Goal: Task Accomplishment & Management: Manage account settings

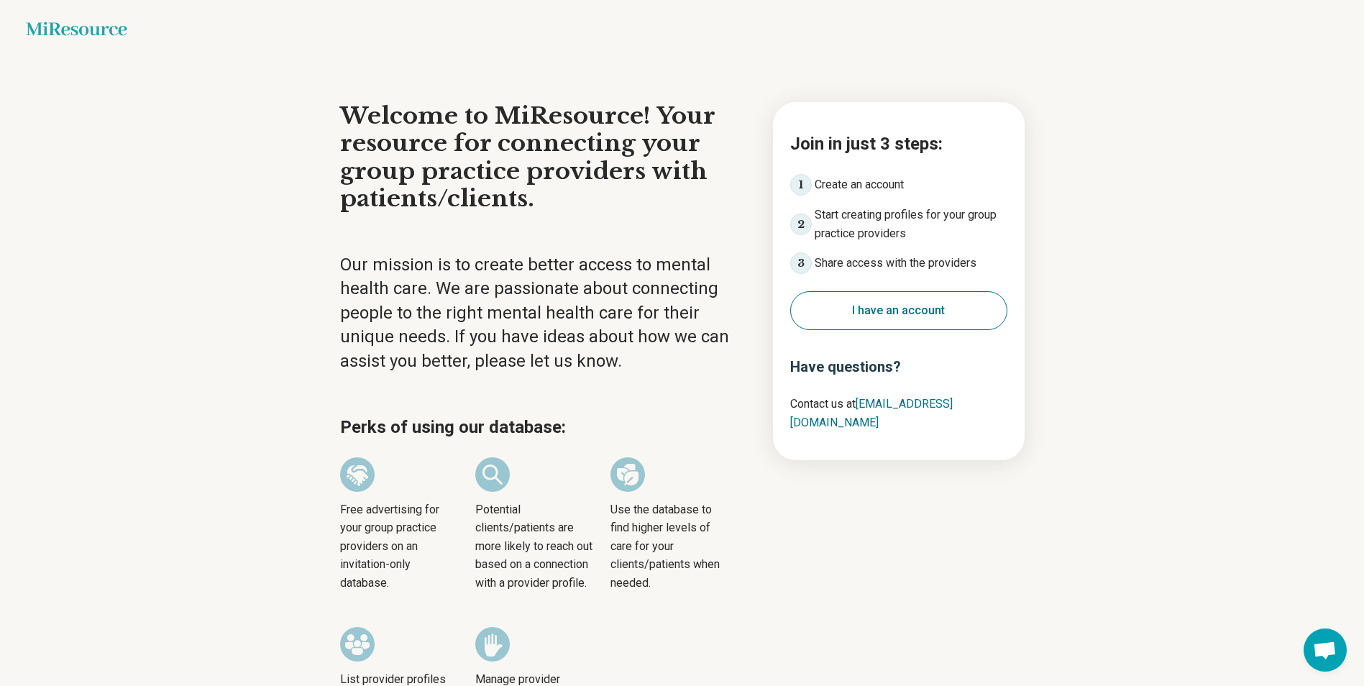
drag, startPoint x: 963, startPoint y: 32, endPoint x: 825, endPoint y: 19, distance: 138.6
click at [961, 30] on div "Miresource logo" at bounding box center [682, 29] width 1312 height 14
click at [934, 321] on button "I have an account" at bounding box center [898, 310] width 217 height 39
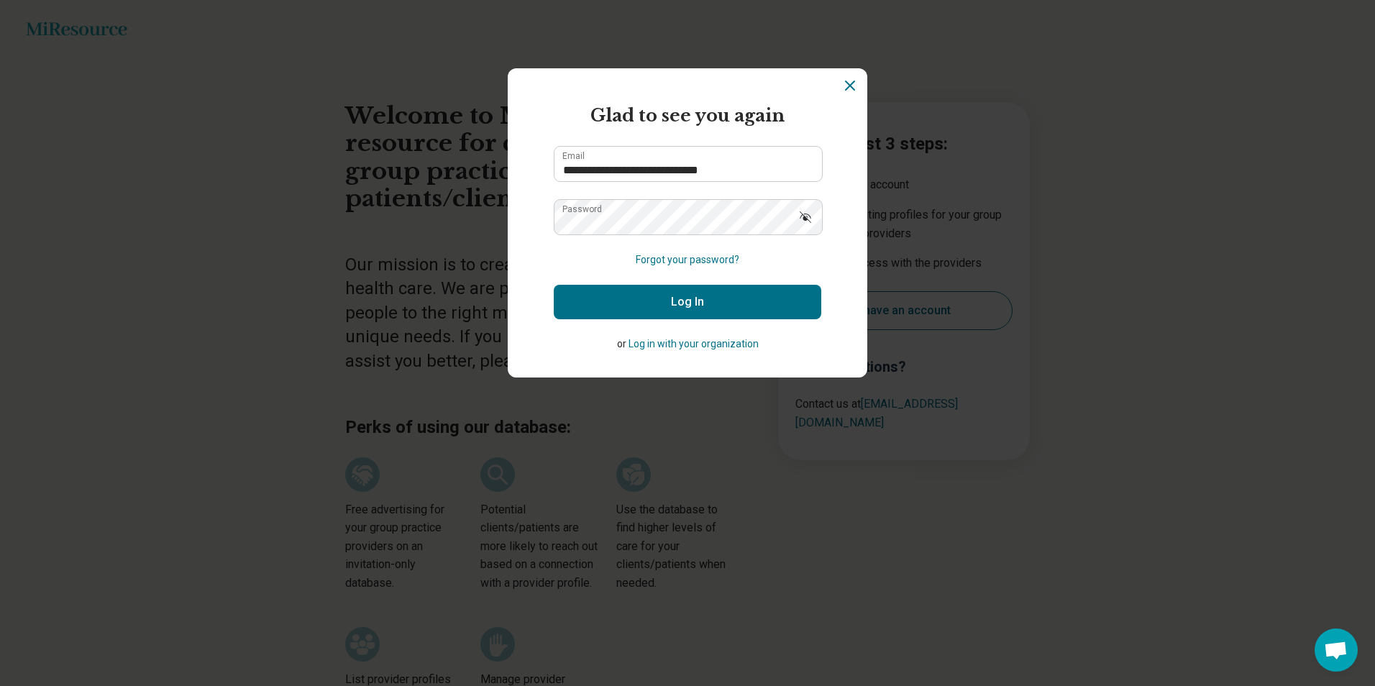
click at [739, 305] on button "Log In" at bounding box center [687, 302] width 267 height 35
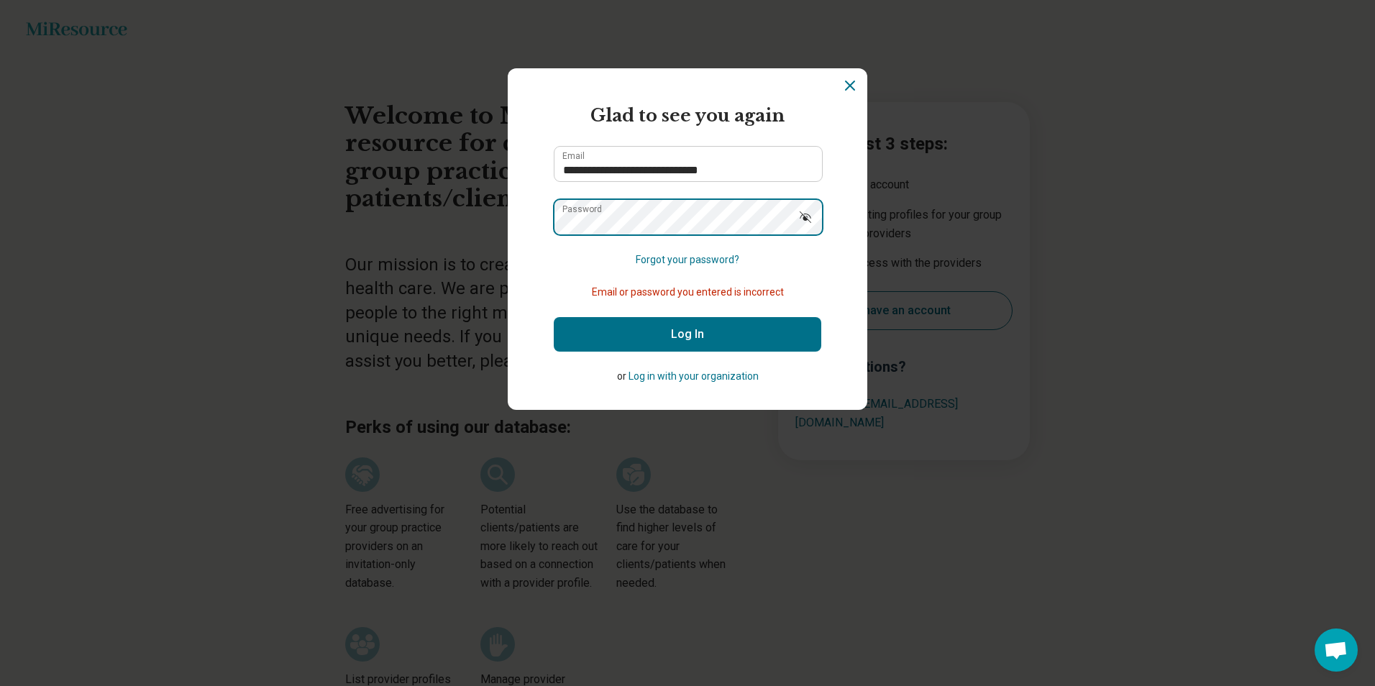
click at [308, 203] on div "**********" at bounding box center [687, 343] width 1375 height 686
click at [554, 317] on button "Log In" at bounding box center [687, 334] width 267 height 35
click at [517, 259] on section "**********" at bounding box center [687, 238] width 359 height 341
click at [682, 333] on button "Log In" at bounding box center [687, 334] width 267 height 35
click at [748, 149] on input "**********" at bounding box center [687, 164] width 267 height 35
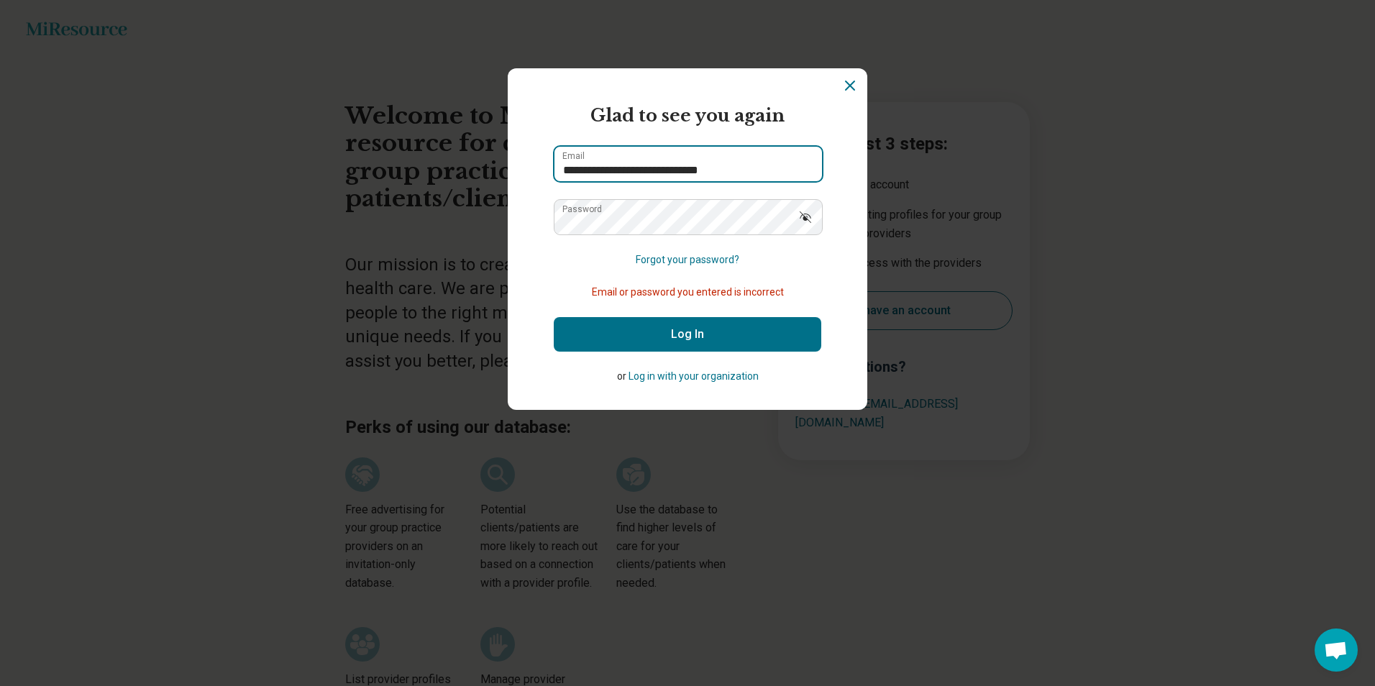
drag, startPoint x: 755, startPoint y: 170, endPoint x: 474, endPoint y: 167, distance: 280.4
click at [474, 165] on div "**********" at bounding box center [687, 343] width 1375 height 686
click at [554, 317] on button "Log In" at bounding box center [687, 334] width 267 height 35
click at [707, 351] on button "Log In" at bounding box center [687, 334] width 267 height 35
click at [703, 331] on button "Log In" at bounding box center [687, 334] width 267 height 35
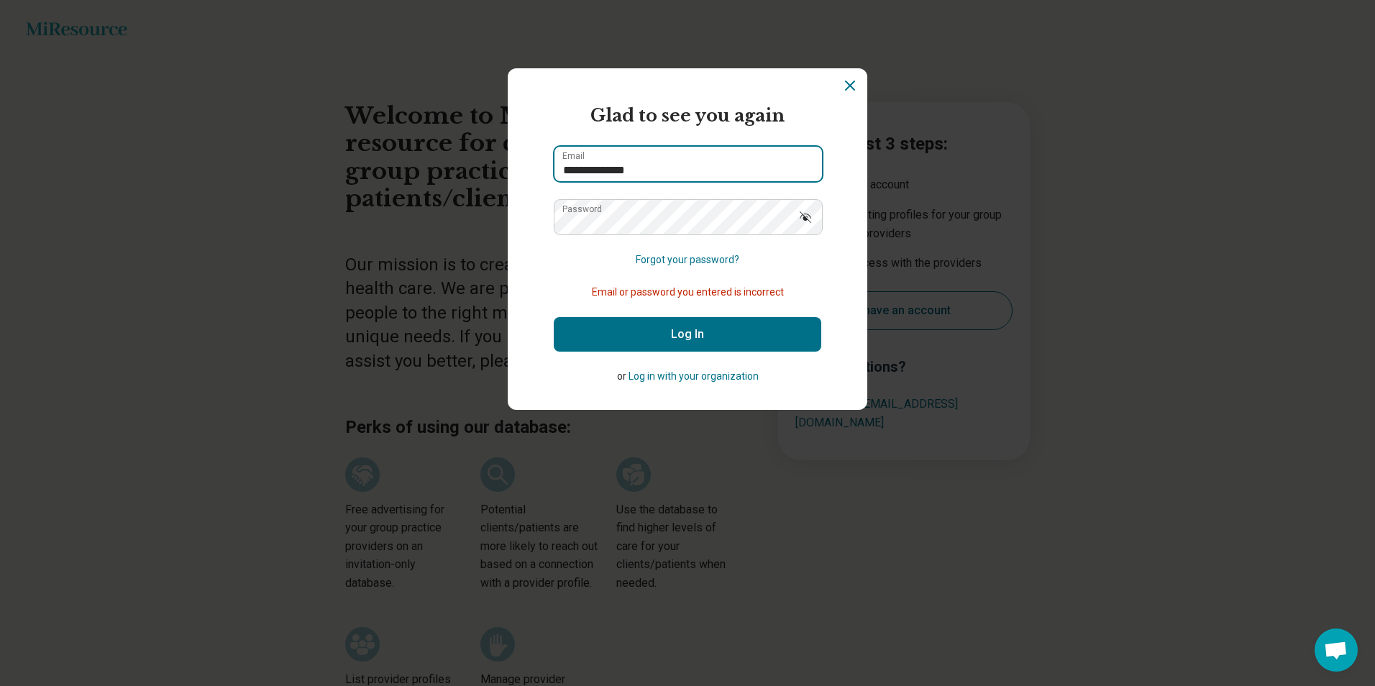
click at [666, 162] on input "**********" at bounding box center [687, 164] width 267 height 35
click at [656, 165] on input "**********" at bounding box center [687, 164] width 267 height 35
drag, startPoint x: 718, startPoint y: 168, endPoint x: 709, endPoint y: 169, distance: 9.4
click at [833, 247] on section "**********" at bounding box center [687, 238] width 359 height 341
click at [751, 165] on input "**********" at bounding box center [687, 164] width 267 height 35
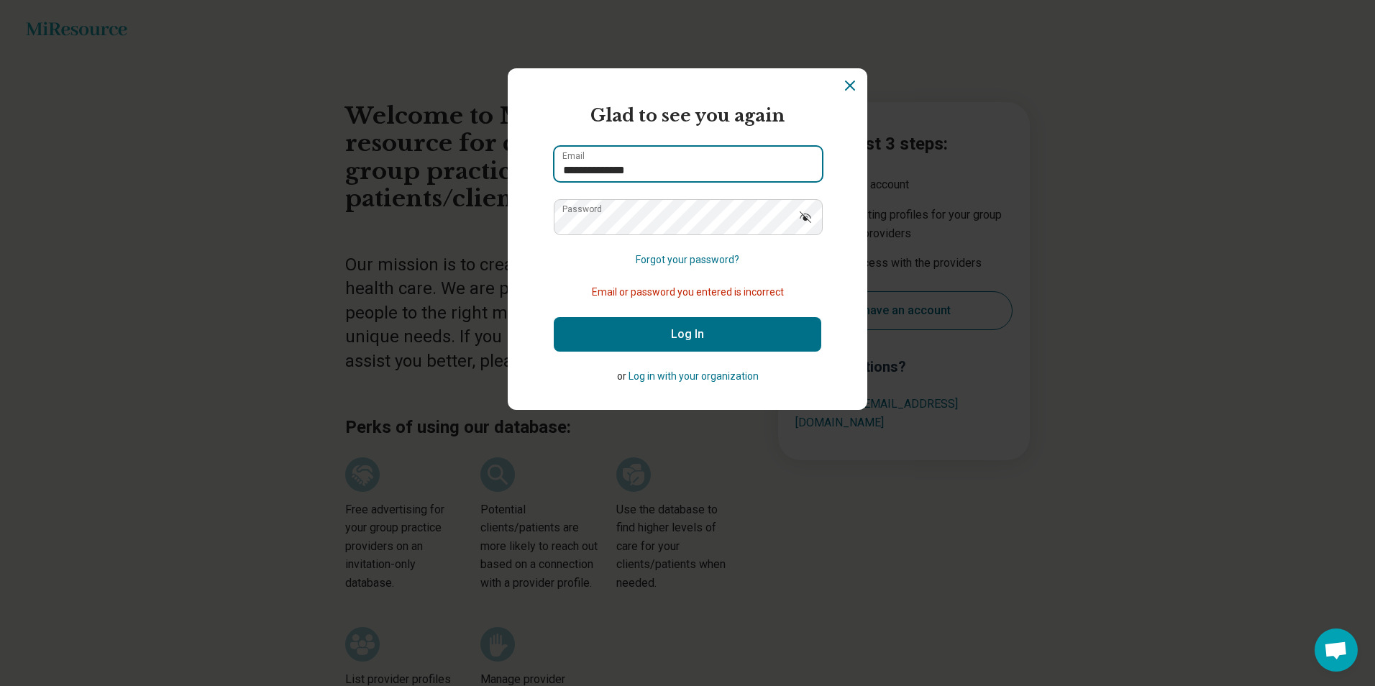
click at [650, 166] on input "**********" at bounding box center [687, 164] width 267 height 35
click at [654, 165] on input "**********" at bounding box center [687, 164] width 267 height 35
click at [561, 275] on form "**********" at bounding box center [687, 243] width 267 height 281
drag, startPoint x: 620, startPoint y: 179, endPoint x: 630, endPoint y: 169, distance: 14.8
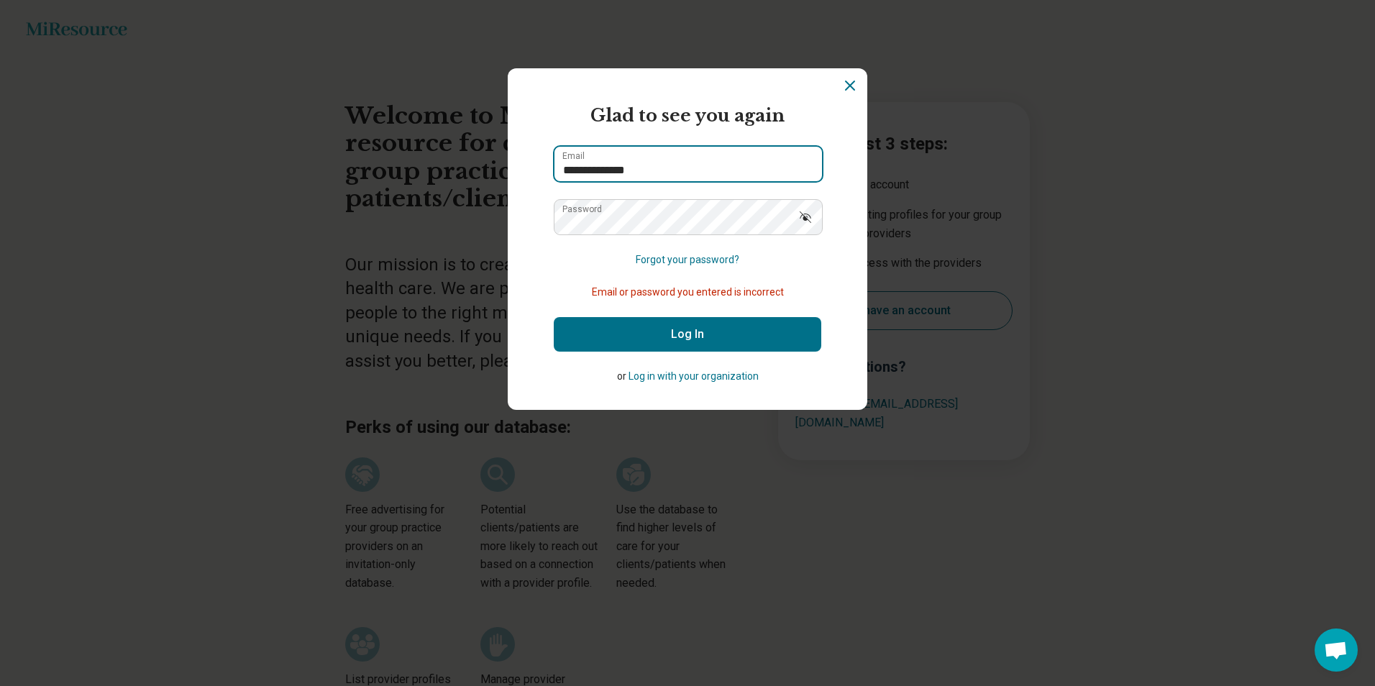
click at [620, 178] on input "**********" at bounding box center [687, 164] width 267 height 35
click at [630, 169] on input "**********" at bounding box center [687, 164] width 267 height 35
type input "**********"
click at [540, 176] on section "**********" at bounding box center [687, 238] width 359 height 341
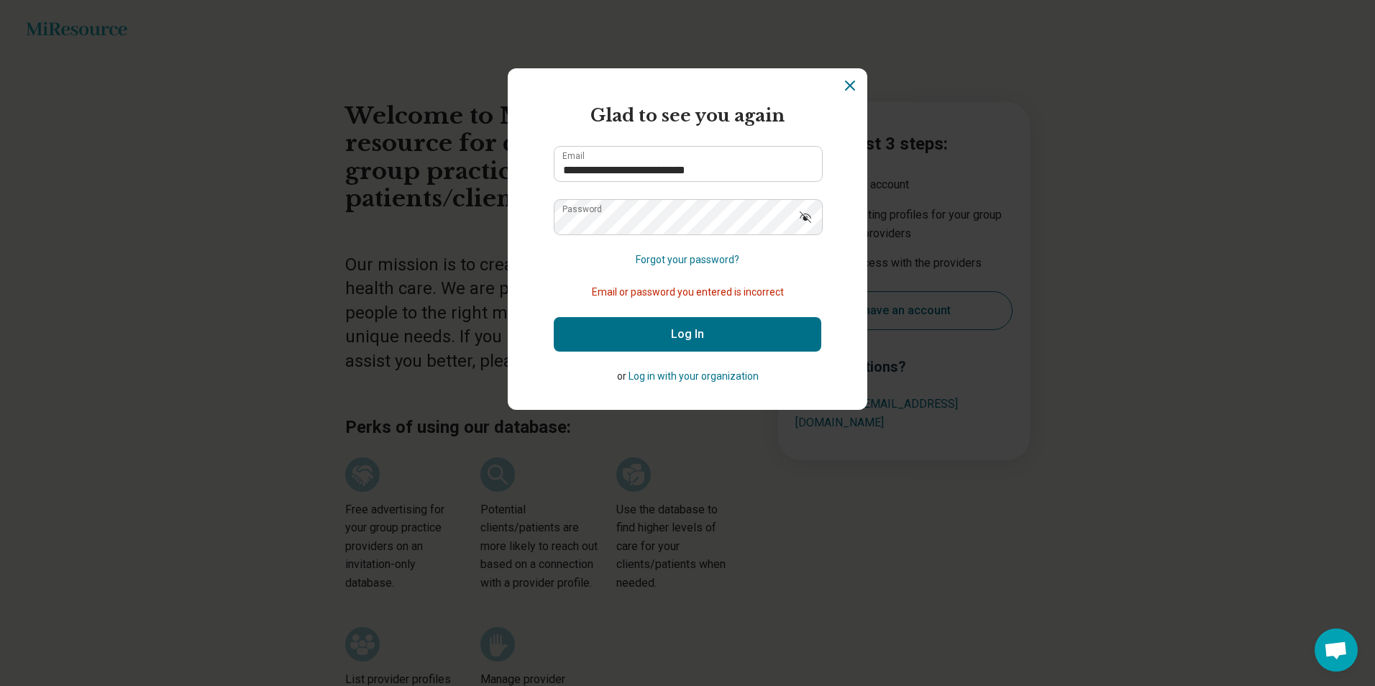
click at [637, 324] on button "Log In" at bounding box center [687, 334] width 267 height 35
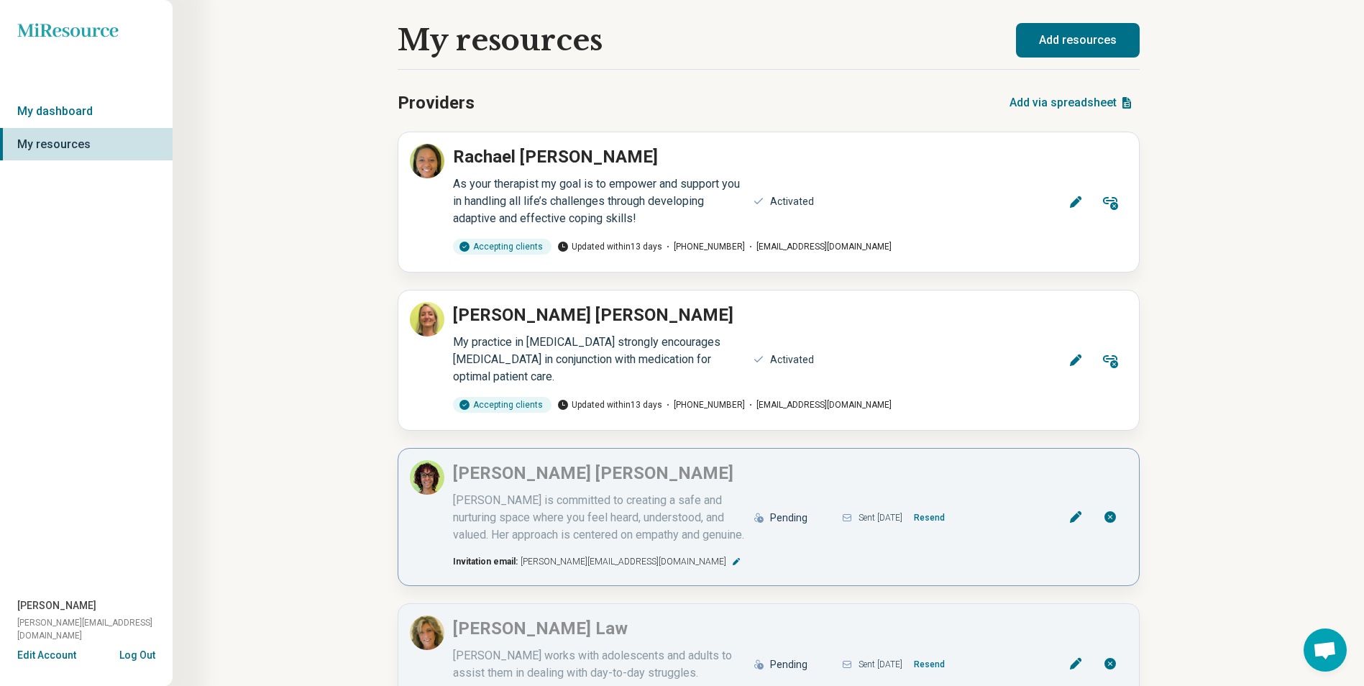
scroll to position [234, 0]
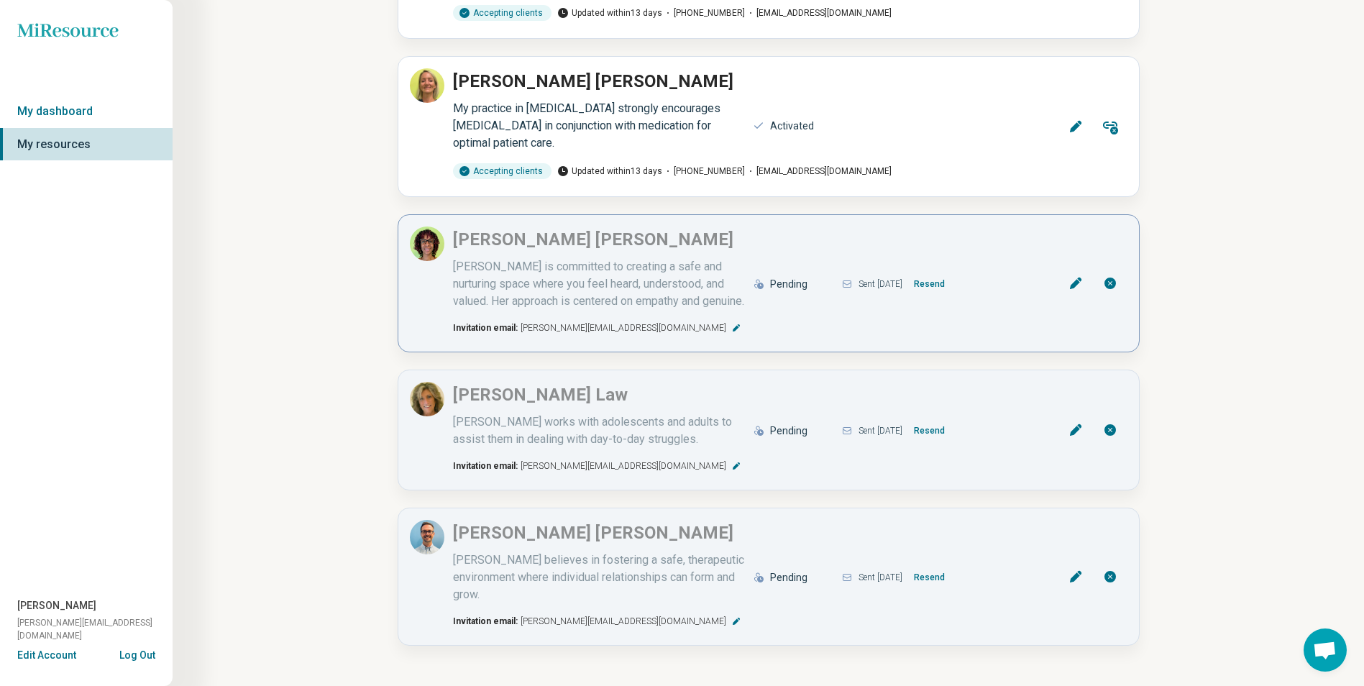
click at [950, 288] on button "Resend" at bounding box center [929, 283] width 42 height 23
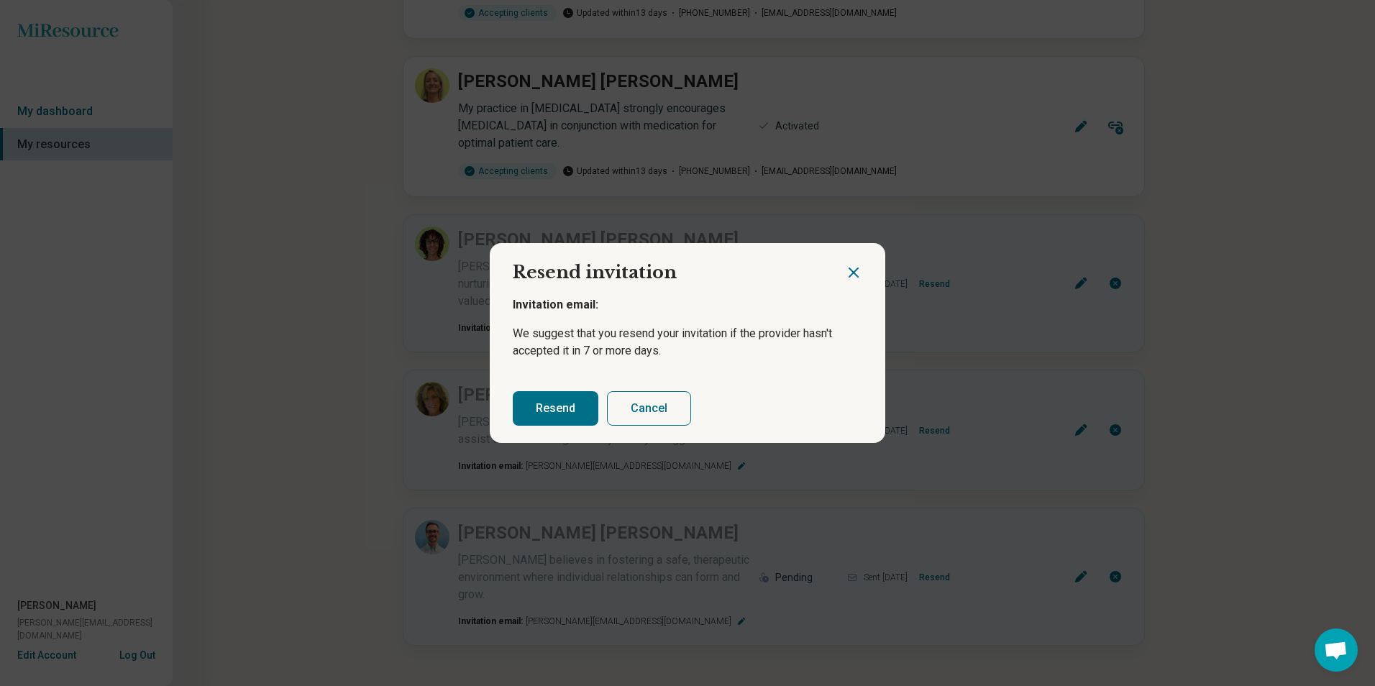
click at [559, 421] on button "Resend" at bounding box center [556, 408] width 86 height 35
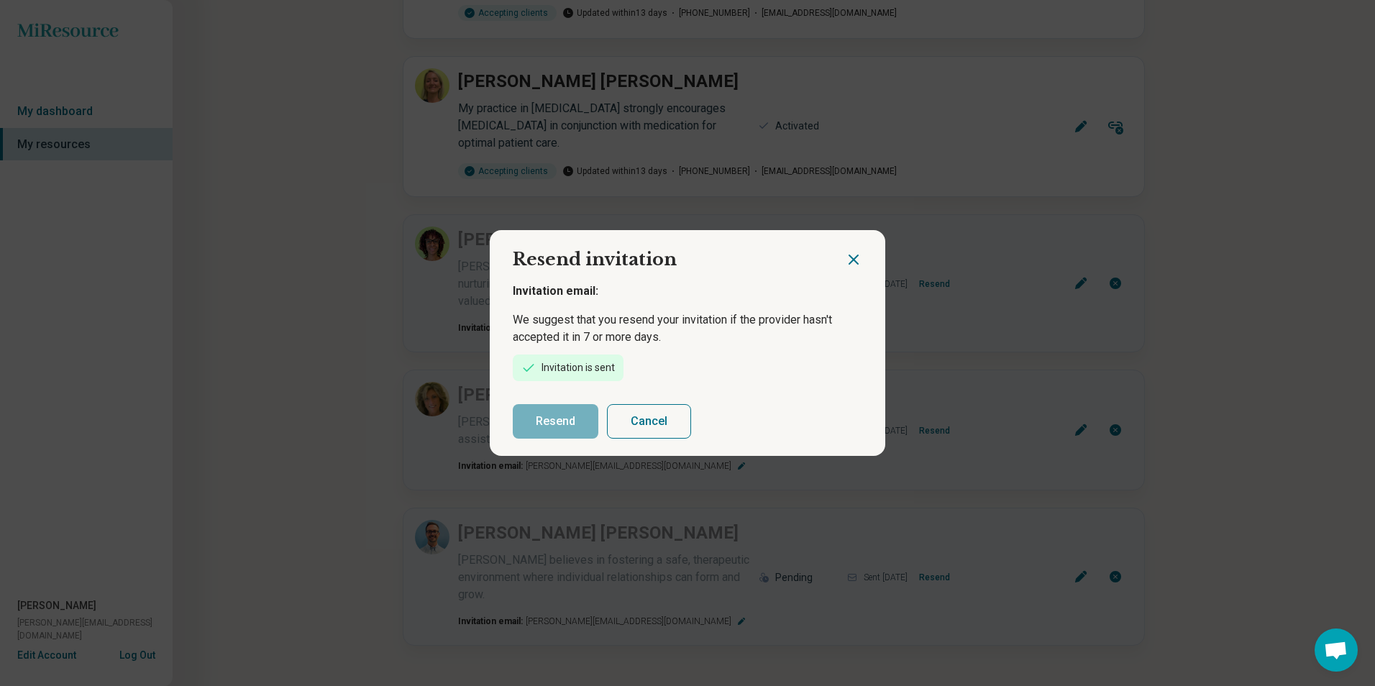
click at [850, 265] on icon "Close dialog" at bounding box center [853, 259] width 17 height 17
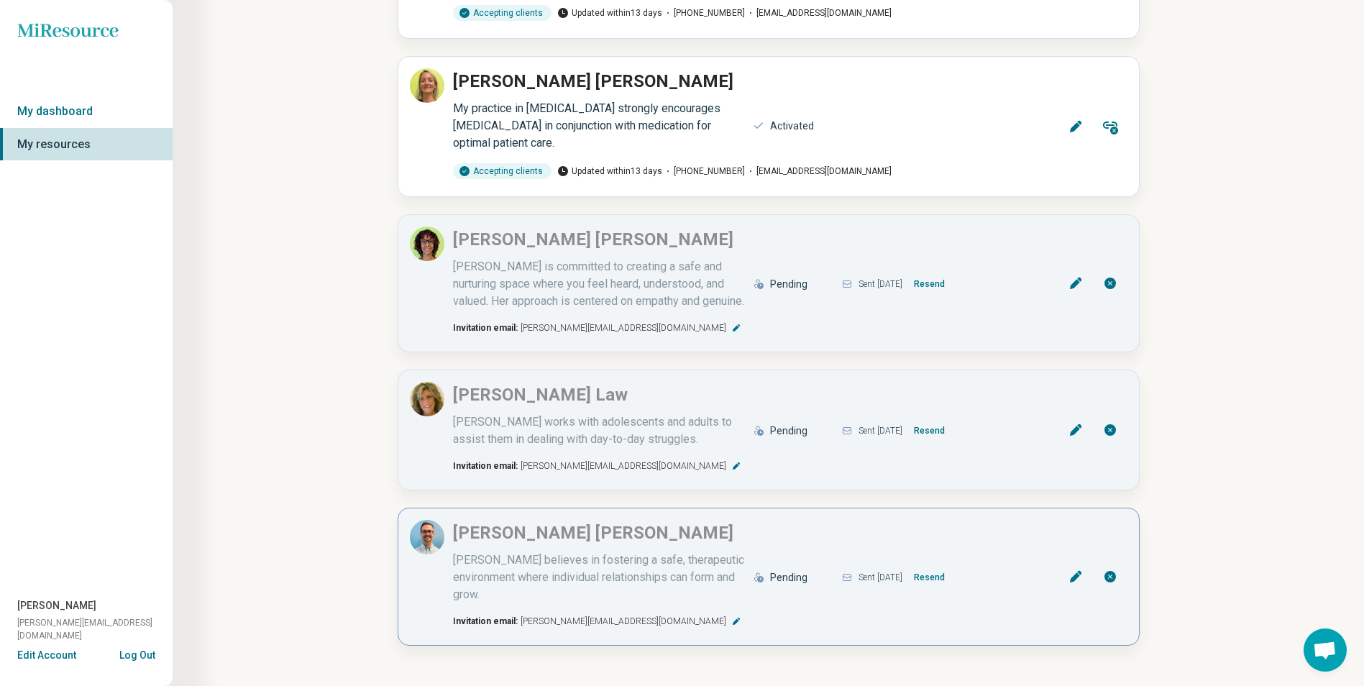
click at [950, 573] on button "Resend" at bounding box center [929, 577] width 42 height 23
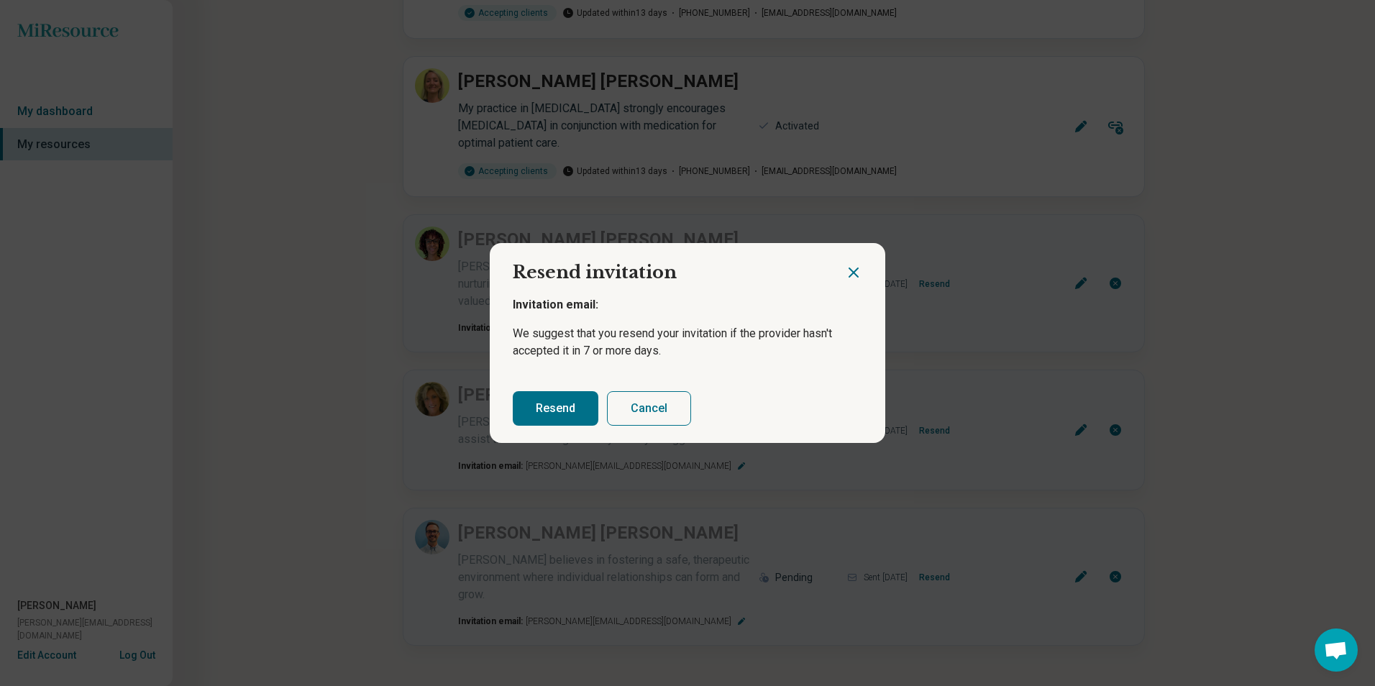
click at [544, 415] on button "Resend" at bounding box center [556, 408] width 86 height 35
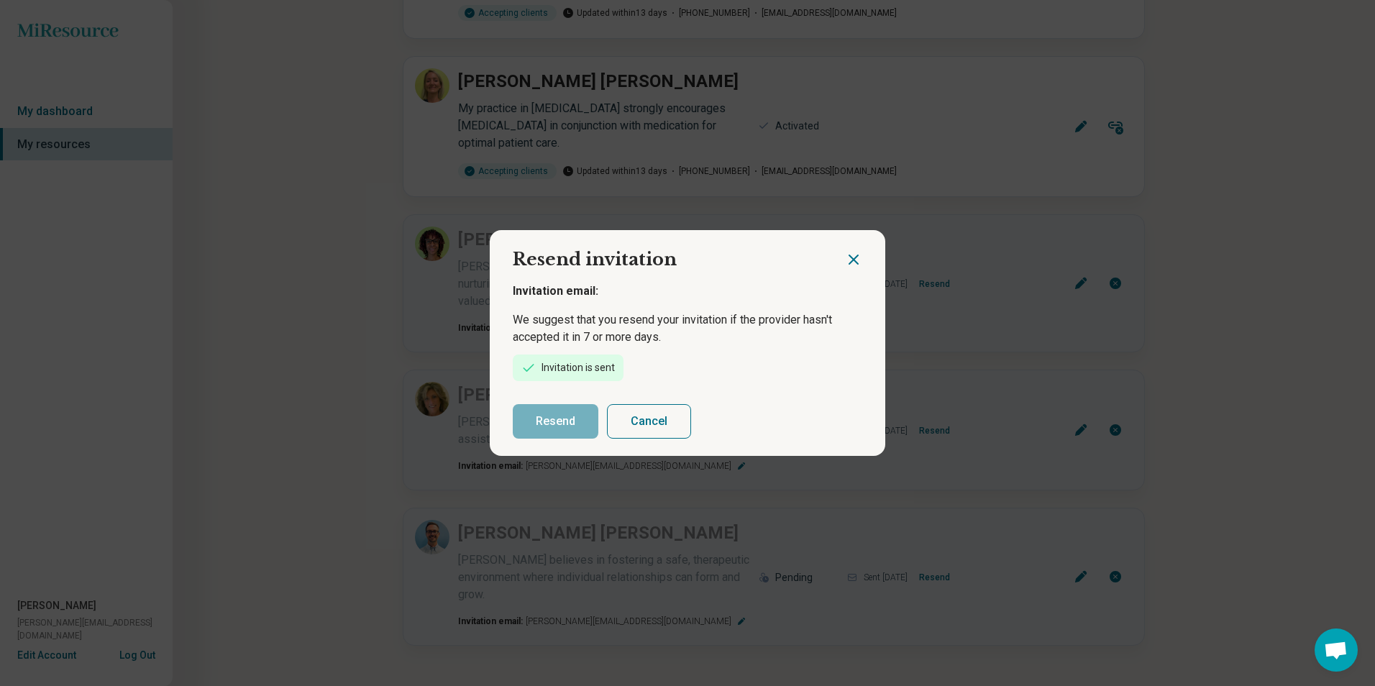
click at [850, 258] on icon "Close dialog" at bounding box center [853, 259] width 17 height 17
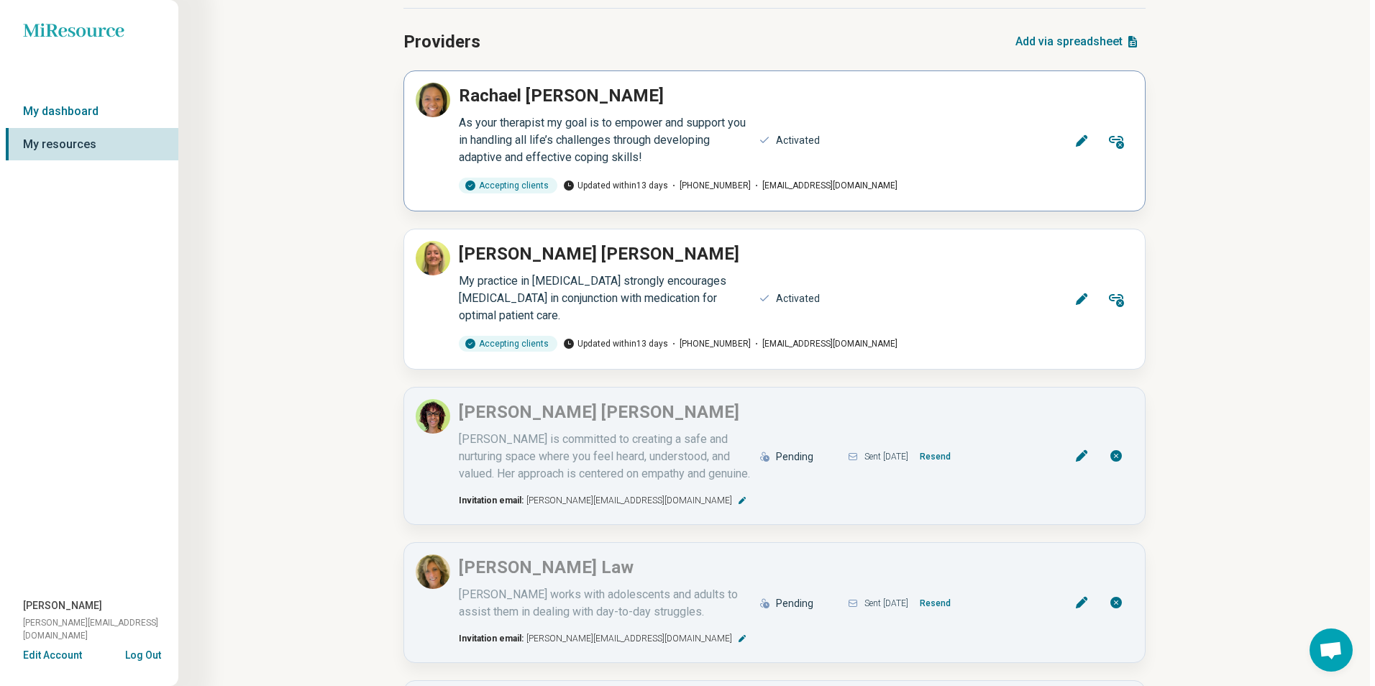
scroll to position [0, 0]
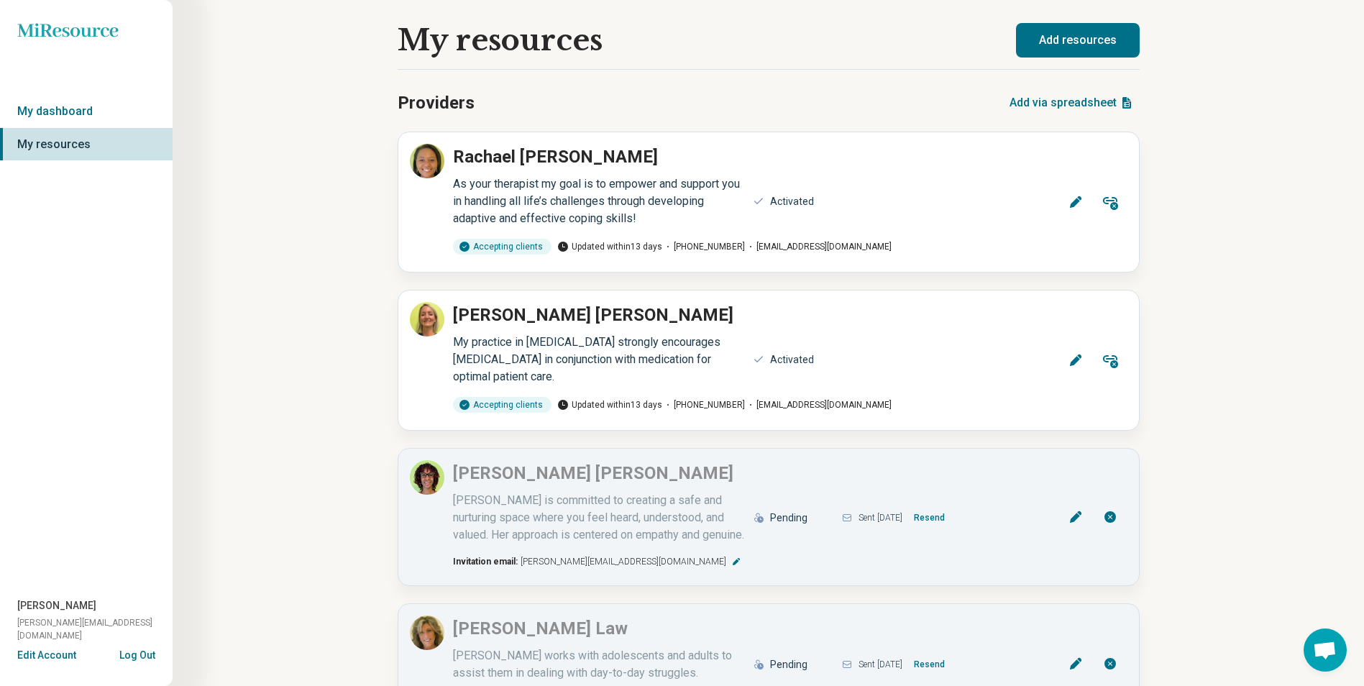
click at [1105, 34] on button "Add resources" at bounding box center [1078, 40] width 124 height 35
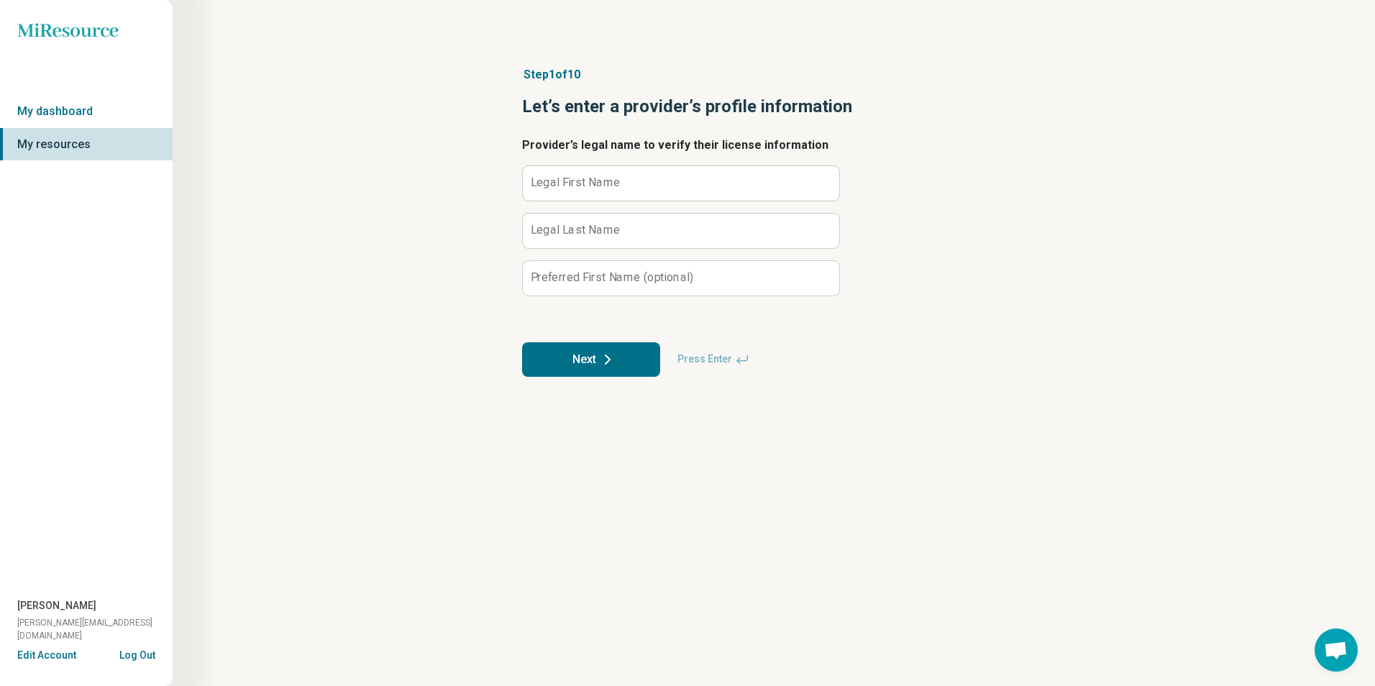
click at [610, 184] on label "Legal First Name" at bounding box center [576, 183] width 90 height 12
click at [610, 184] on input "Legal First Name" at bounding box center [681, 183] width 316 height 35
type input "******"
type input "*"
type input "****"
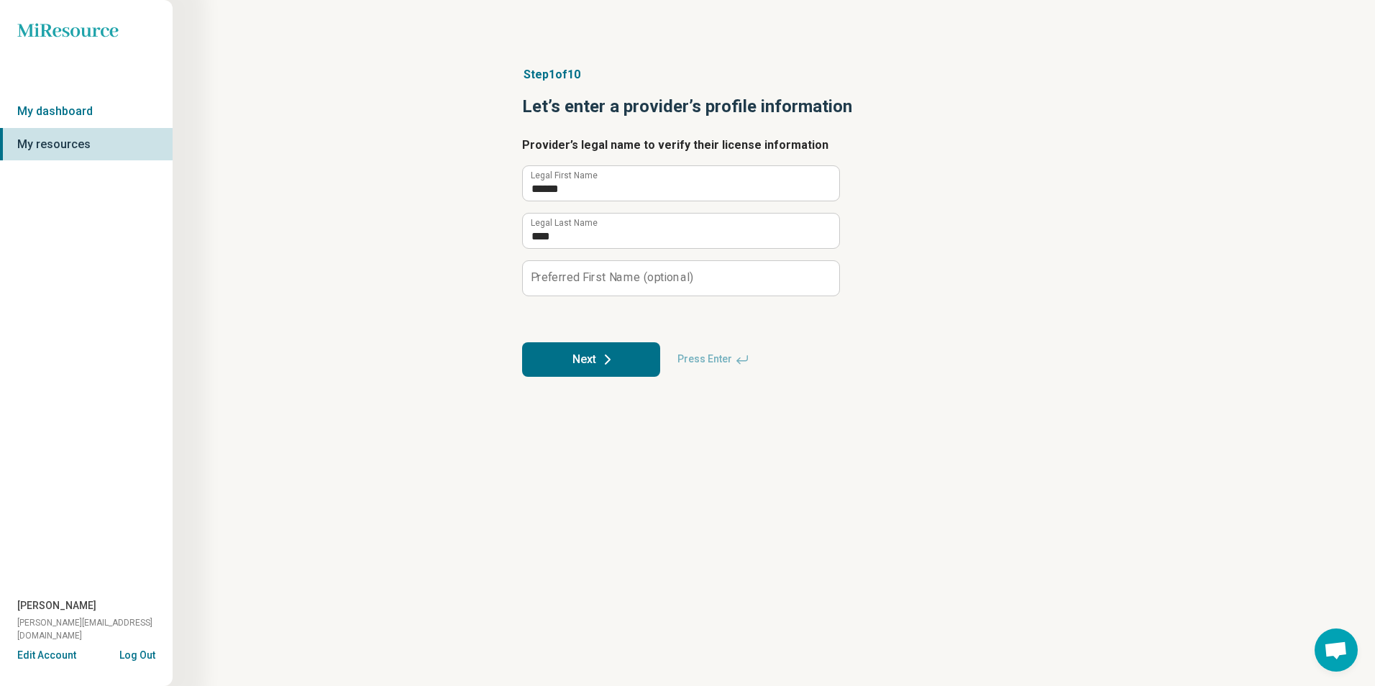
click at [623, 361] on button "Next" at bounding box center [591, 359] width 138 height 35
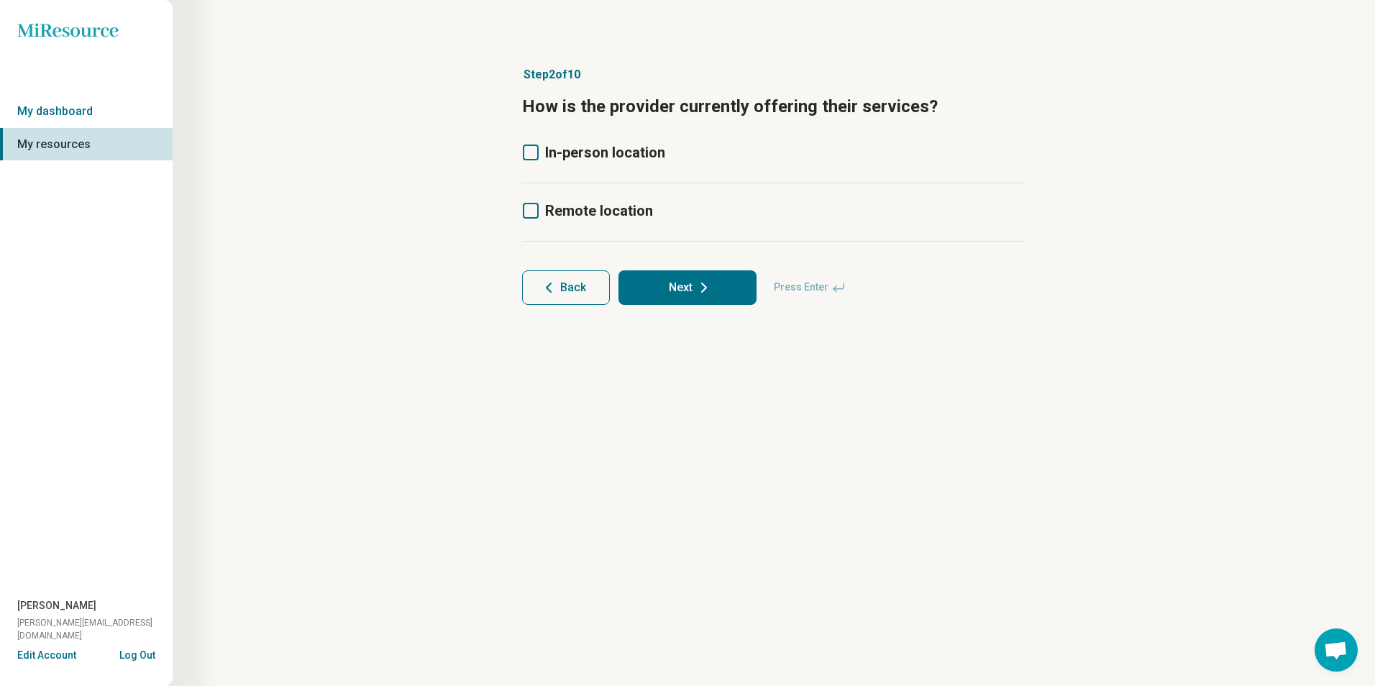
click at [529, 149] on icon at bounding box center [531, 153] width 16 height 16
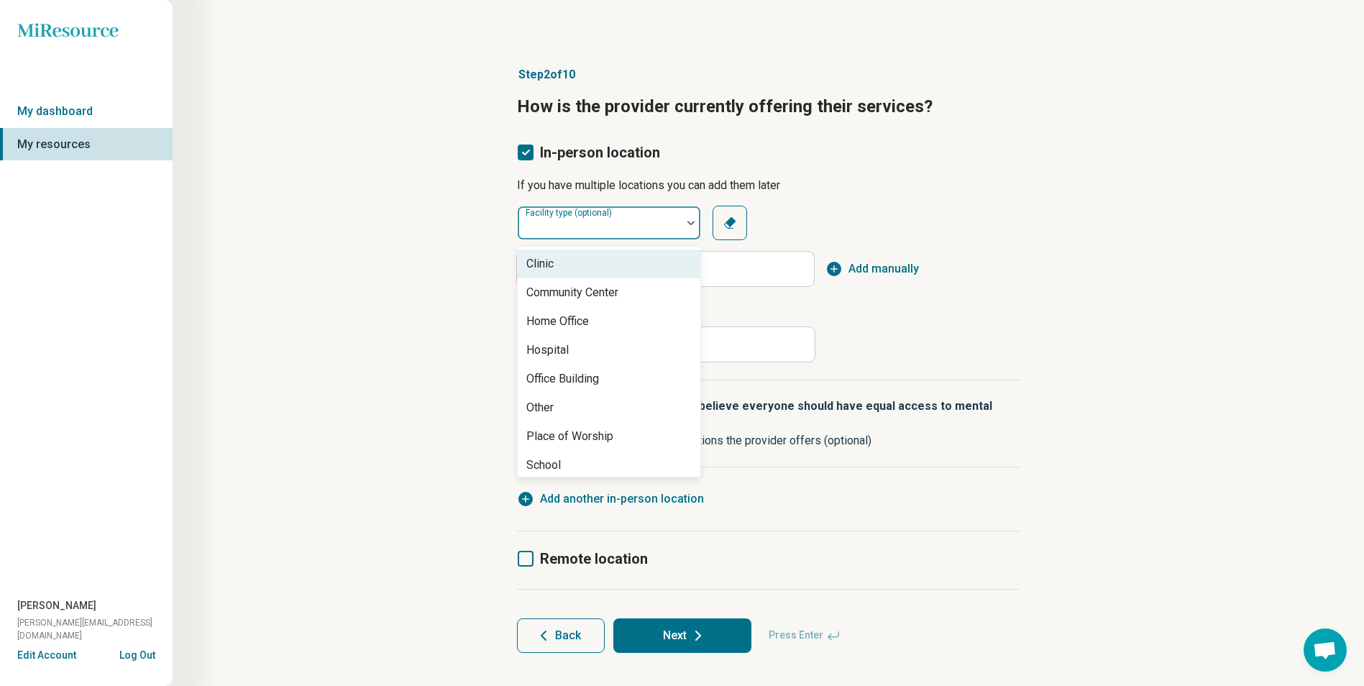
click at [634, 216] on div "Facility type (optional)" at bounding box center [609, 223] width 184 height 35
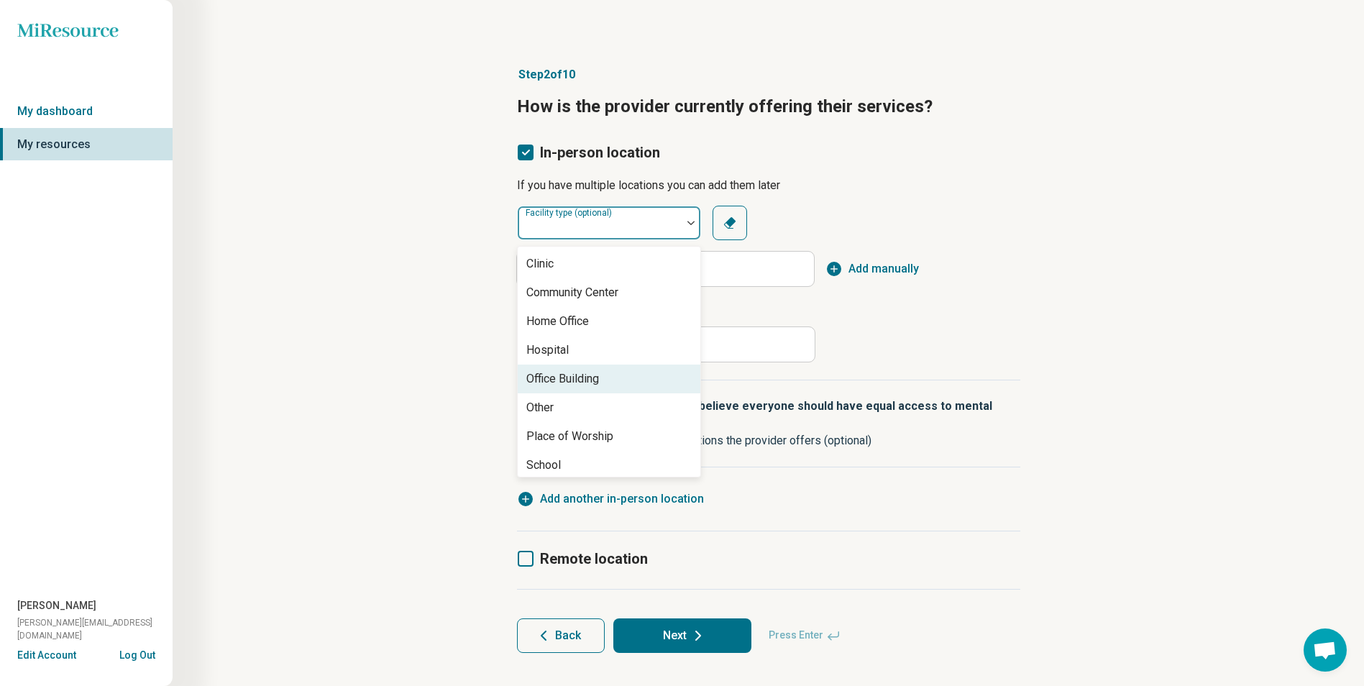
click at [583, 375] on div "Office Building" at bounding box center [562, 378] width 73 height 17
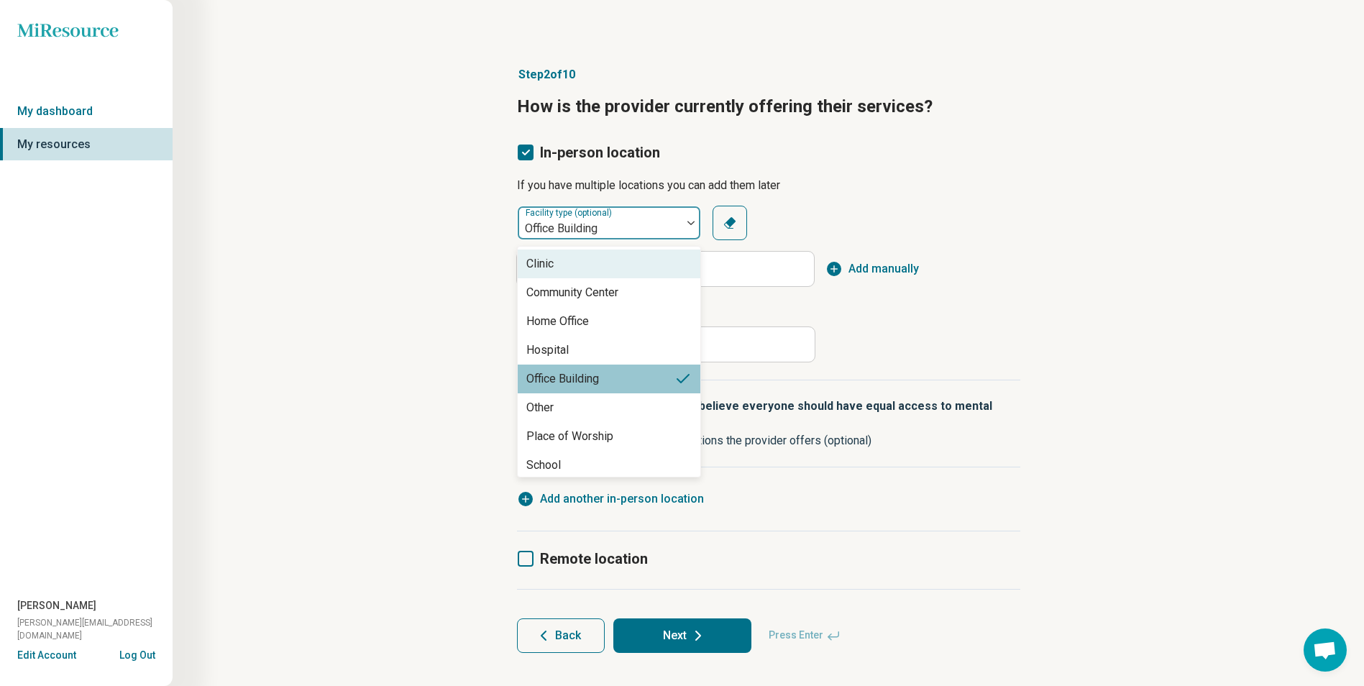
click at [628, 221] on div at bounding box center [599, 229] width 152 height 20
drag, startPoint x: 1059, startPoint y: 198, endPoint x: 914, endPoint y: 192, distance: 144.6
click at [1059, 198] on div "Step 2 of 10 How is the provider currently offering their services? In-person l…" at bounding box center [768, 359] width 1053 height 644
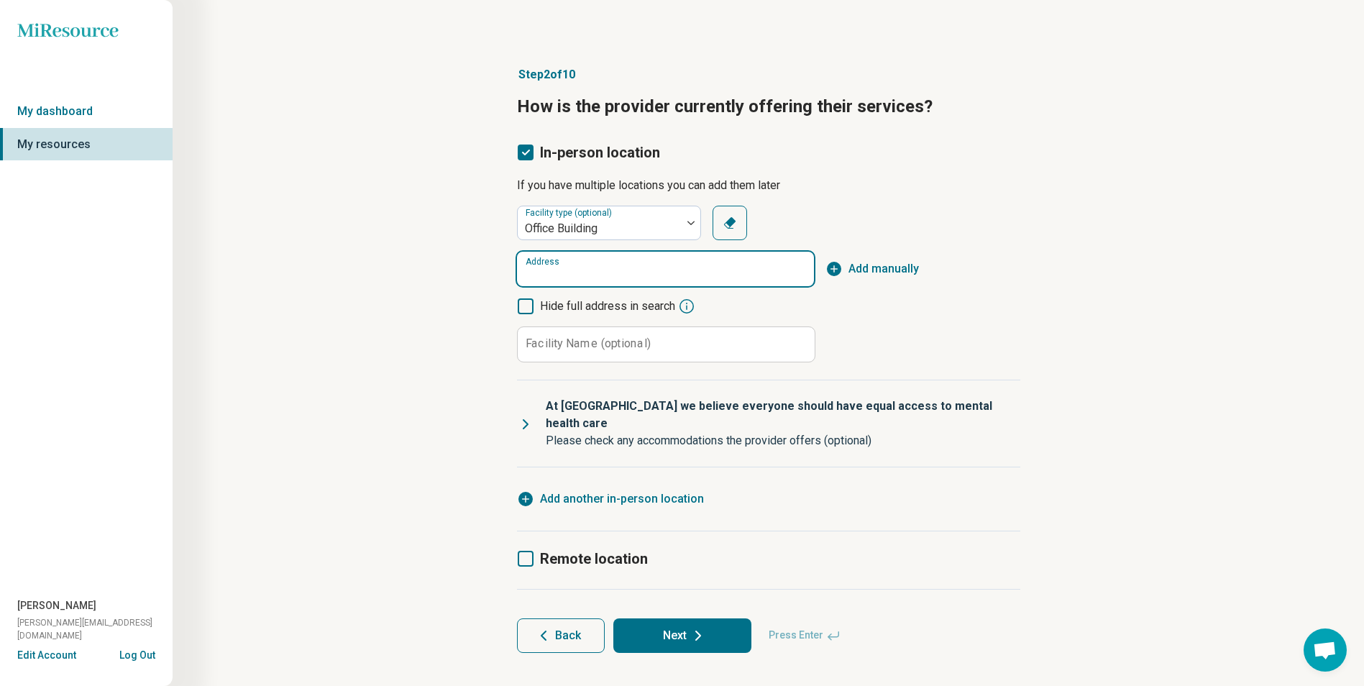
click at [648, 269] on input "Address" at bounding box center [665, 269] width 297 height 35
type input "*"
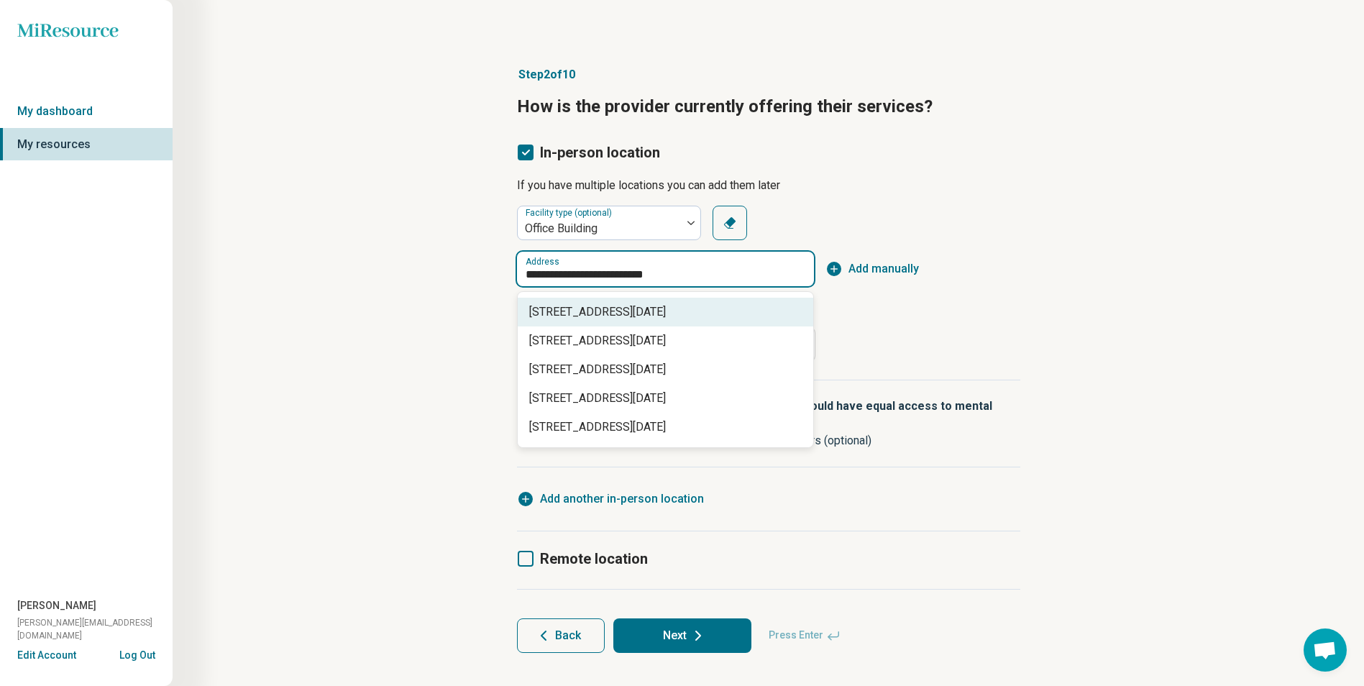
click at [721, 315] on span "1350 Sunday Drive suite 101, Raleigh, NC" at bounding box center [668, 311] width 278 height 17
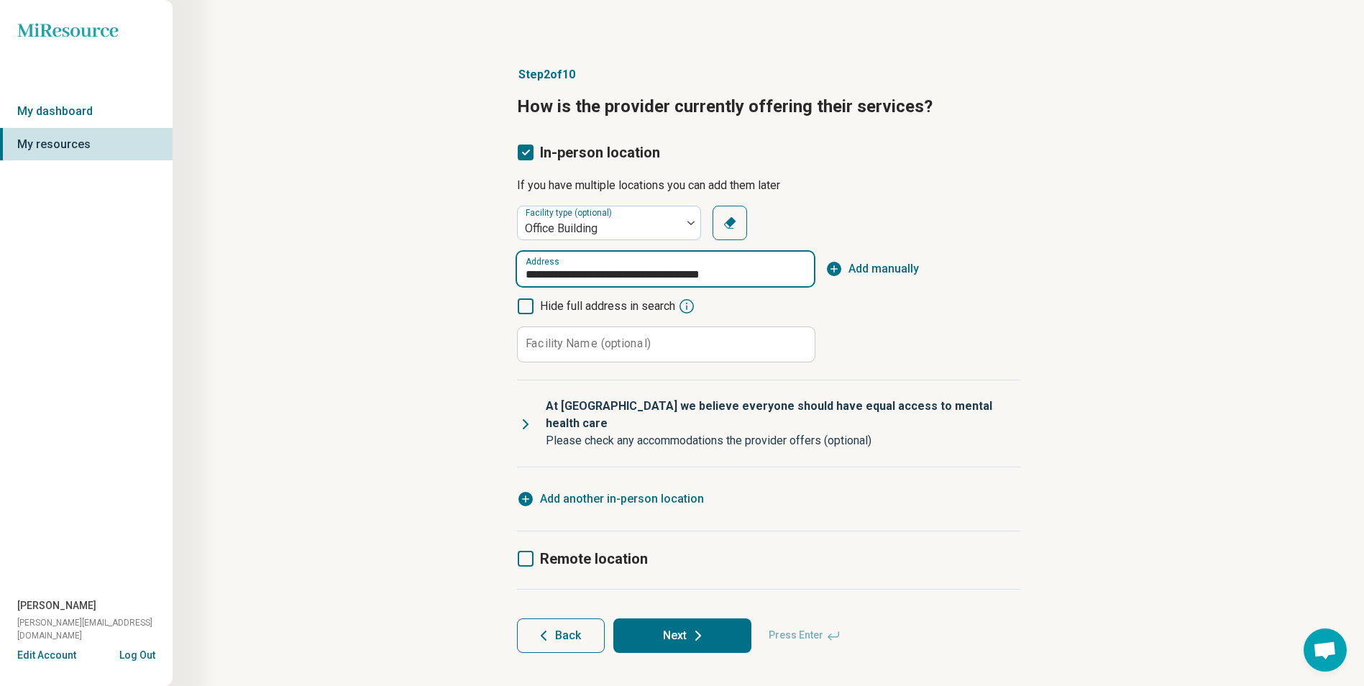
type input "**********"
click at [607, 339] on label "Facility Name (optional)" at bounding box center [588, 344] width 125 height 12
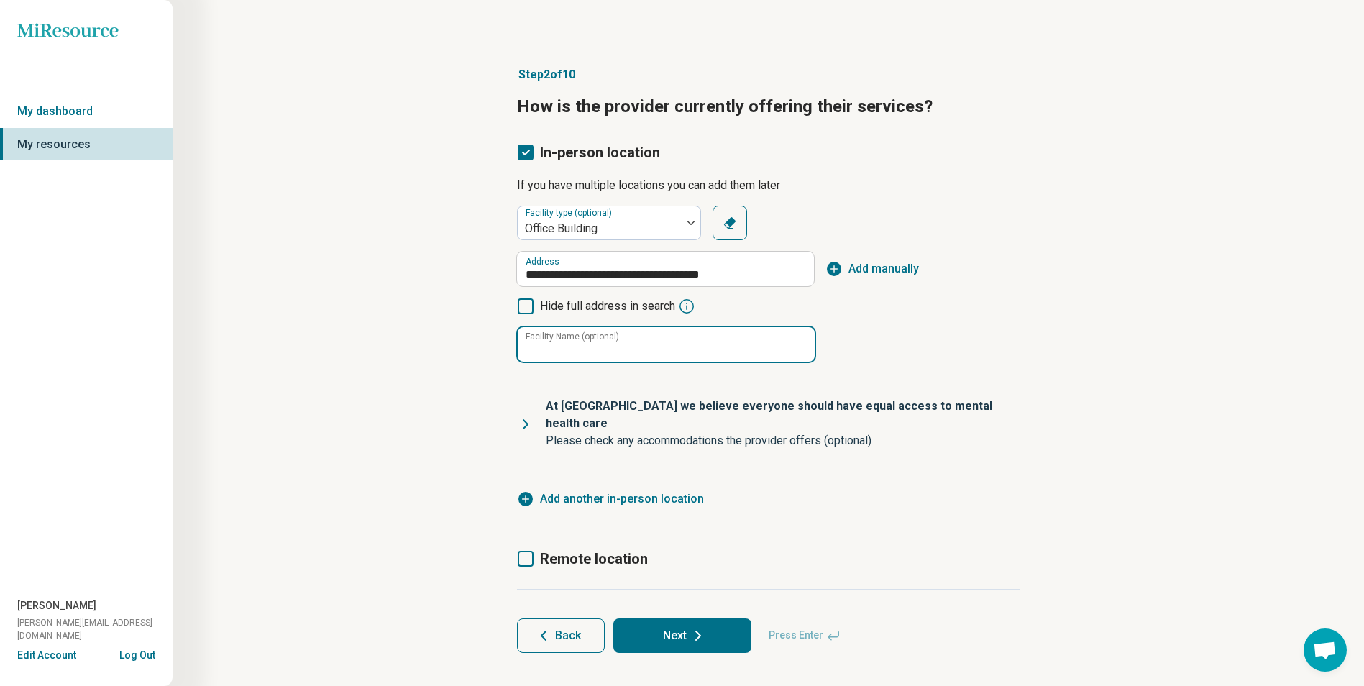
click at [607, 339] on input "Facility Name (optional)" at bounding box center [666, 344] width 297 height 35
type input "**********"
click at [536, 549] on label "Remote location" at bounding box center [582, 559] width 131 height 20
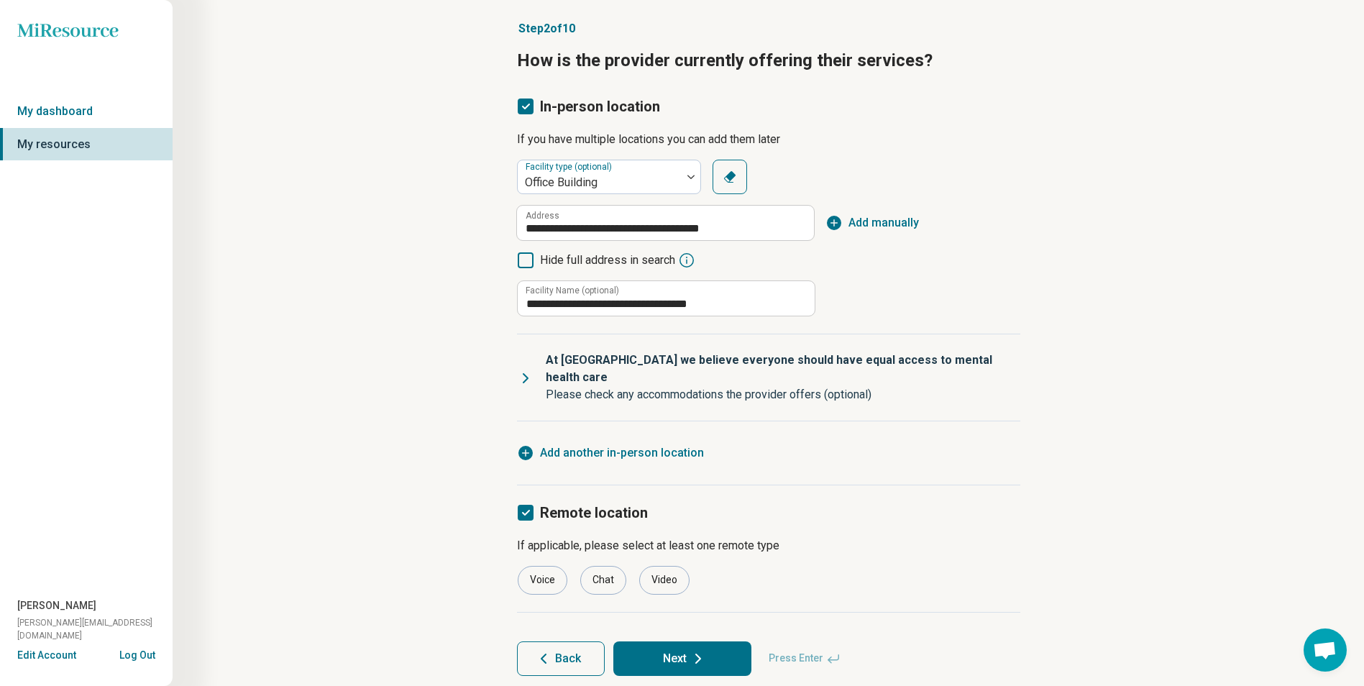
scroll to position [70, 0]
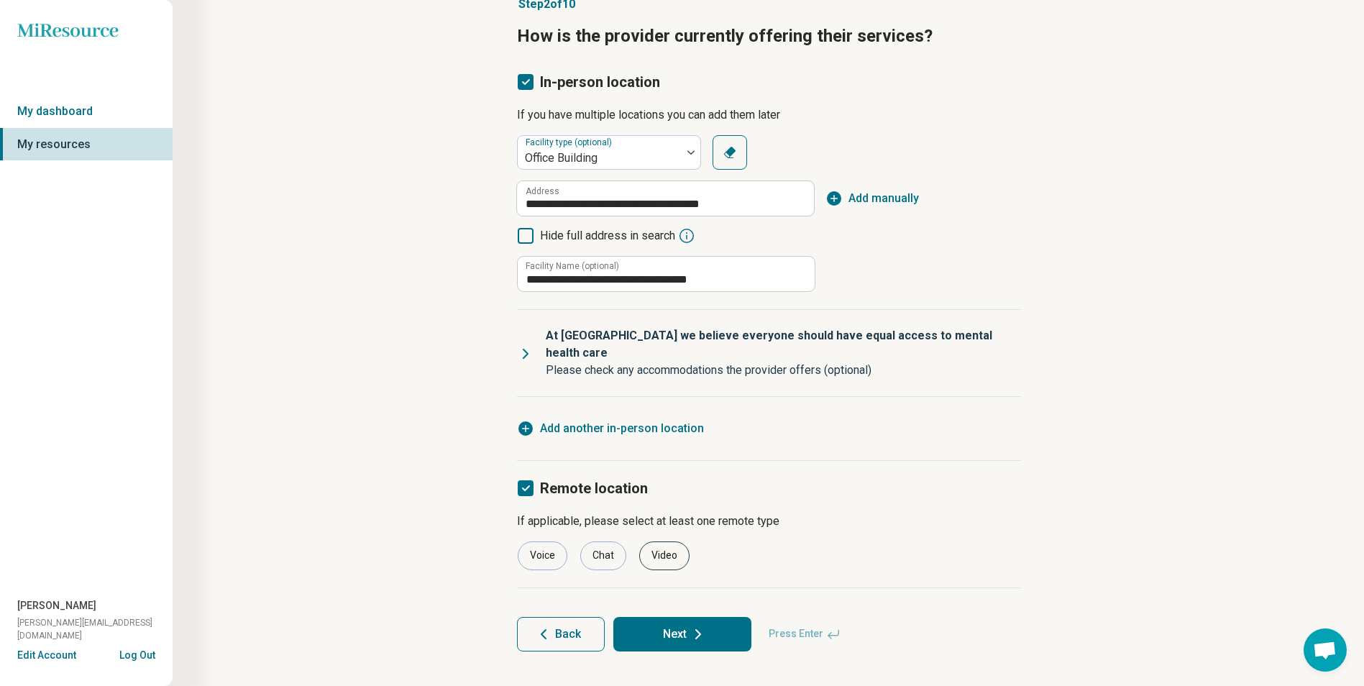
click at [654, 541] on div "Video" at bounding box center [664, 555] width 50 height 29
click at [675, 617] on button "Next" at bounding box center [682, 634] width 138 height 35
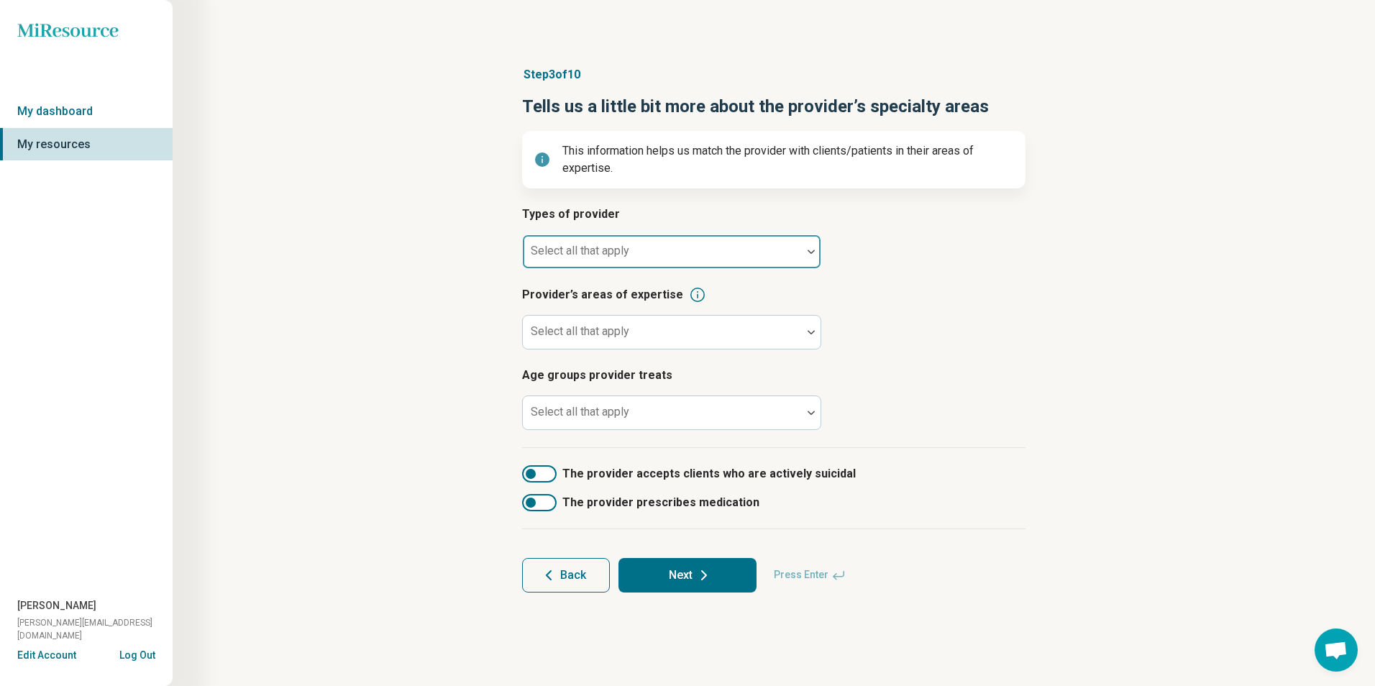
click at [712, 246] on div at bounding box center [662, 252] width 279 height 32
type input "*****"
click at [770, 282] on div "Licensed Clinical Mental Health Counselor (LCMHC)" at bounding box center [672, 292] width 298 height 29
drag, startPoint x: 1077, startPoint y: 257, endPoint x: 1122, endPoint y: 375, distance: 126.3
click at [1078, 257] on div "Step 3 of 10 Tells us a little bit more about the provider’s specialty areas Th…" at bounding box center [774, 329] width 1064 height 584
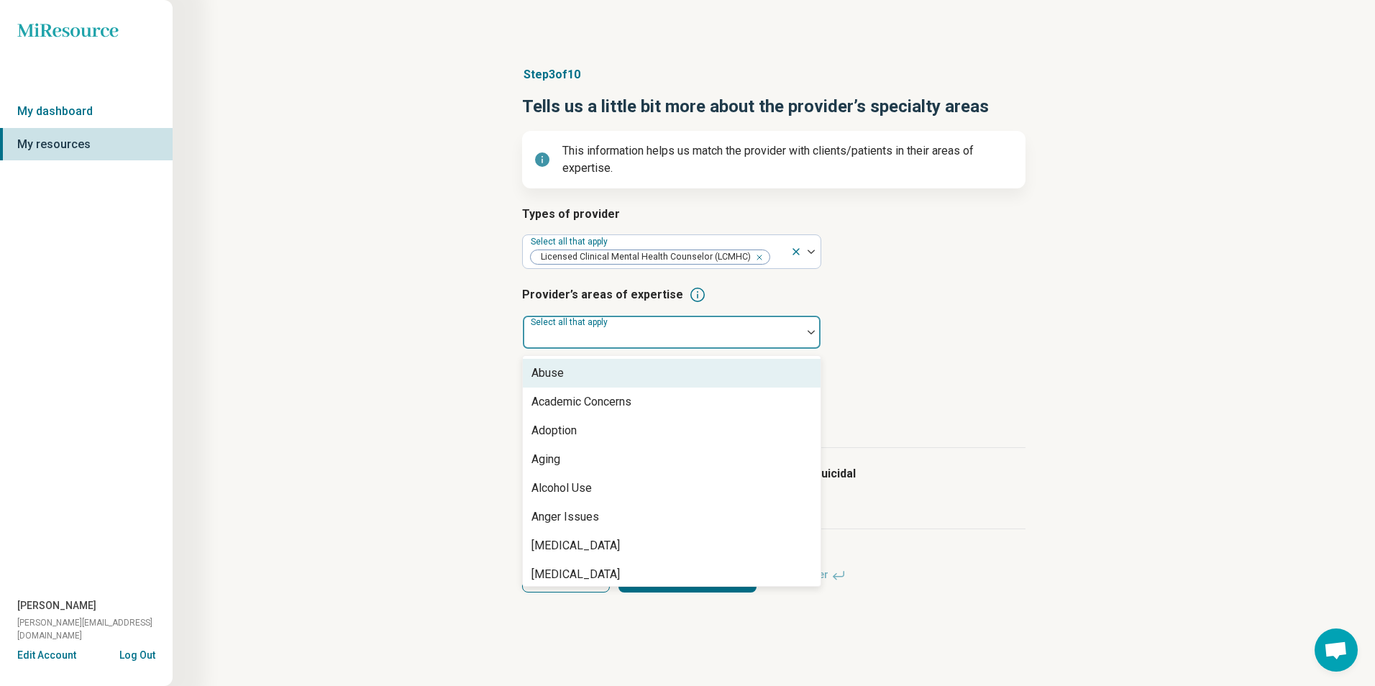
click at [648, 334] on div at bounding box center [661, 338] width 267 height 20
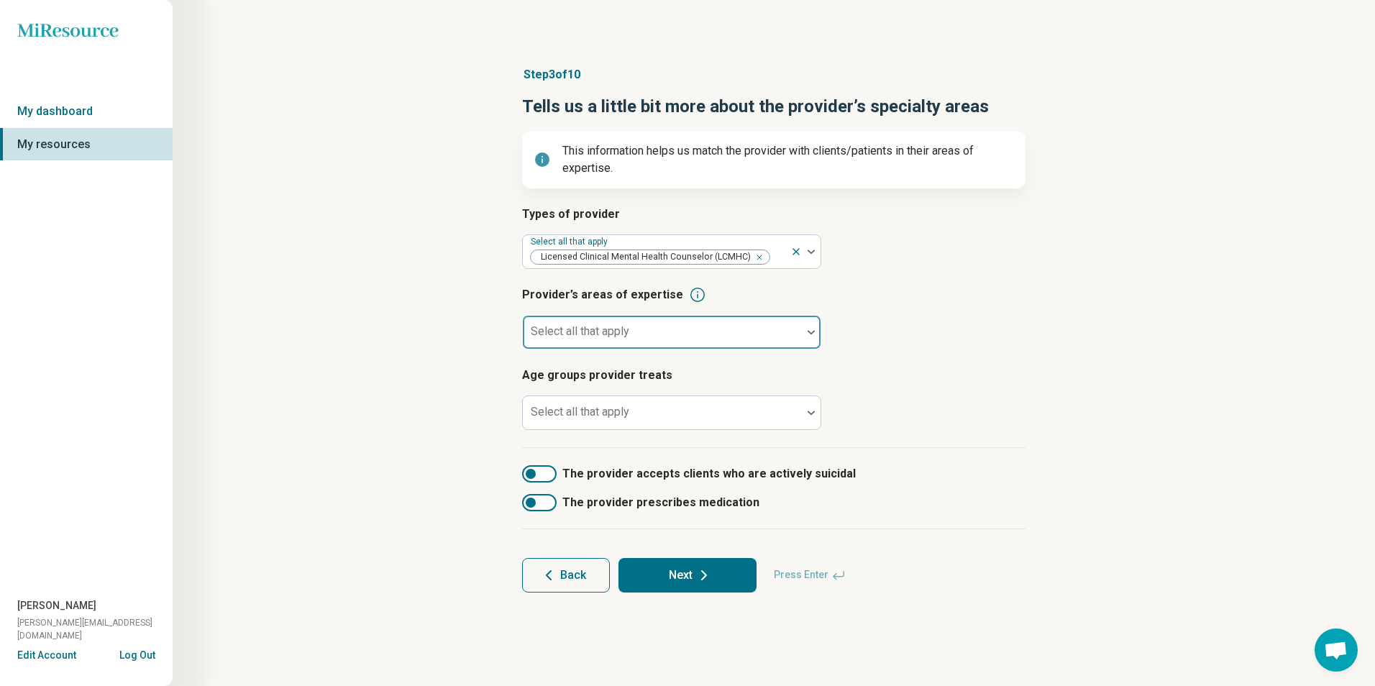
click at [804, 341] on div at bounding box center [811, 332] width 19 height 33
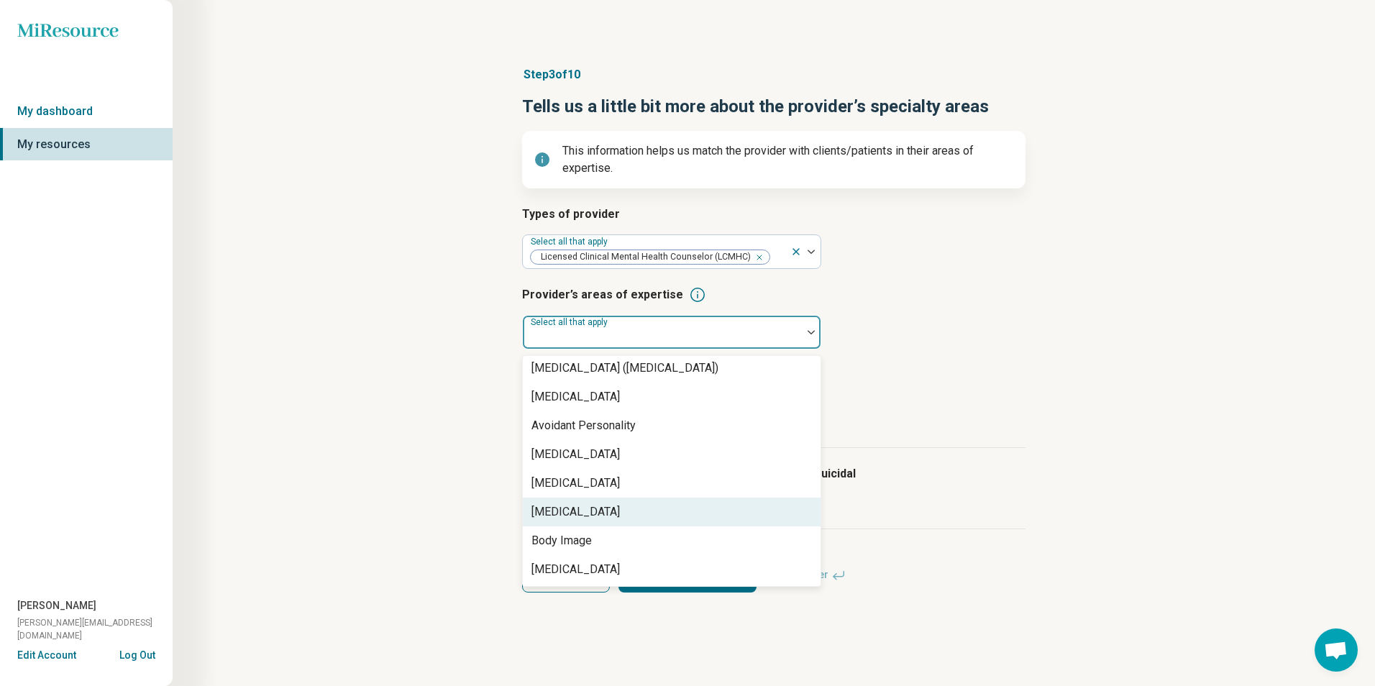
scroll to position [288, 0]
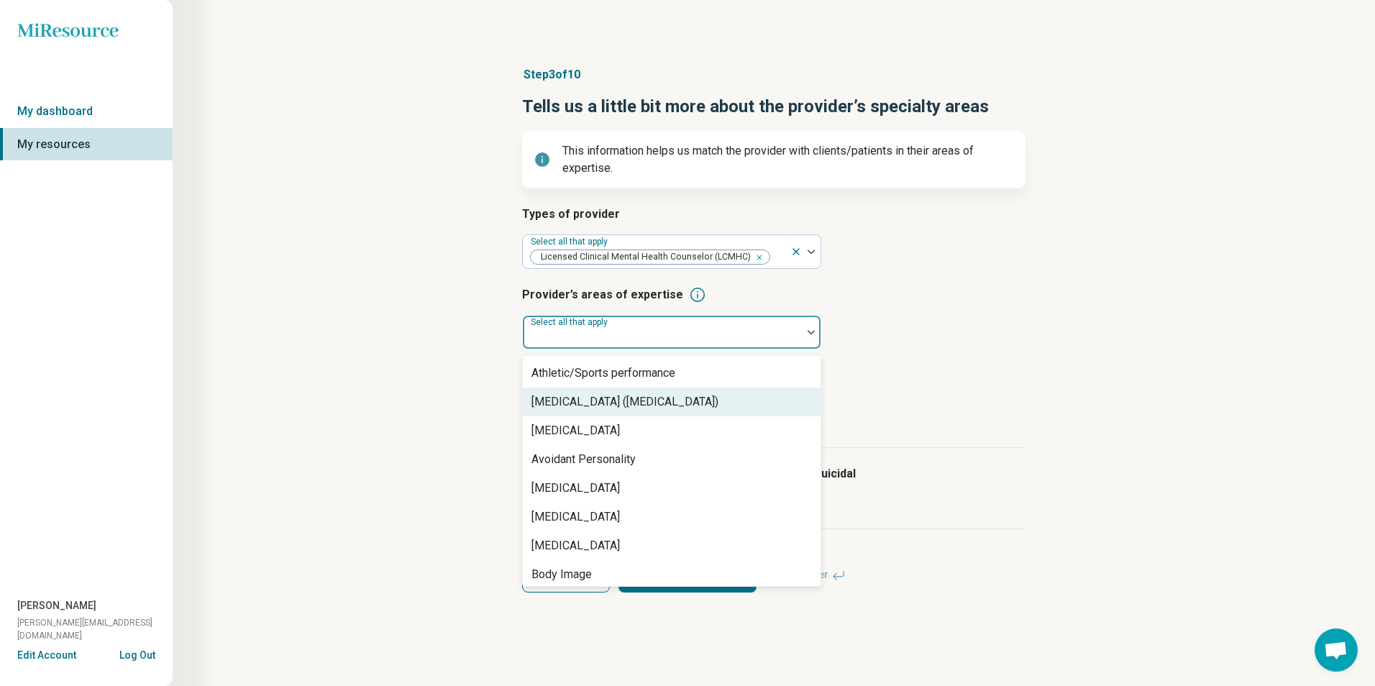
click at [615, 413] on div "Attention Deficit Hyperactivity Disorder (ADHD)" at bounding box center [672, 401] width 298 height 29
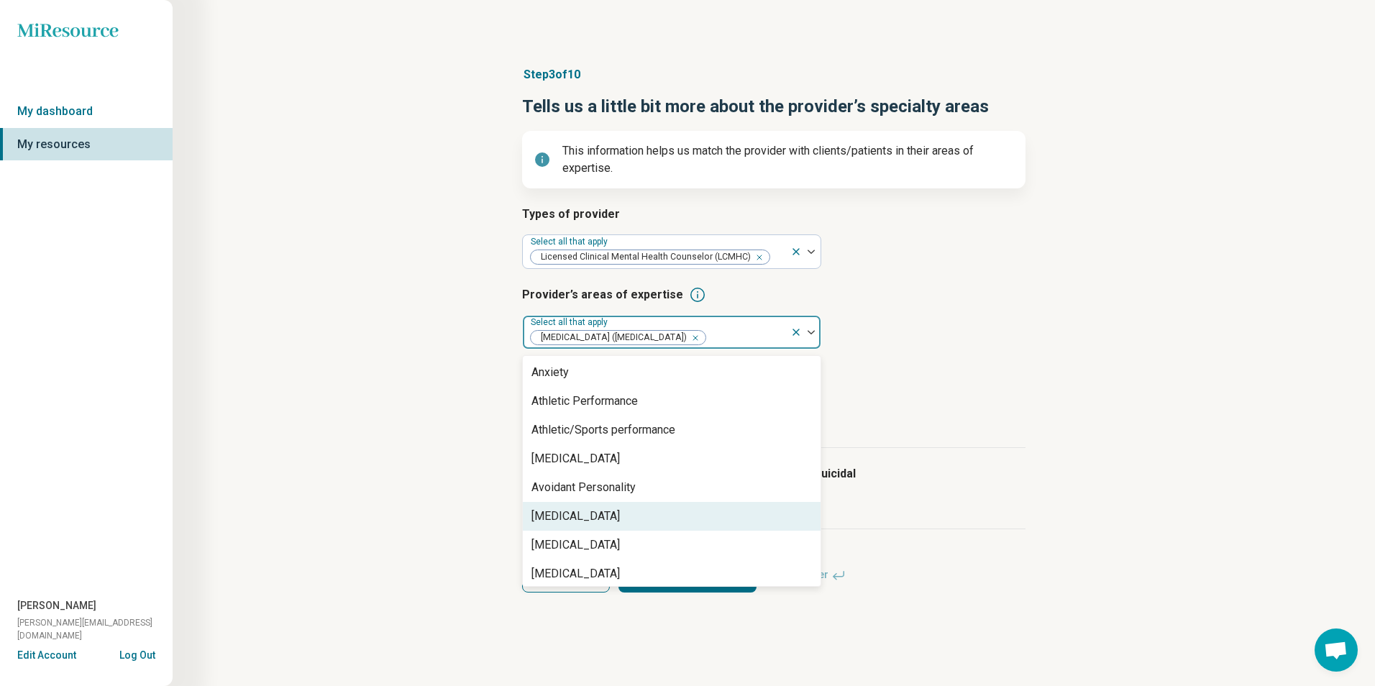
scroll to position [144, 0]
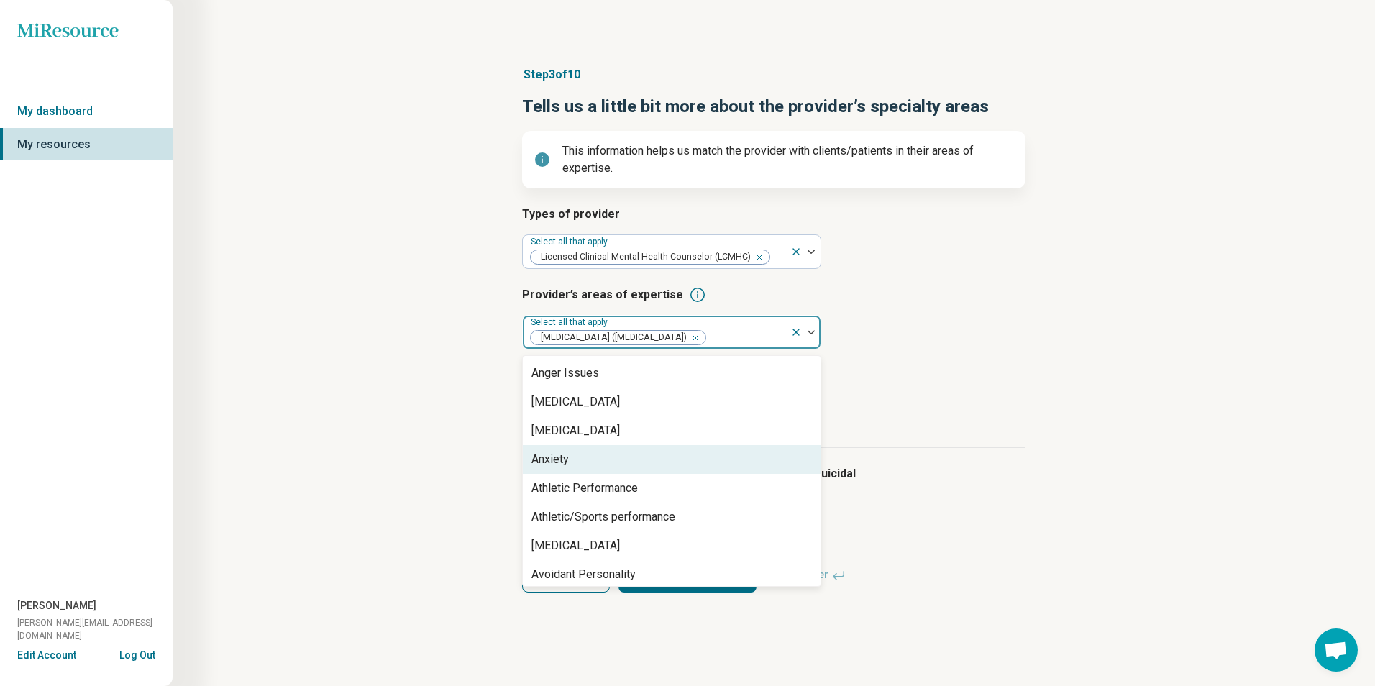
click at [613, 469] on div "Anxiety" at bounding box center [672, 459] width 298 height 29
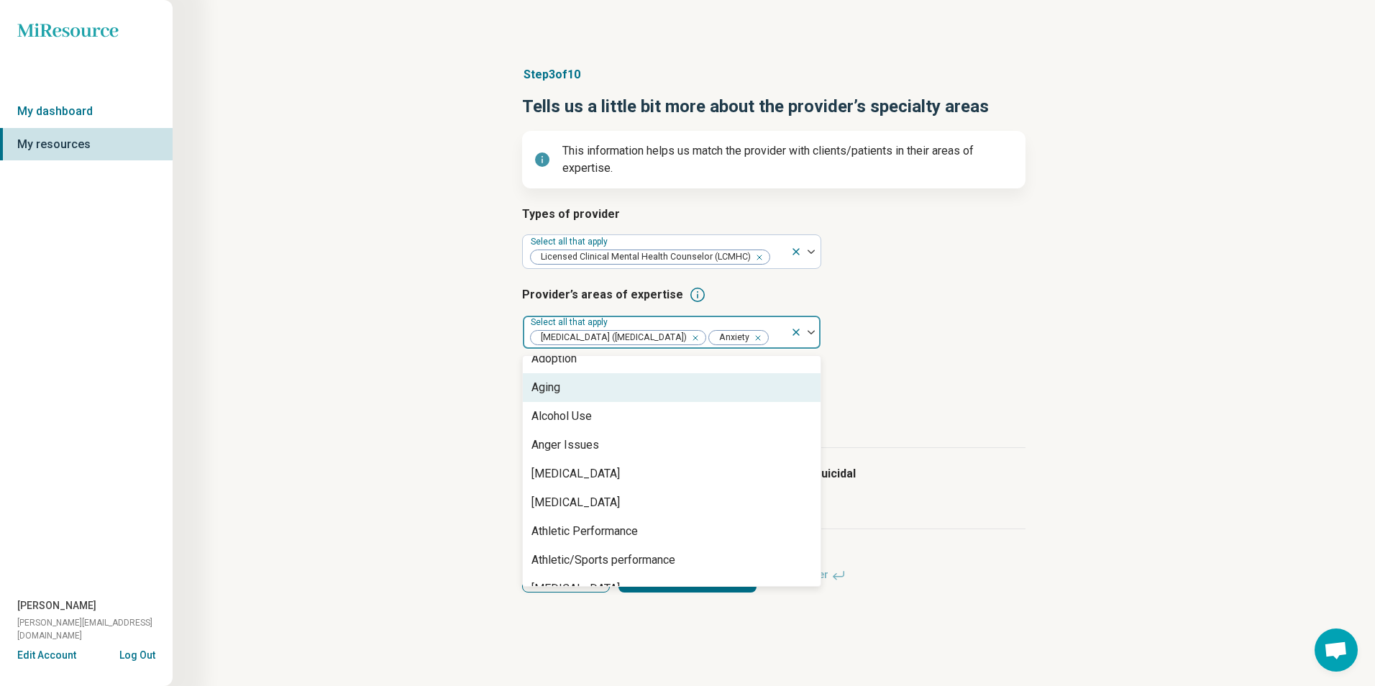
scroll to position [0, 0]
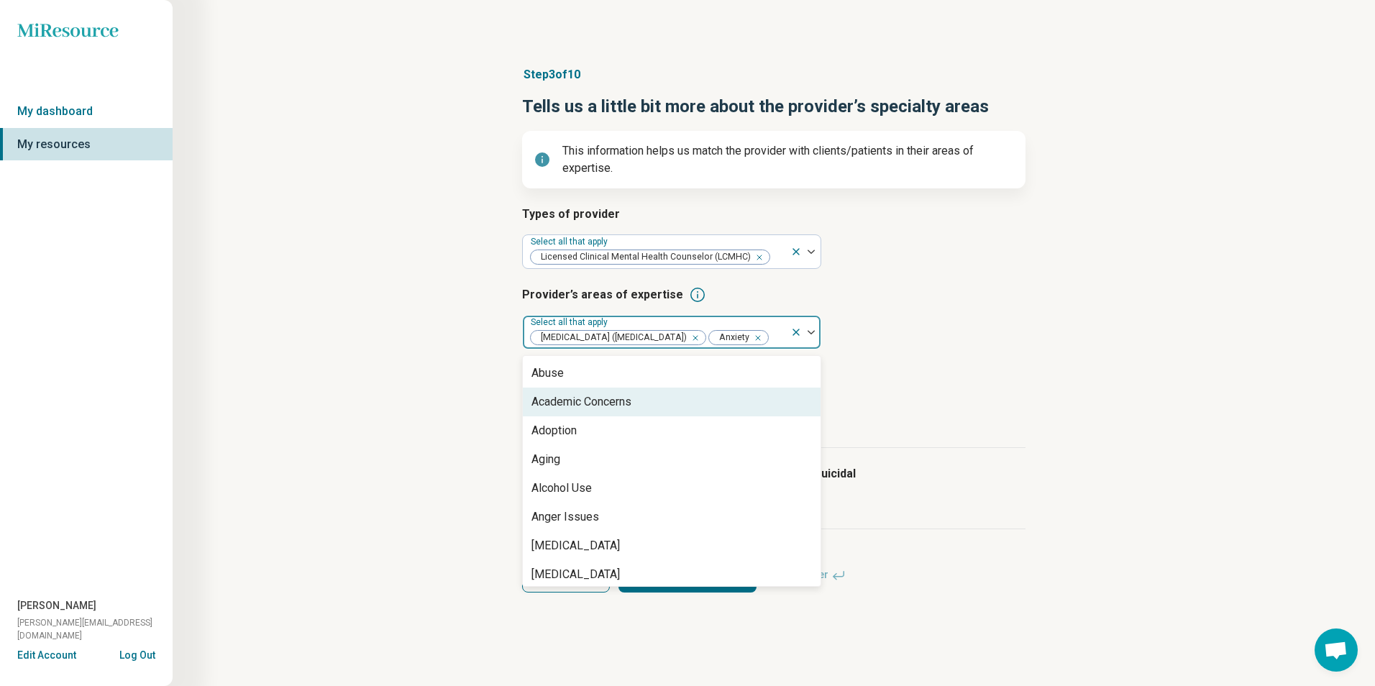
click at [584, 411] on div "Academic Concerns" at bounding box center [581, 401] width 100 height 17
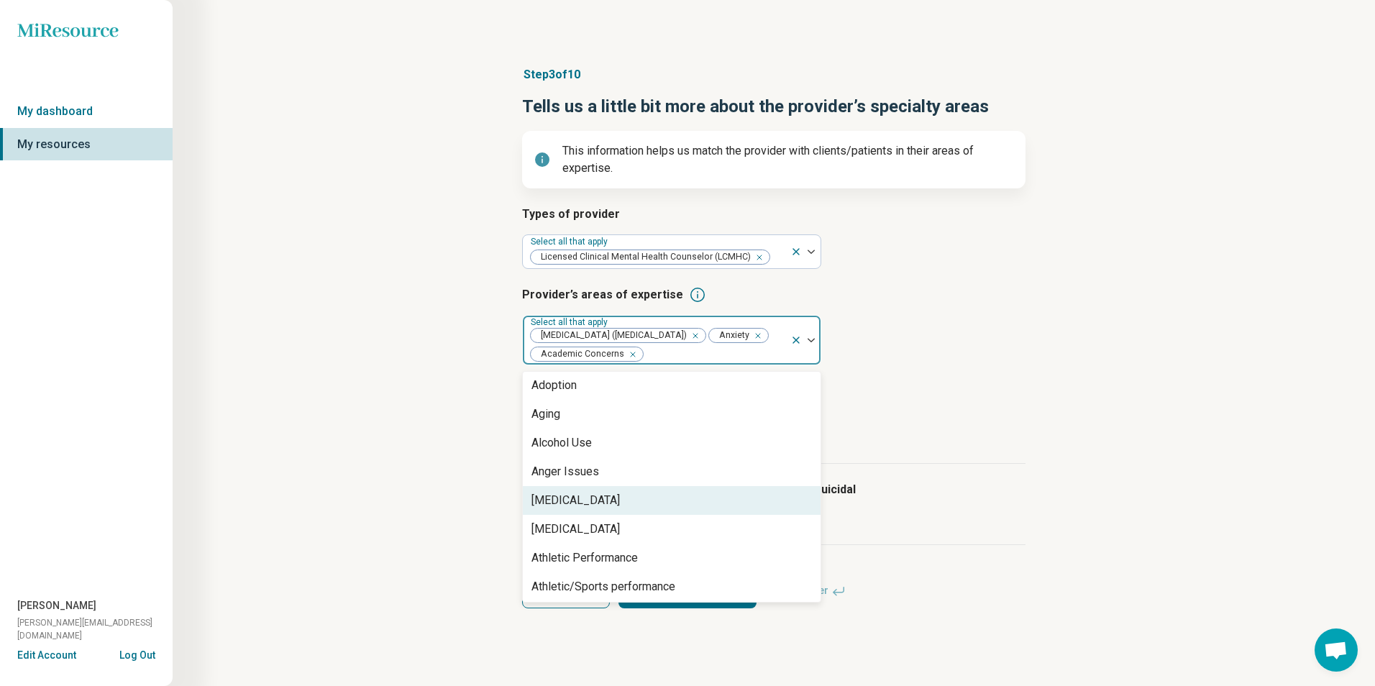
scroll to position [72, 0]
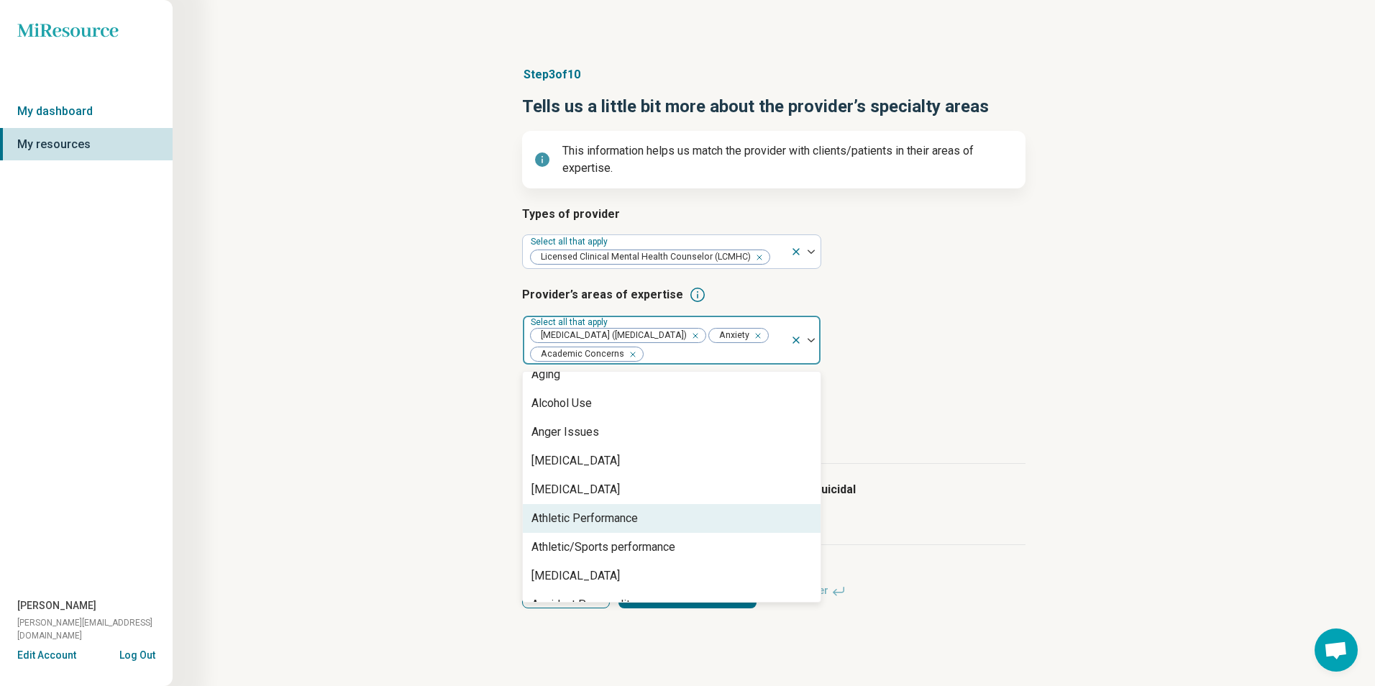
click at [605, 522] on div "Athletic Performance" at bounding box center [584, 518] width 106 height 17
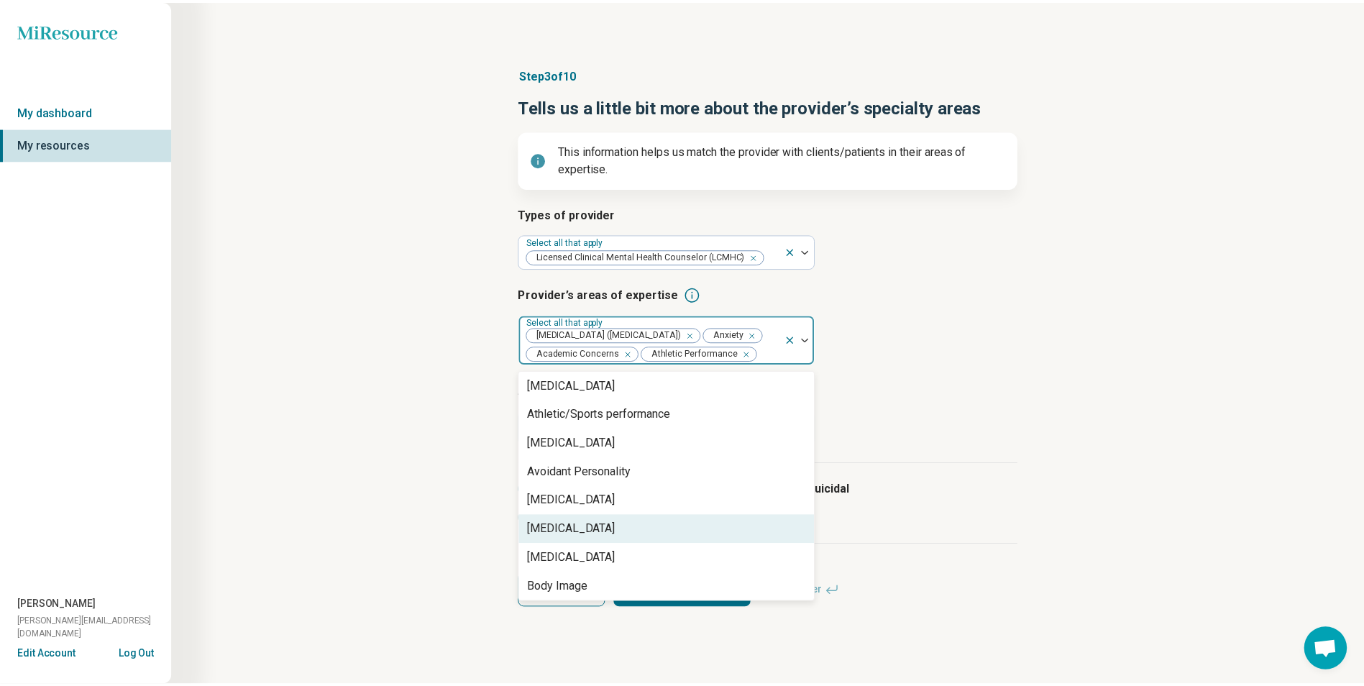
scroll to position [144, 0]
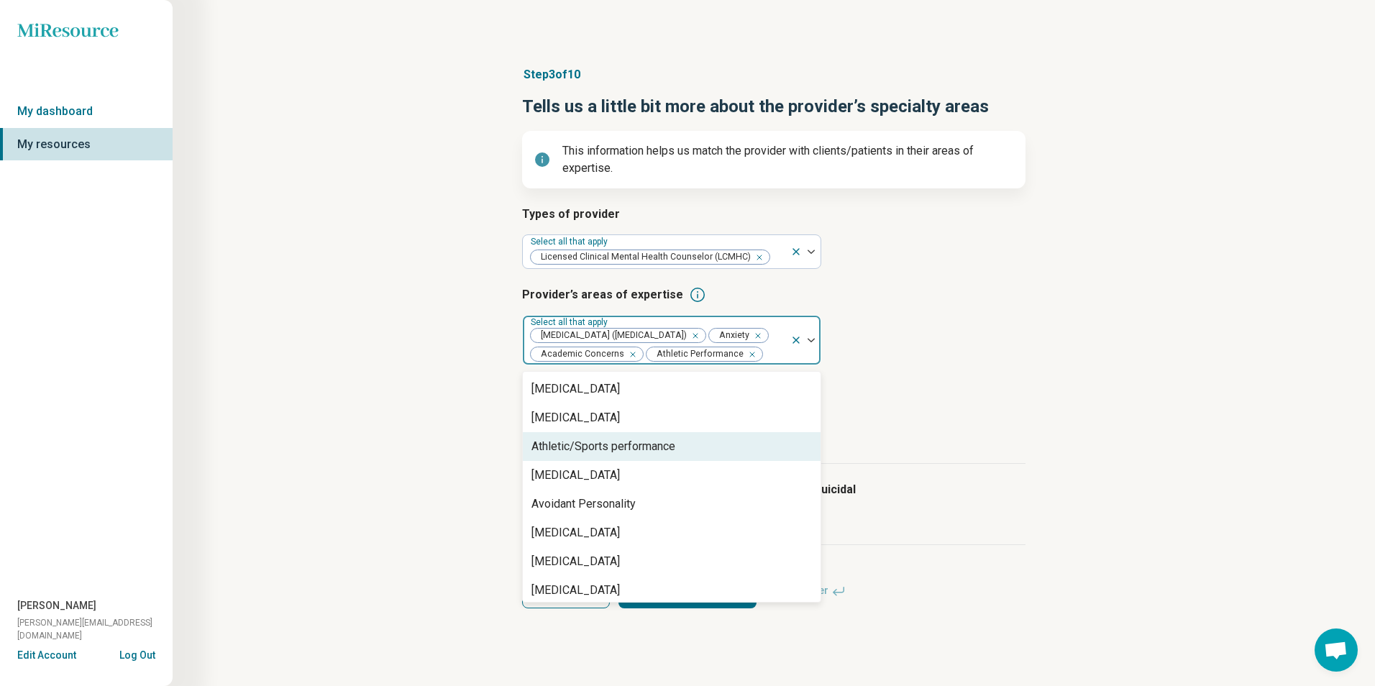
click at [622, 455] on div "Athletic/Sports performance" at bounding box center [603, 446] width 144 height 17
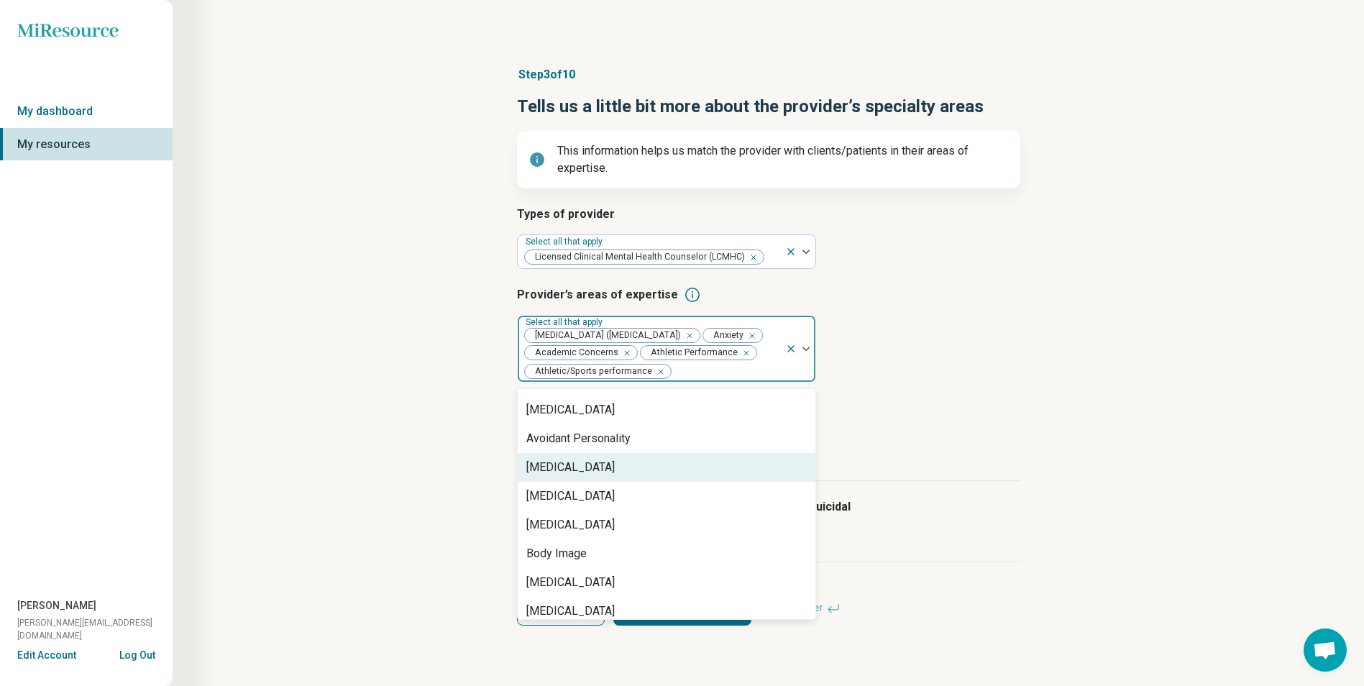
scroll to position [216, 0]
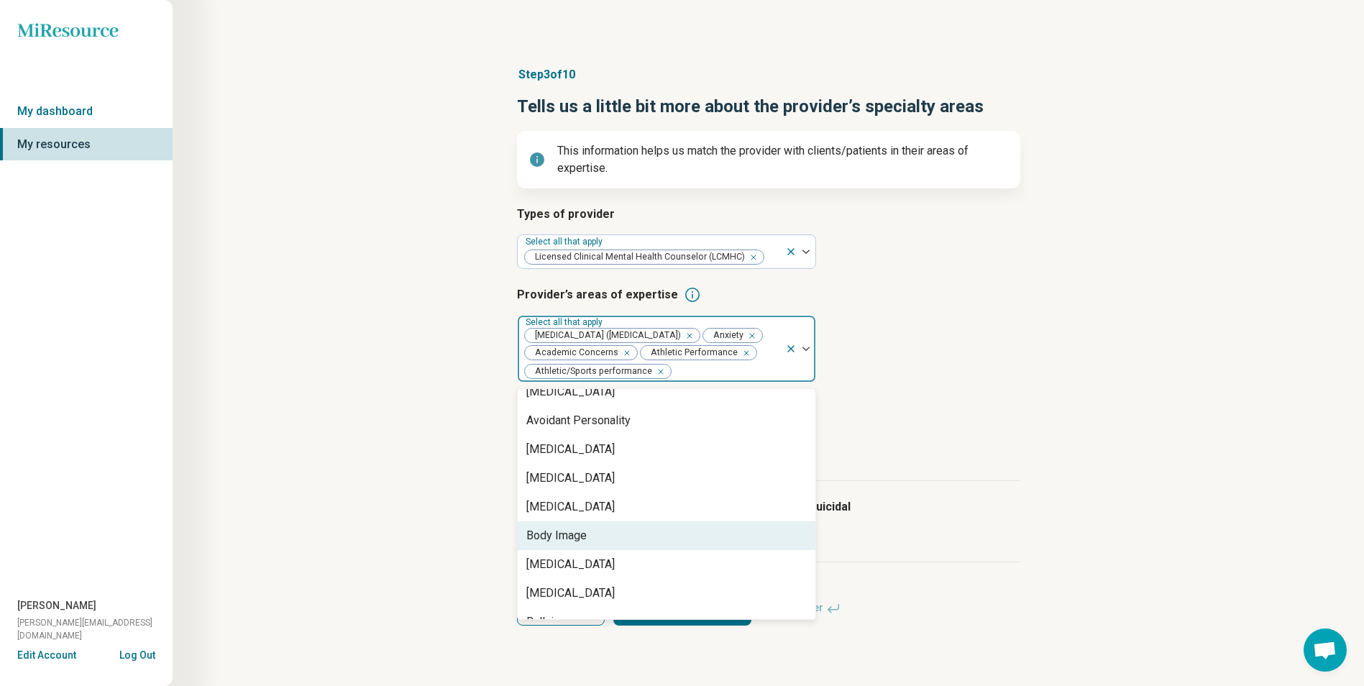
click at [597, 550] on div "Body Image" at bounding box center [667, 535] width 298 height 29
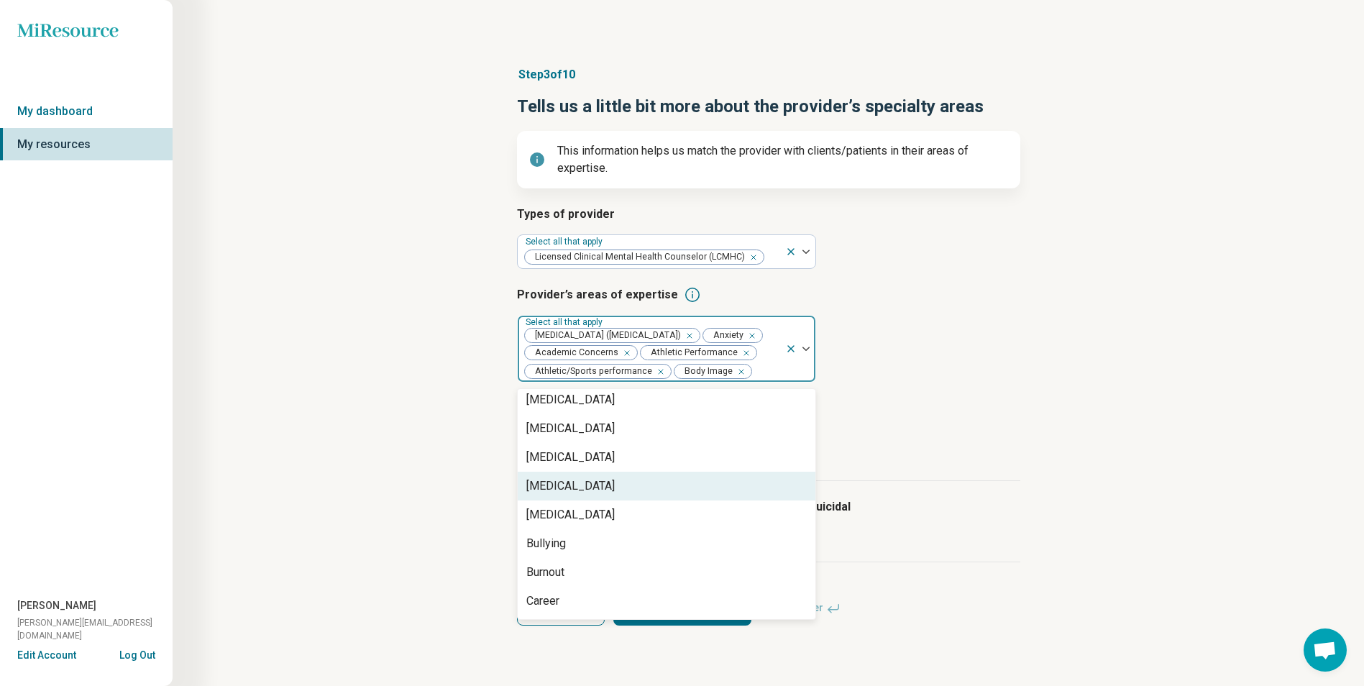
scroll to position [288, 0]
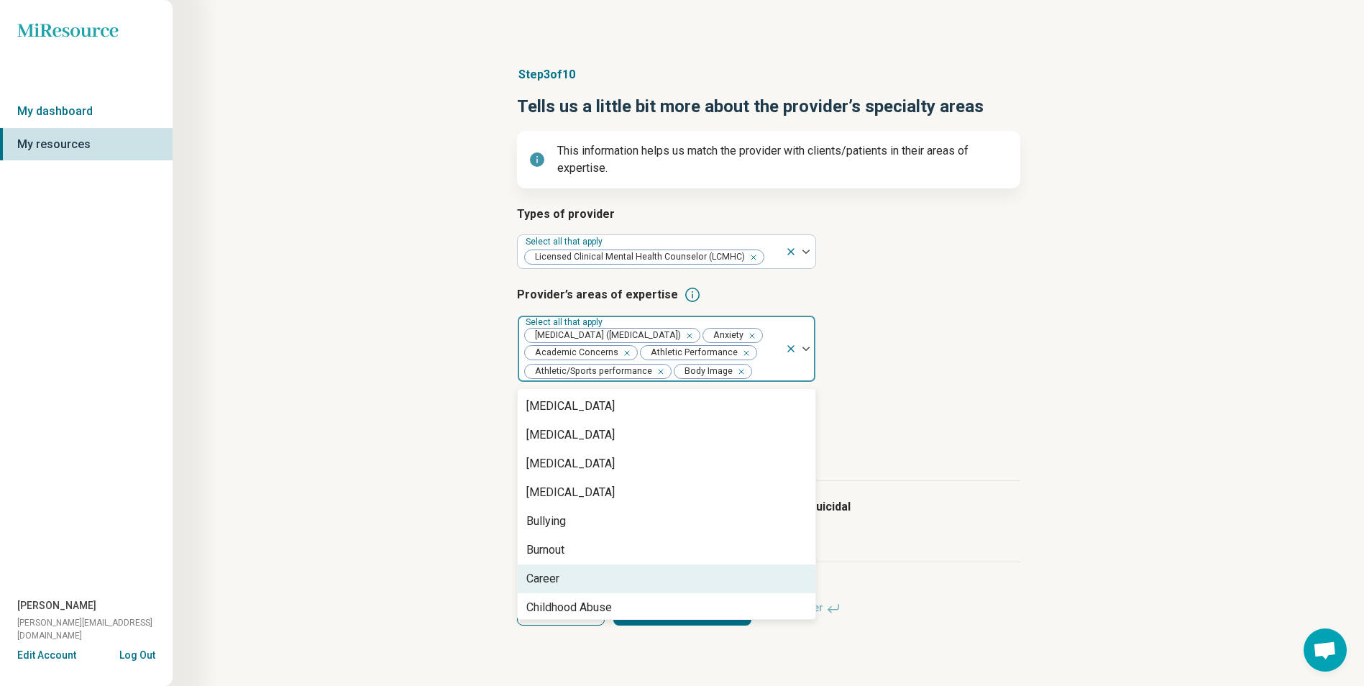
click at [582, 592] on div "Career" at bounding box center [667, 578] width 298 height 29
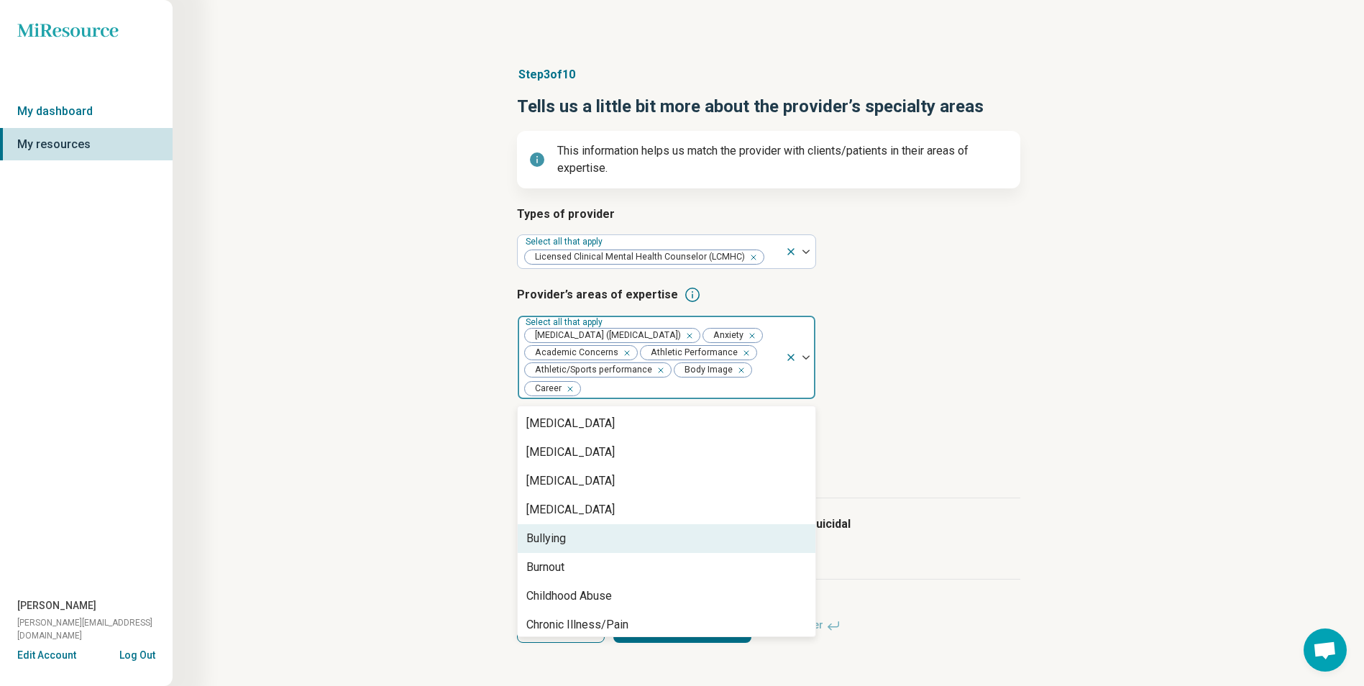
scroll to position [359, 0]
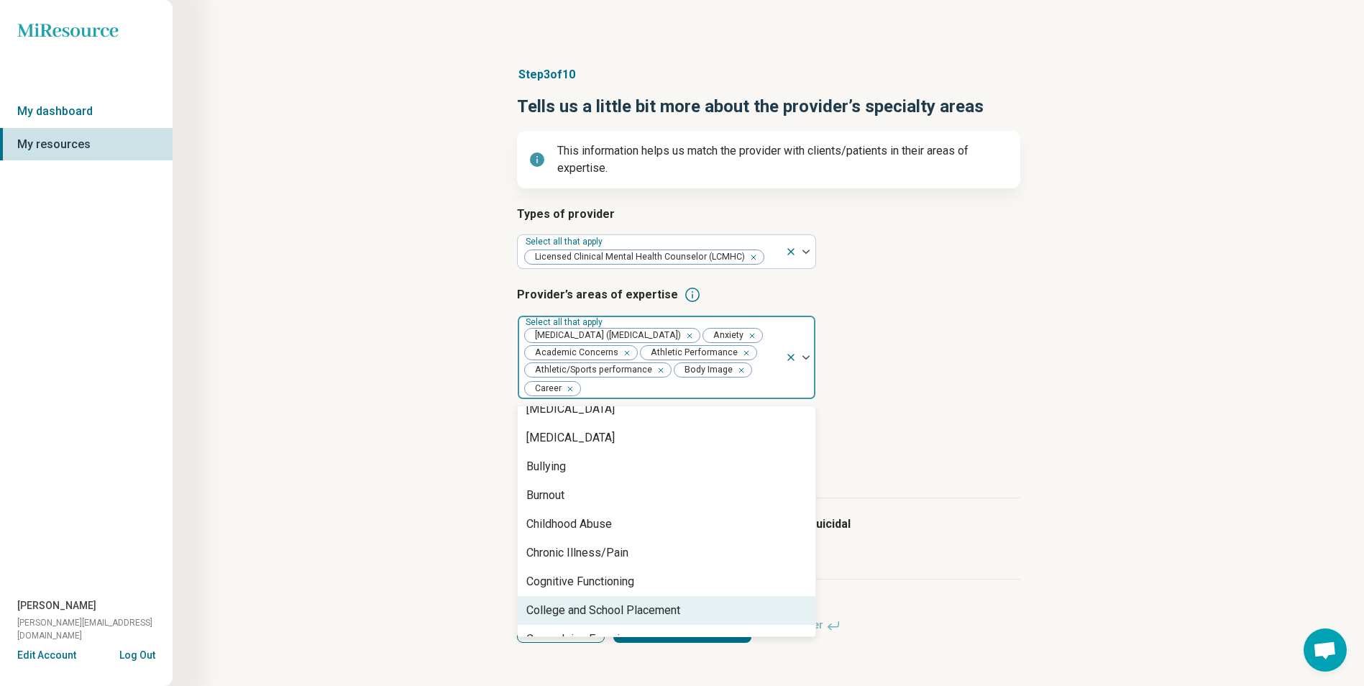
click at [605, 619] on div "College and School Placement" at bounding box center [603, 610] width 154 height 17
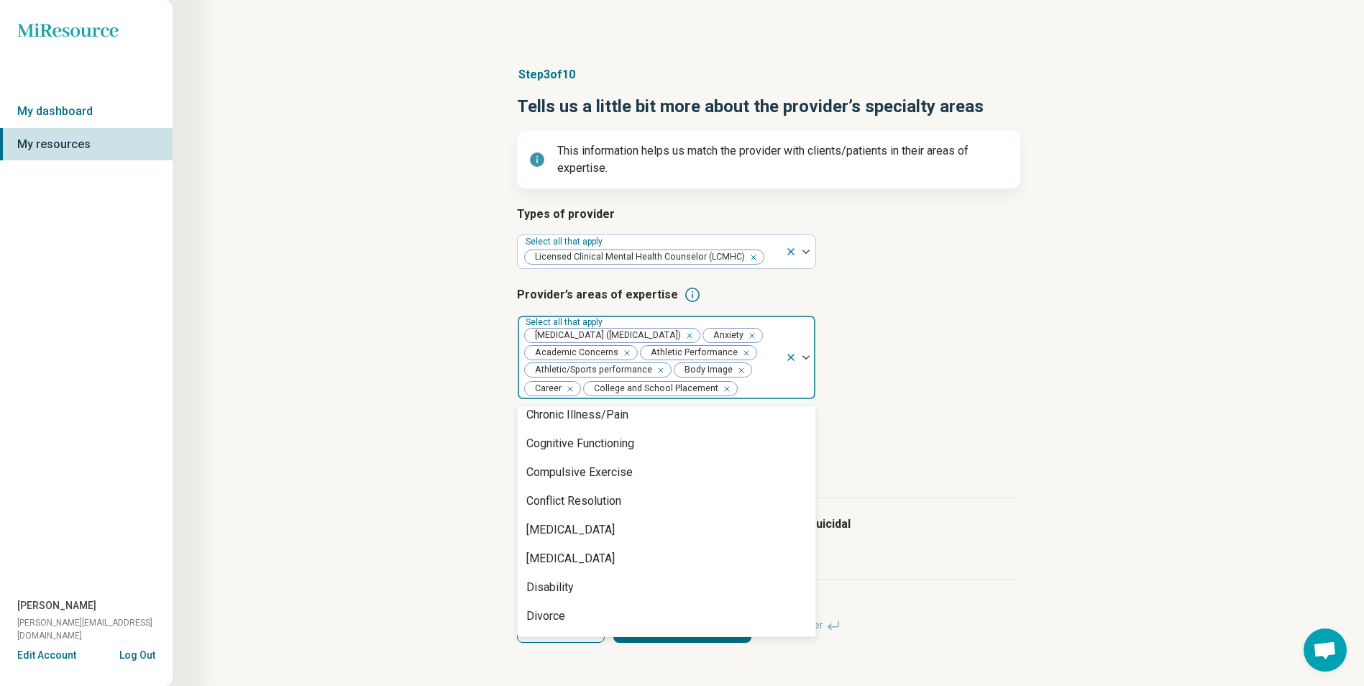
scroll to position [503, 0]
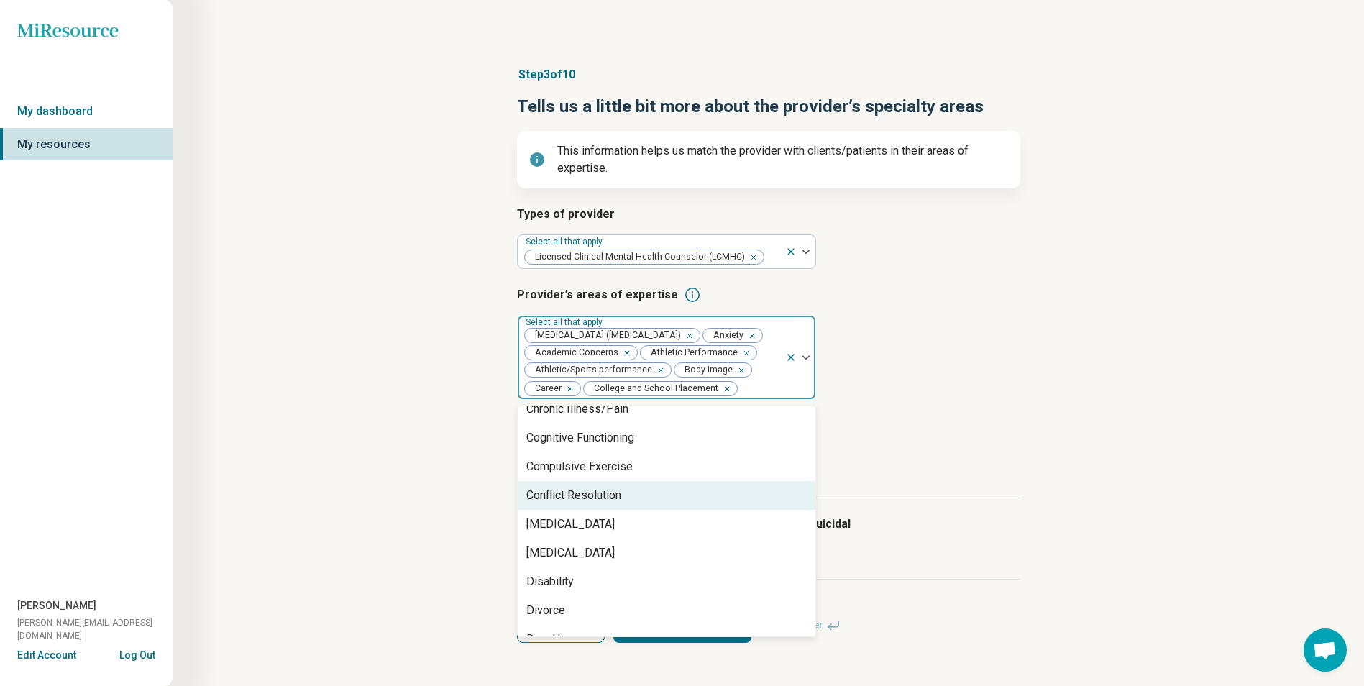
click at [611, 504] on div "Conflict Resolution" at bounding box center [573, 495] width 95 height 17
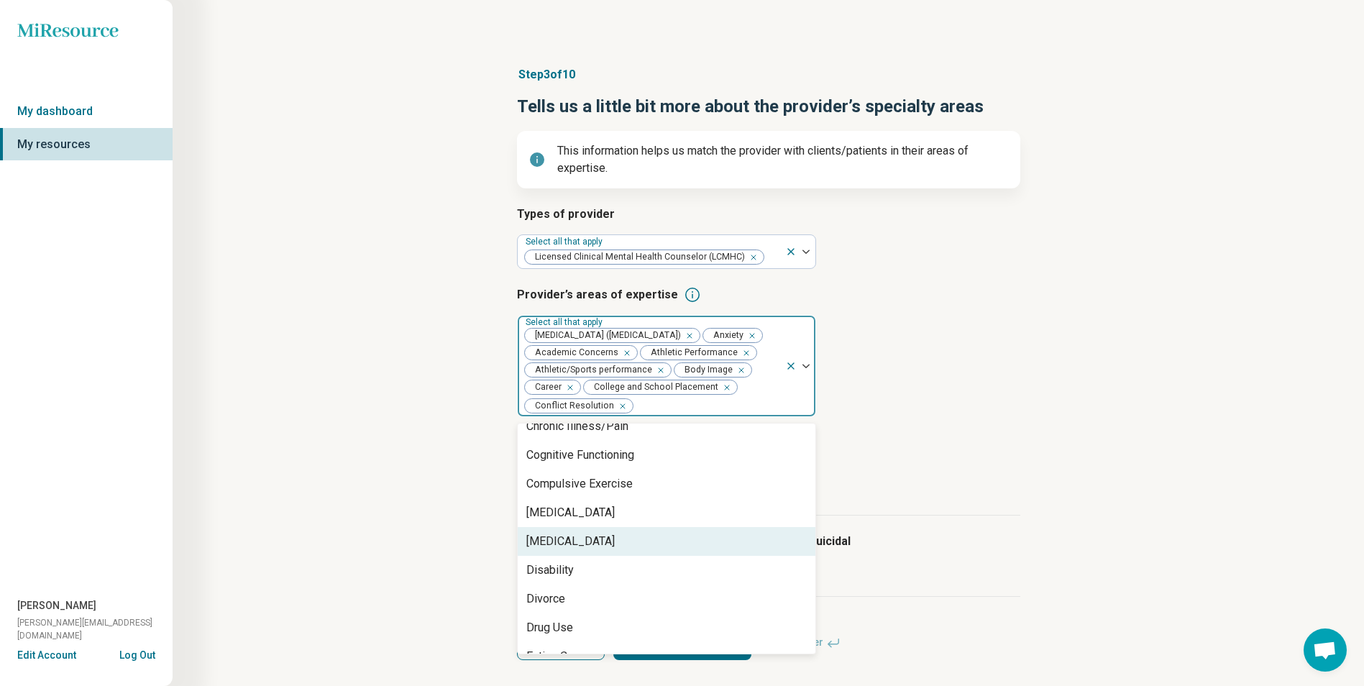
click at [577, 550] on div "[MEDICAL_DATA]" at bounding box center [570, 541] width 88 height 17
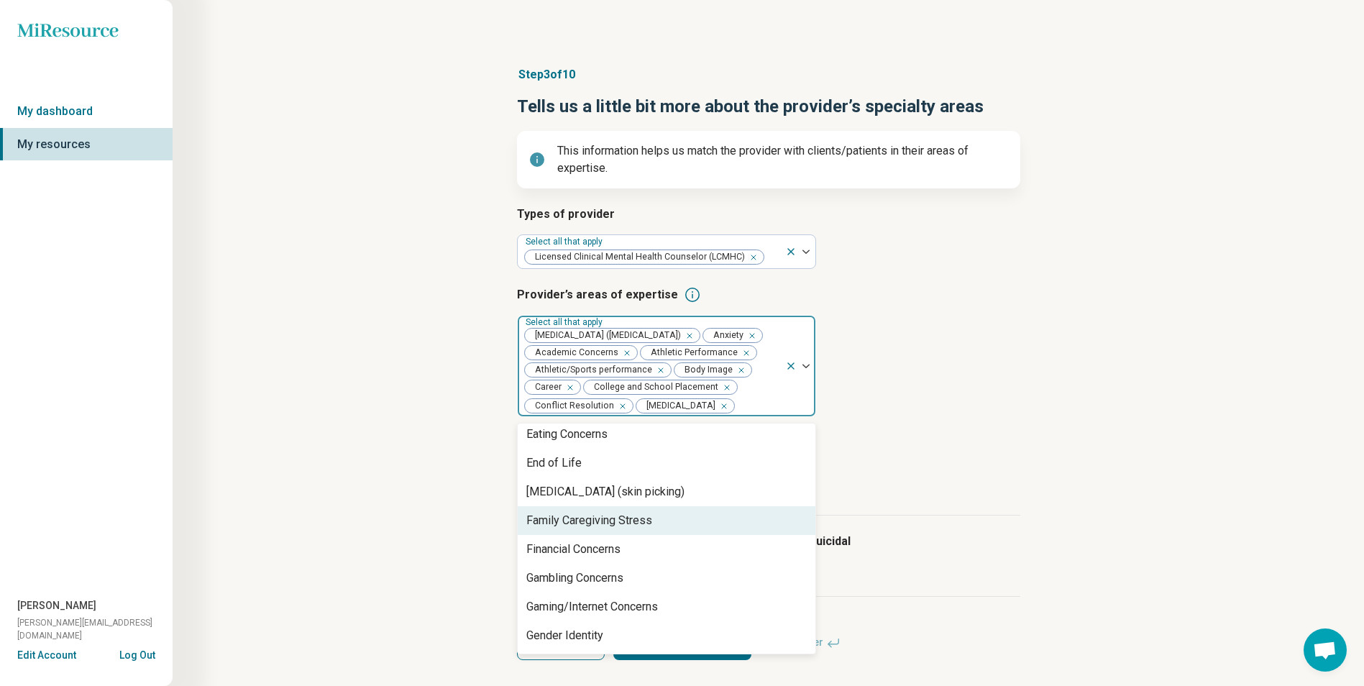
scroll to position [719, 0]
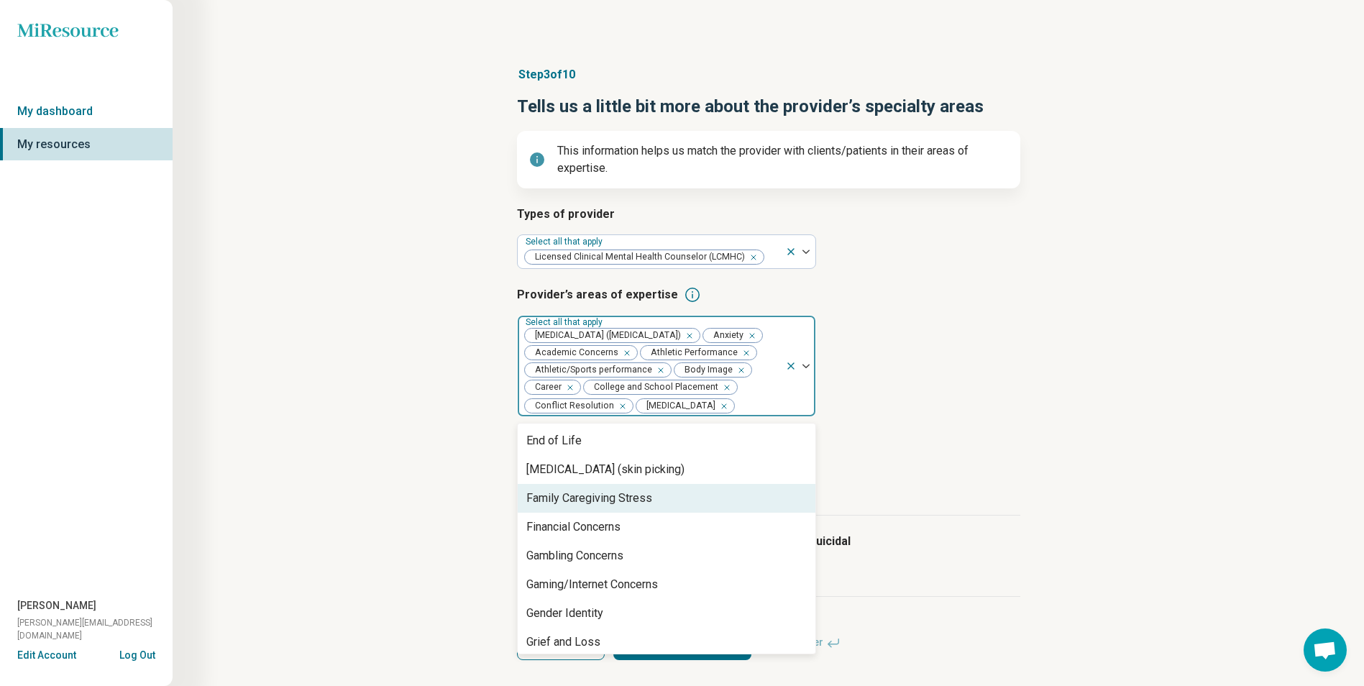
click at [593, 507] on div "Family Caregiving Stress" at bounding box center [589, 498] width 126 height 17
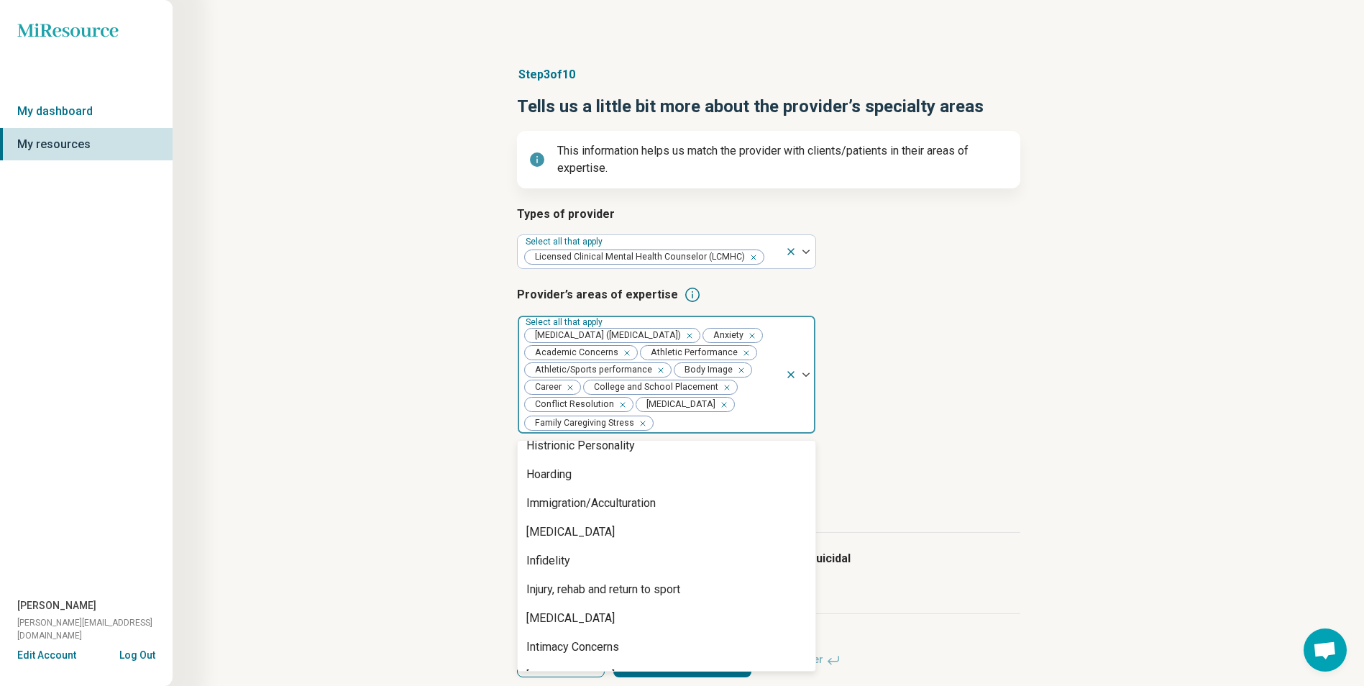
scroll to position [935, 0]
click at [598, 573] on div "Infidelity" at bounding box center [667, 558] width 298 height 29
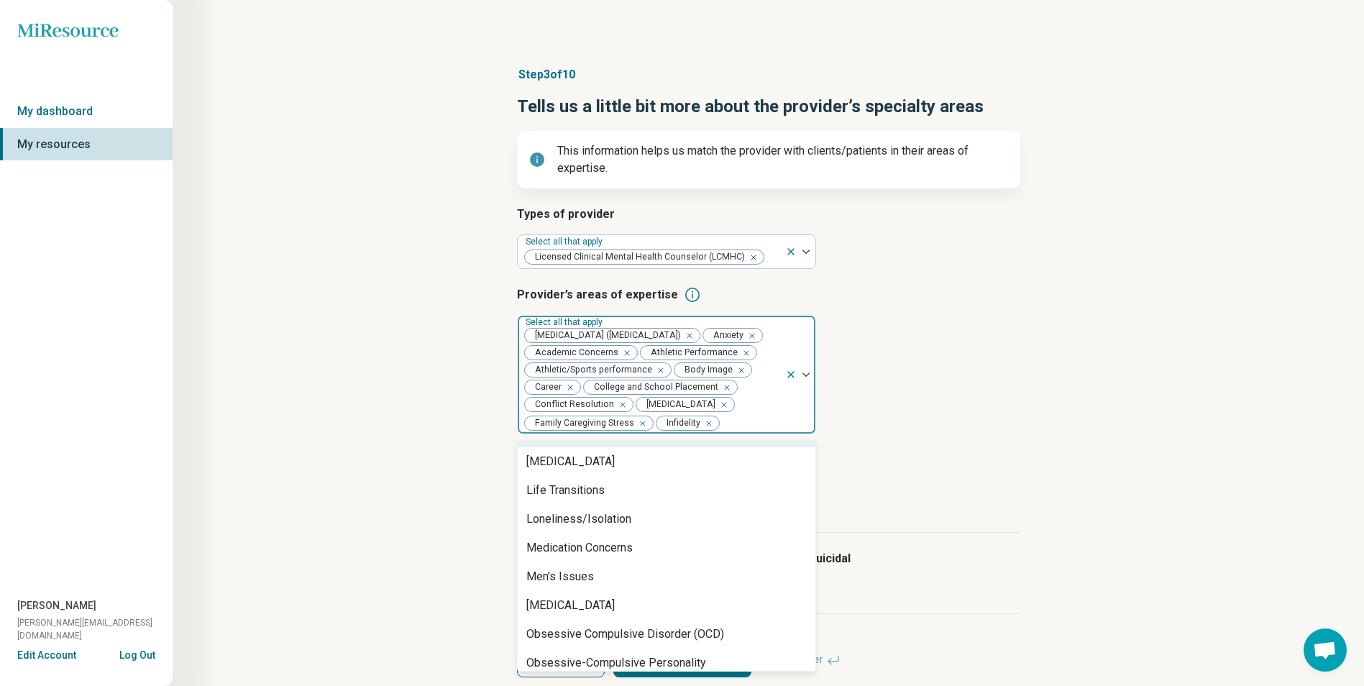
scroll to position [1150, 0]
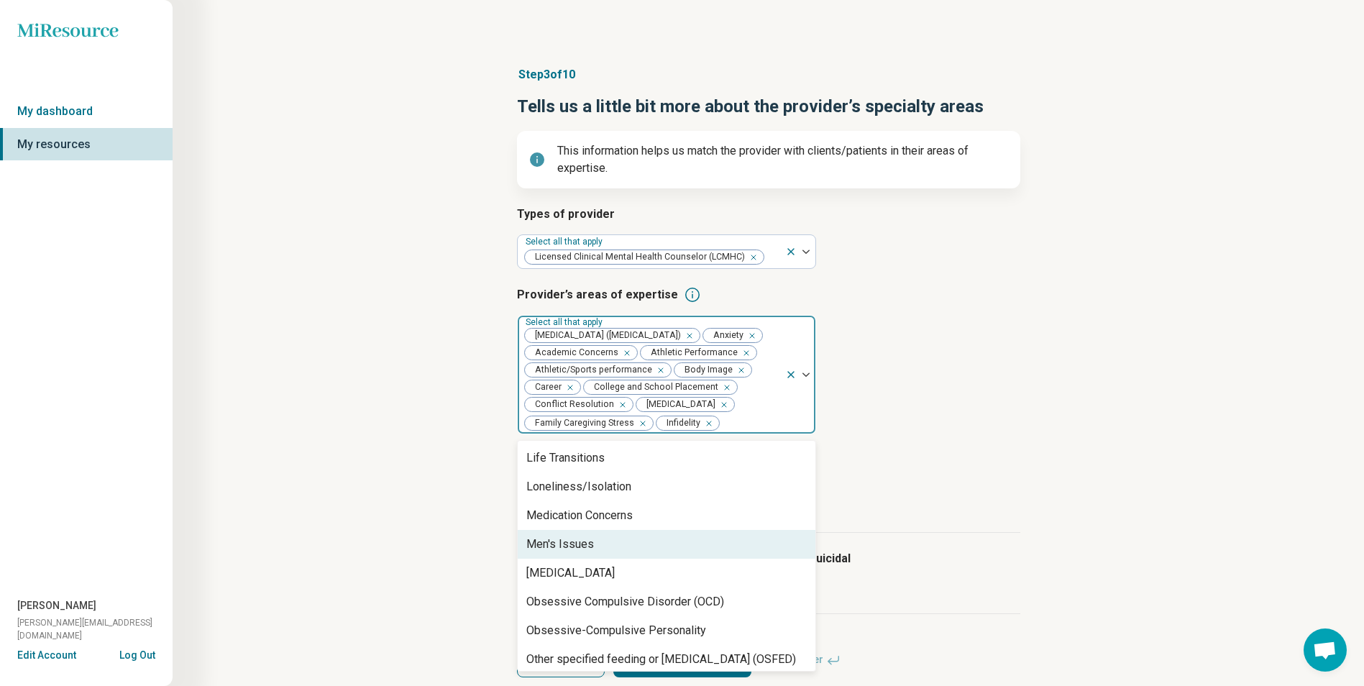
click at [591, 553] on div "Men's Issues" at bounding box center [560, 544] width 68 height 17
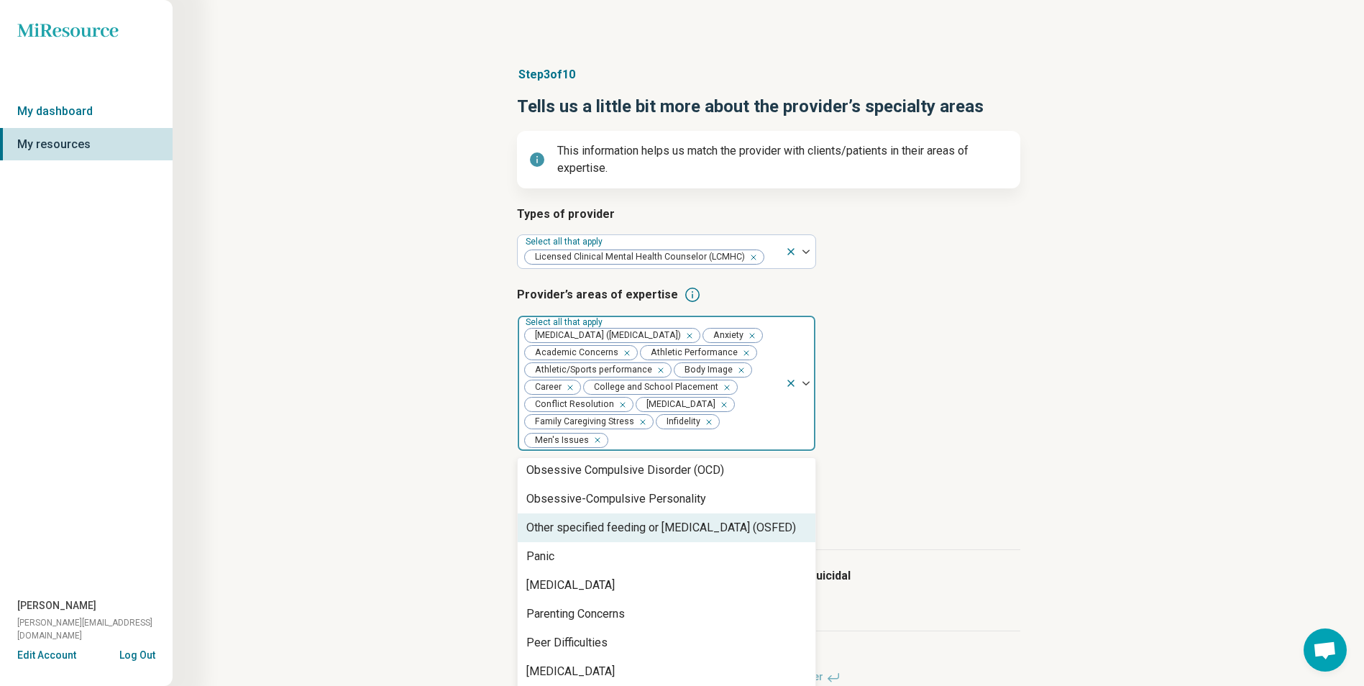
scroll to position [1294, 0]
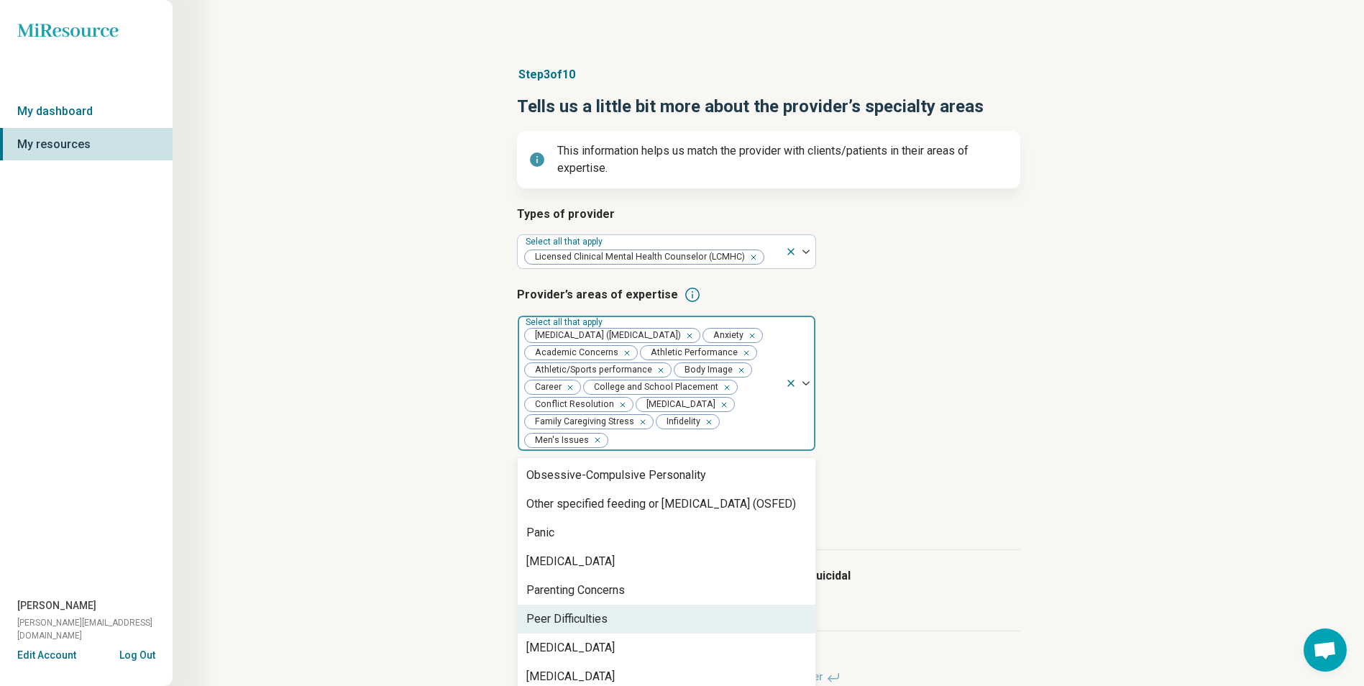
click at [604, 628] on div "Peer Difficulties" at bounding box center [566, 618] width 81 height 17
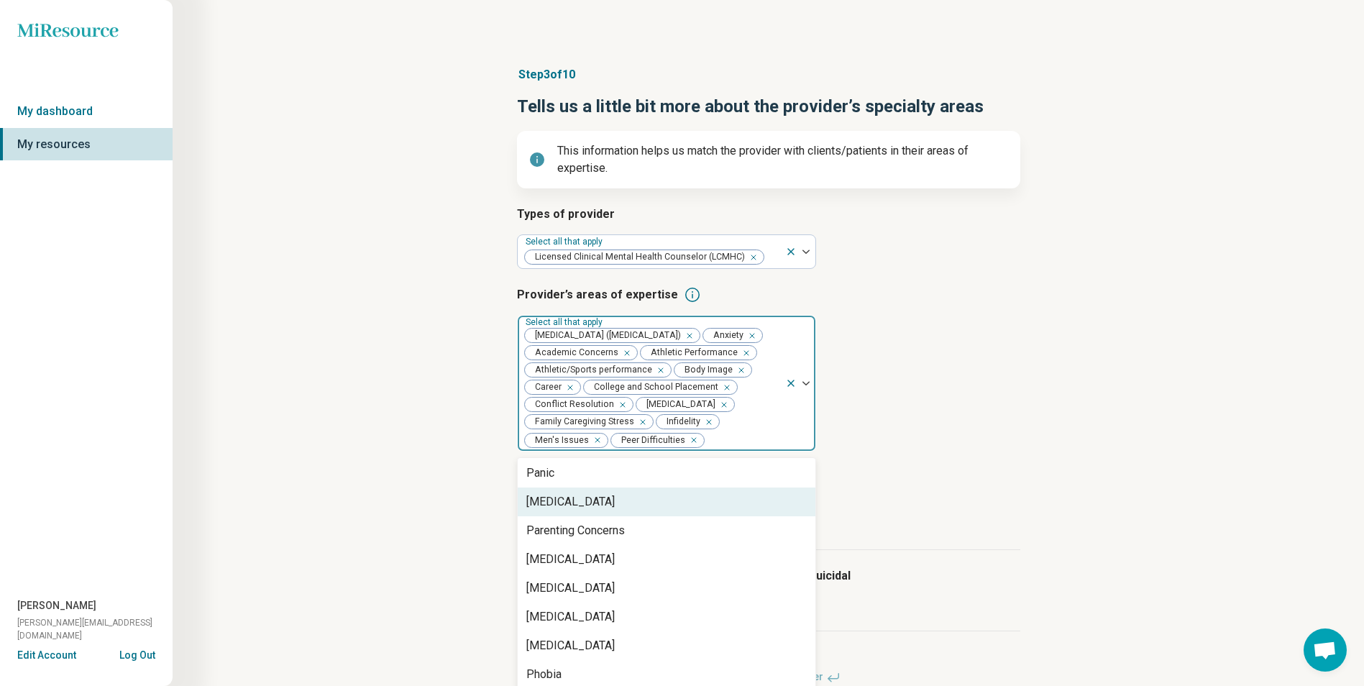
scroll to position [1438, 0]
click at [635, 518] on div "Performance Anxiety" at bounding box center [667, 504] width 298 height 29
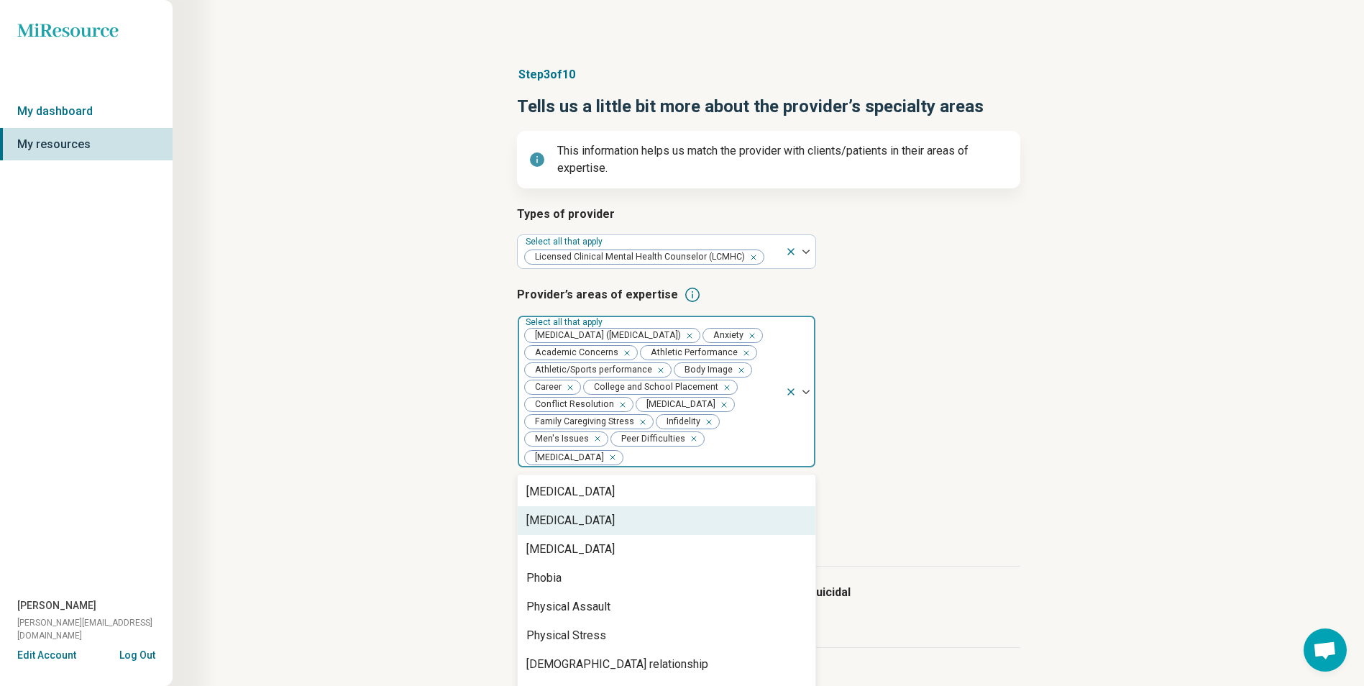
click at [630, 533] on div "[MEDICAL_DATA]" at bounding box center [667, 520] width 298 height 29
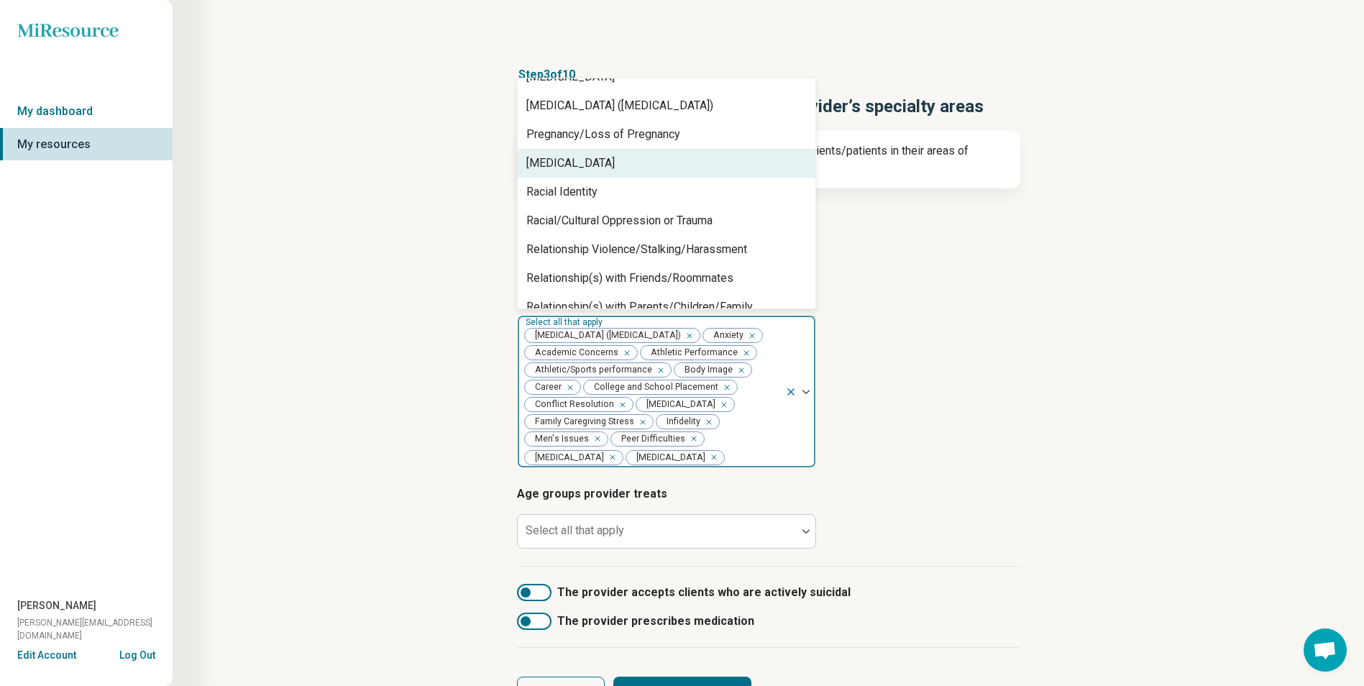
scroll to position [1654, 0]
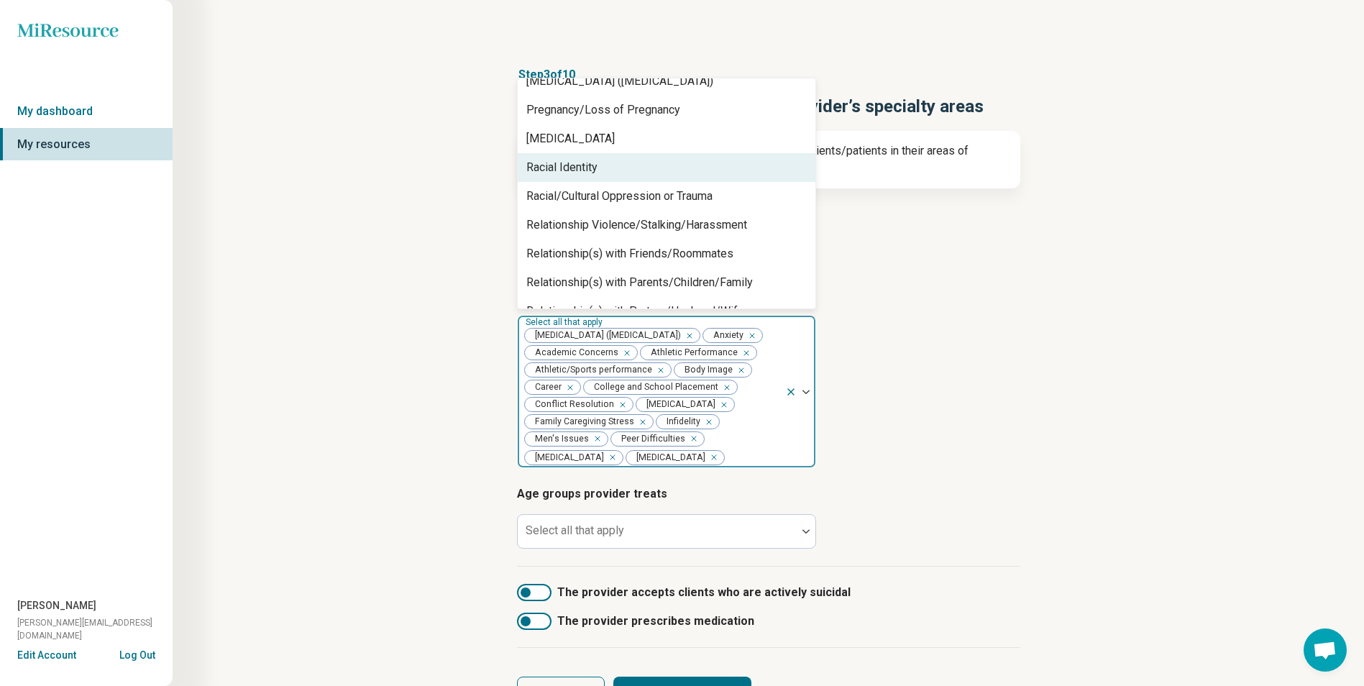
click at [600, 170] on div "Racial Identity" at bounding box center [667, 167] width 298 height 29
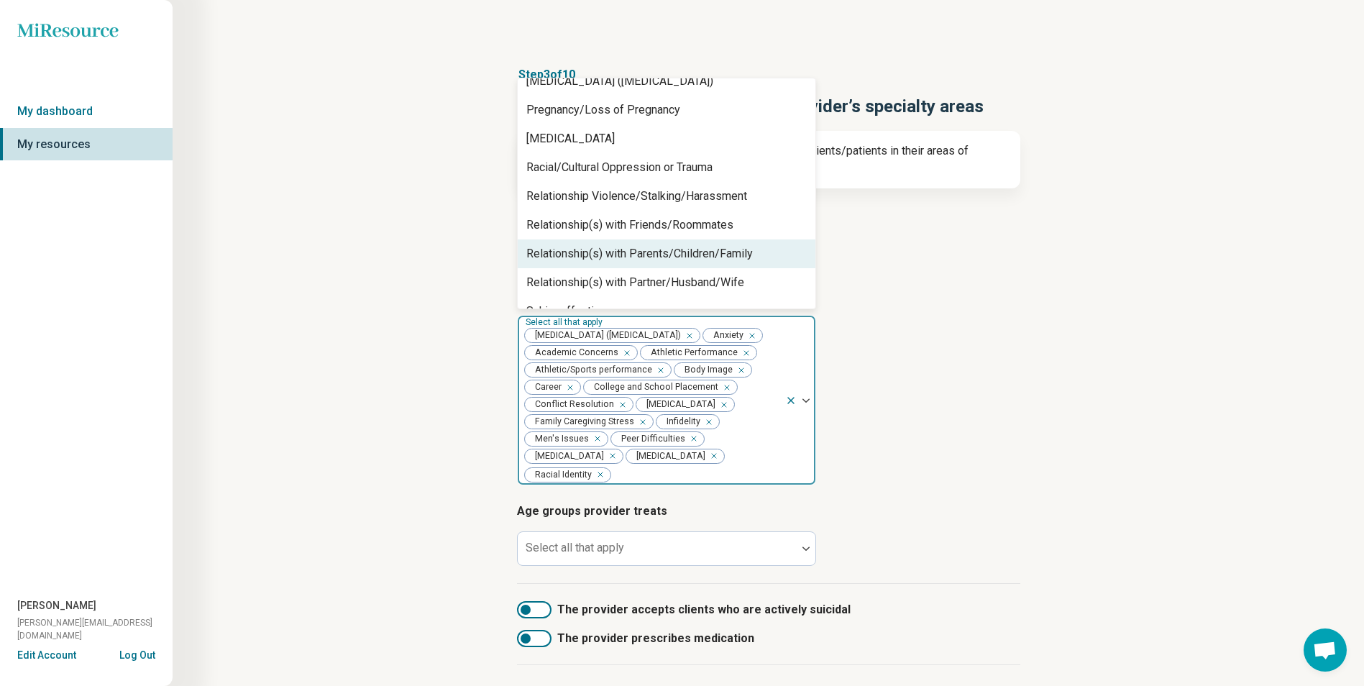
click at [600, 247] on div "Relationship(s) with Parents/Children/Family" at bounding box center [639, 253] width 226 height 17
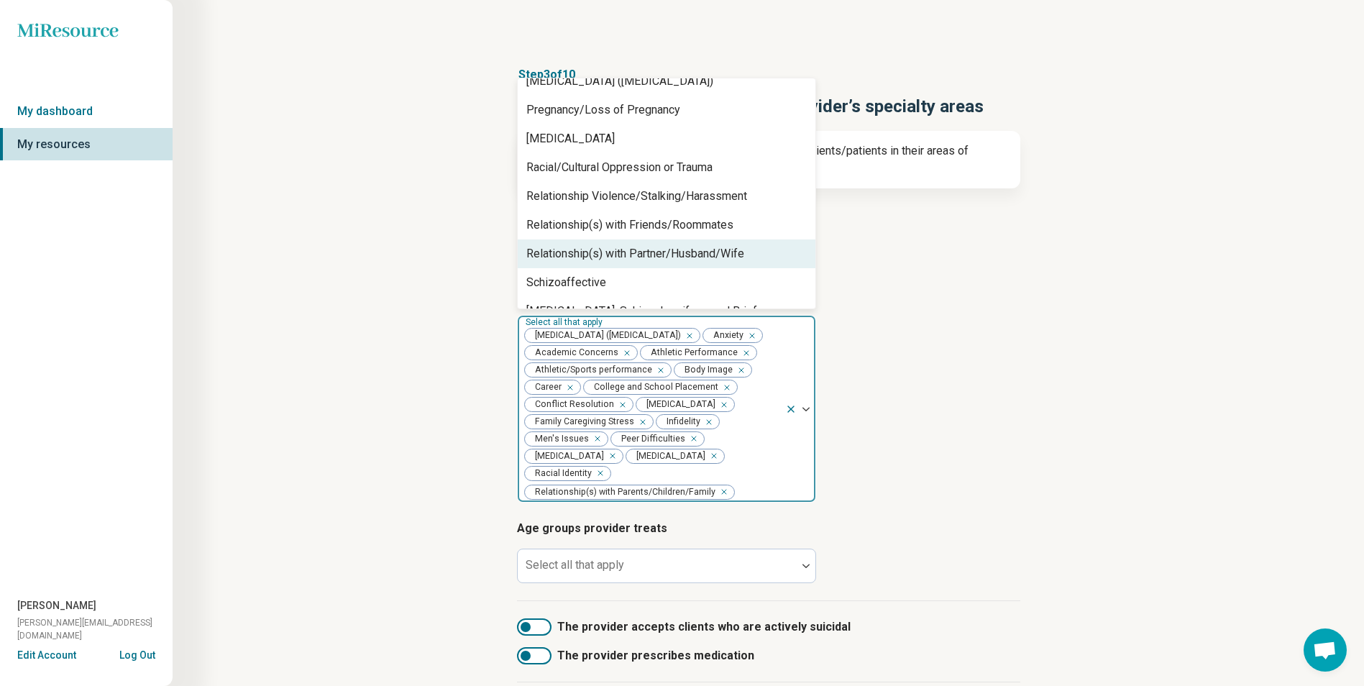
click at [602, 251] on div "Relationship(s) with Partner/Husband/Wife" at bounding box center [635, 253] width 218 height 17
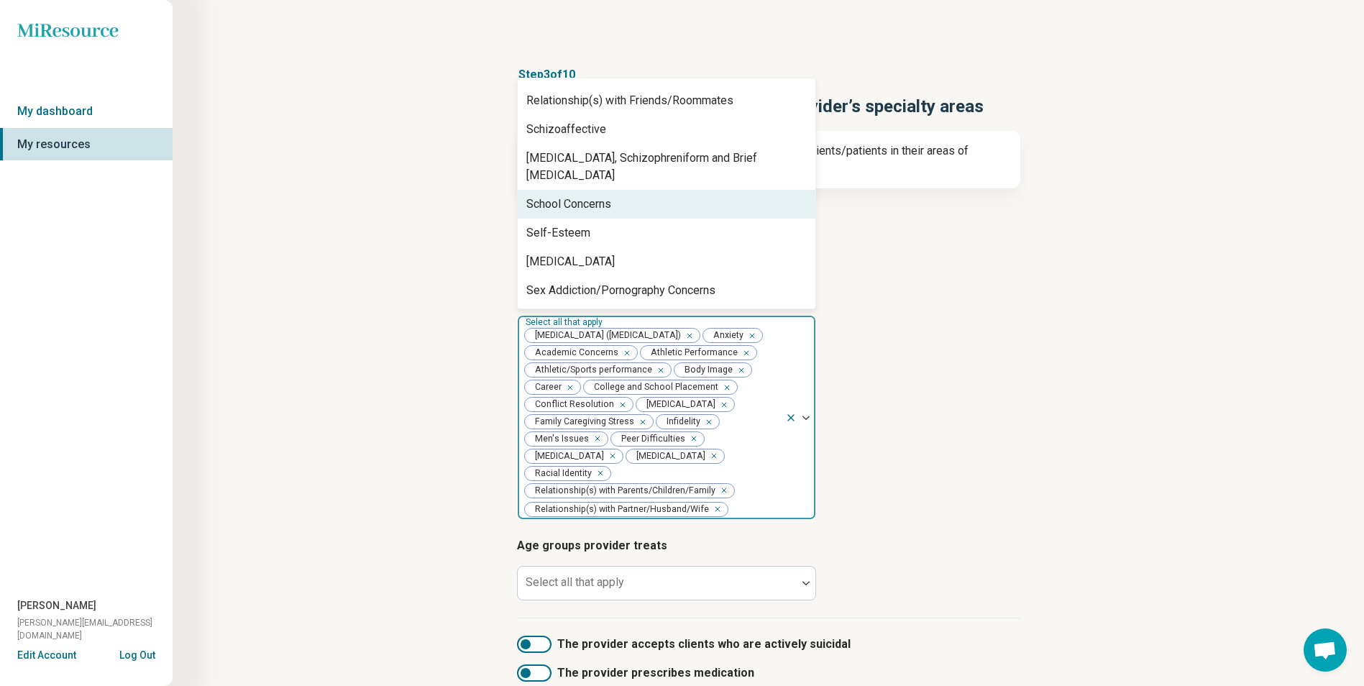
scroll to position [1797, 0]
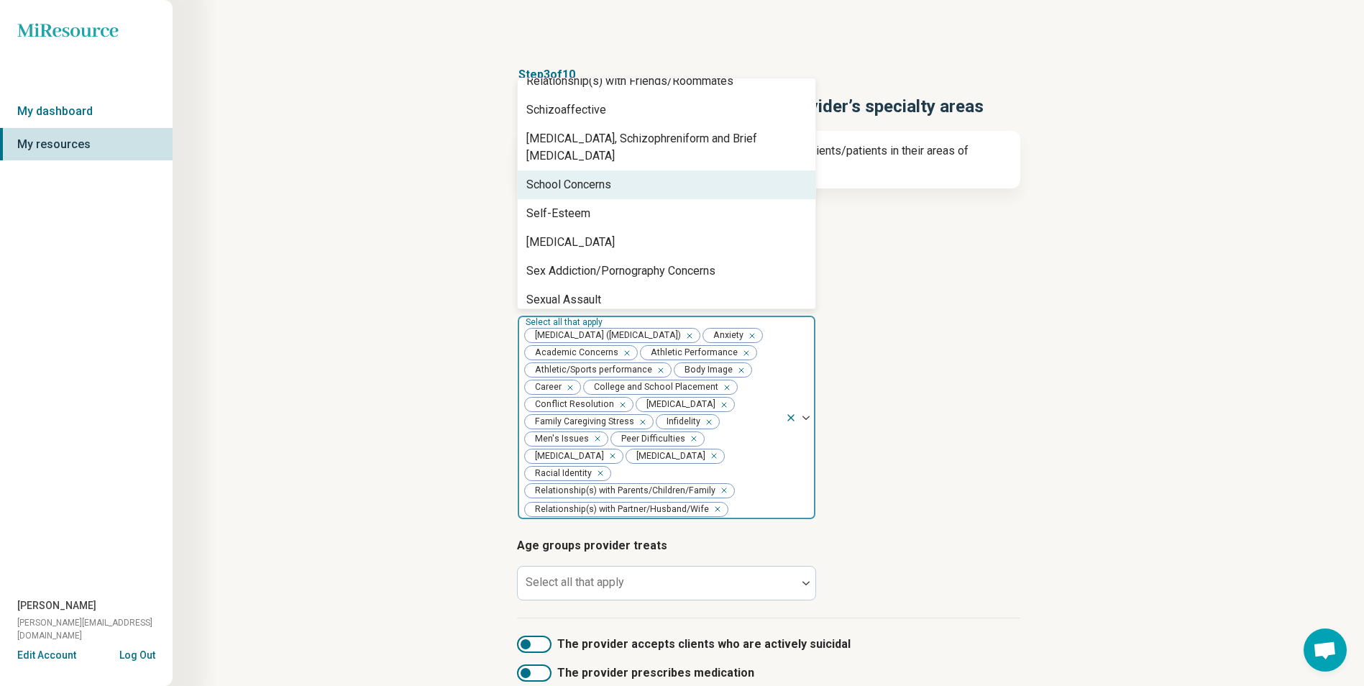
click at [604, 176] on div "School Concerns" at bounding box center [568, 184] width 85 height 17
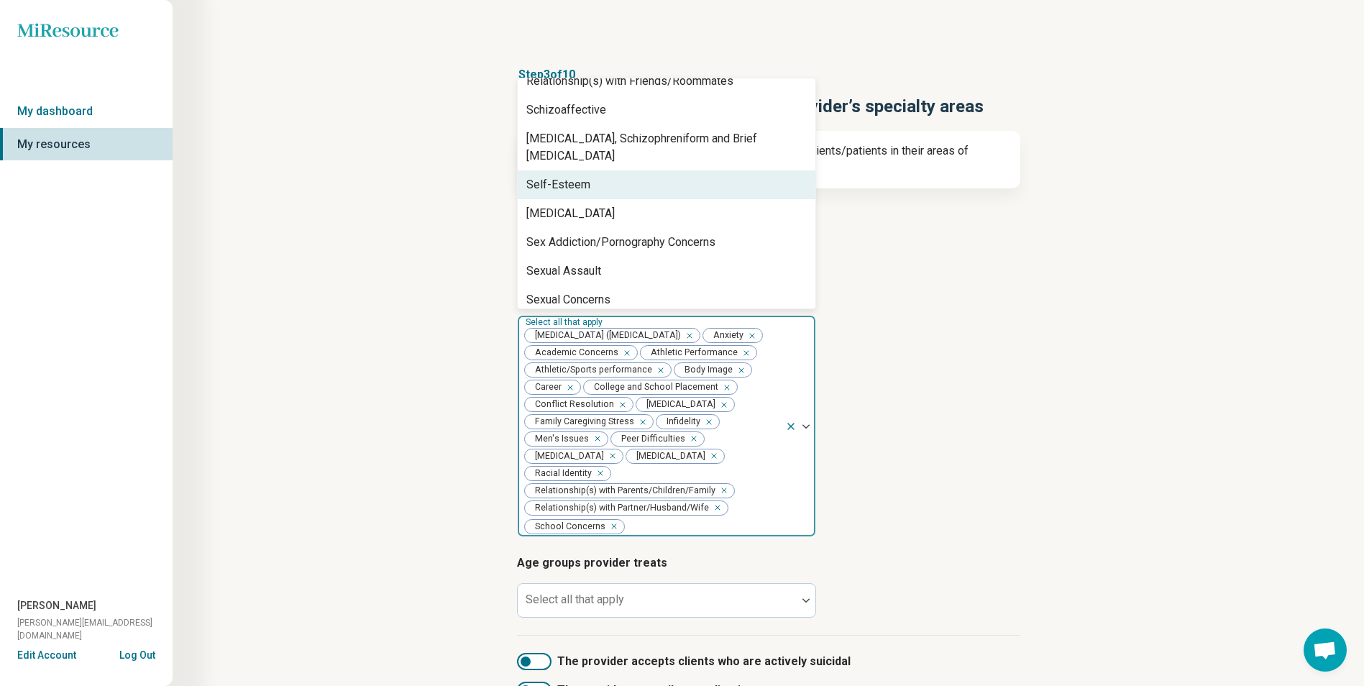
click at [590, 173] on div "Self-Esteem" at bounding box center [667, 184] width 298 height 29
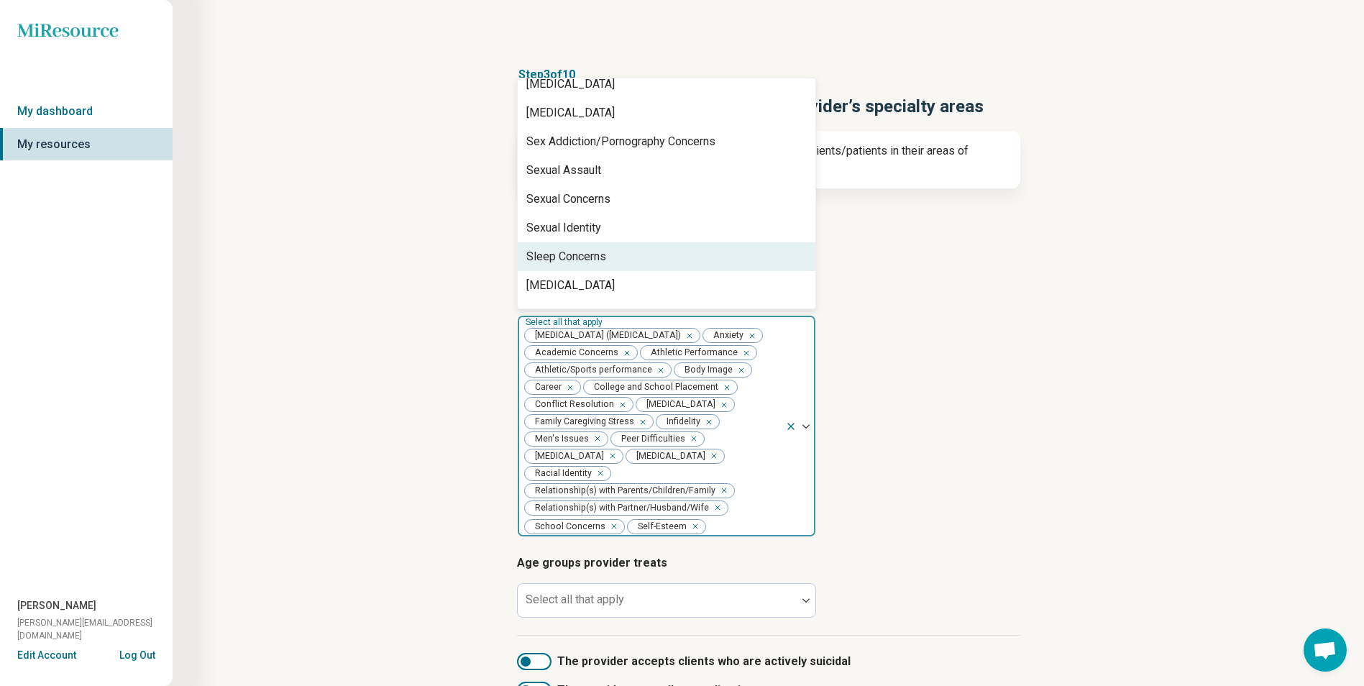
scroll to position [1941, 0]
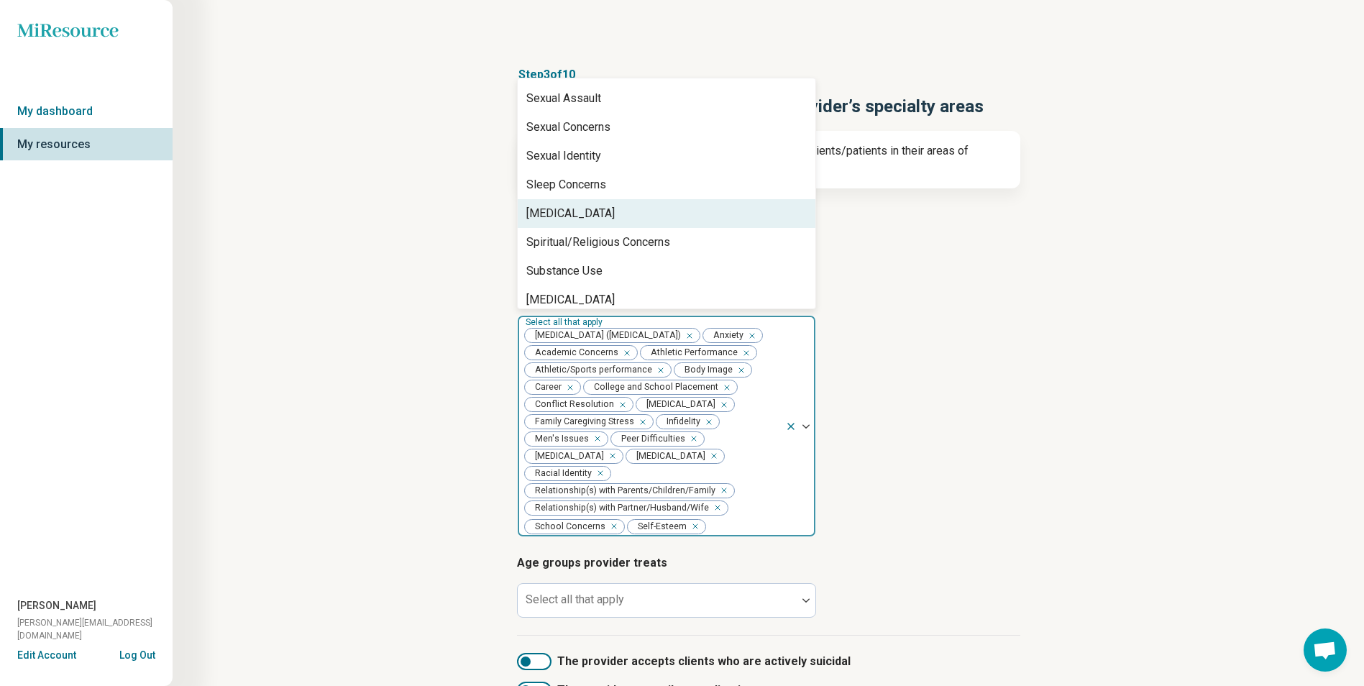
click at [598, 208] on div "[MEDICAL_DATA]" at bounding box center [667, 213] width 298 height 29
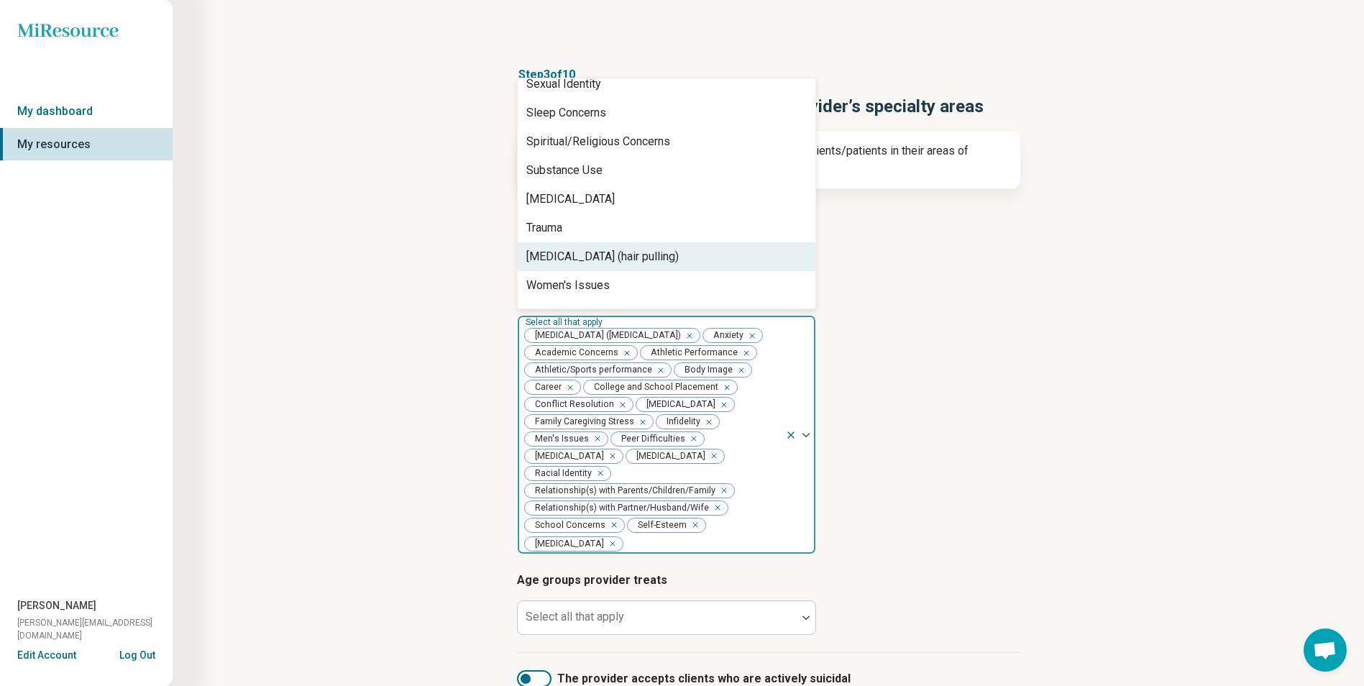
scroll to position [2019, 0]
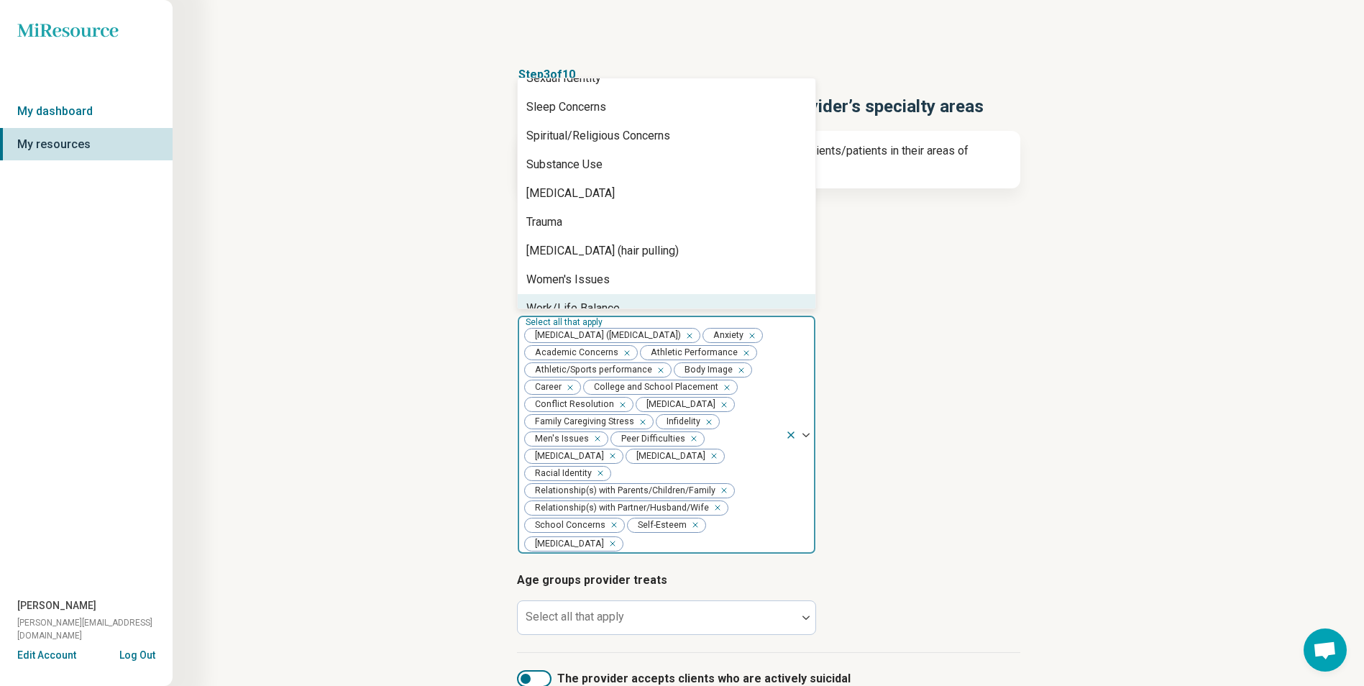
click at [579, 300] on div "Work/Life Balance" at bounding box center [572, 308] width 93 height 17
click at [976, 393] on article "Provider’s areas of expertise option Work/Life Balance, selected. 77 results av…" at bounding box center [768, 420] width 503 height 269
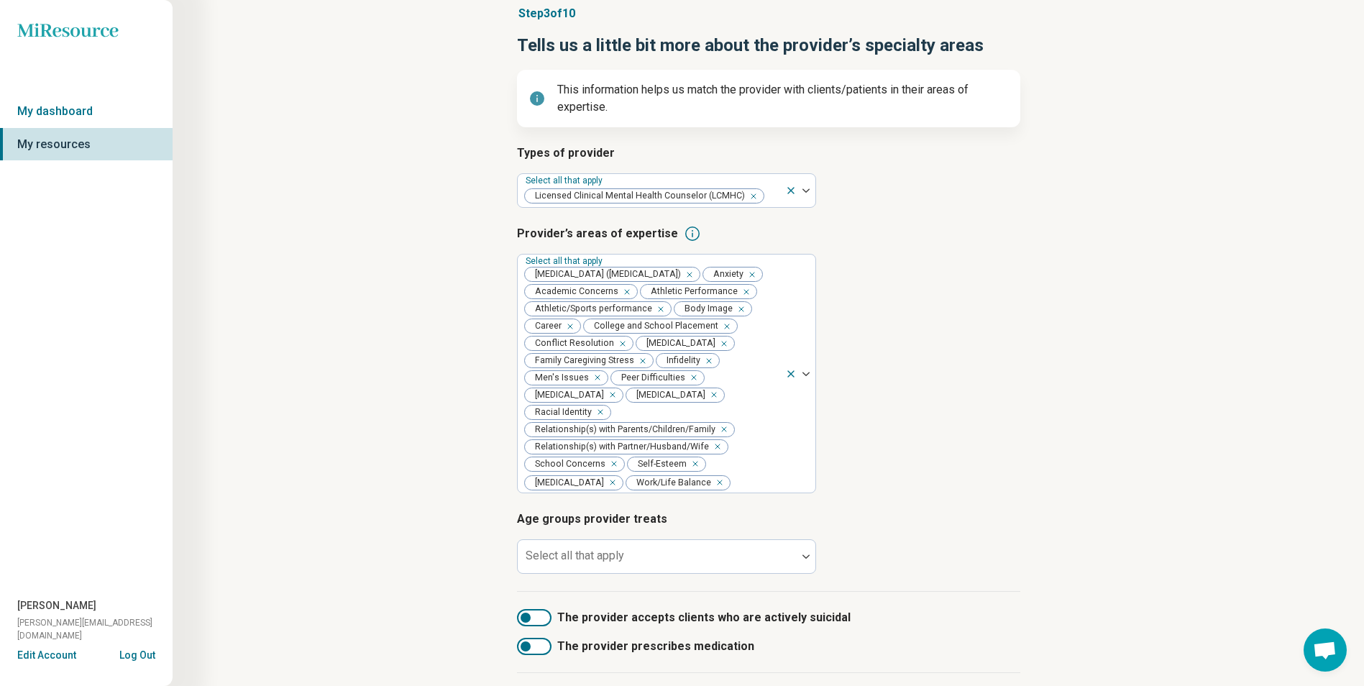
scroll to position [180, 0]
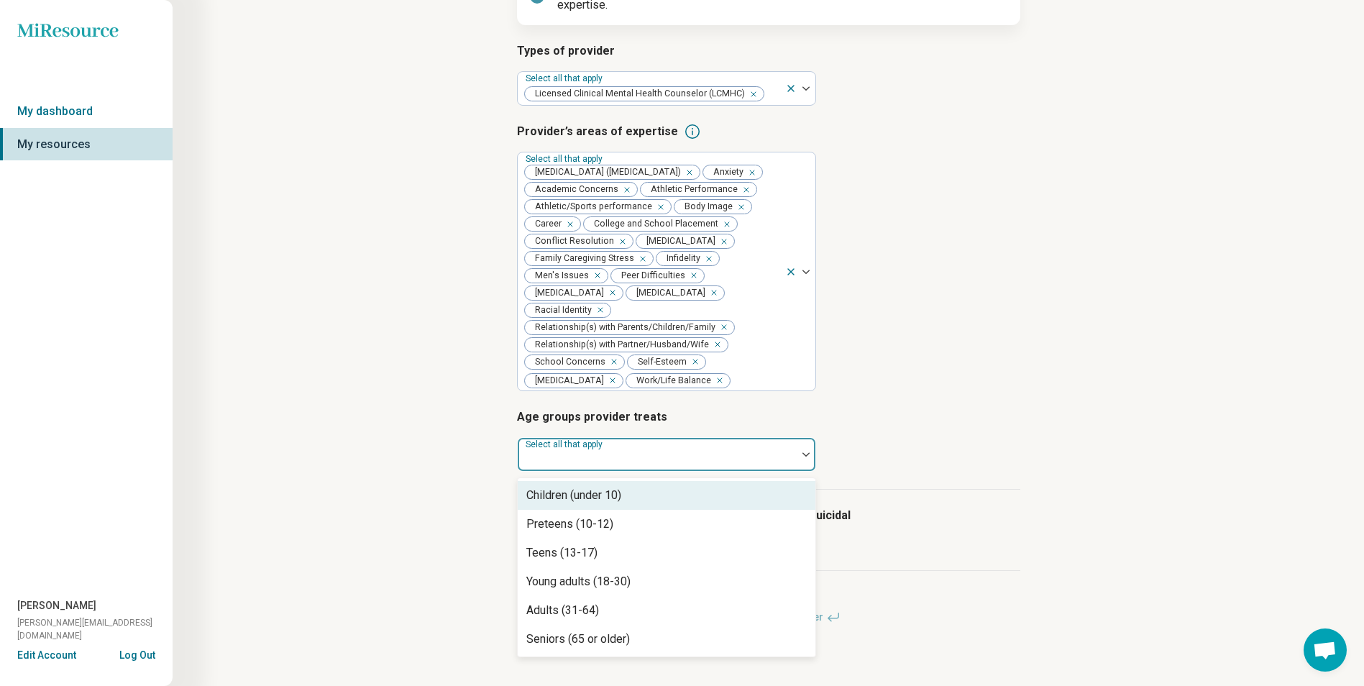
click at [697, 450] on div at bounding box center [656, 460] width 267 height 20
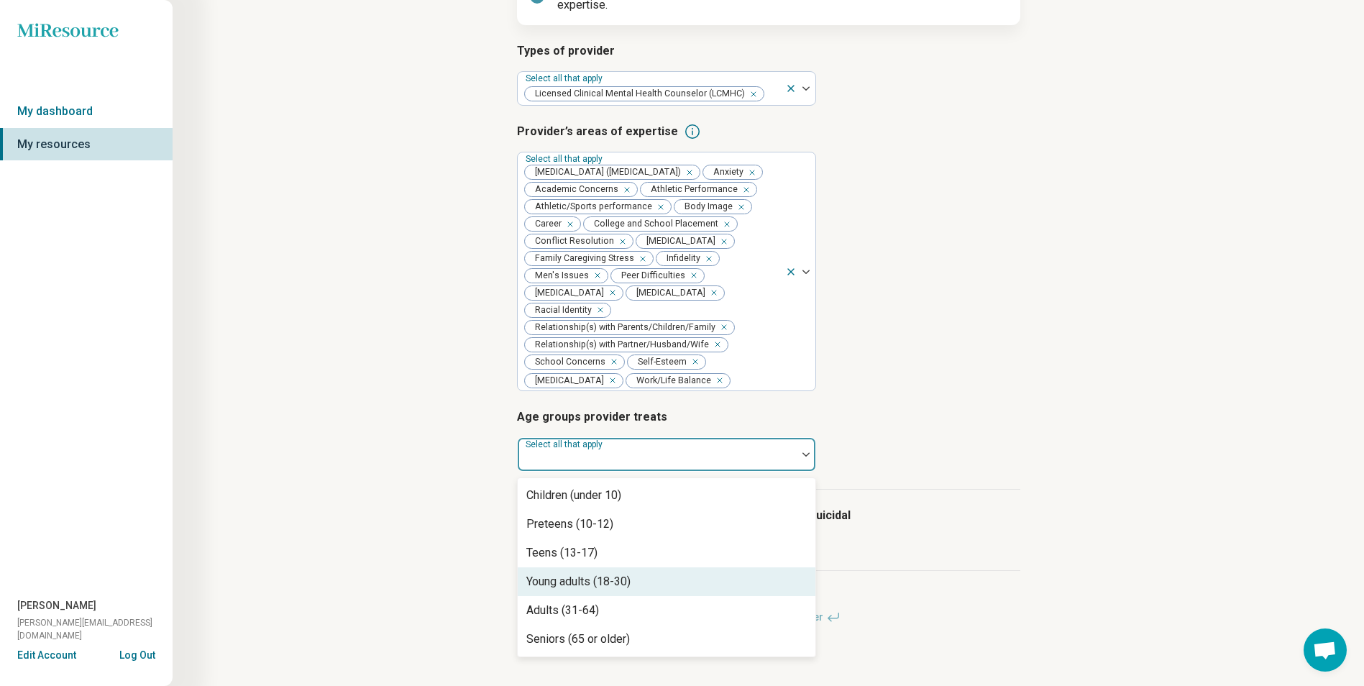
click at [602, 583] on div "Young adults (18-30)" at bounding box center [578, 581] width 104 height 17
click at [601, 582] on div "Adults (31-64)" at bounding box center [667, 581] width 298 height 29
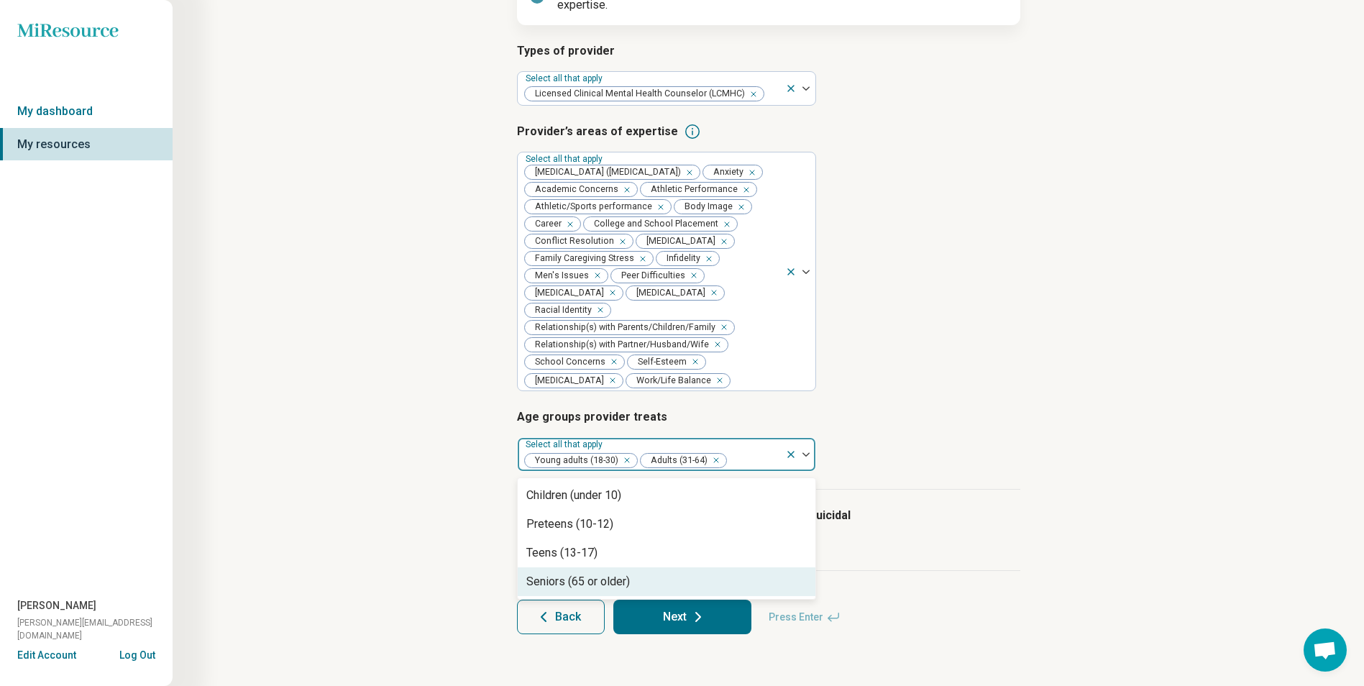
click at [576, 573] on div "Seniors (65 or older)" at bounding box center [578, 581] width 104 height 17
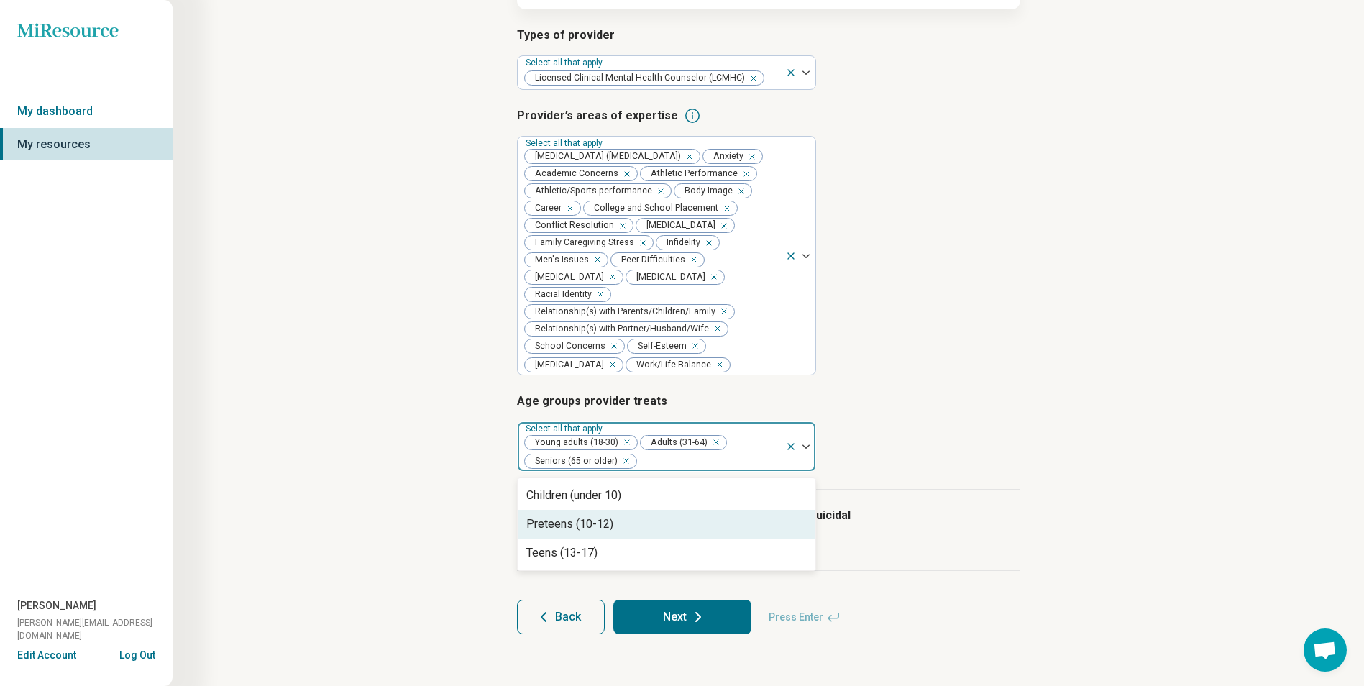
click at [1100, 342] on div "Step 3 of 10 Tells us a little bit more about the provider’s specialty areas Th…" at bounding box center [768, 260] width 1053 height 804
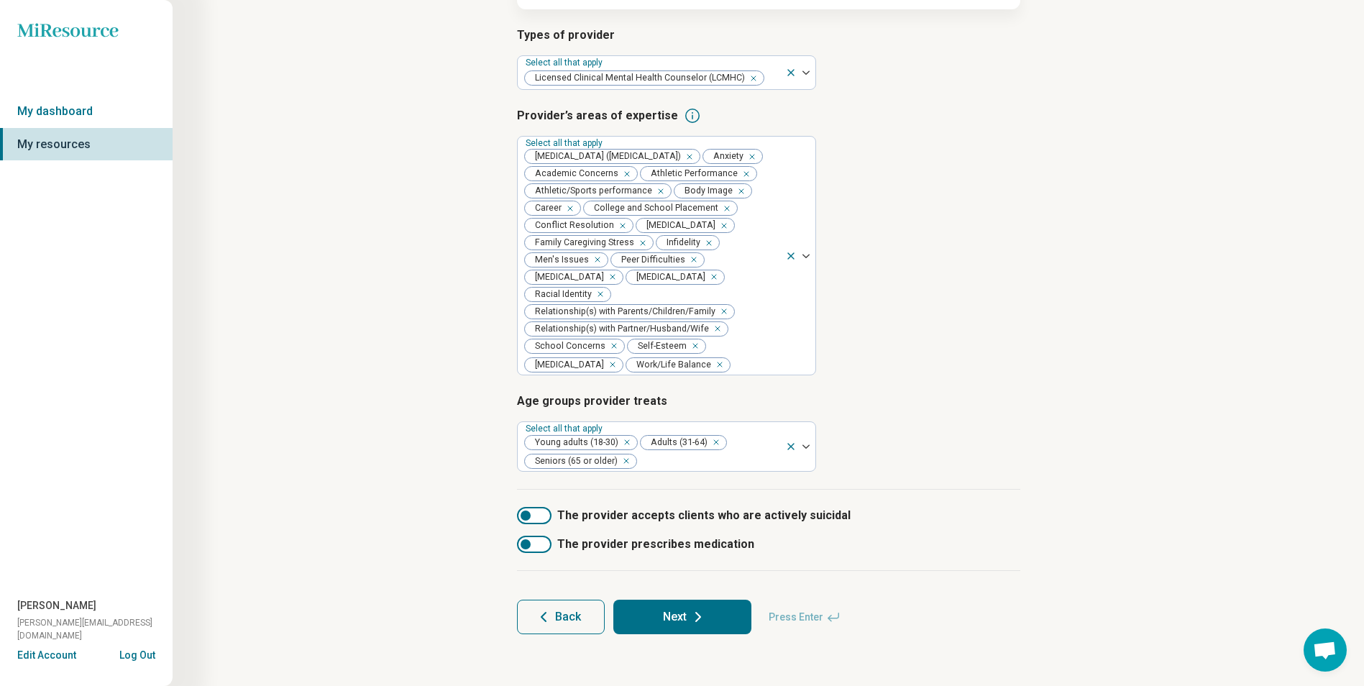
scroll to position [196, 0]
click at [670, 619] on button "Next" at bounding box center [682, 617] width 138 height 35
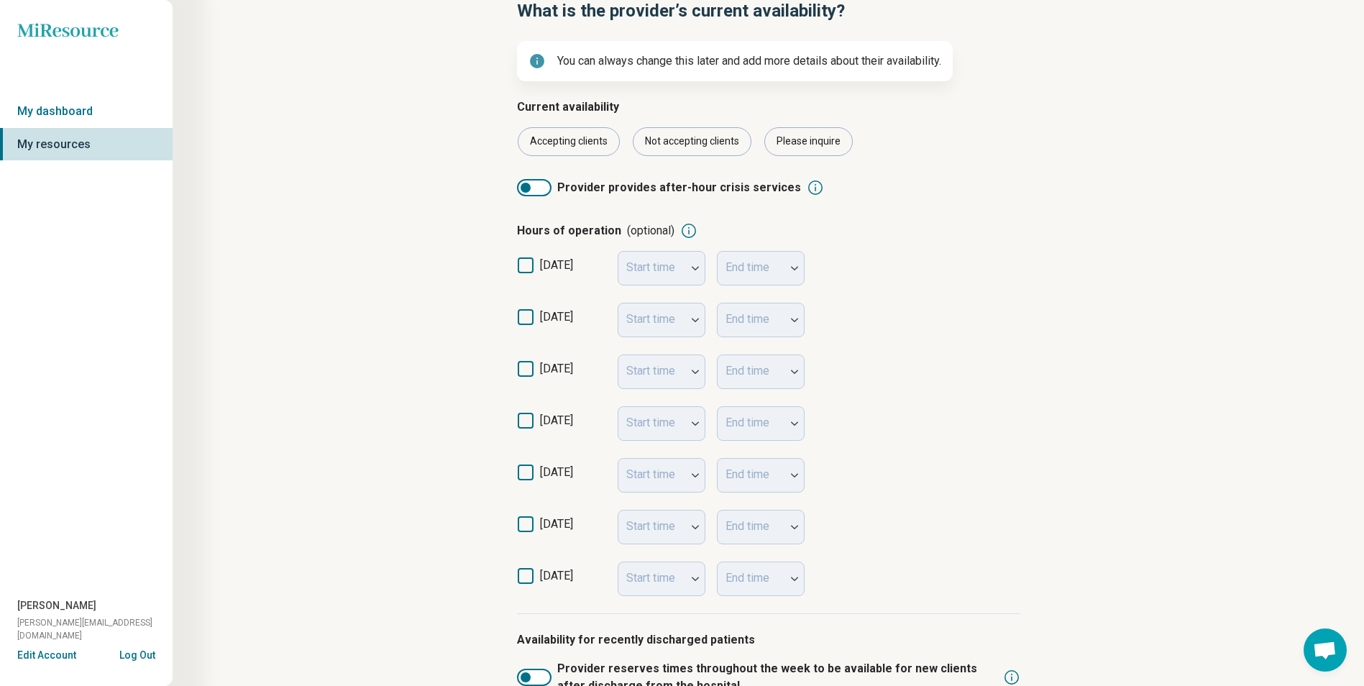
scroll to position [216, 0]
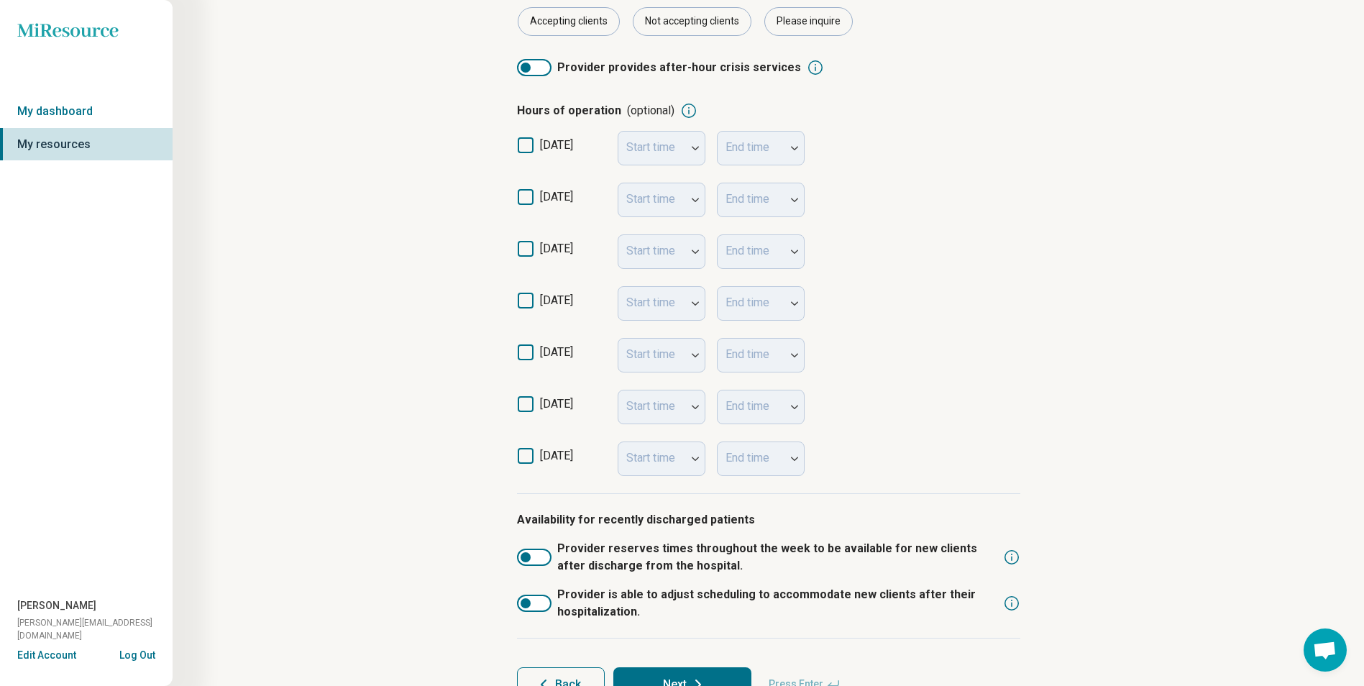
click at [528, 194] on icon at bounding box center [526, 197] width 16 height 16
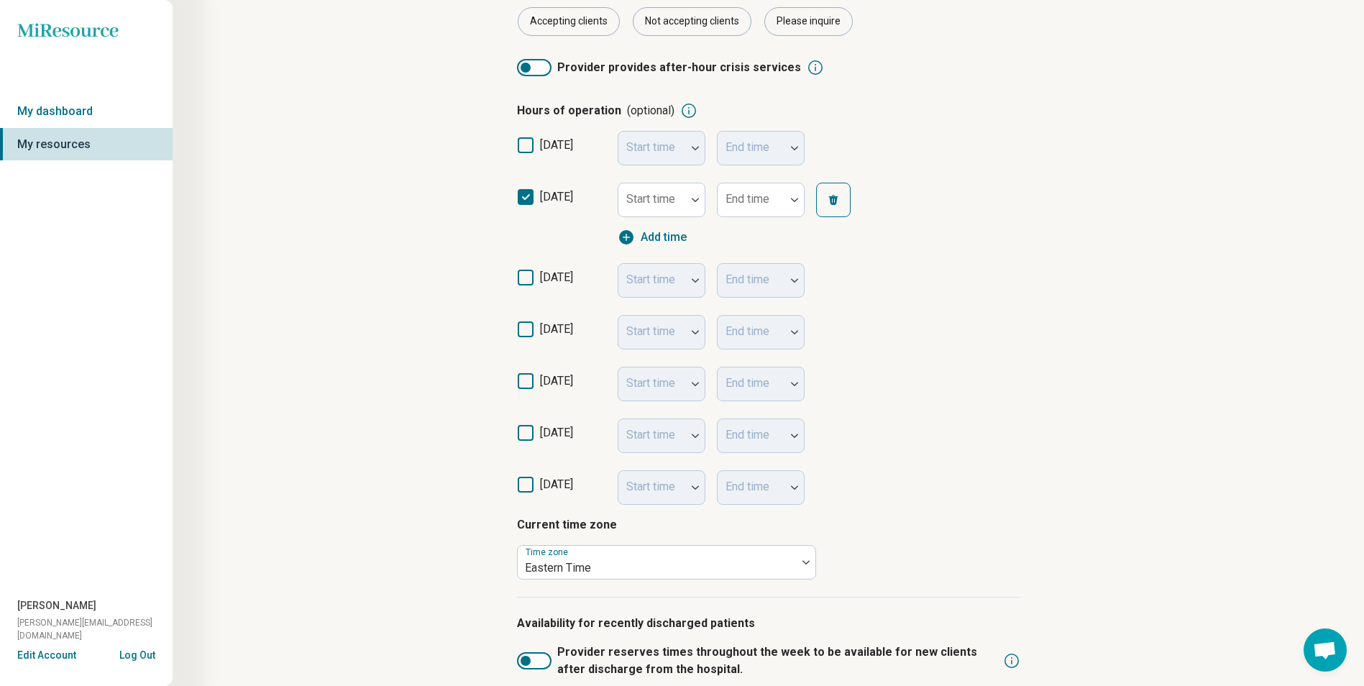
scroll to position [7, 0]
click at [523, 196] on polyline at bounding box center [526, 197] width 6 height 4
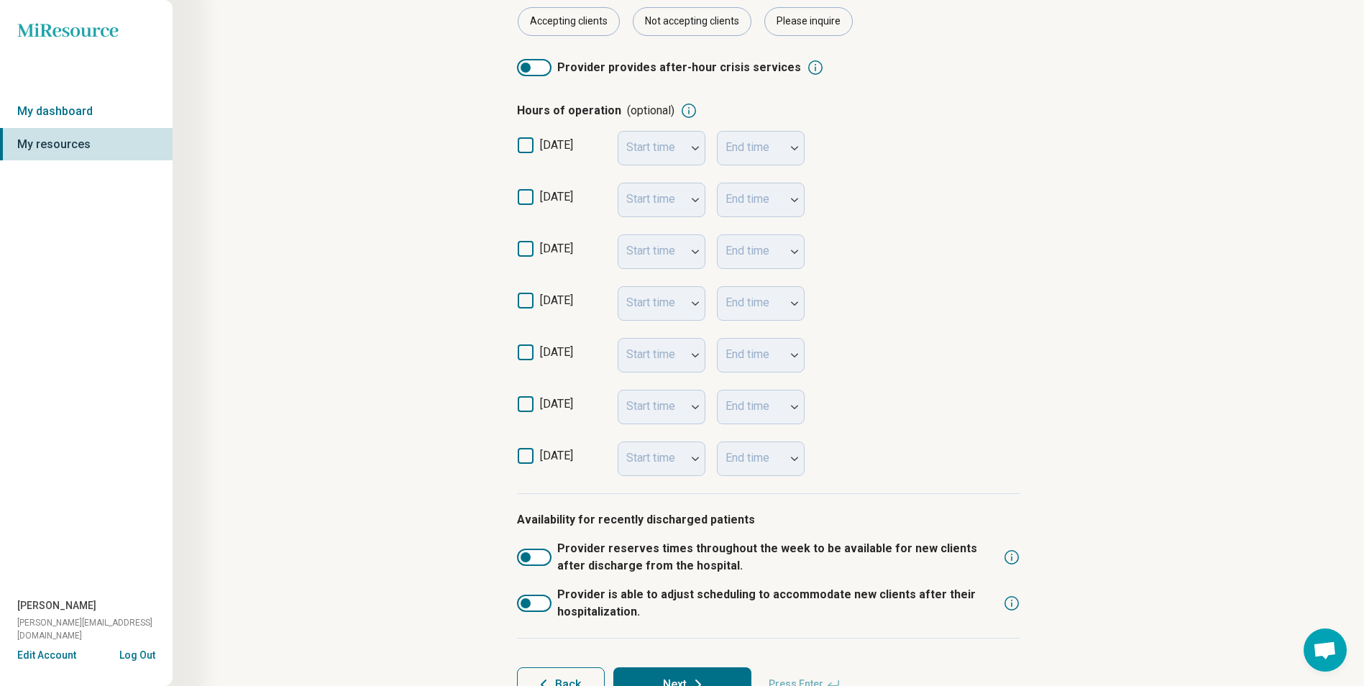
click at [525, 254] on icon at bounding box center [526, 249] width 16 height 16
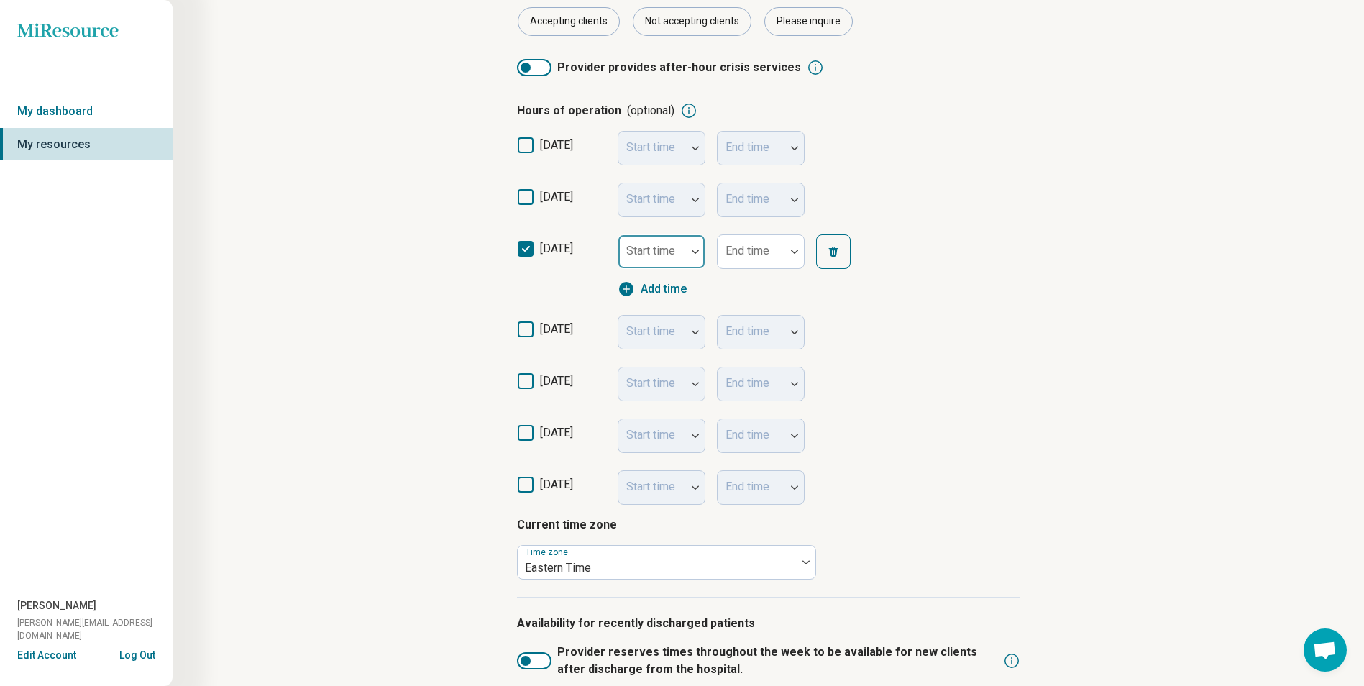
click at [664, 245] on label "Start time" at bounding box center [650, 251] width 49 height 14
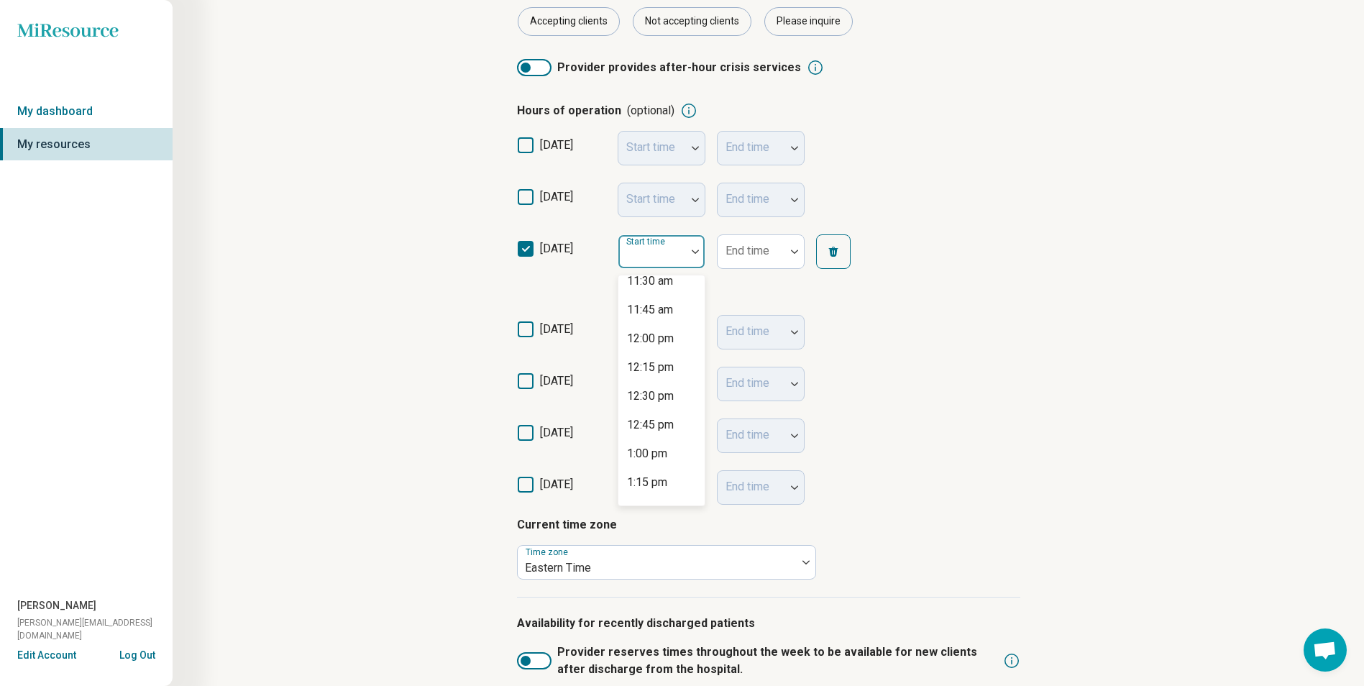
scroll to position [1366, 0]
click at [646, 425] on div "1:00 pm" at bounding box center [647, 421] width 40 height 17
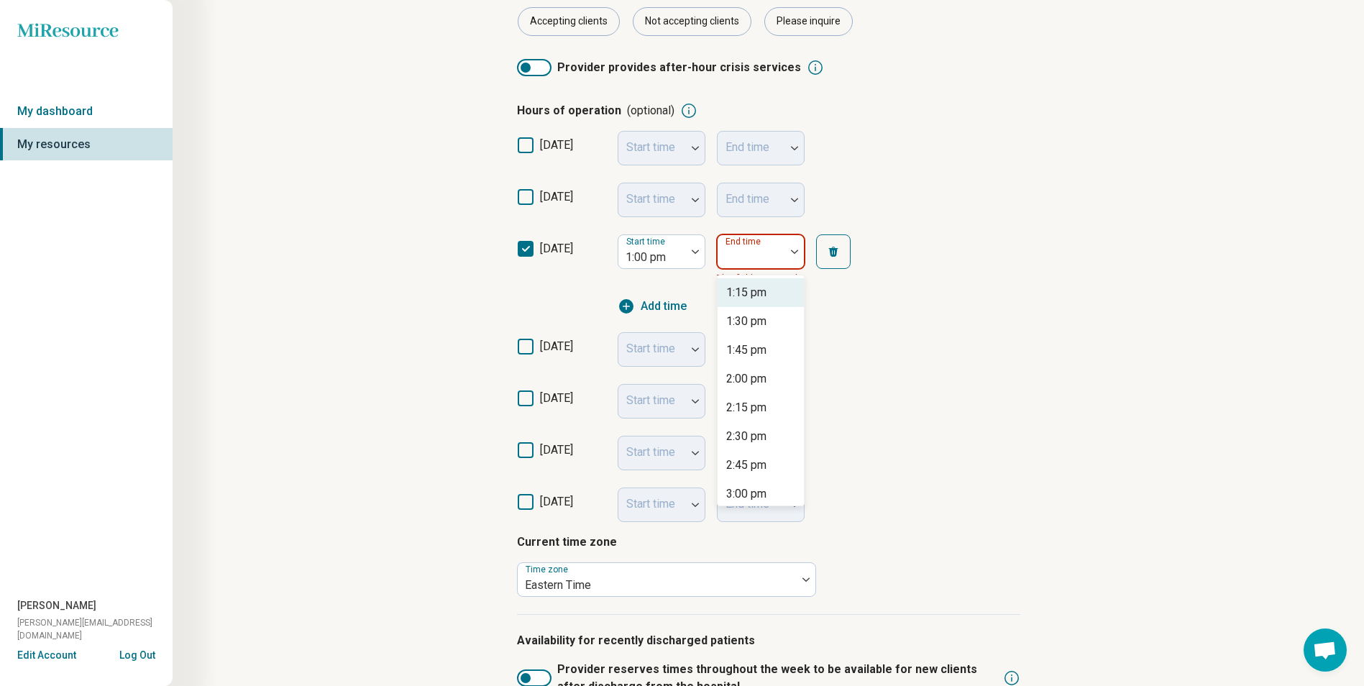
click at [779, 253] on div at bounding box center [751, 252] width 68 height 32
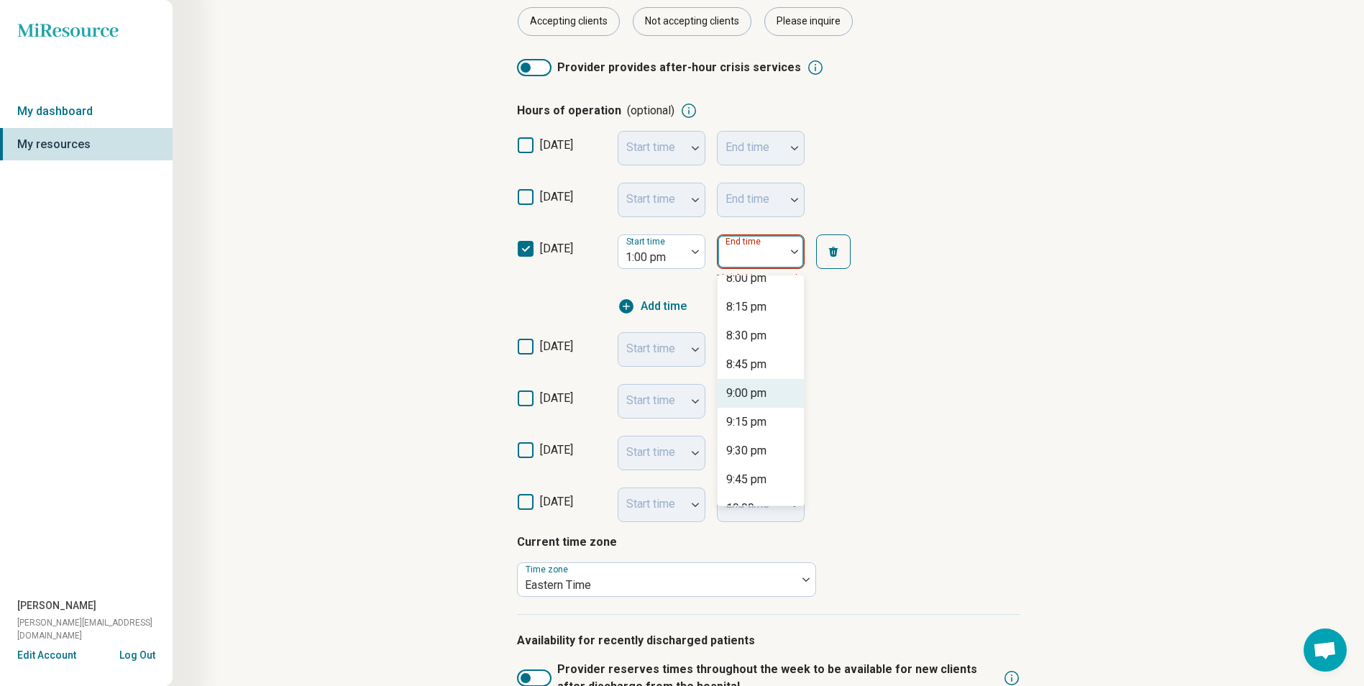
drag, startPoint x: 742, startPoint y: 393, endPoint x: 743, endPoint y: 385, distance: 8.7
click at [742, 392] on div "9:00 pm" at bounding box center [746, 393] width 40 height 17
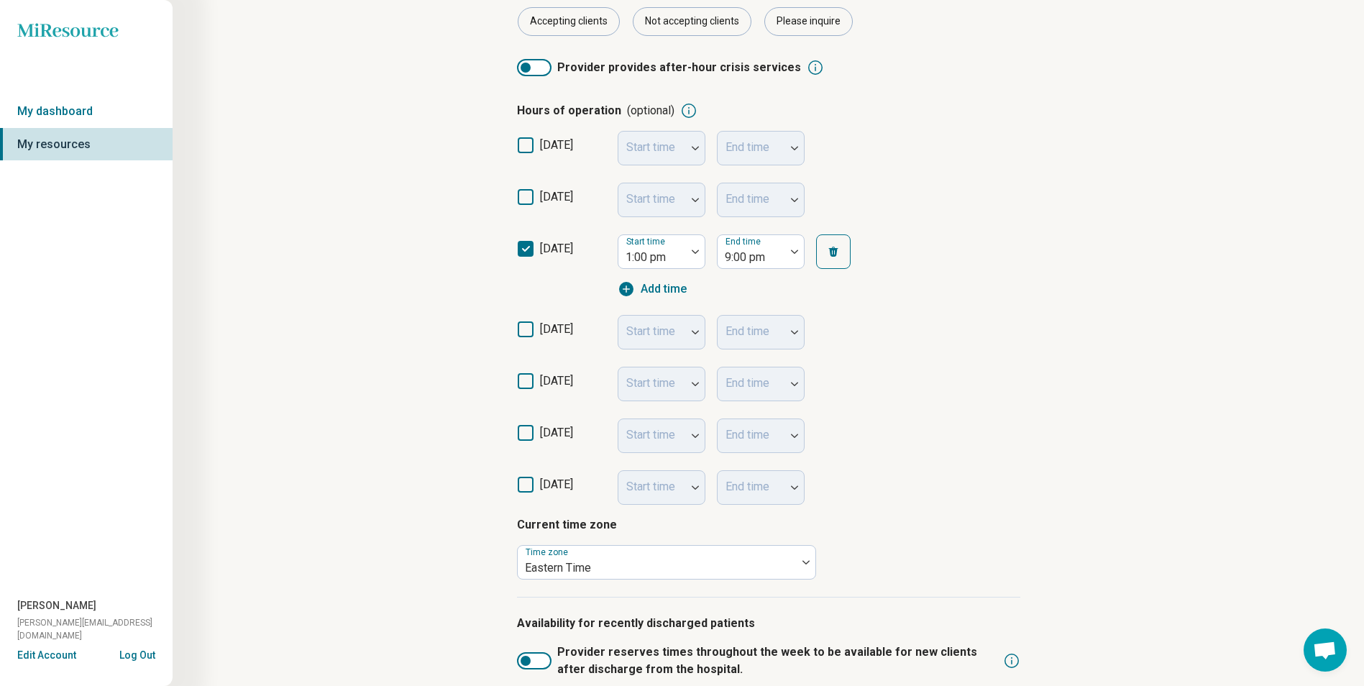
click at [529, 333] on icon at bounding box center [526, 329] width 16 height 16
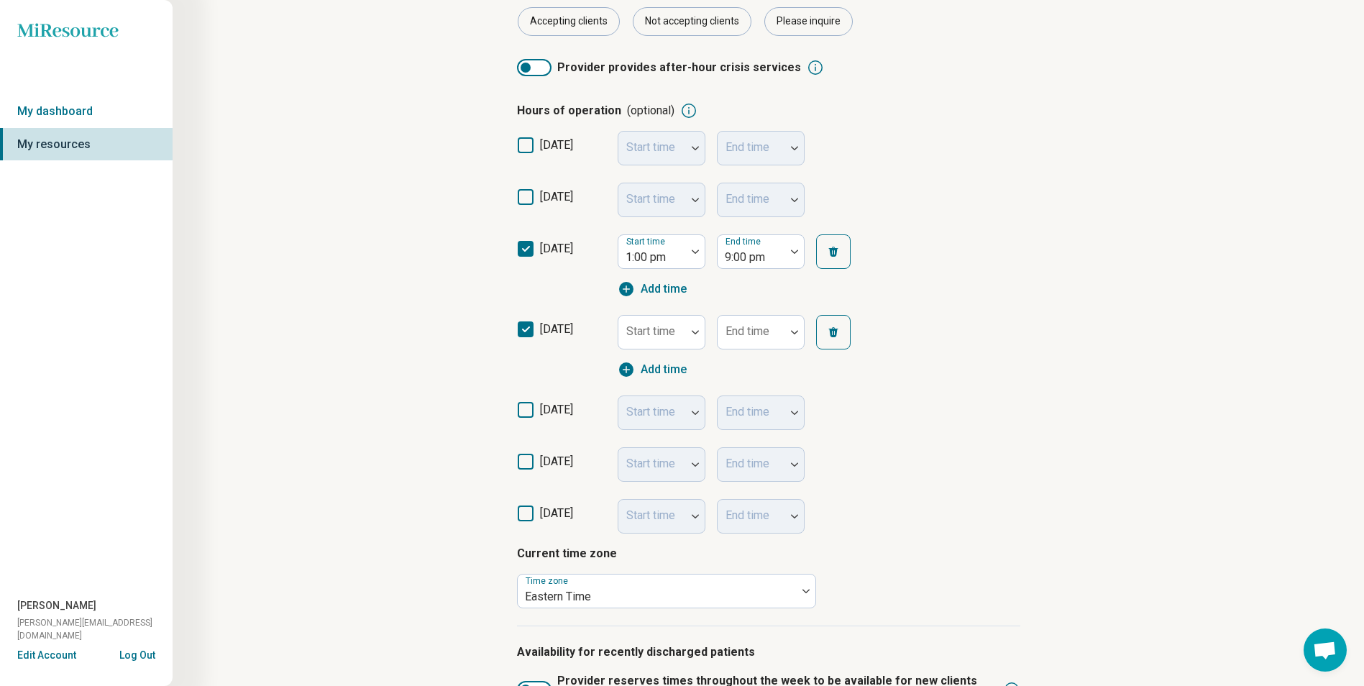
scroll to position [7, 0]
click at [675, 334] on div "Start time" at bounding box center [662, 332] width 88 height 35
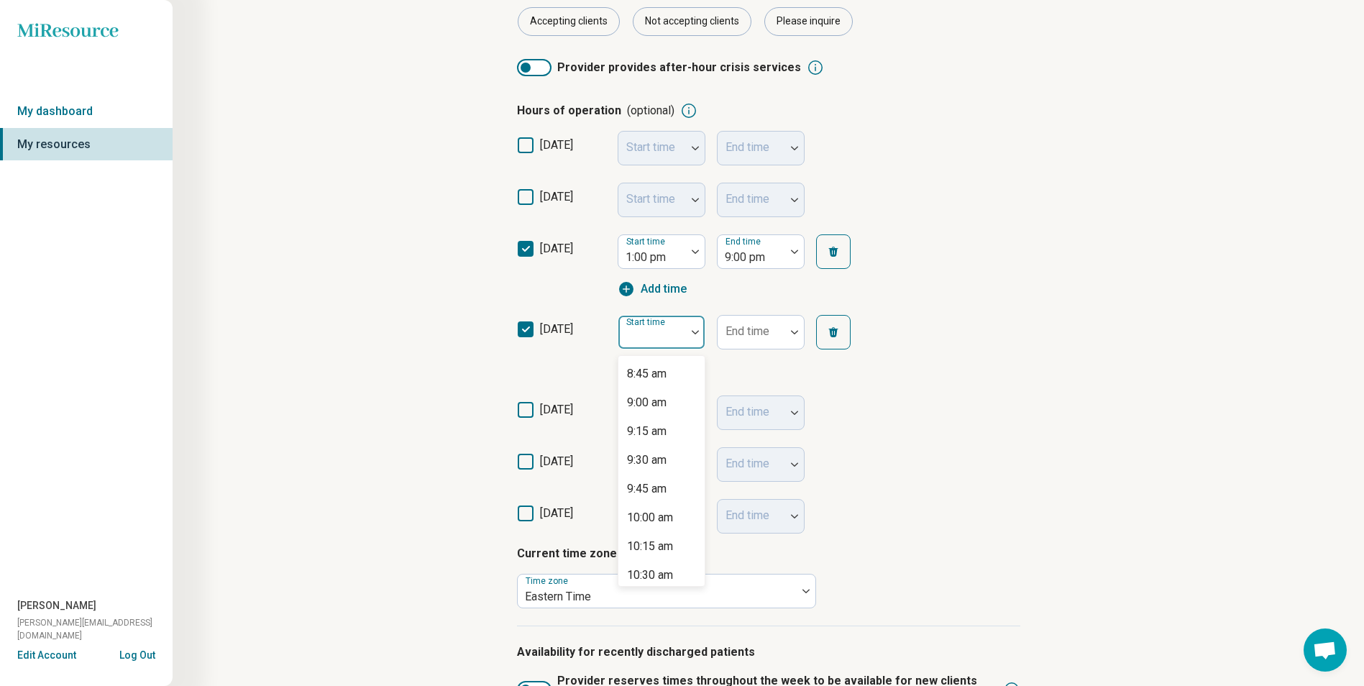
scroll to position [1006, 0]
click at [666, 508] on div "10:00 am" at bounding box center [650, 516] width 46 height 17
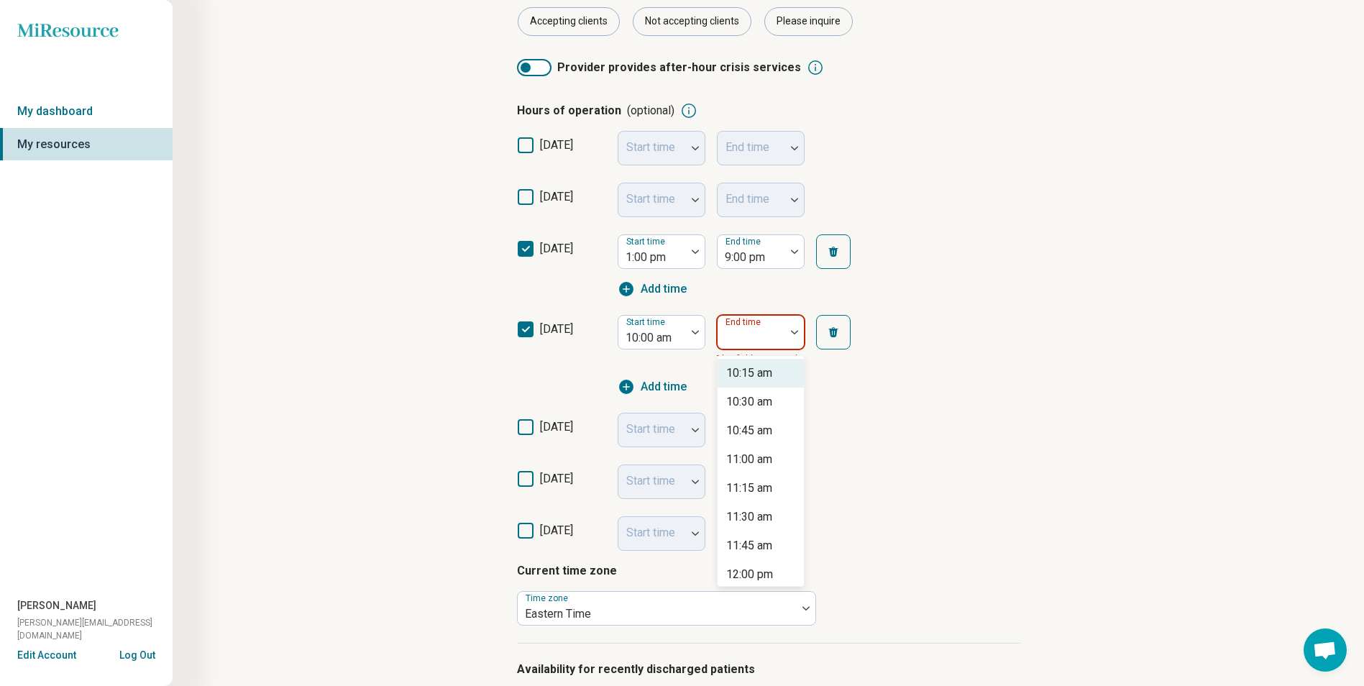
click at [754, 334] on div "End time" at bounding box center [761, 332] width 88 height 35
click at [748, 376] on div "7:00 pm" at bounding box center [746, 372] width 40 height 17
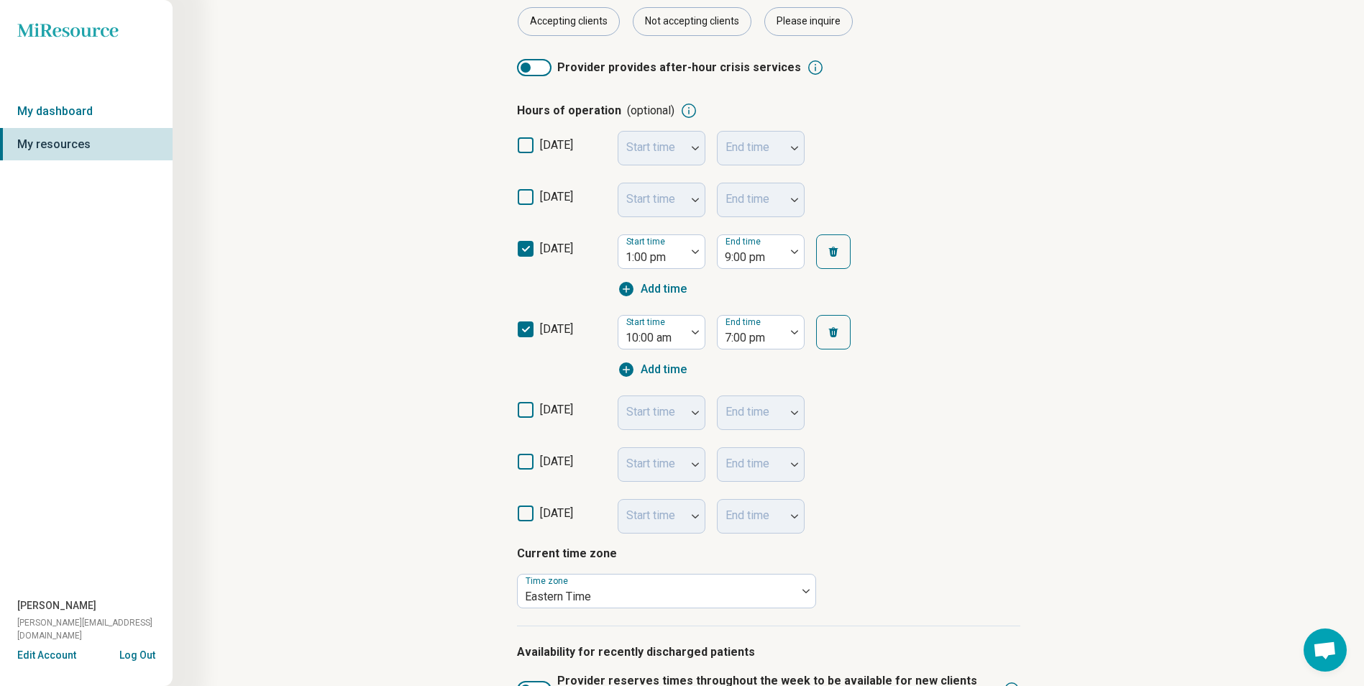
click at [533, 410] on label "thursday" at bounding box center [561, 415] width 89 height 29
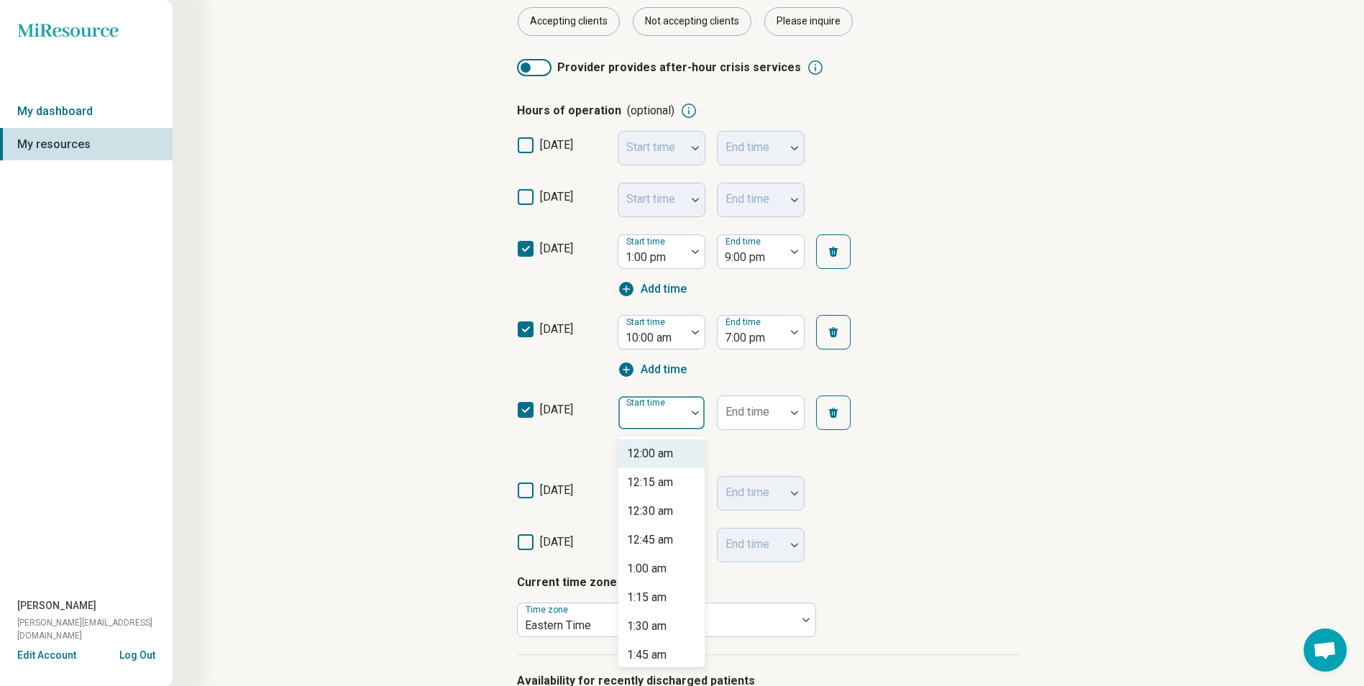
click at [662, 411] on div "Start time" at bounding box center [662, 412] width 88 height 35
drag, startPoint x: 660, startPoint y: 480, endPoint x: 700, endPoint y: 454, distance: 47.9
click at [660, 479] on div "12:00 pm" at bounding box center [661, 468] width 86 height 29
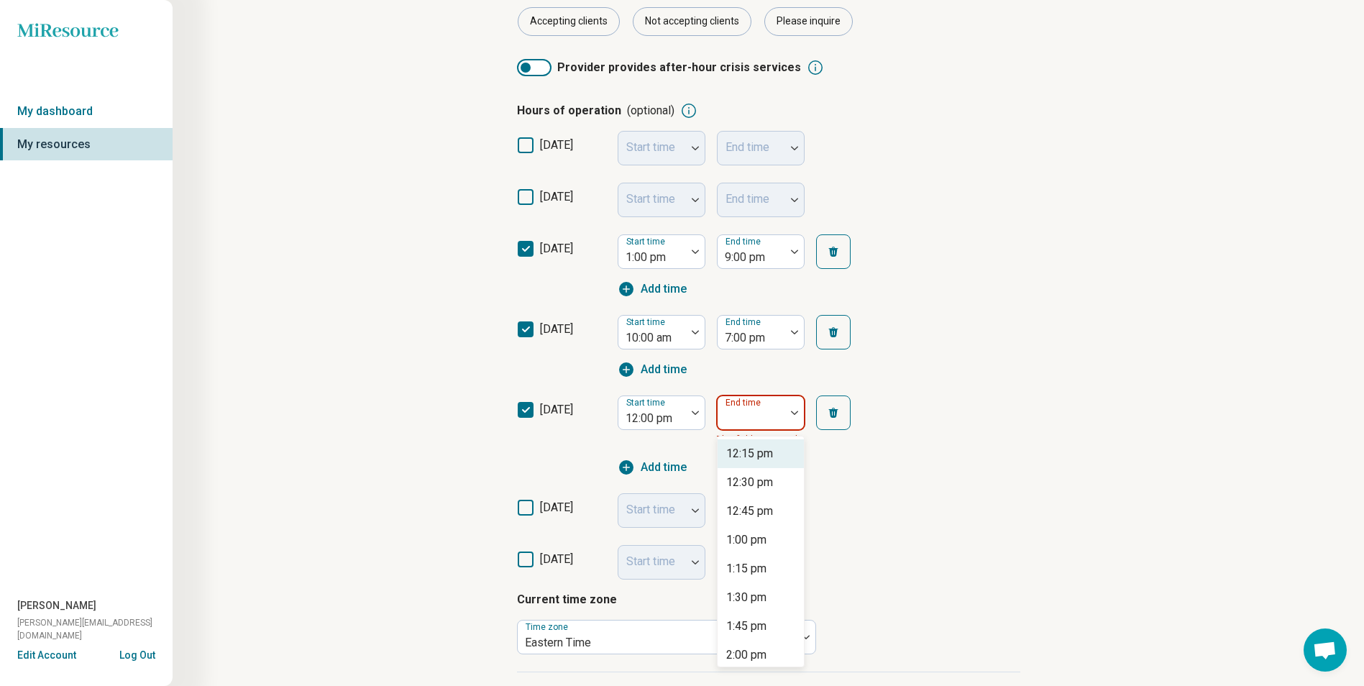
click at [762, 428] on div at bounding box center [751, 418] width 56 height 20
click at [740, 520] on div "9:00 pm" at bounding box center [746, 525] width 40 height 17
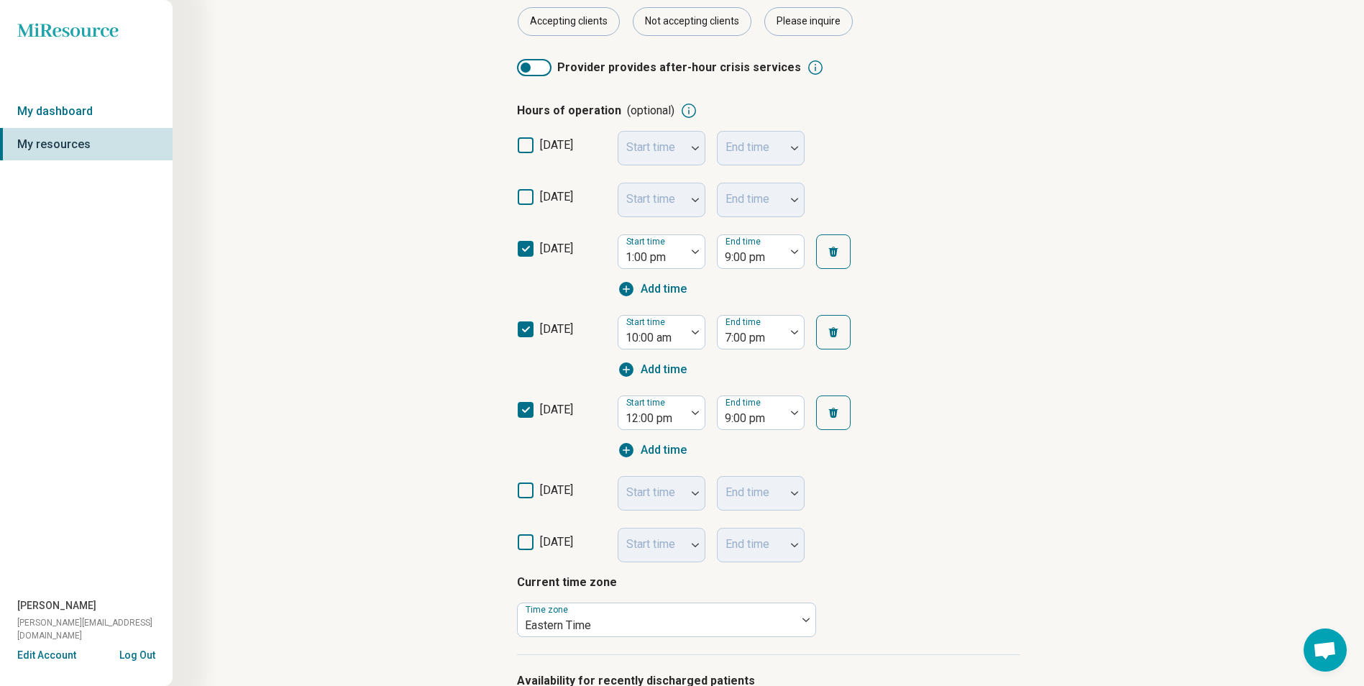
click at [661, 496] on div "Start time" at bounding box center [662, 493] width 88 height 35
click at [529, 494] on icon at bounding box center [526, 490] width 16 height 16
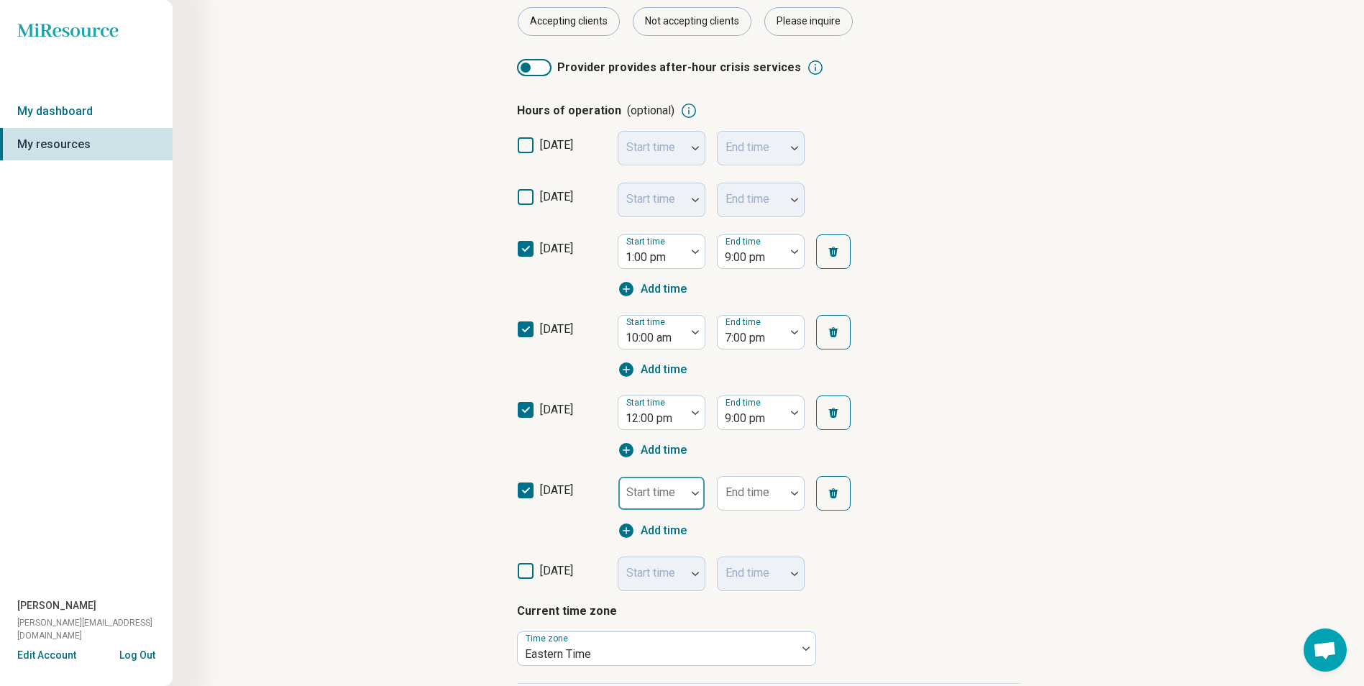
click at [674, 498] on div "Start time" at bounding box center [662, 493] width 88 height 35
click at [651, 329] on div "10:00 am" at bounding box center [650, 328] width 46 height 17
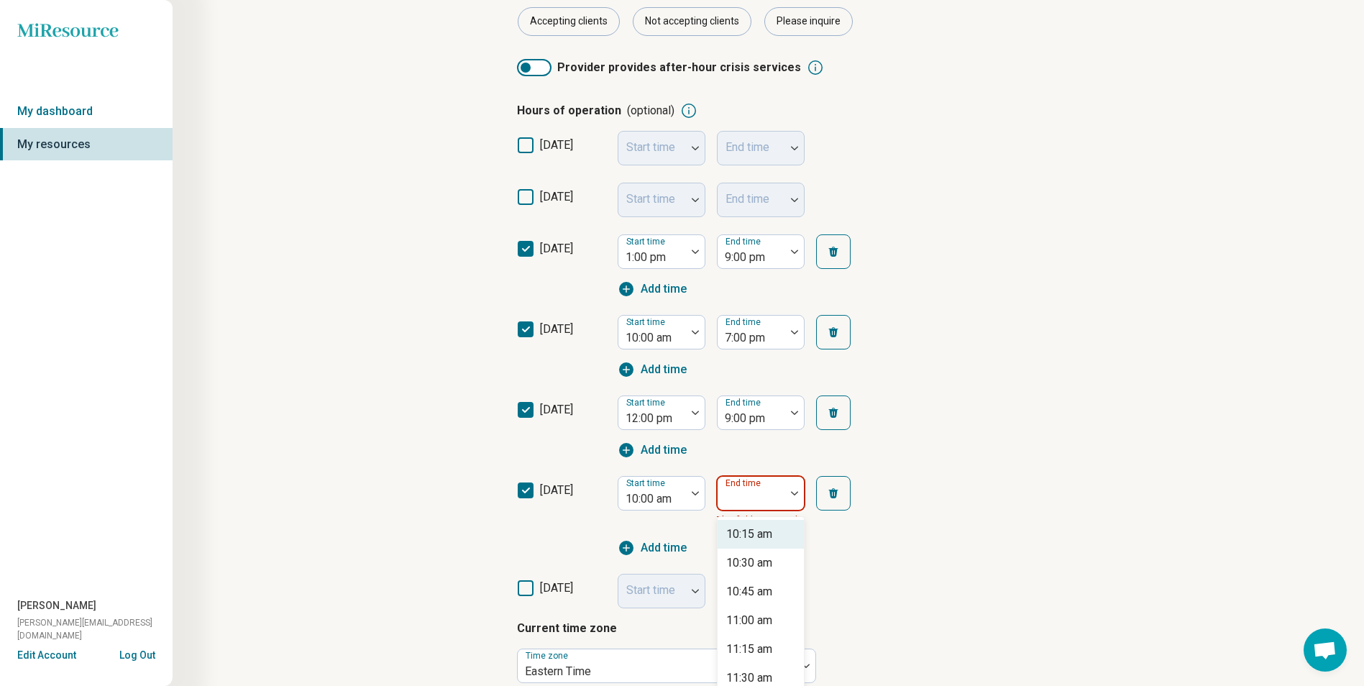
click at [746, 490] on div "End time" at bounding box center [761, 493] width 88 height 35
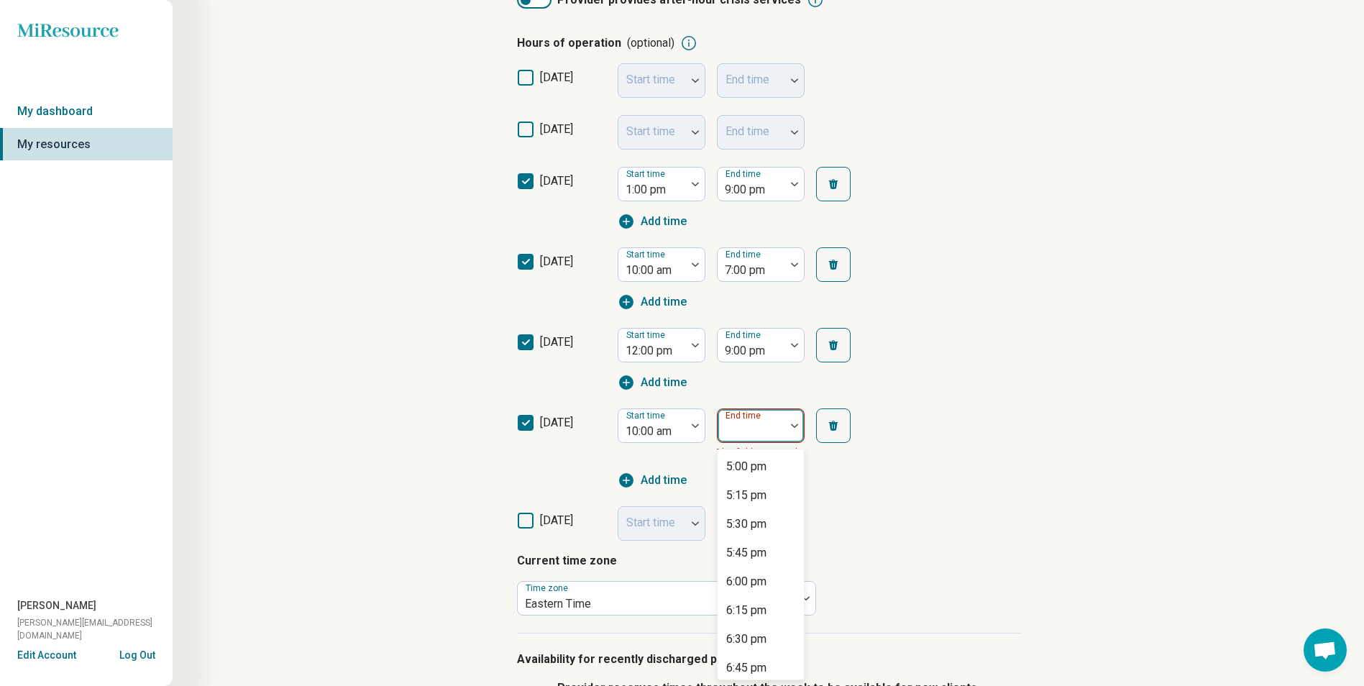
scroll to position [791, 0]
click at [753, 454] on div "5:00 pm" at bounding box center [746, 452] width 40 height 17
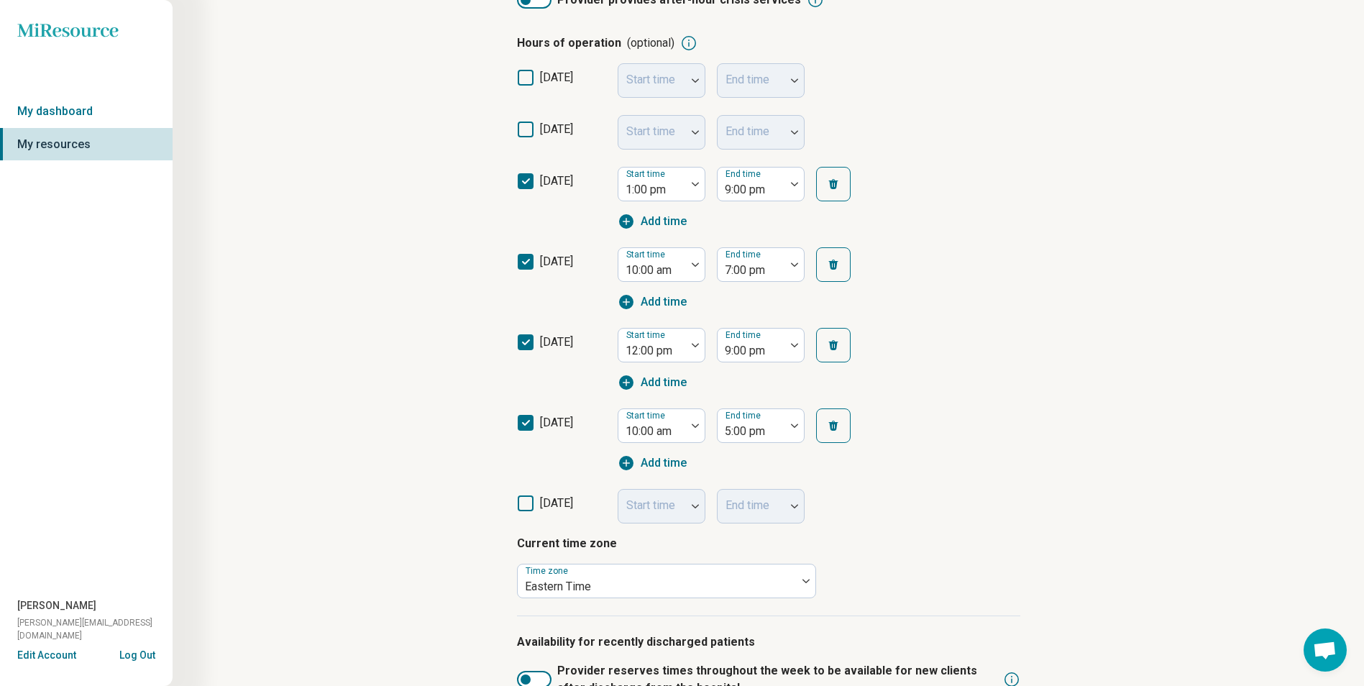
click at [526, 508] on icon at bounding box center [526, 503] width 16 height 16
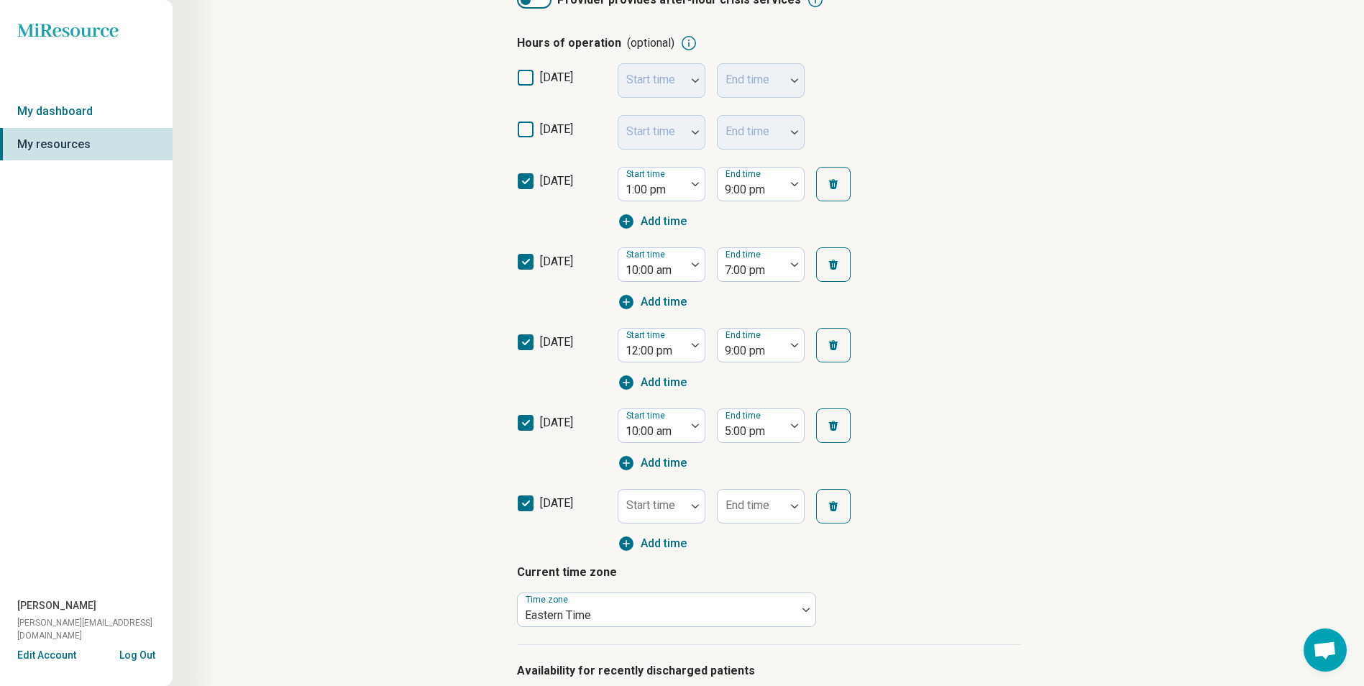
scroll to position [7, 0]
click at [666, 512] on div at bounding box center [652, 512] width 56 height 20
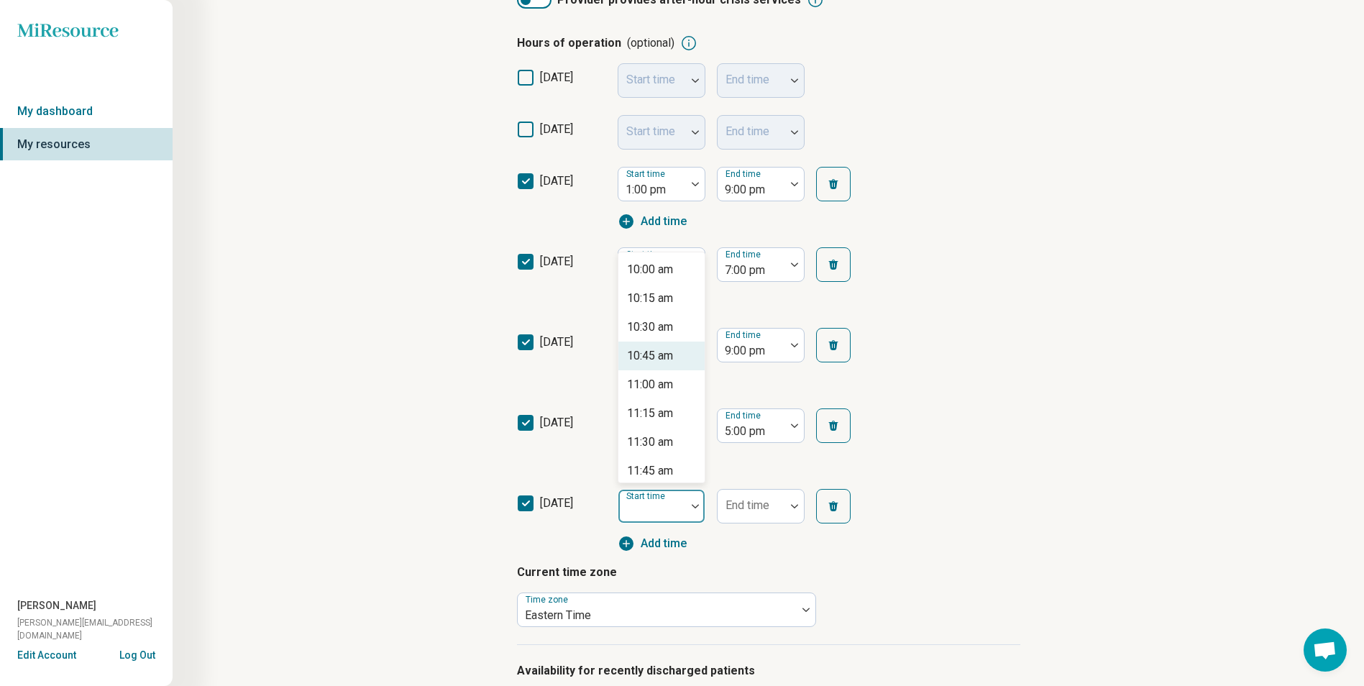
scroll to position [1078, 0]
click at [642, 333] on div "10:00 am" at bounding box center [650, 341] width 46 height 17
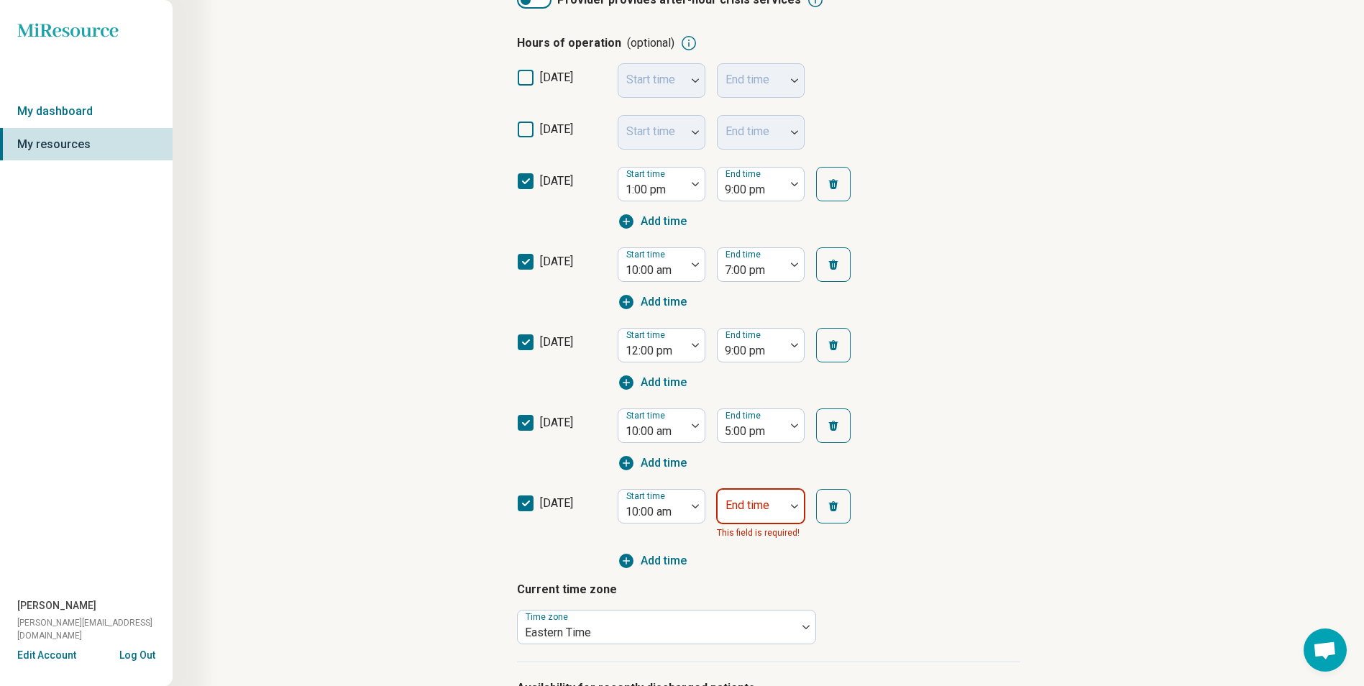
click at [771, 513] on div at bounding box center [751, 512] width 56 height 20
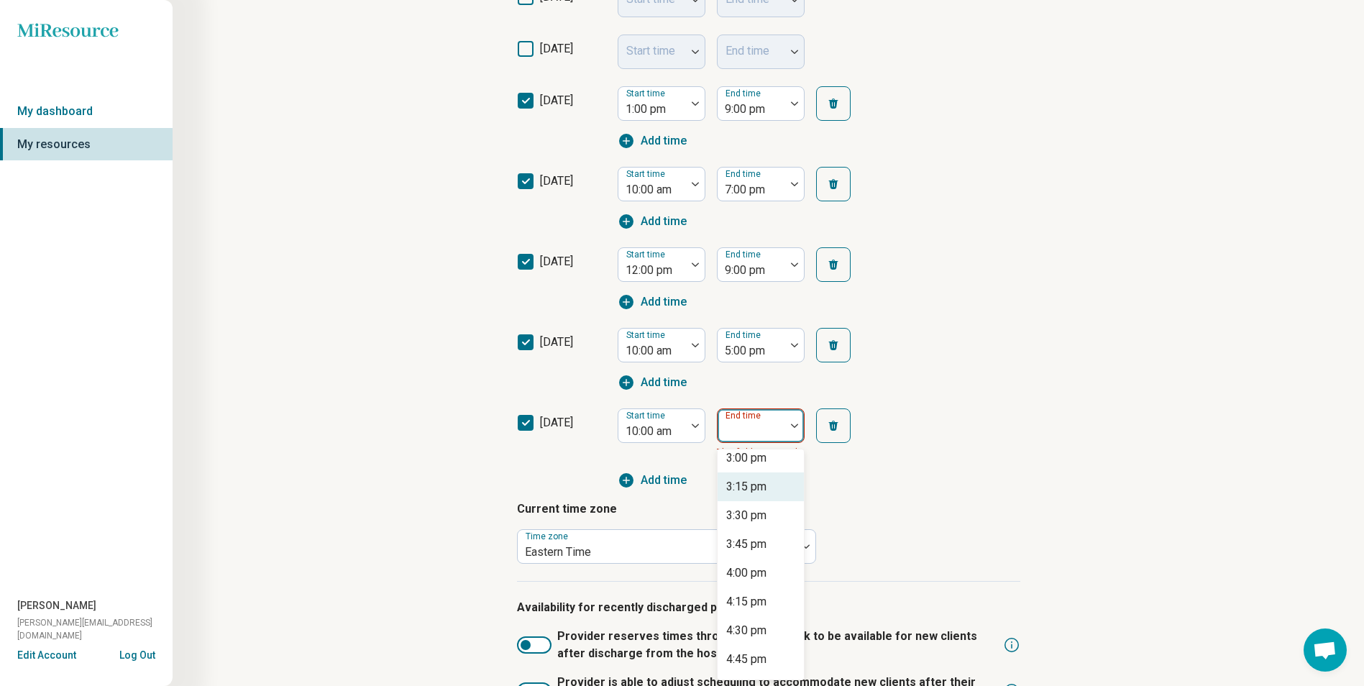
scroll to position [575, 0]
click at [748, 667] on div "5:00 pm" at bounding box center [746, 667] width 40 height 17
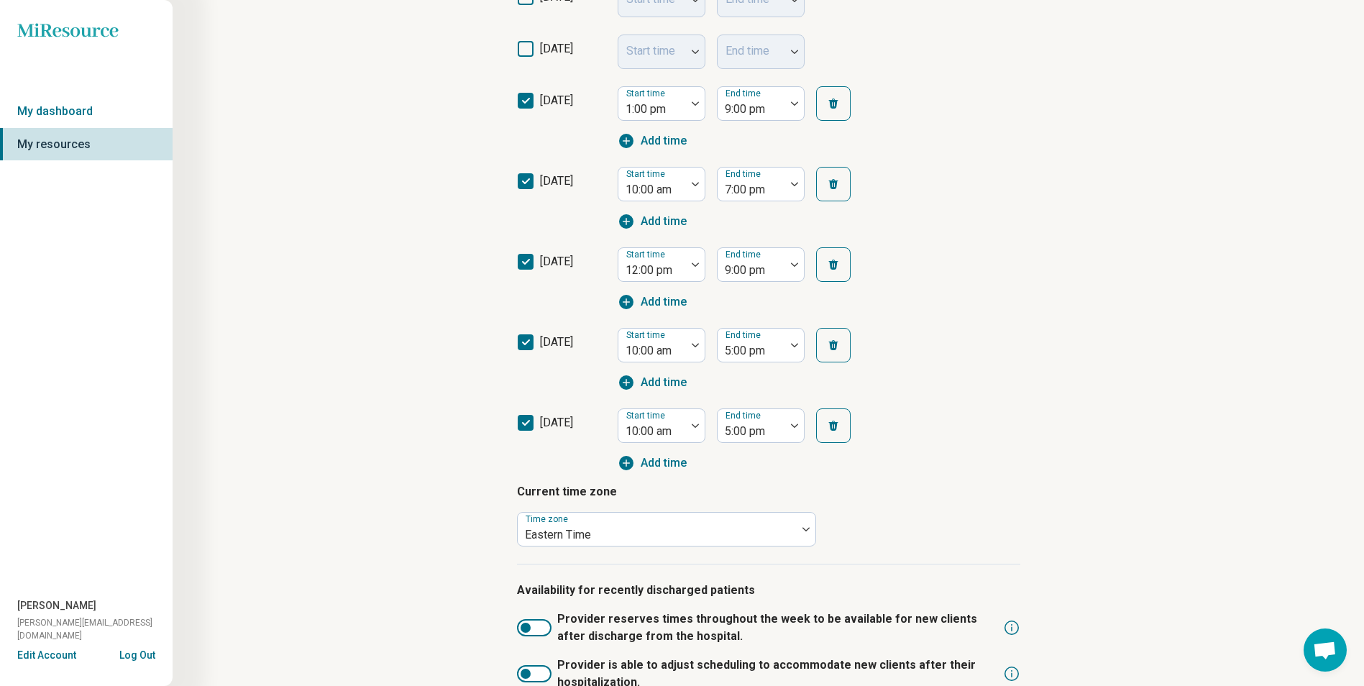
click at [966, 431] on div "saturday Start time 10:00 am End time 5:00 pm Add time" at bounding box center [768, 436] width 503 height 72
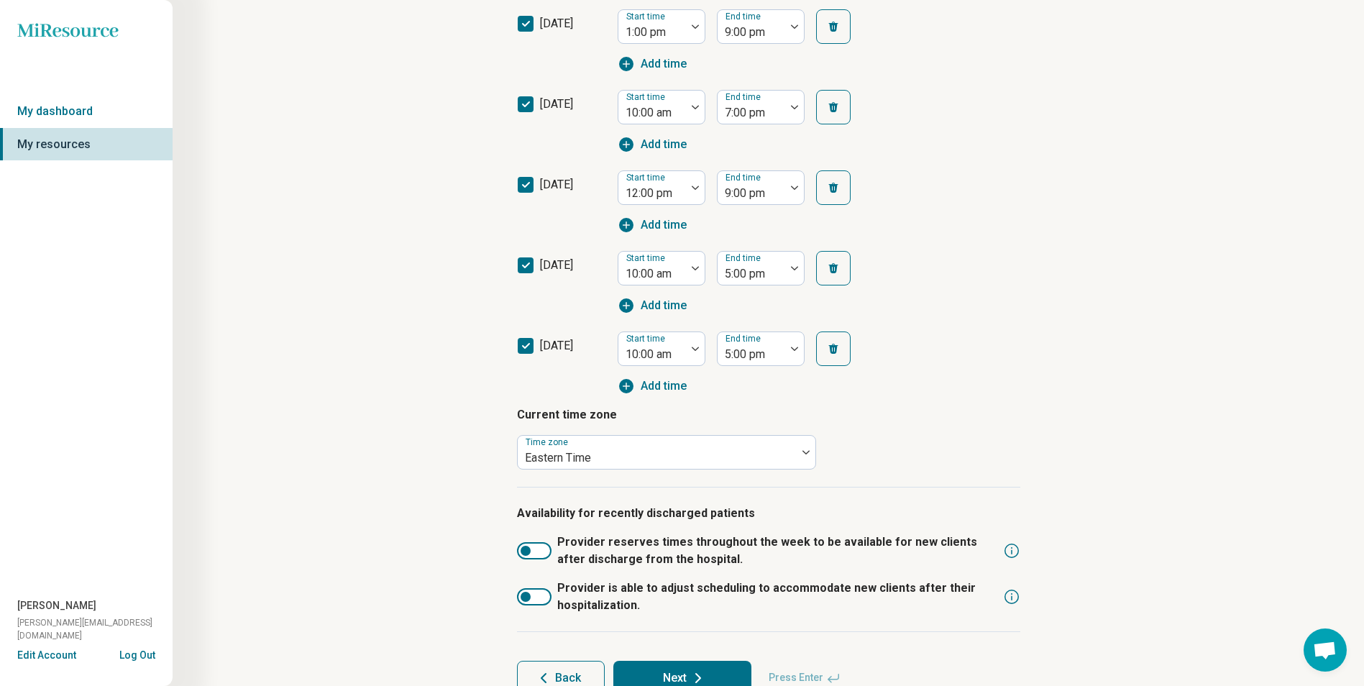
scroll to position [502, 0]
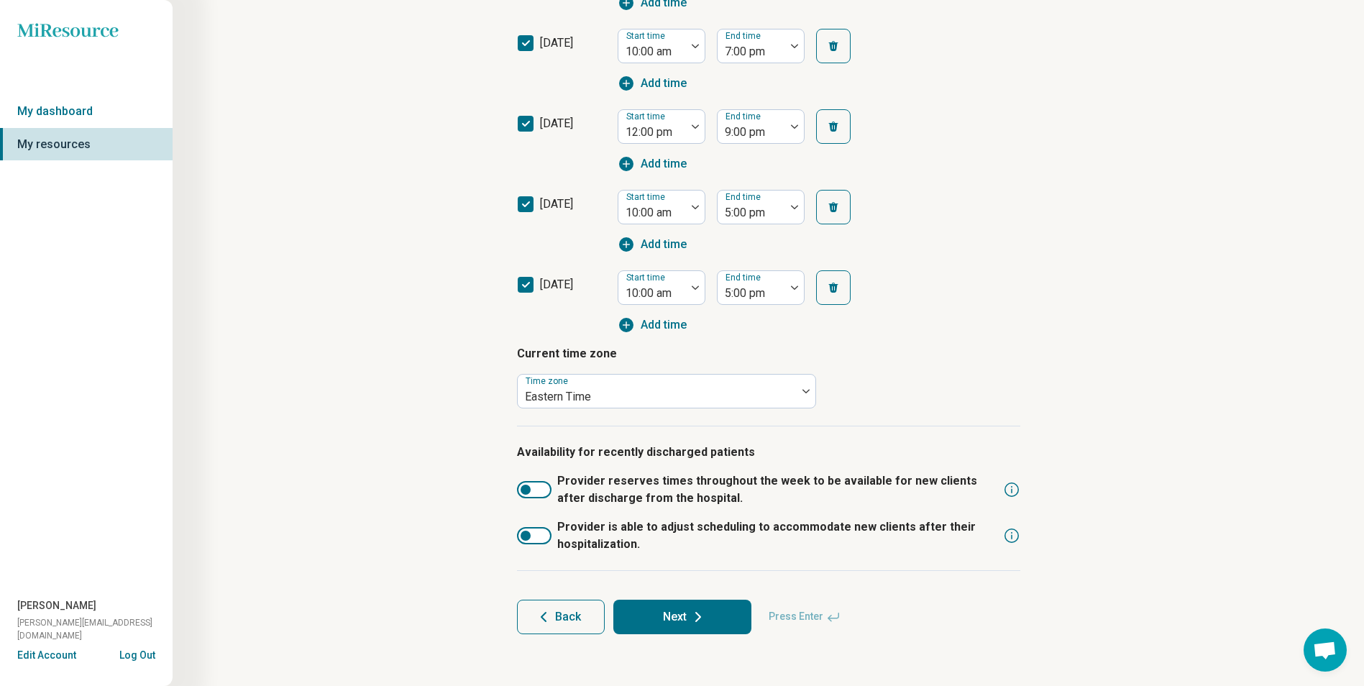
click at [702, 615] on icon at bounding box center [697, 616] width 17 height 17
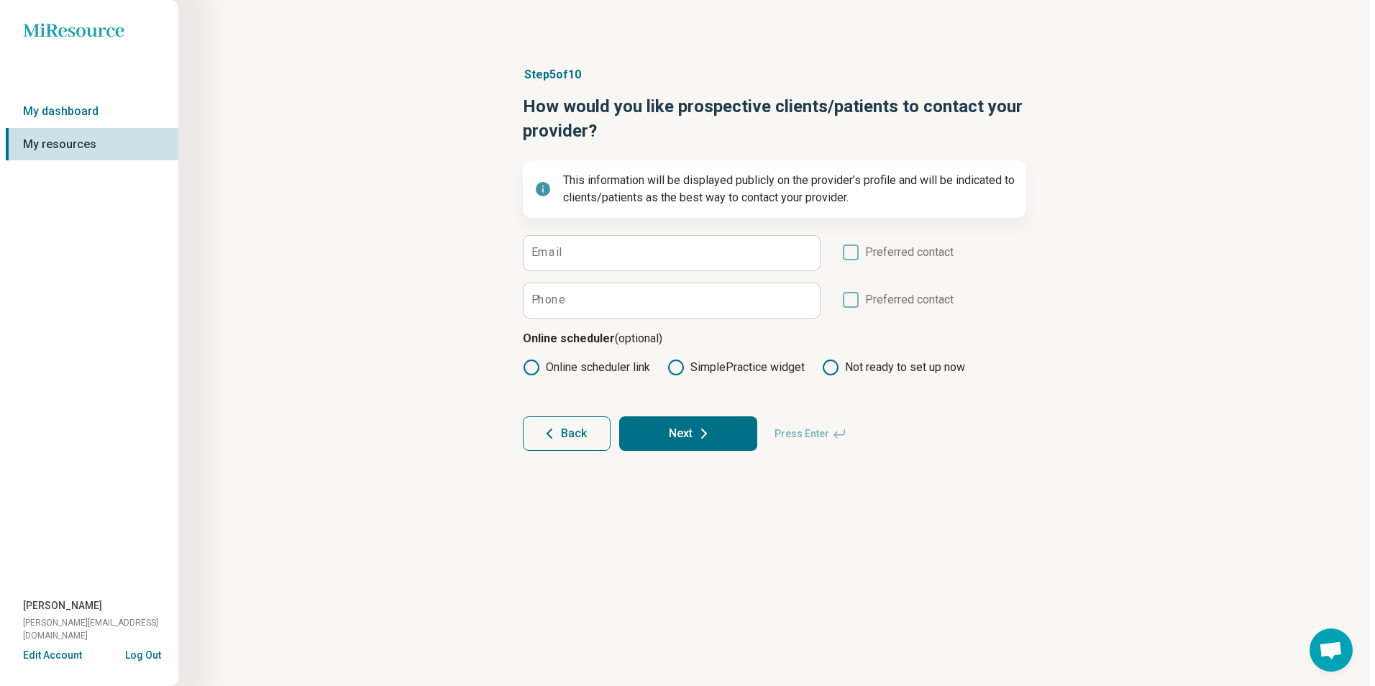
scroll to position [0, 0]
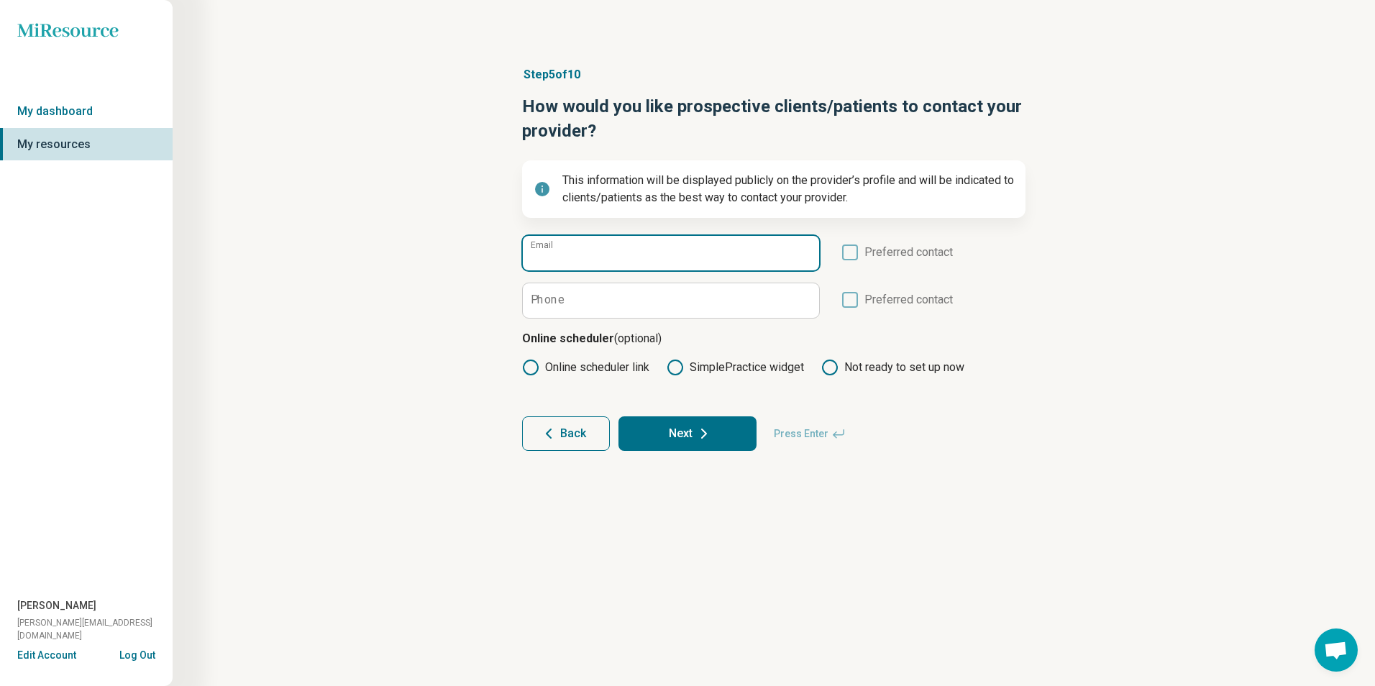
click at [620, 255] on input "Email" at bounding box center [671, 253] width 296 height 35
type input "**********"
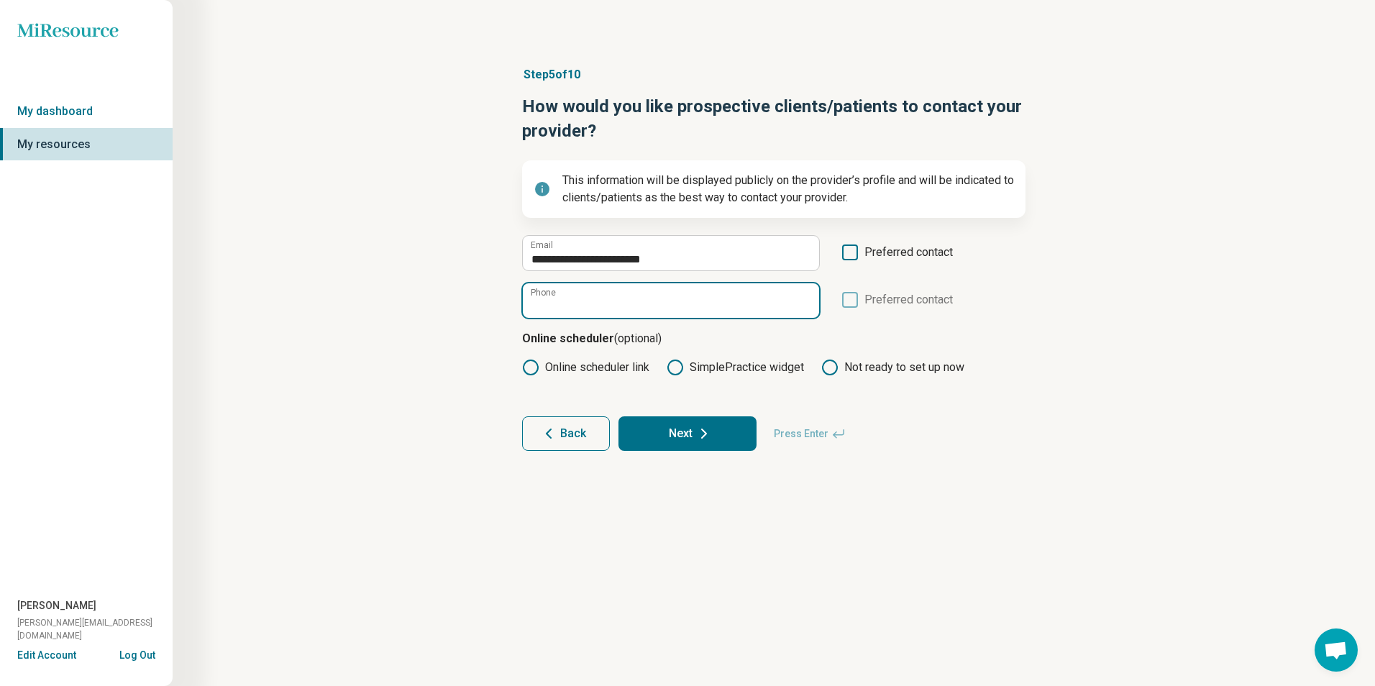
click at [697, 290] on input "Phone" at bounding box center [671, 300] width 296 height 35
type input "*"
click at [853, 307] on icon at bounding box center [850, 300] width 16 height 16
click at [855, 257] on icon at bounding box center [850, 252] width 16 height 16
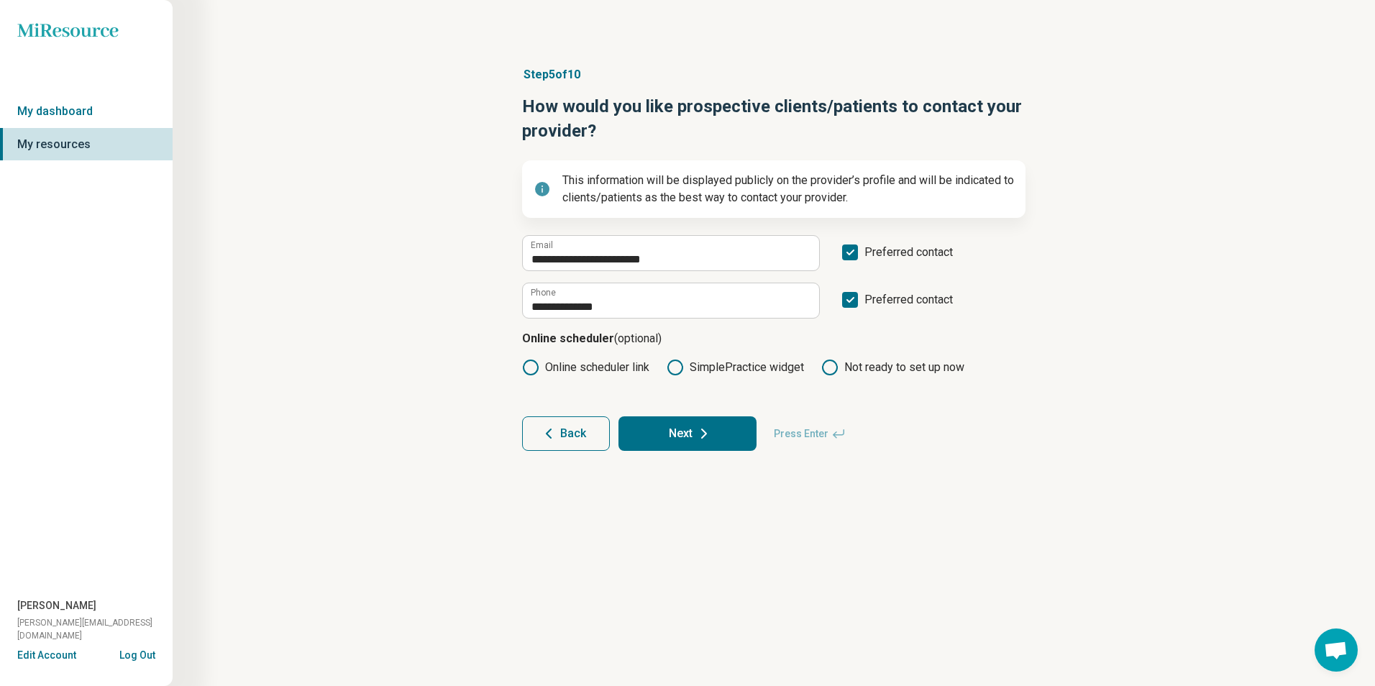
click at [717, 453] on article "**********" at bounding box center [773, 258] width 549 height 442
click at [700, 431] on icon at bounding box center [703, 433] width 17 height 17
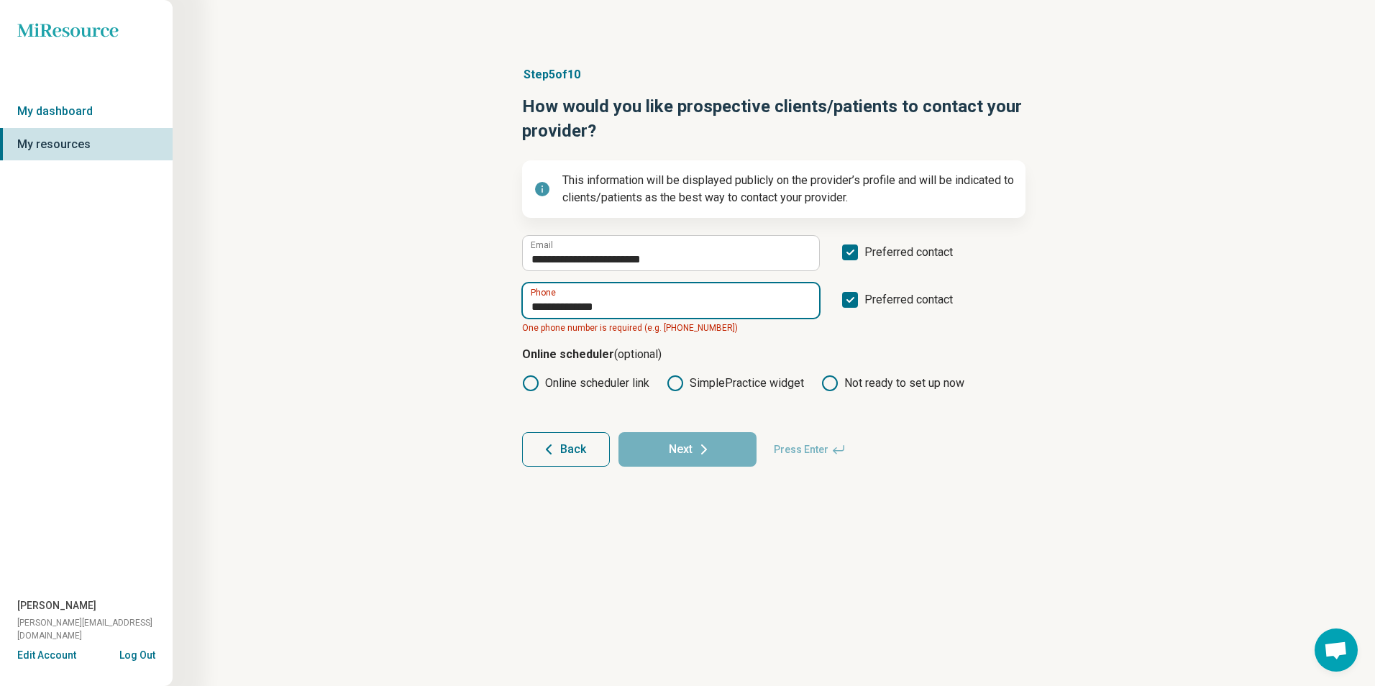
click at [550, 310] on input "**********" at bounding box center [671, 300] width 296 height 35
click at [560, 304] on input "**********" at bounding box center [671, 300] width 296 height 35
drag, startPoint x: 611, startPoint y: 306, endPoint x: 428, endPoint y: 306, distance: 183.3
click at [435, 310] on div "**********" at bounding box center [774, 266] width 1064 height 458
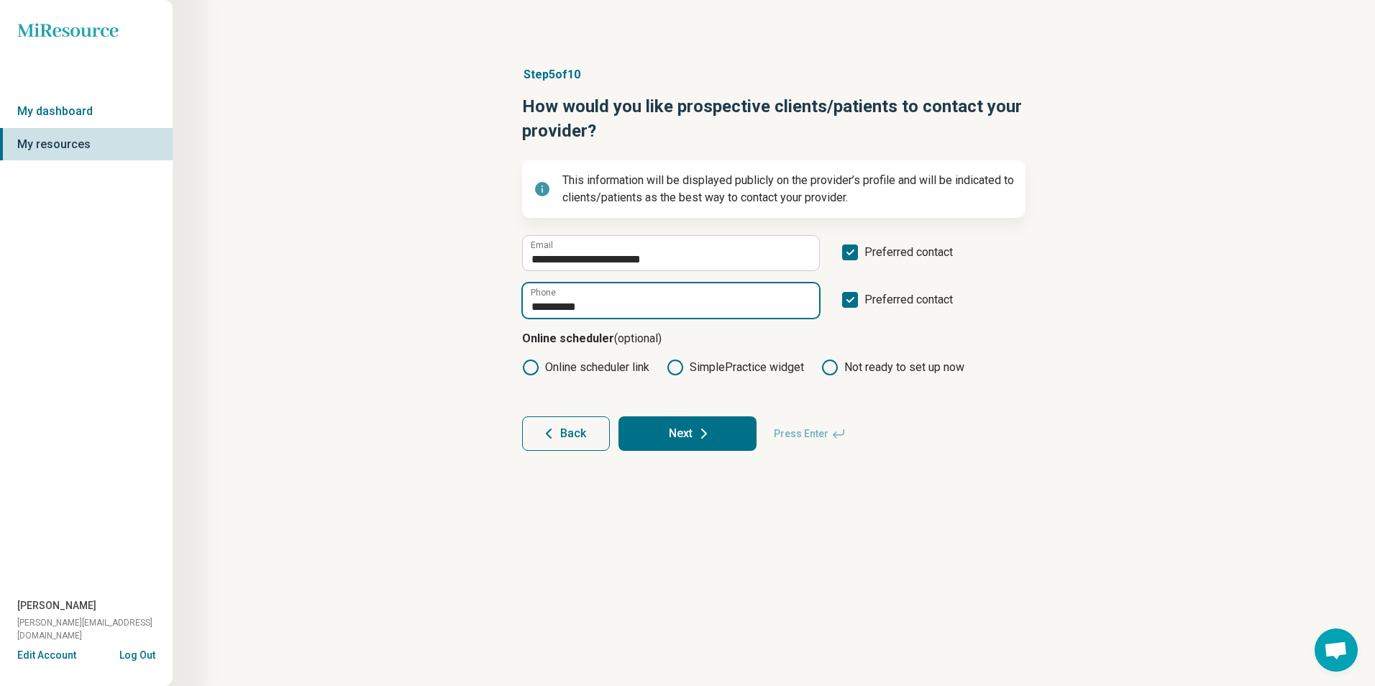
type input "**********"
click at [680, 424] on button "Next" at bounding box center [687, 433] width 138 height 35
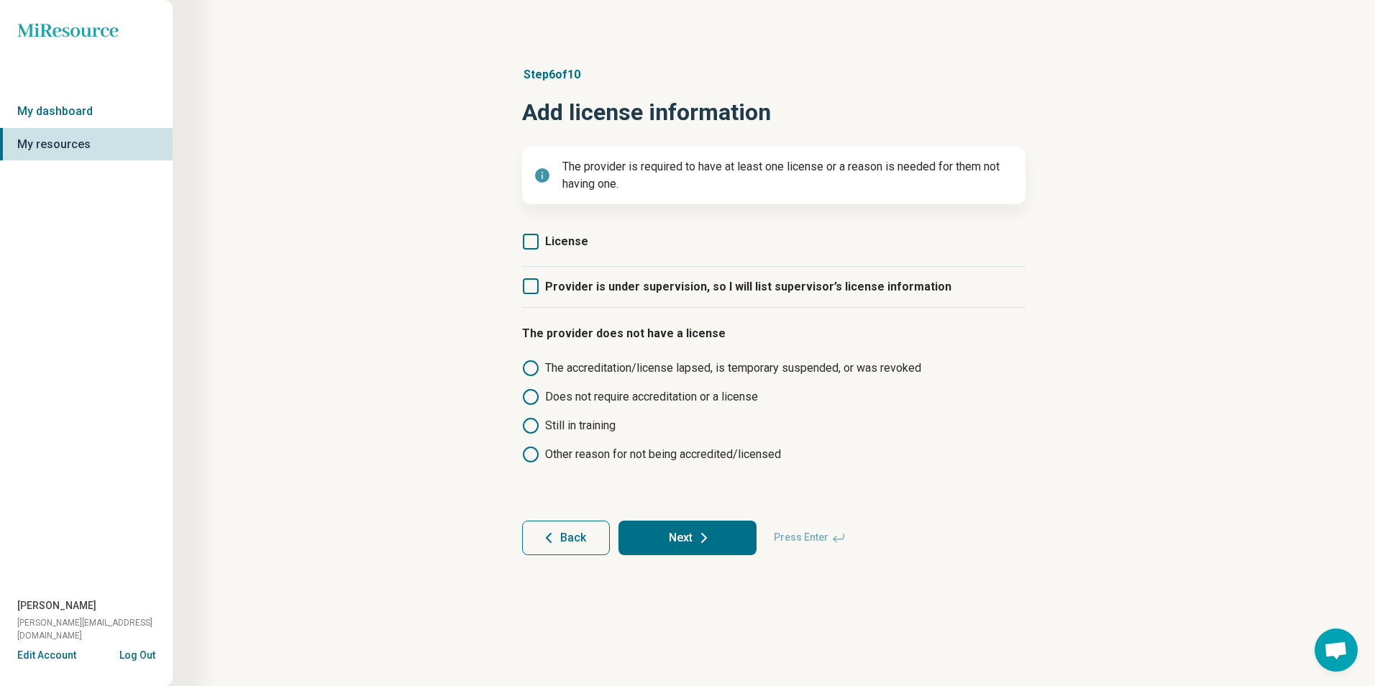
click at [540, 285] on label "Provider is under supervision, so I will list supervisor’s license information" at bounding box center [736, 287] width 429 height 40
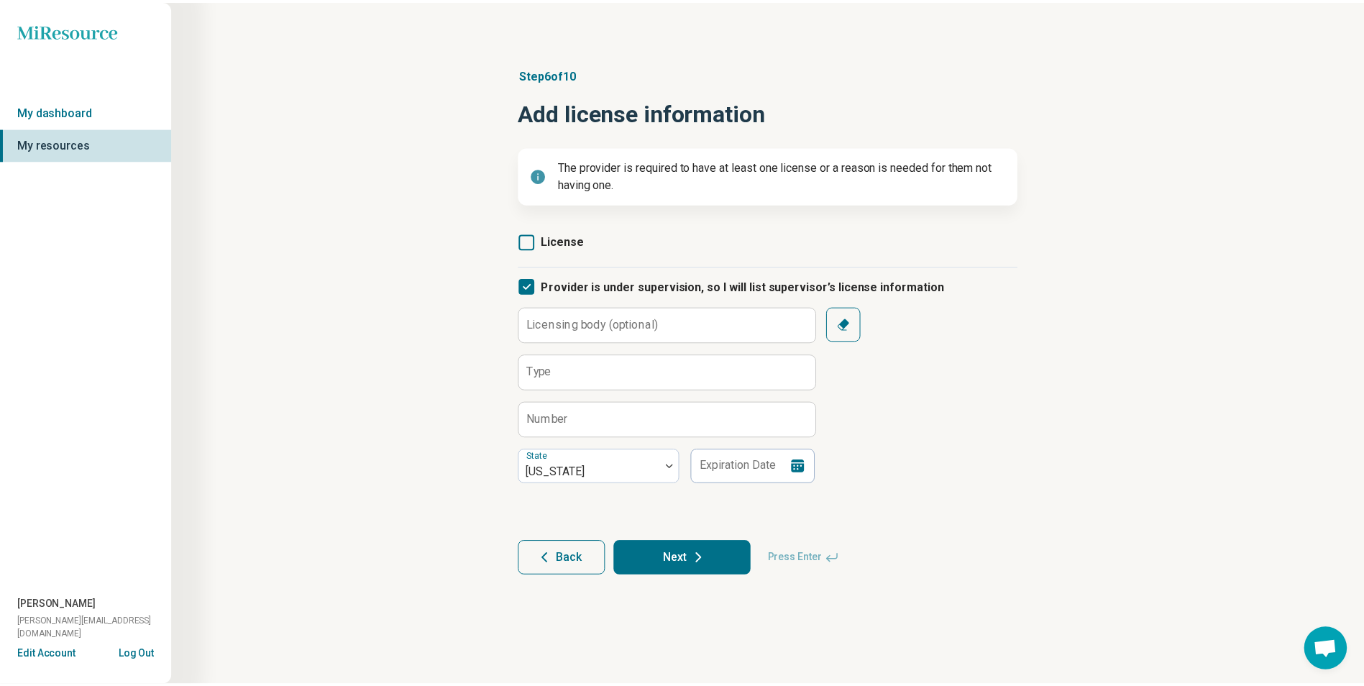
scroll to position [7, 0]
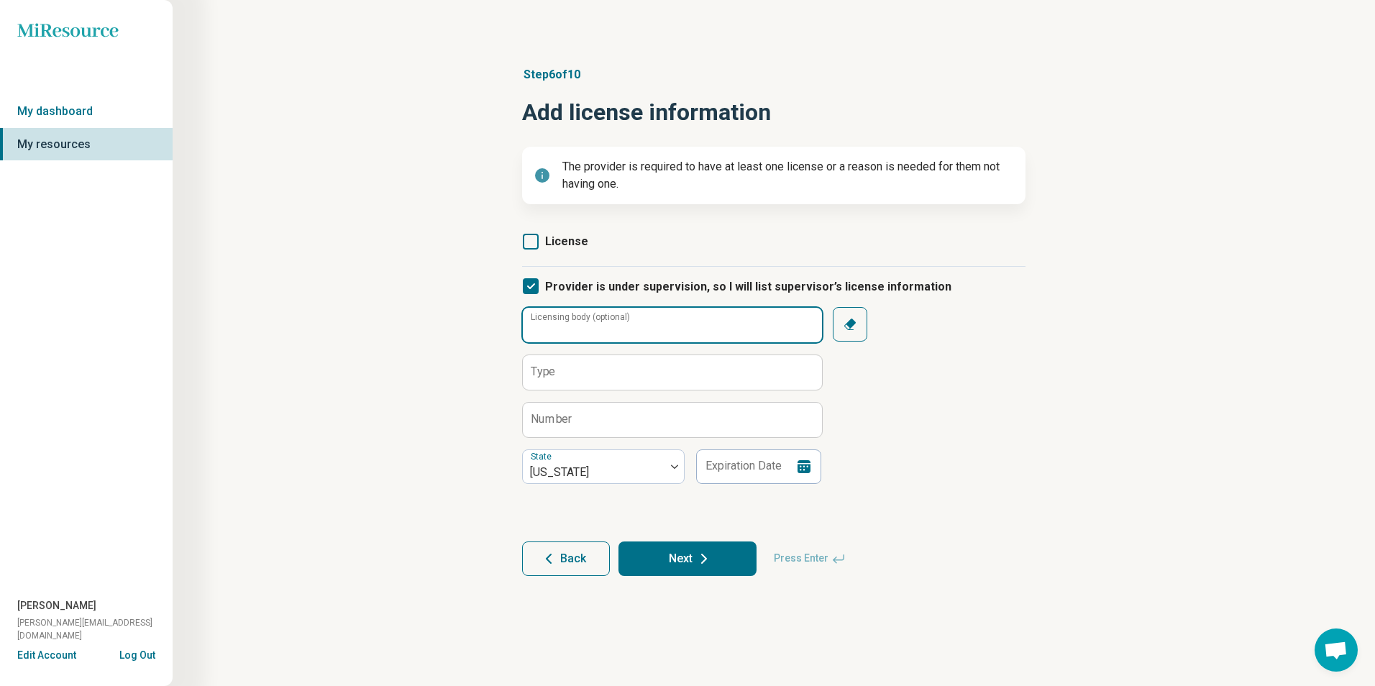
click at [677, 321] on input "Licensing body (optional)" at bounding box center [672, 325] width 299 height 35
click at [1157, 408] on div "Step 6 of 10 Add license information The provider is required to have at least …" at bounding box center [774, 320] width 1064 height 567
click at [567, 563] on span "Back" at bounding box center [573, 559] width 26 height 12
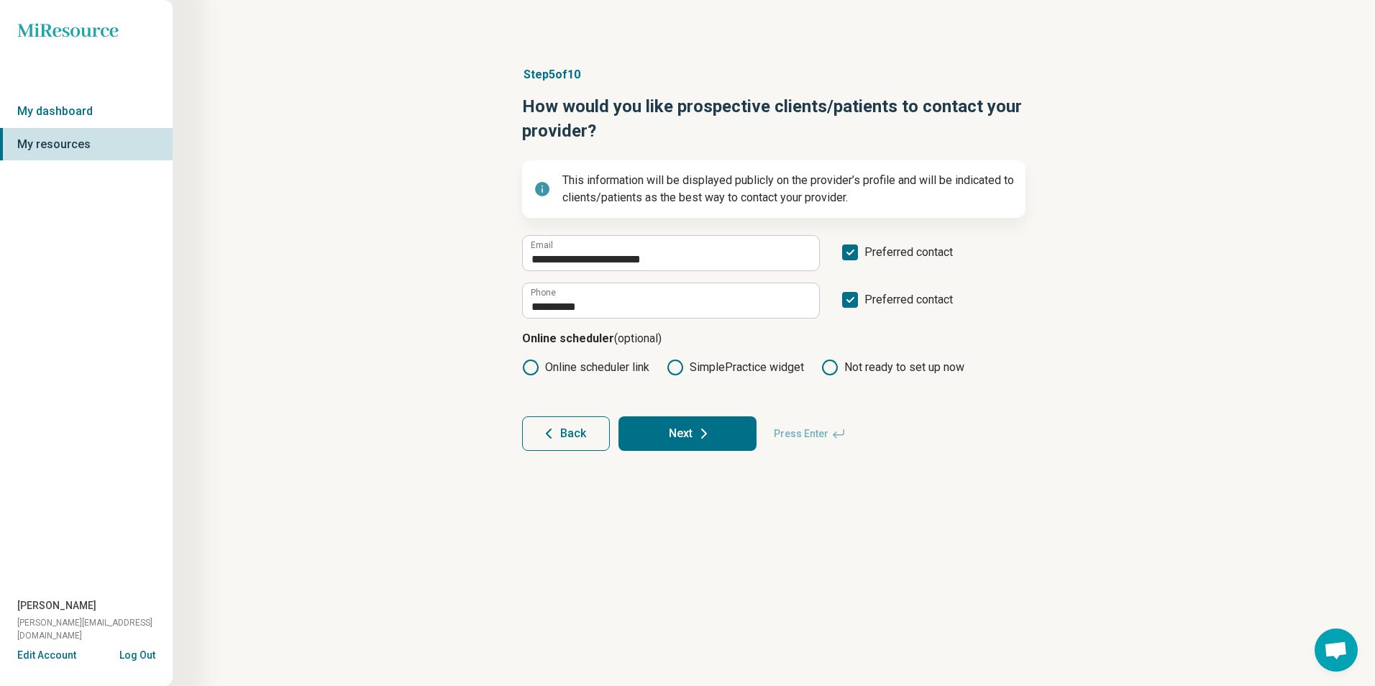
click at [722, 438] on button "Next" at bounding box center [687, 433] width 138 height 35
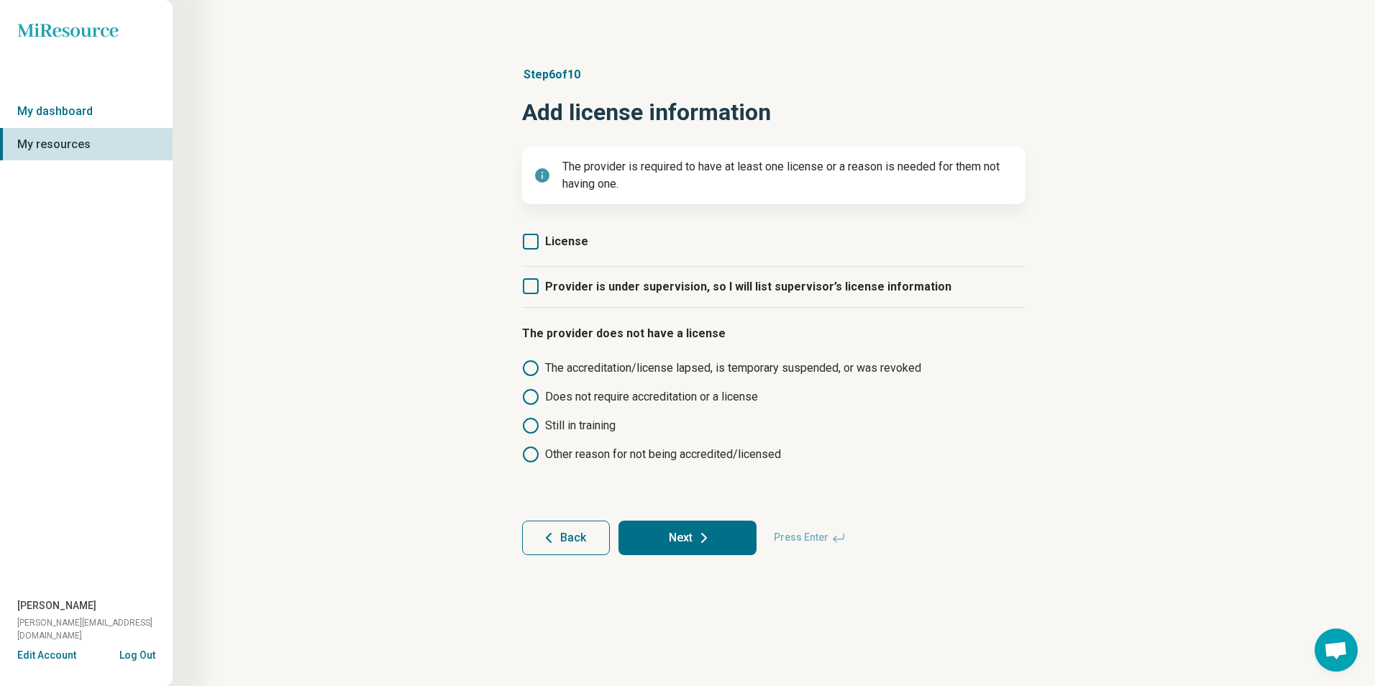
click at [414, 212] on div "Step 6 of 10 Add license information The provider is required to have at least …" at bounding box center [774, 310] width 1064 height 546
click at [535, 242] on icon at bounding box center [531, 242] width 16 height 16
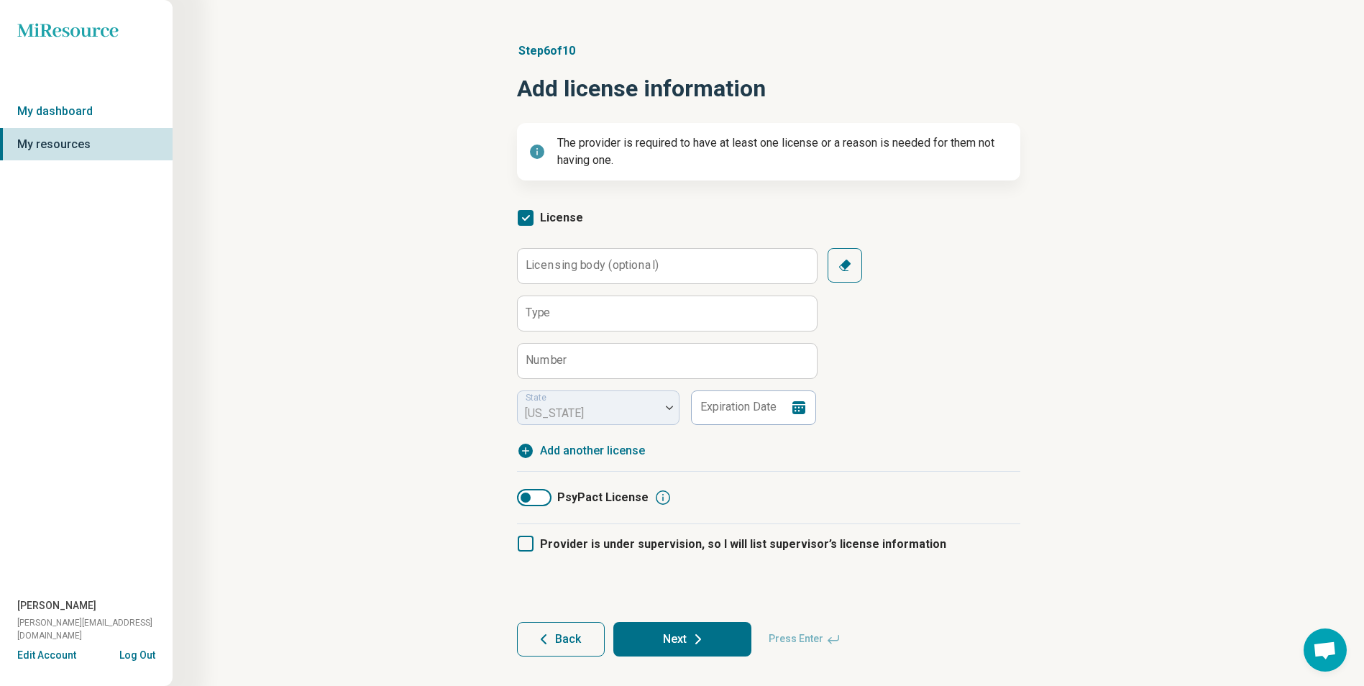
scroll to position [46, 0]
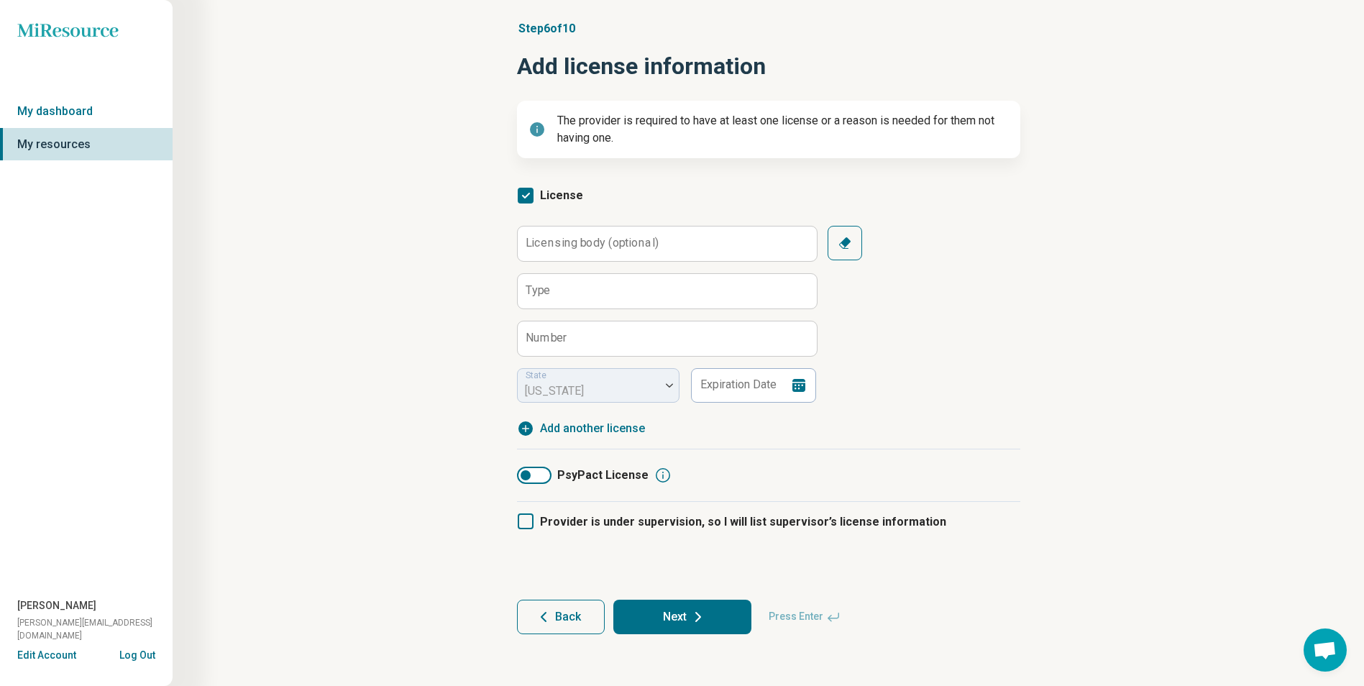
click at [531, 194] on icon at bounding box center [526, 196] width 16 height 16
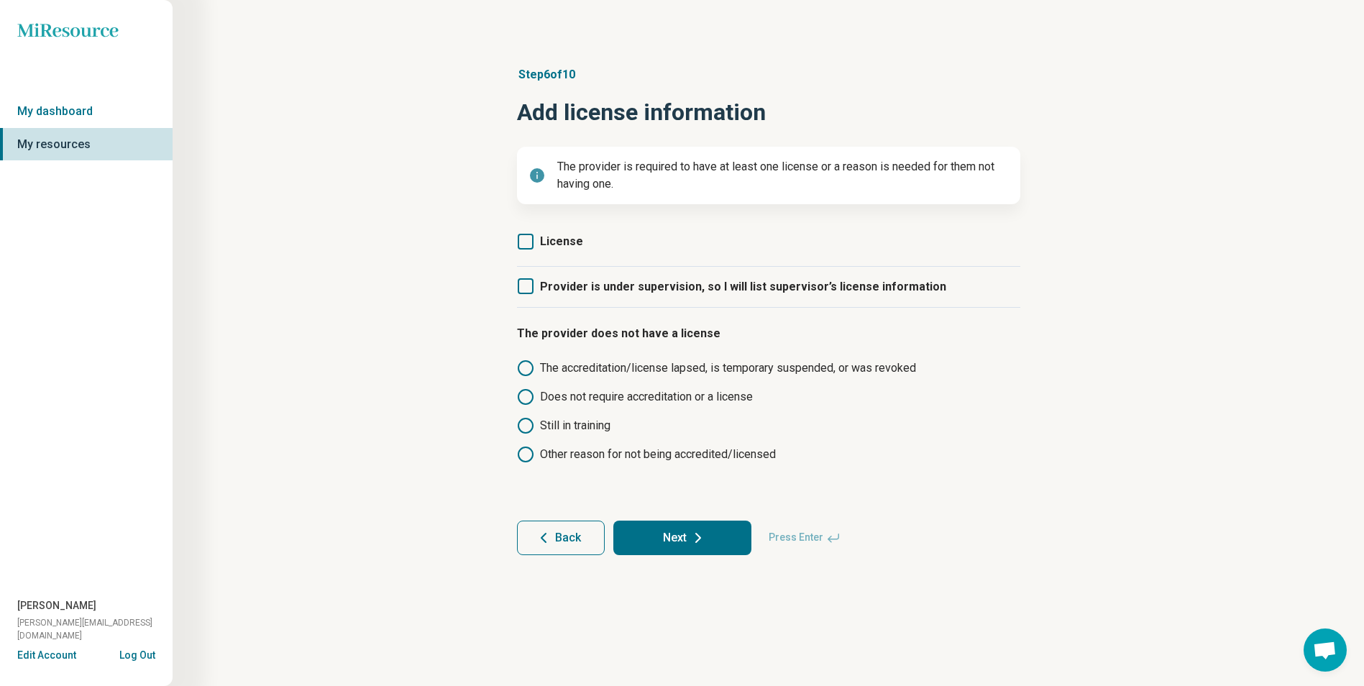
scroll to position [0, 0]
click at [700, 529] on icon at bounding box center [703, 537] width 17 height 17
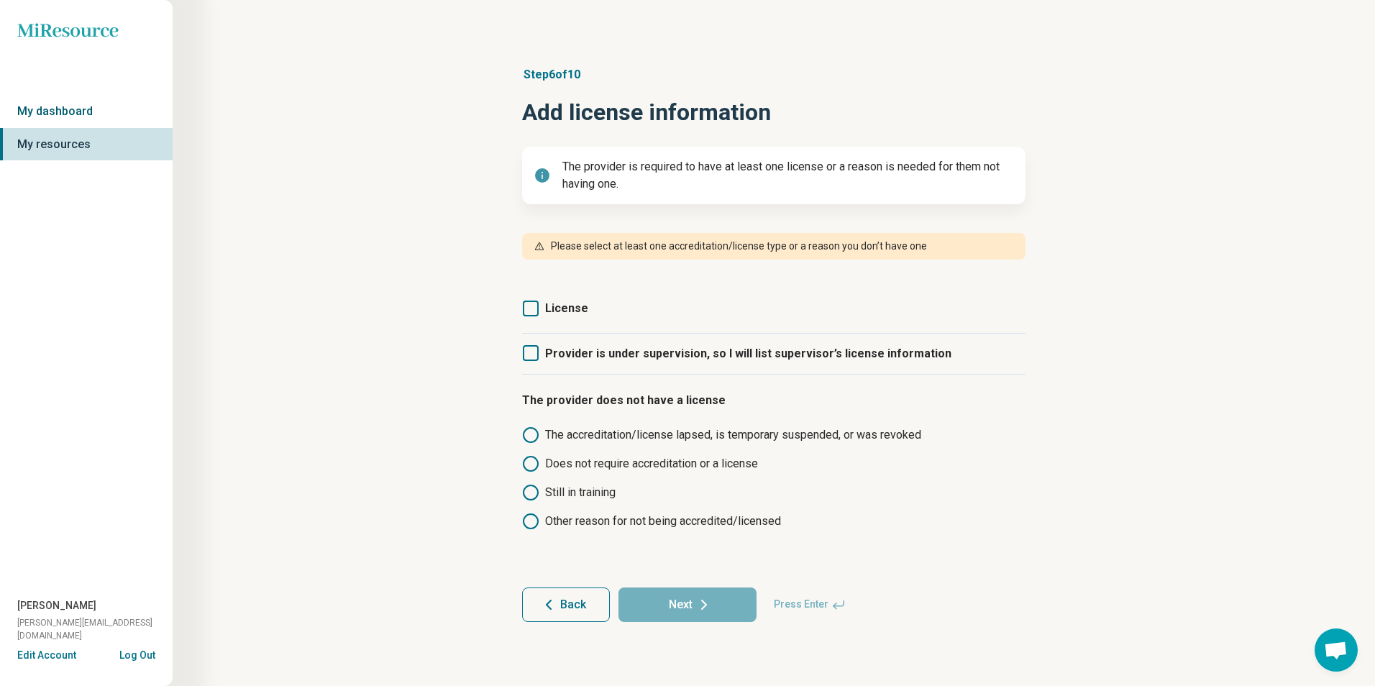
click at [72, 106] on link "My dashboard" at bounding box center [86, 111] width 173 height 33
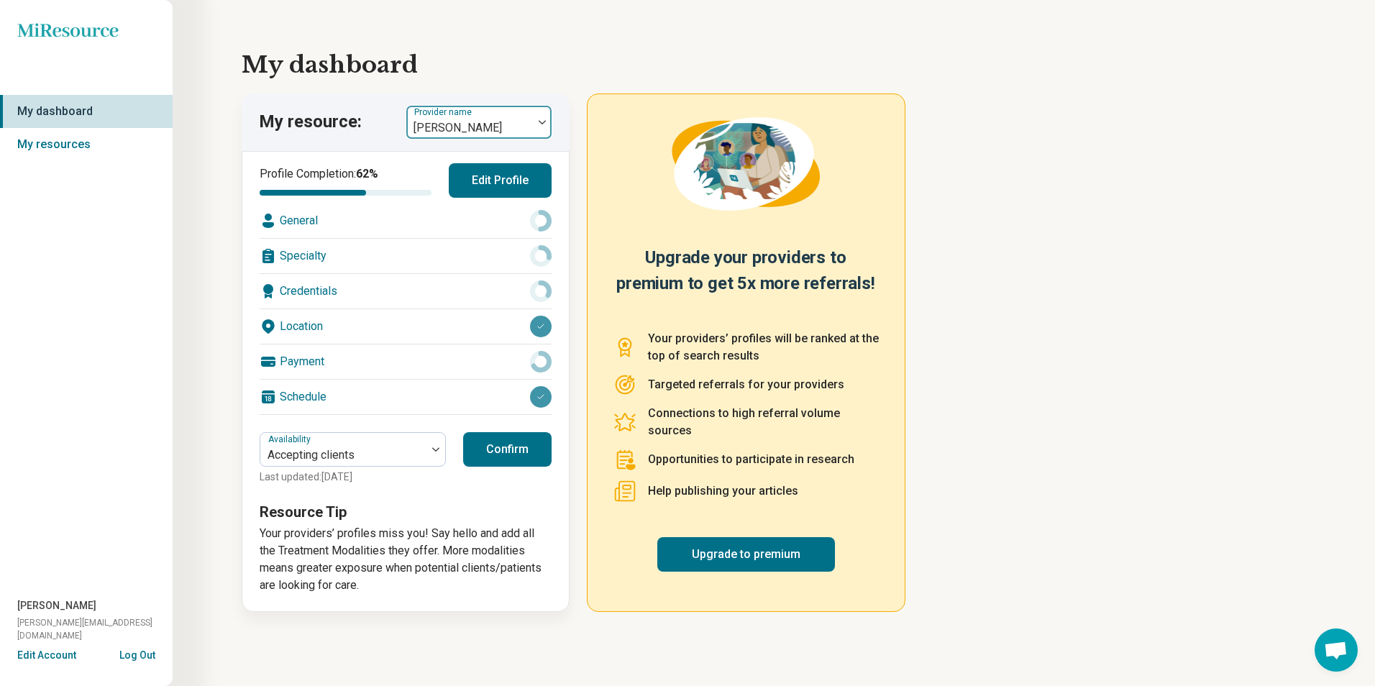
click at [431, 118] on div at bounding box center [469, 128] width 115 height 20
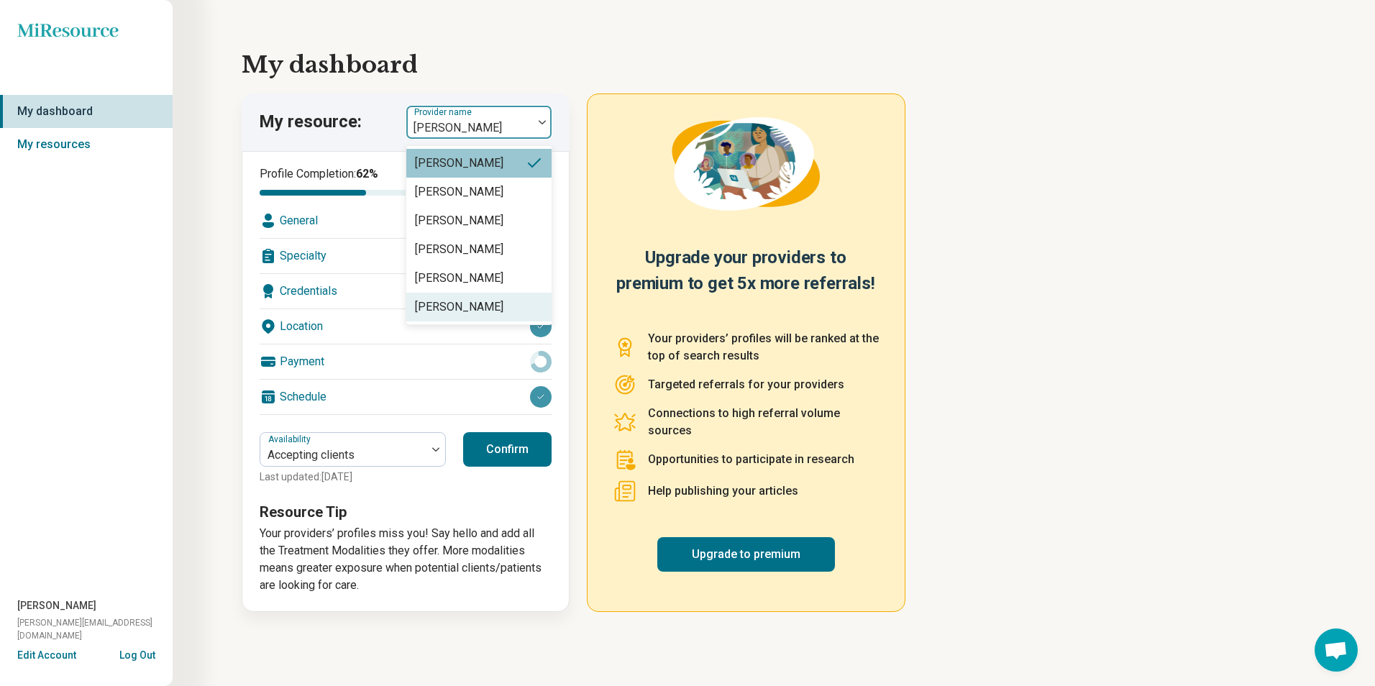
click at [458, 310] on div "Robert Barr" at bounding box center [459, 306] width 88 height 17
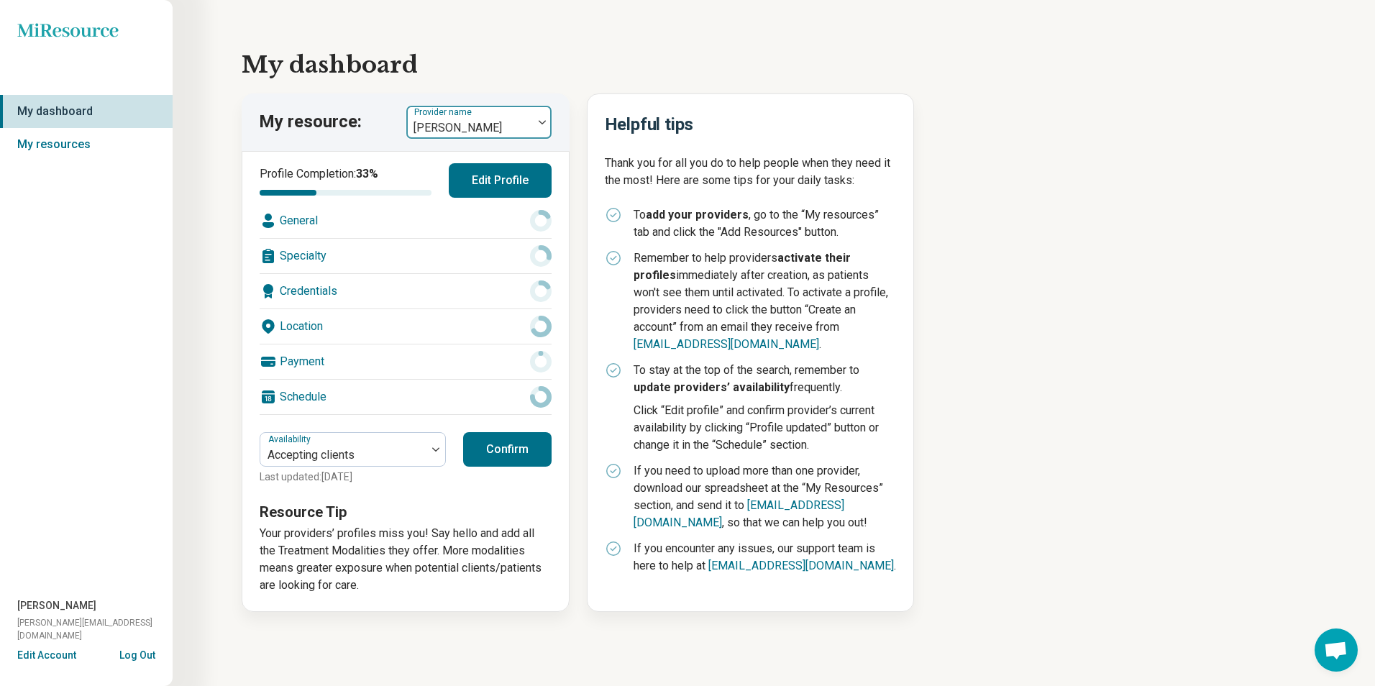
click at [454, 123] on div at bounding box center [469, 128] width 115 height 20
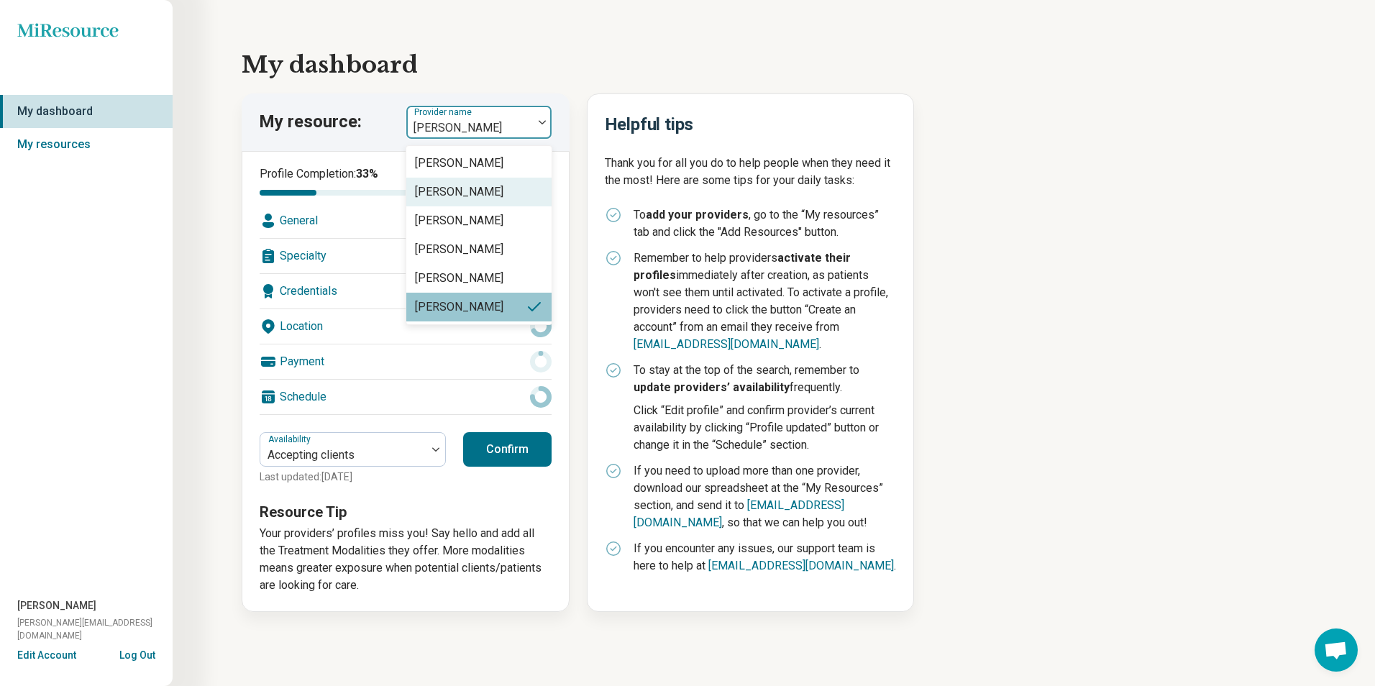
click at [471, 188] on div "Gregory Tallent" at bounding box center [459, 191] width 88 height 17
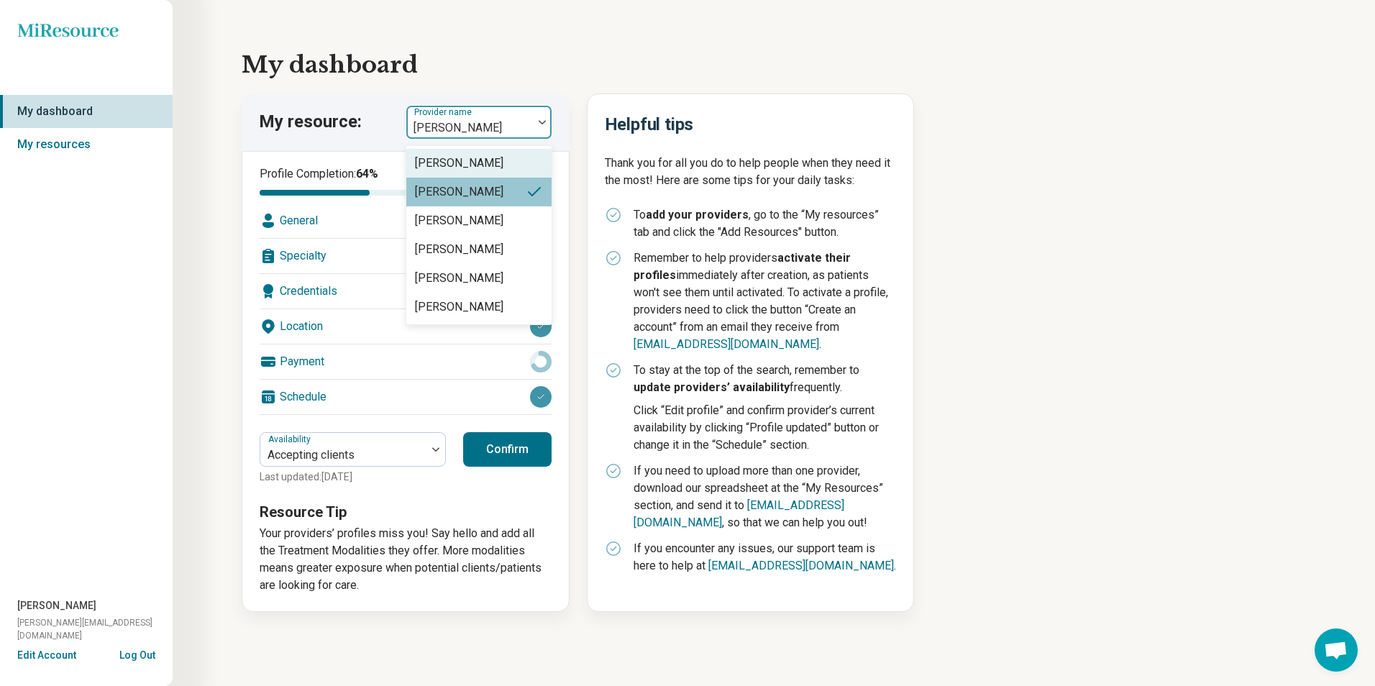
click at [467, 121] on div at bounding box center [469, 128] width 115 height 20
click at [462, 268] on div "Samirah Furbee" at bounding box center [478, 278] width 145 height 29
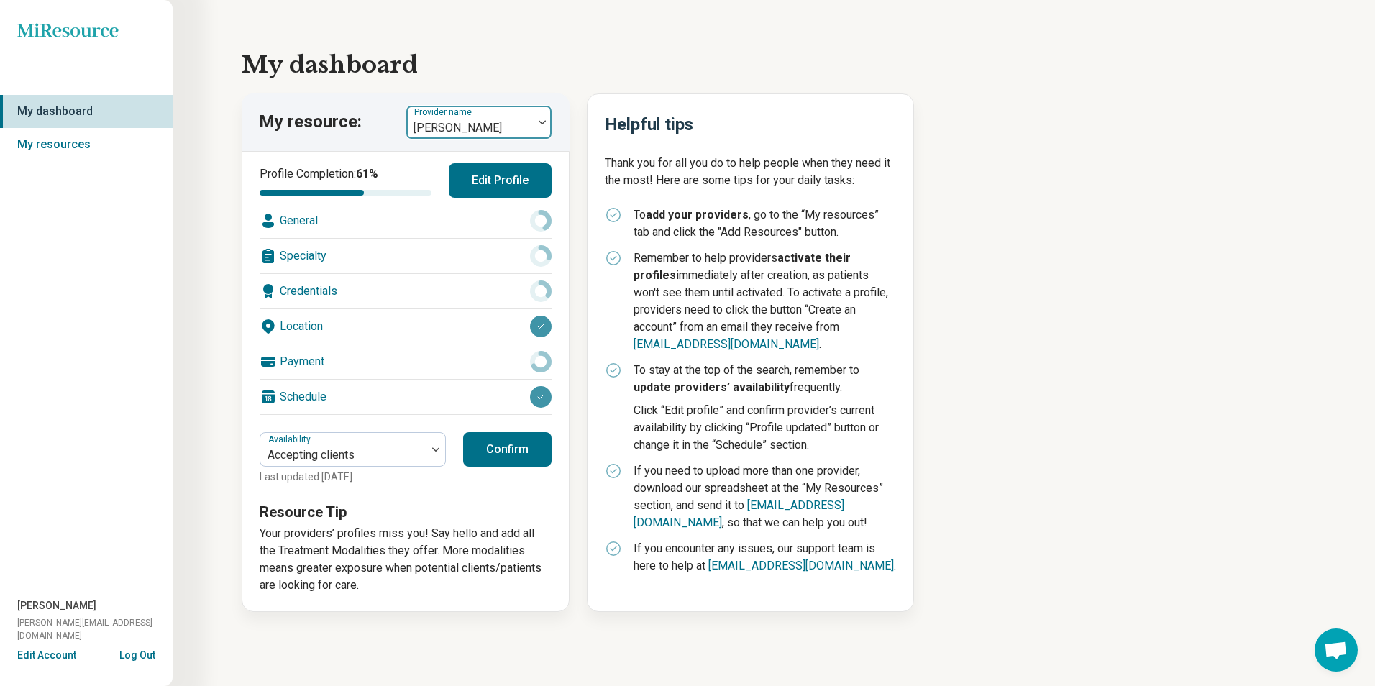
click at [463, 123] on div at bounding box center [469, 128] width 115 height 20
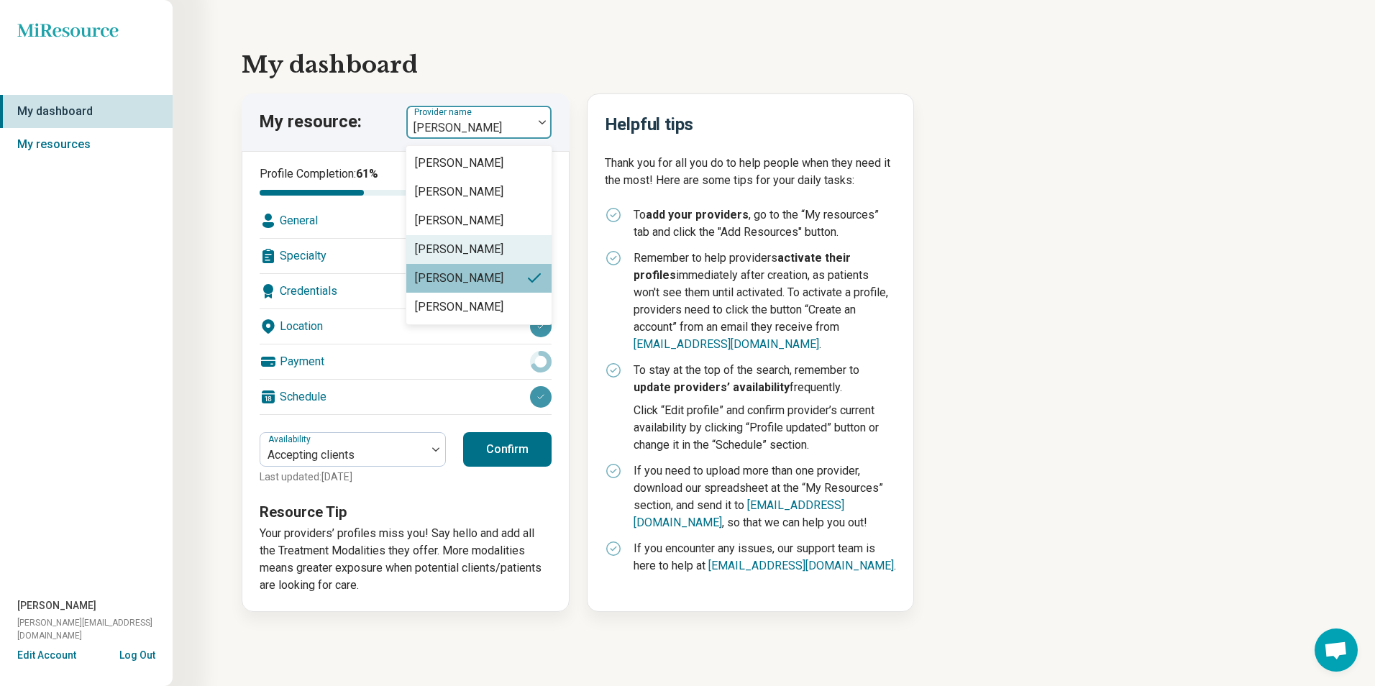
click at [452, 251] on div "Rachael Everett" at bounding box center [459, 249] width 88 height 17
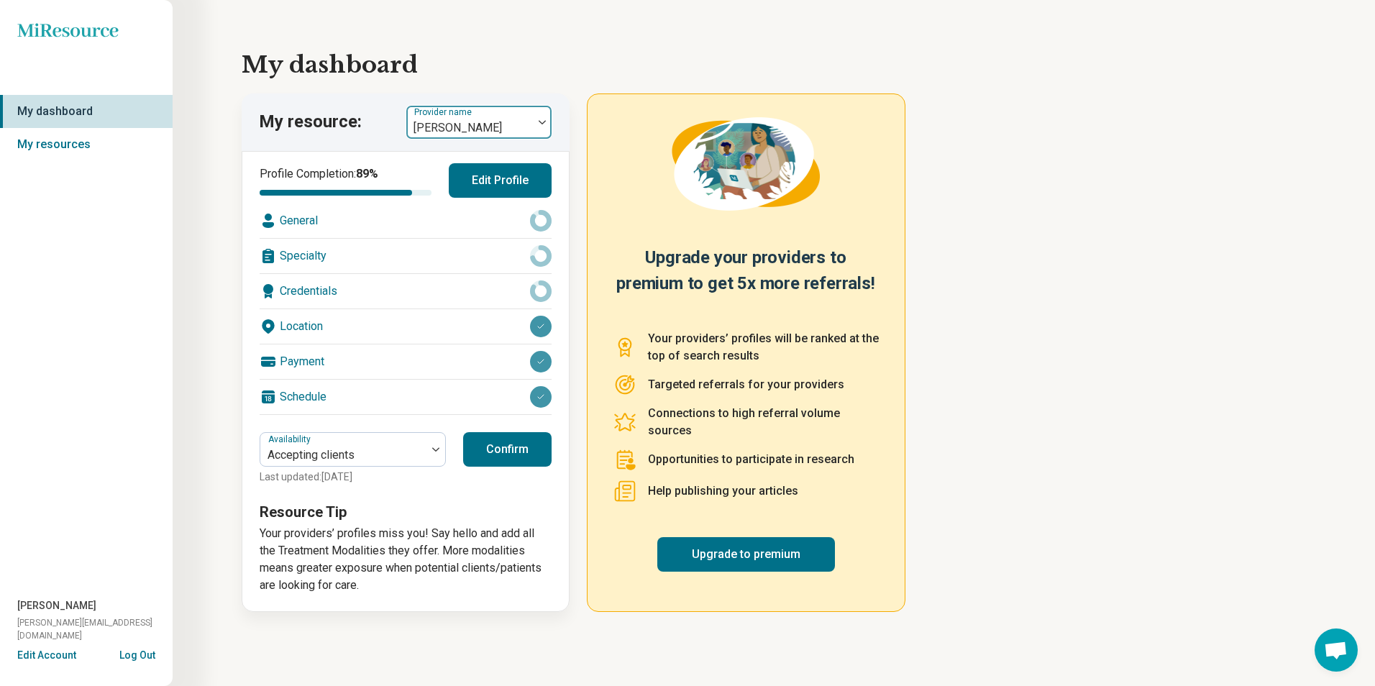
click at [470, 131] on div at bounding box center [469, 128] width 115 height 20
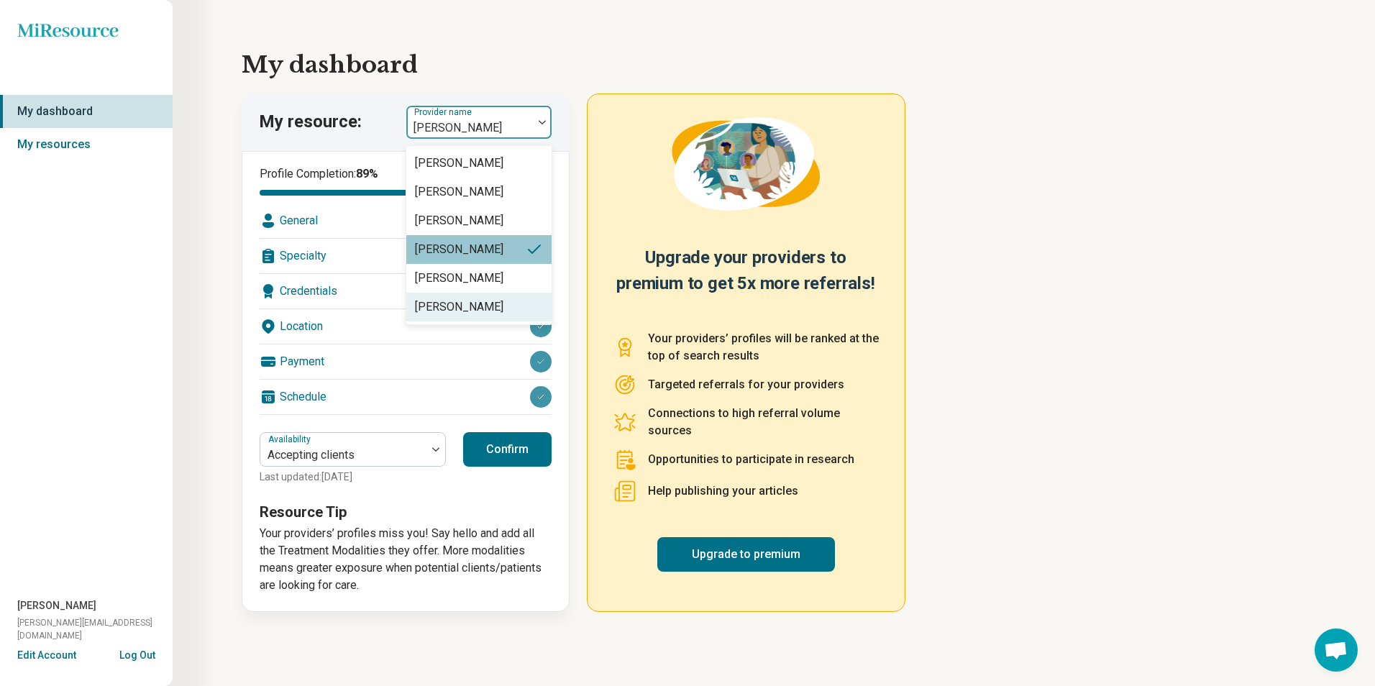
click at [467, 293] on div "Robert Barr" at bounding box center [478, 307] width 145 height 29
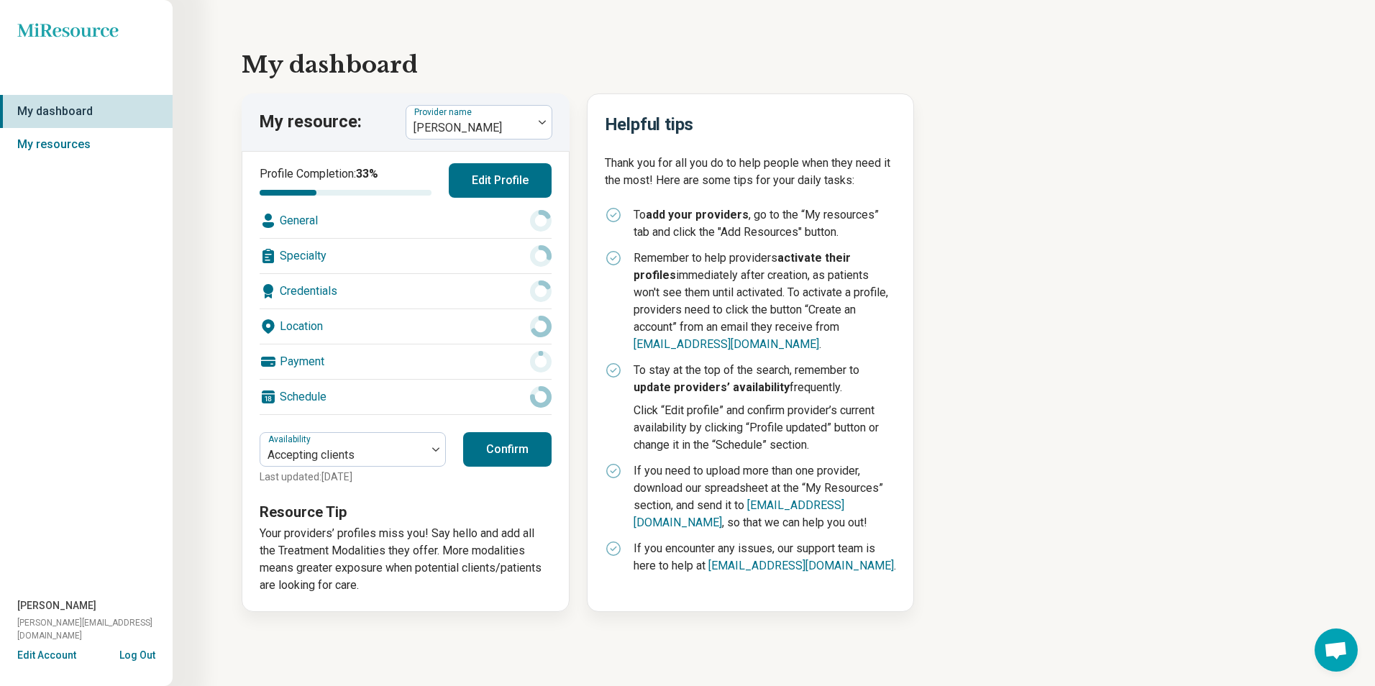
click at [516, 390] on div "Schedule" at bounding box center [406, 397] width 292 height 35
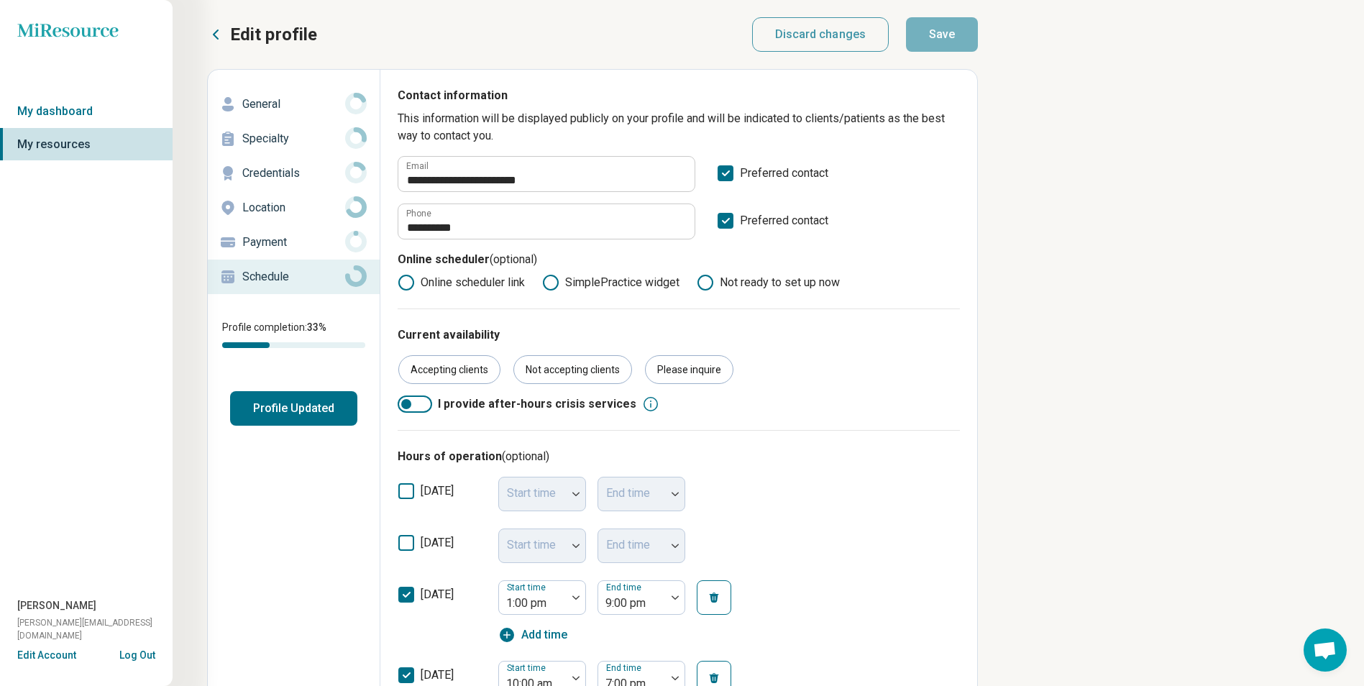
click at [253, 237] on p "Payment" at bounding box center [293, 242] width 103 height 17
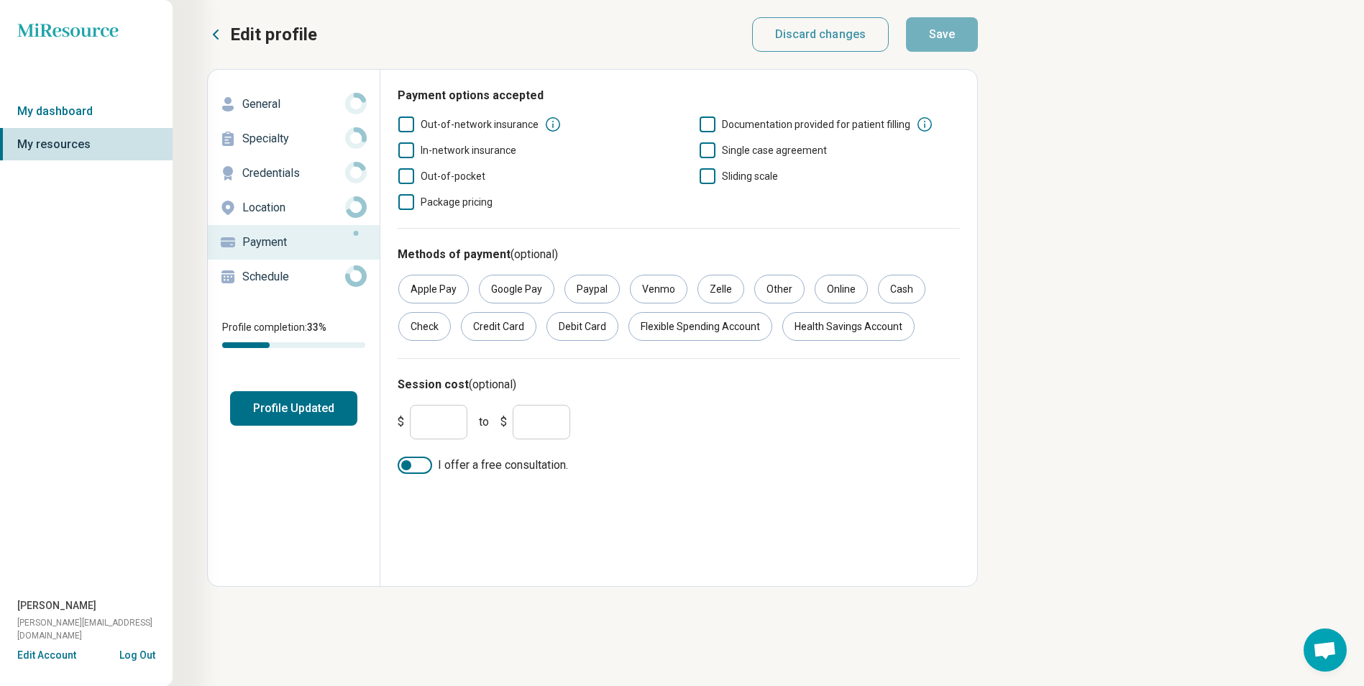
click at [406, 150] on icon at bounding box center [406, 150] width 16 height 16
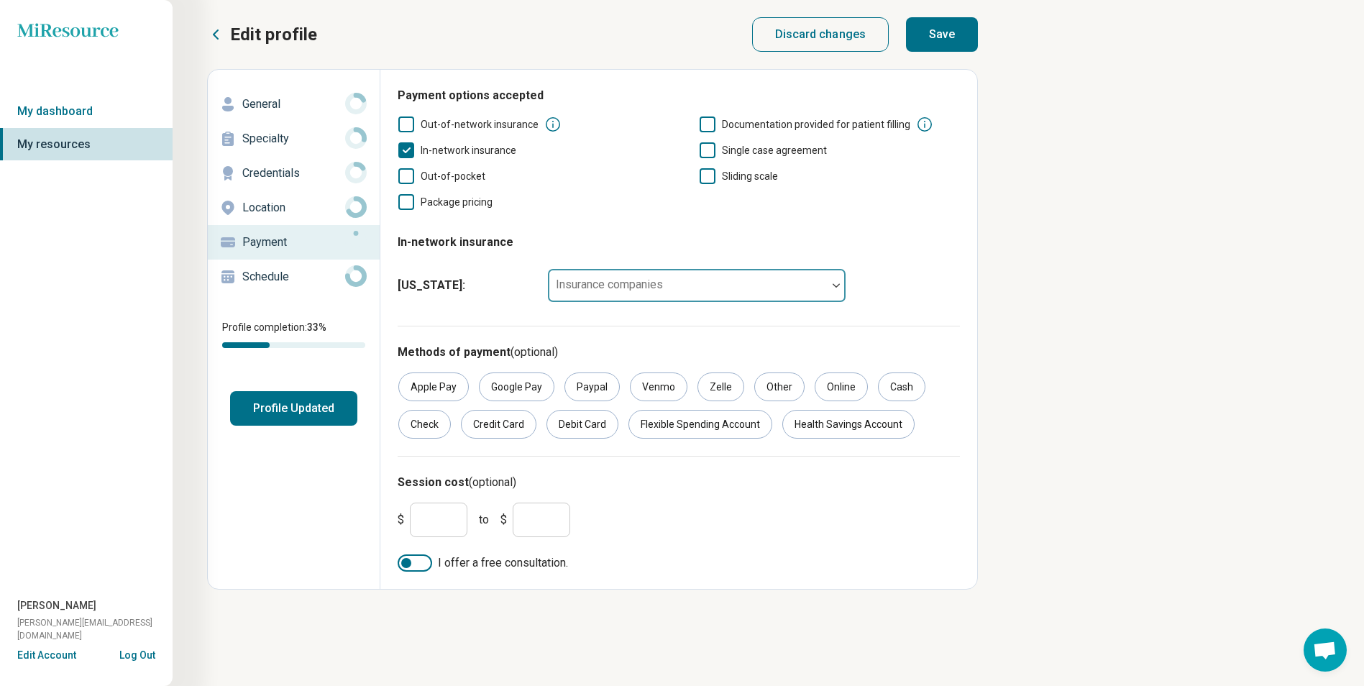
click at [667, 282] on div at bounding box center [687, 291] width 267 height 20
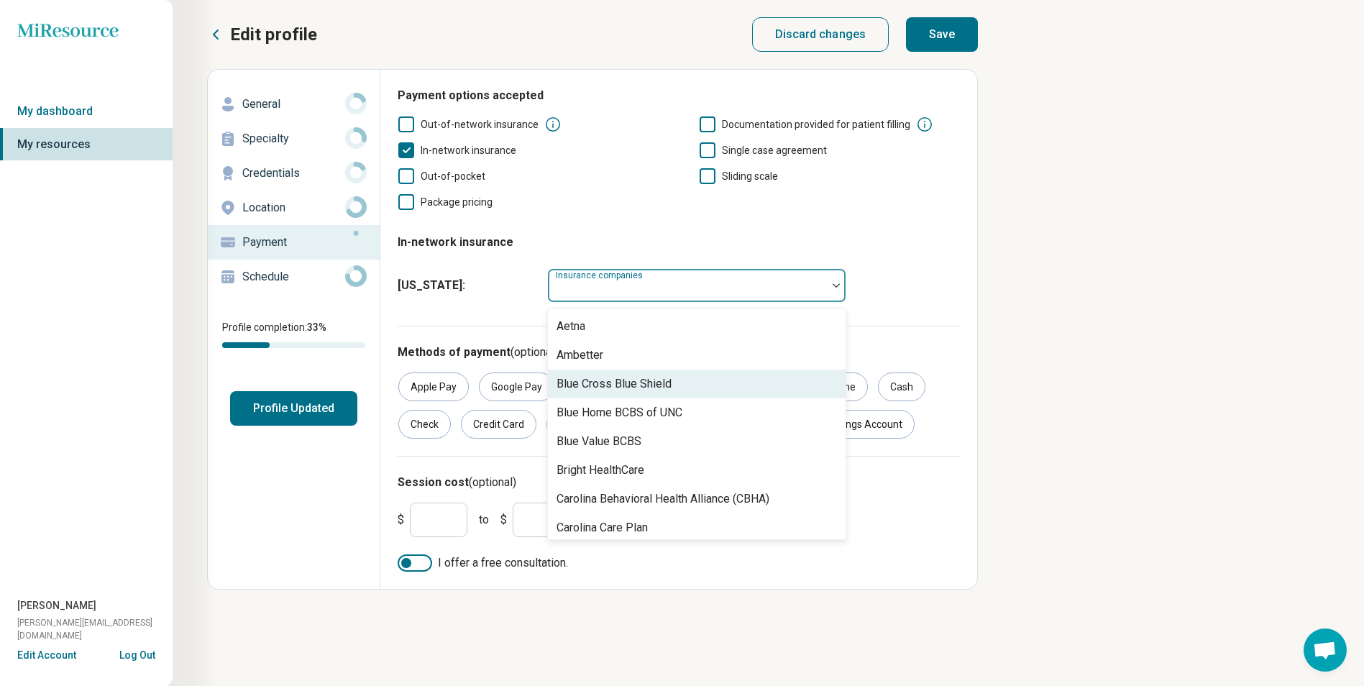
click at [656, 383] on div "Blue Cross Blue Shield" at bounding box center [613, 383] width 115 height 17
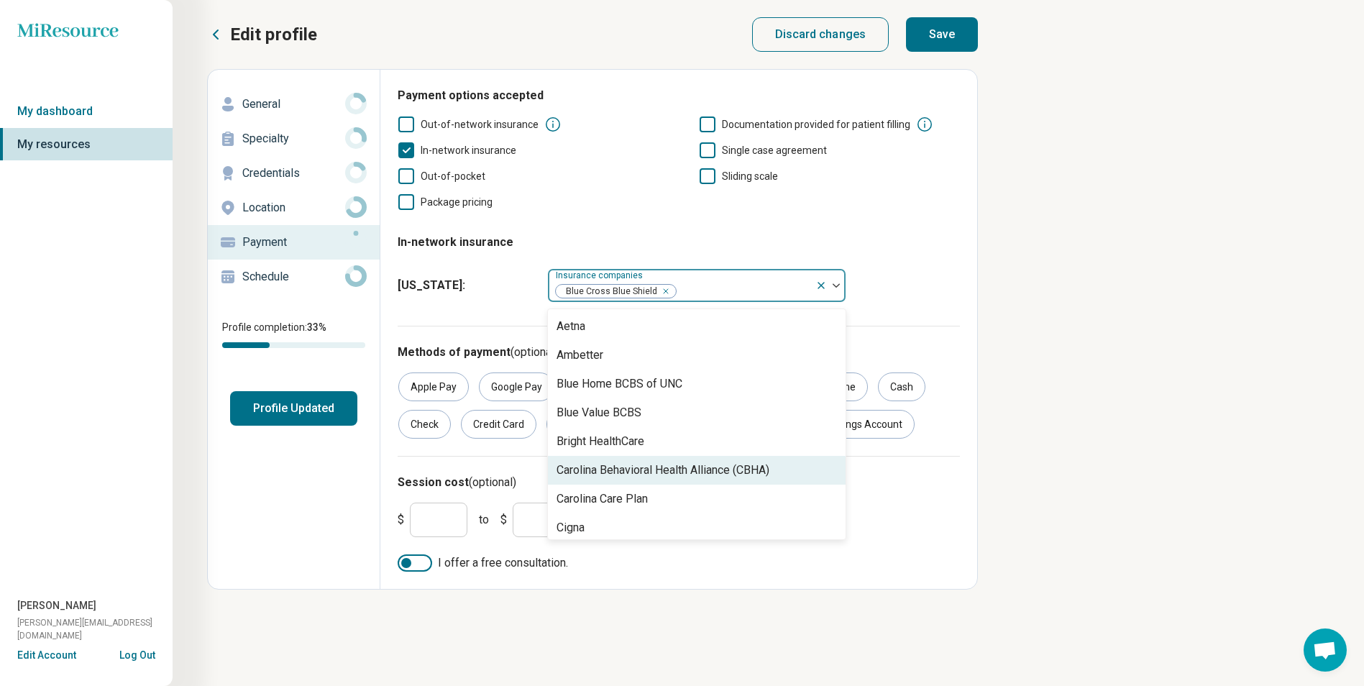
click at [605, 464] on div "Carolina Behavioral Health Alliance (CBHA)" at bounding box center [662, 470] width 213 height 17
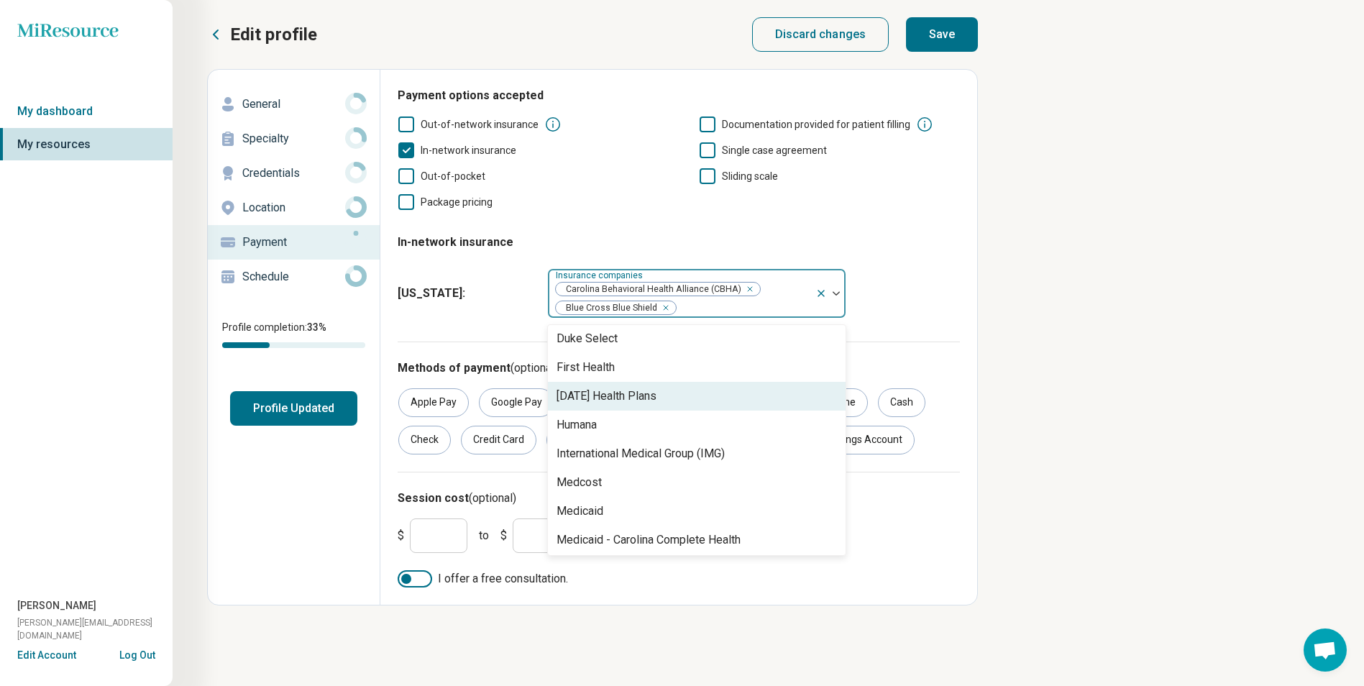
scroll to position [288, 0]
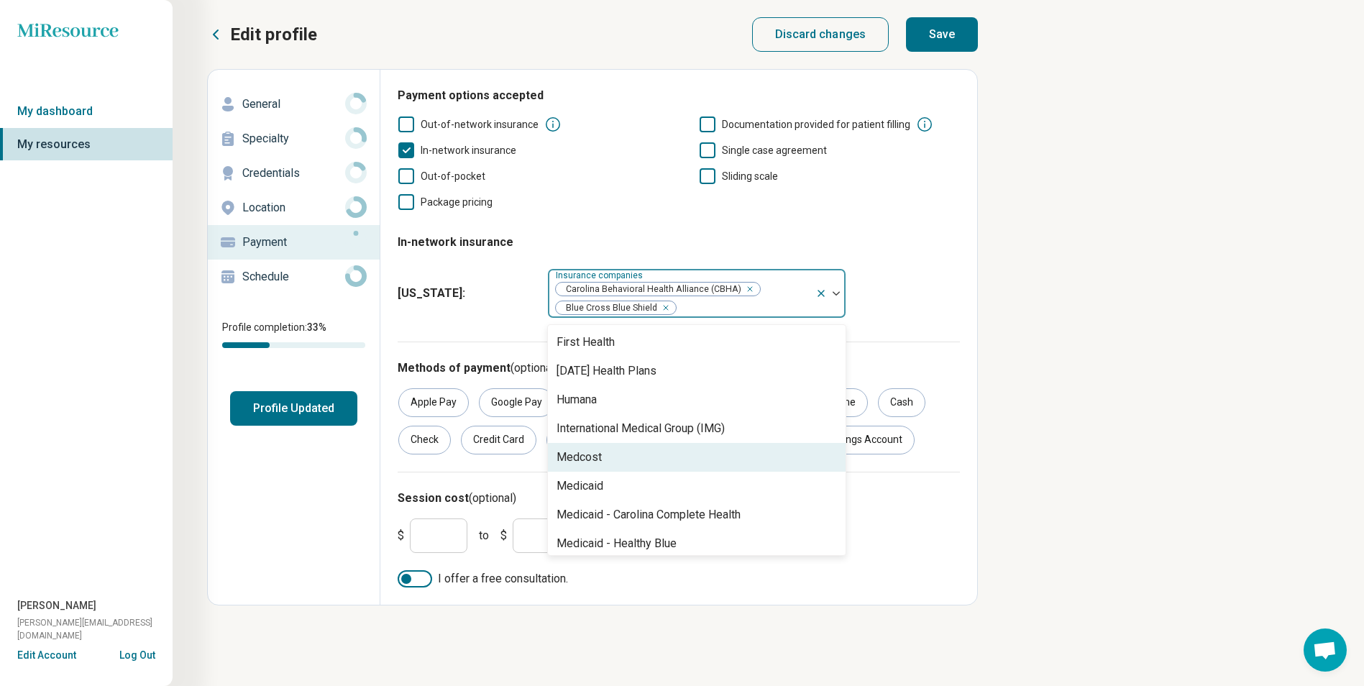
click at [624, 454] on div "Medcost" at bounding box center [697, 457] width 298 height 29
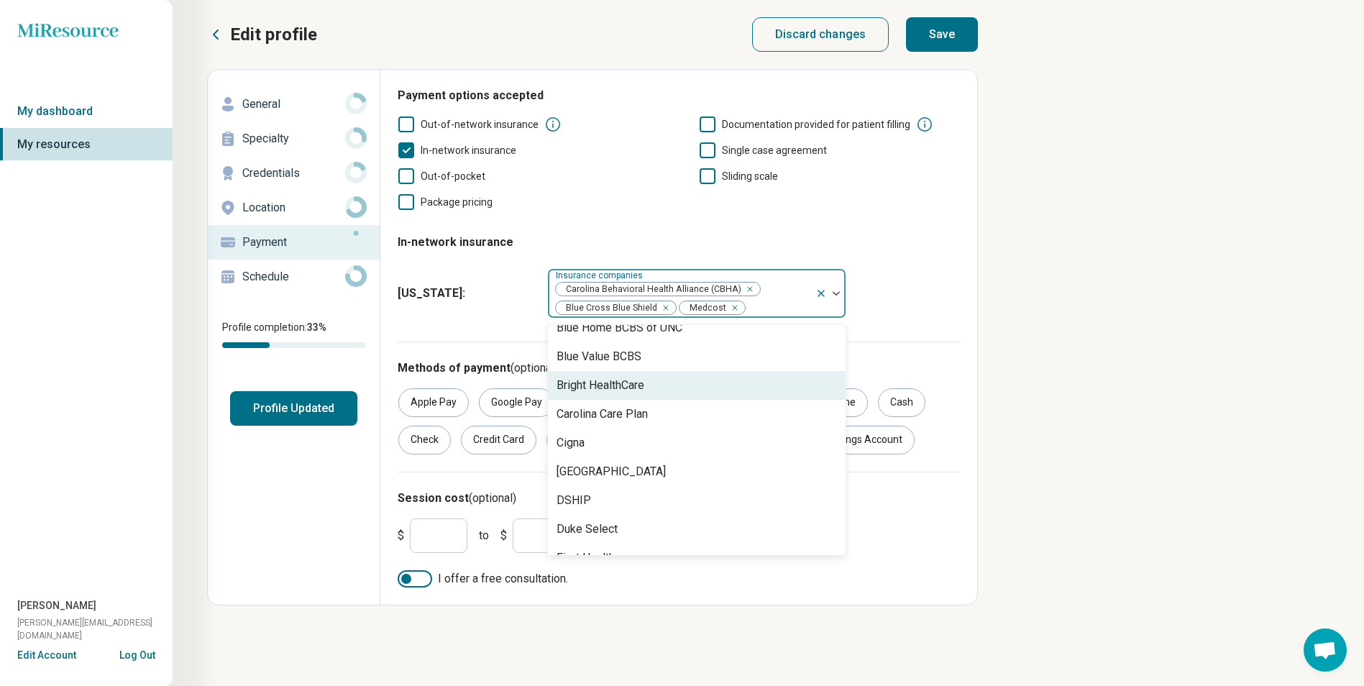
scroll to position [0, 0]
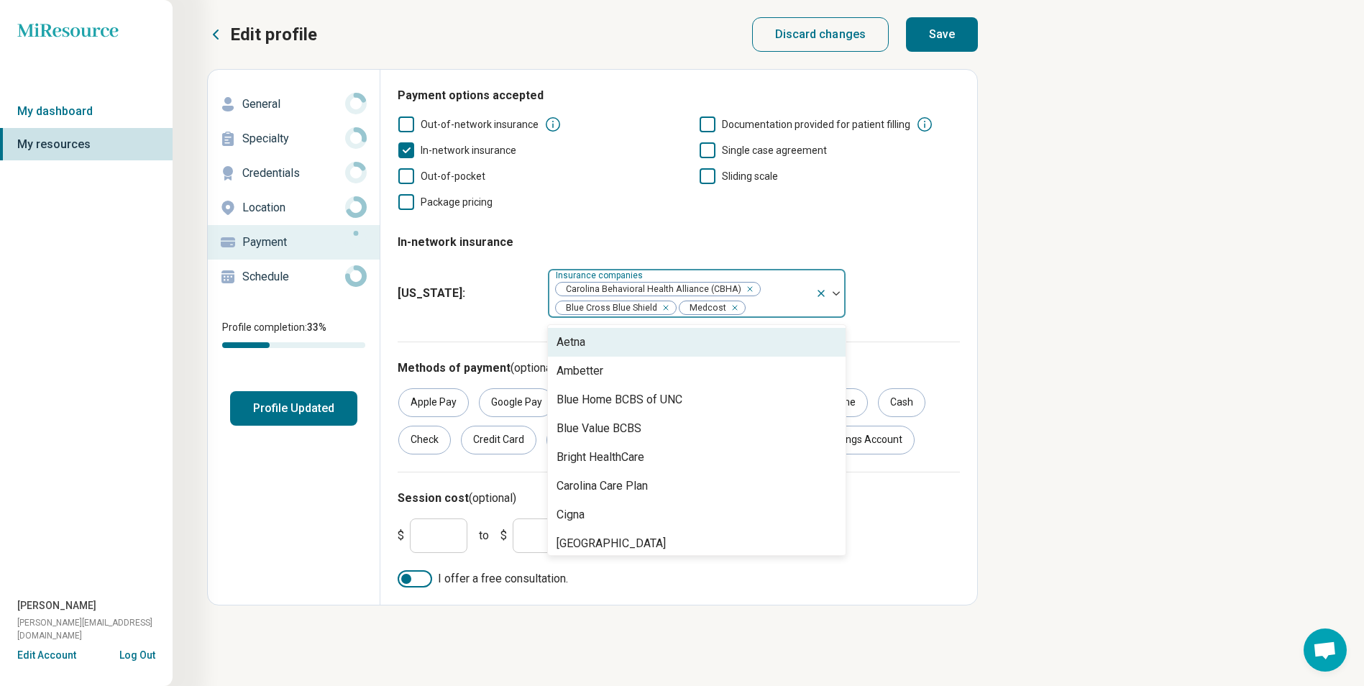
click at [625, 347] on div "Aetna" at bounding box center [697, 342] width 298 height 29
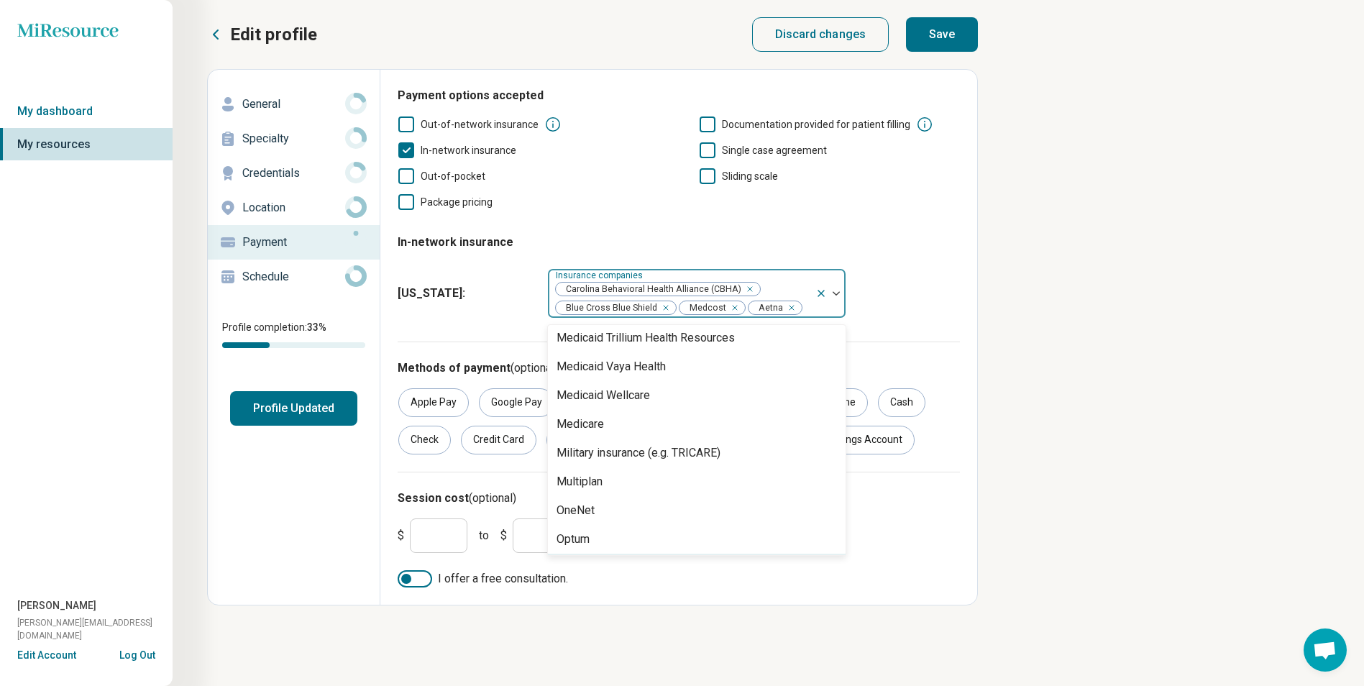
scroll to position [638, 0]
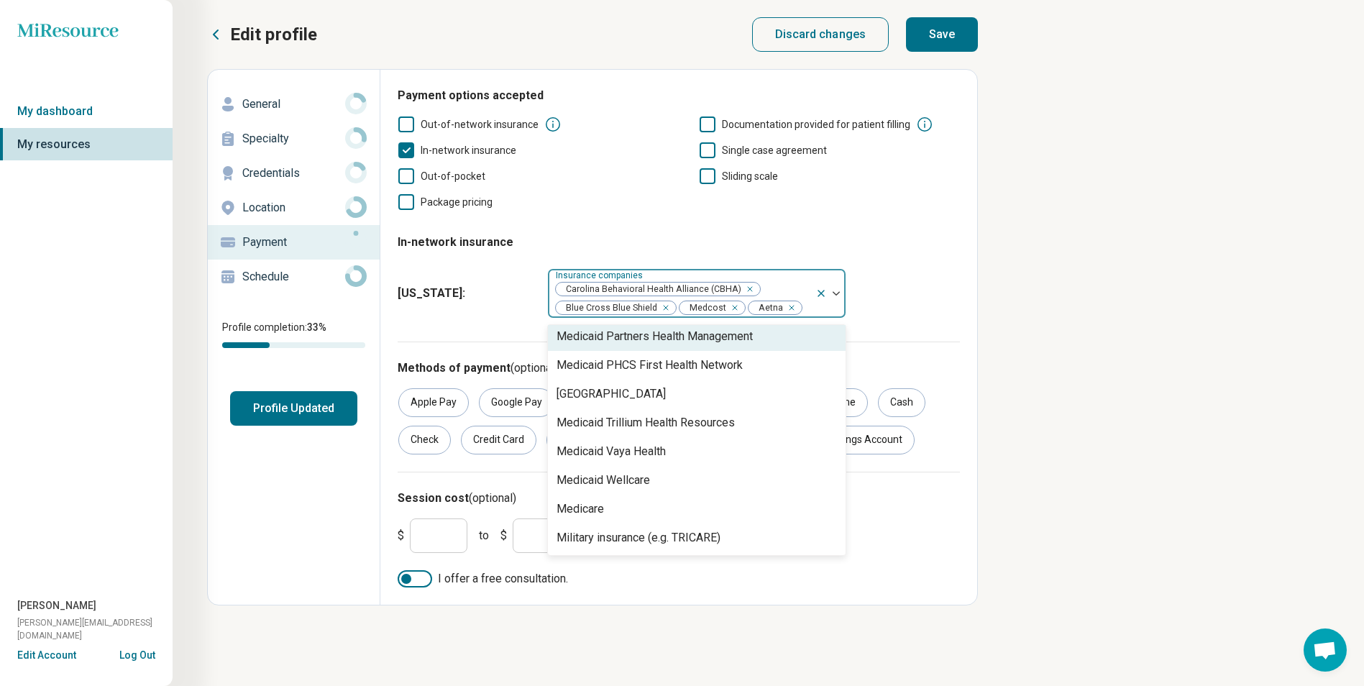
click at [648, 199] on div "Package pricing" at bounding box center [528, 201] width 261 height 17
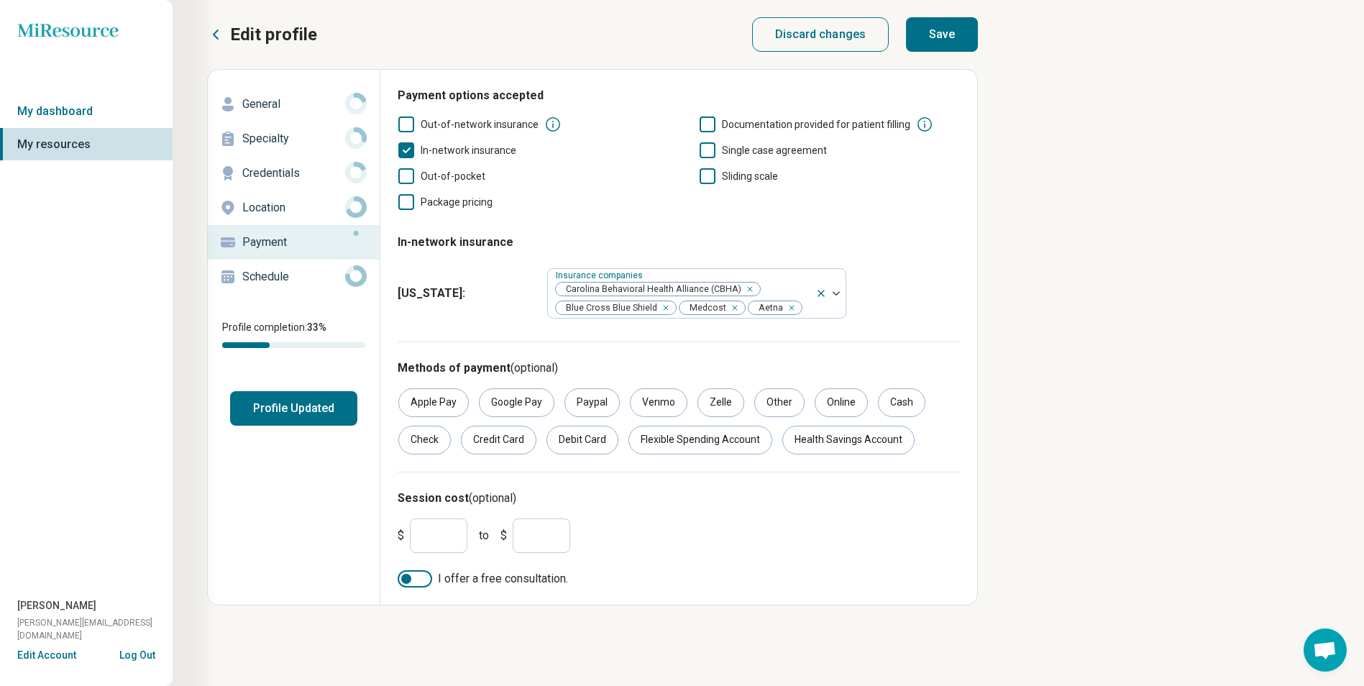
drag, startPoint x: 490, startPoint y: 446, endPoint x: 449, endPoint y: 451, distance: 40.5
click at [490, 446] on div "Credit Card" at bounding box center [498, 440] width 75 height 29
click at [432, 441] on div "Check" at bounding box center [424, 440] width 52 height 29
click at [608, 437] on div "Debit Card" at bounding box center [582, 440] width 72 height 29
click at [898, 401] on div "Cash" at bounding box center [901, 402] width 47 height 29
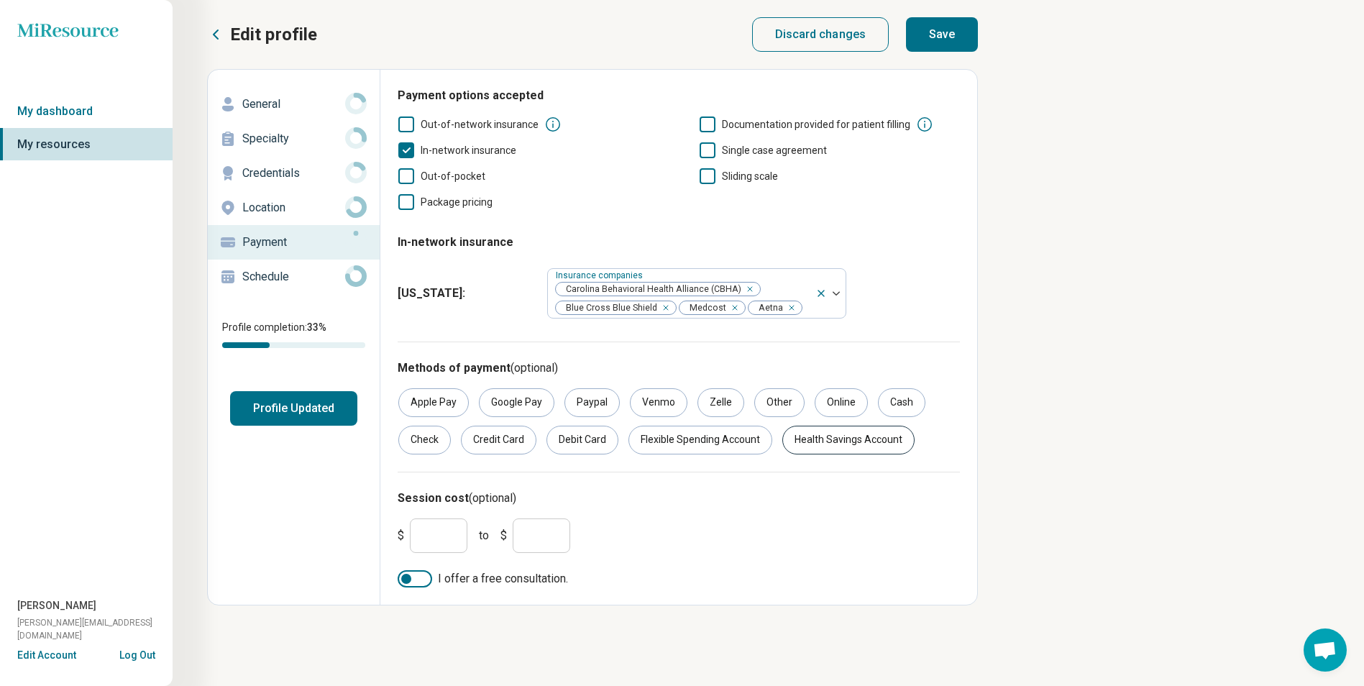
click at [834, 430] on div "Health Savings Account" at bounding box center [848, 440] width 132 height 29
click at [705, 436] on div "Flexible Spending Account" at bounding box center [700, 440] width 144 height 29
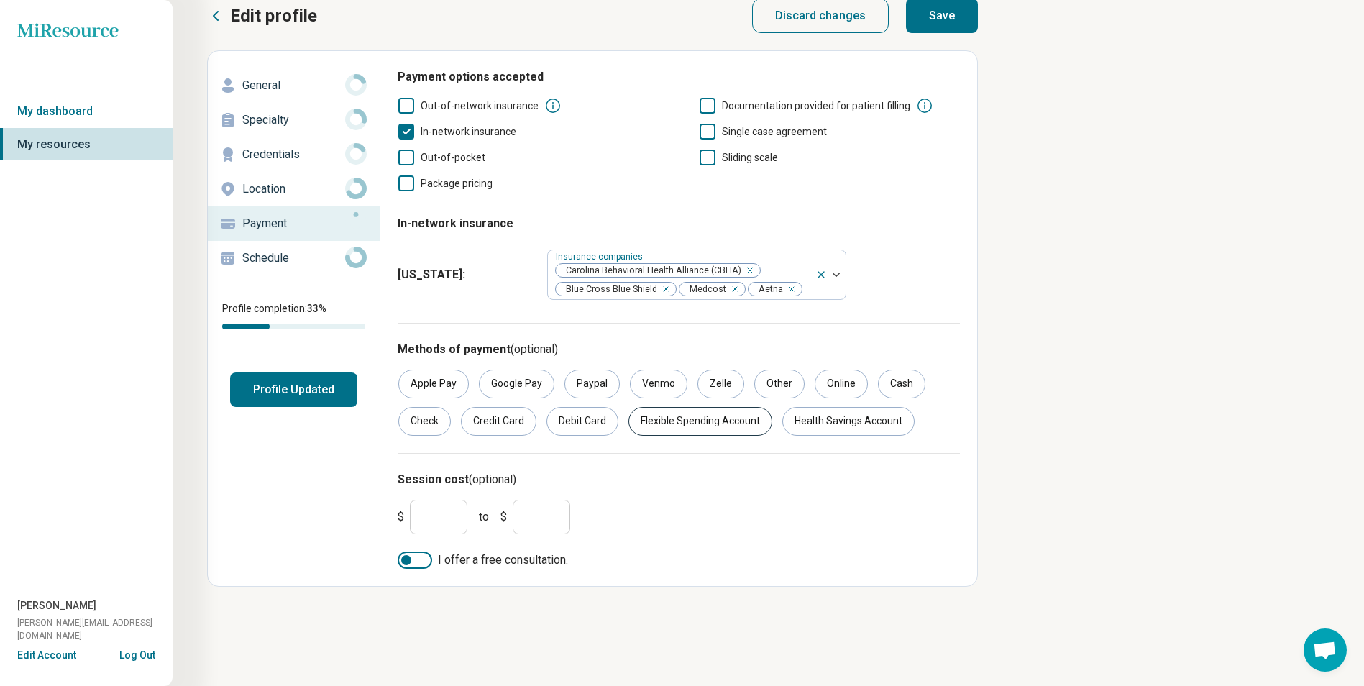
scroll to position [23, 0]
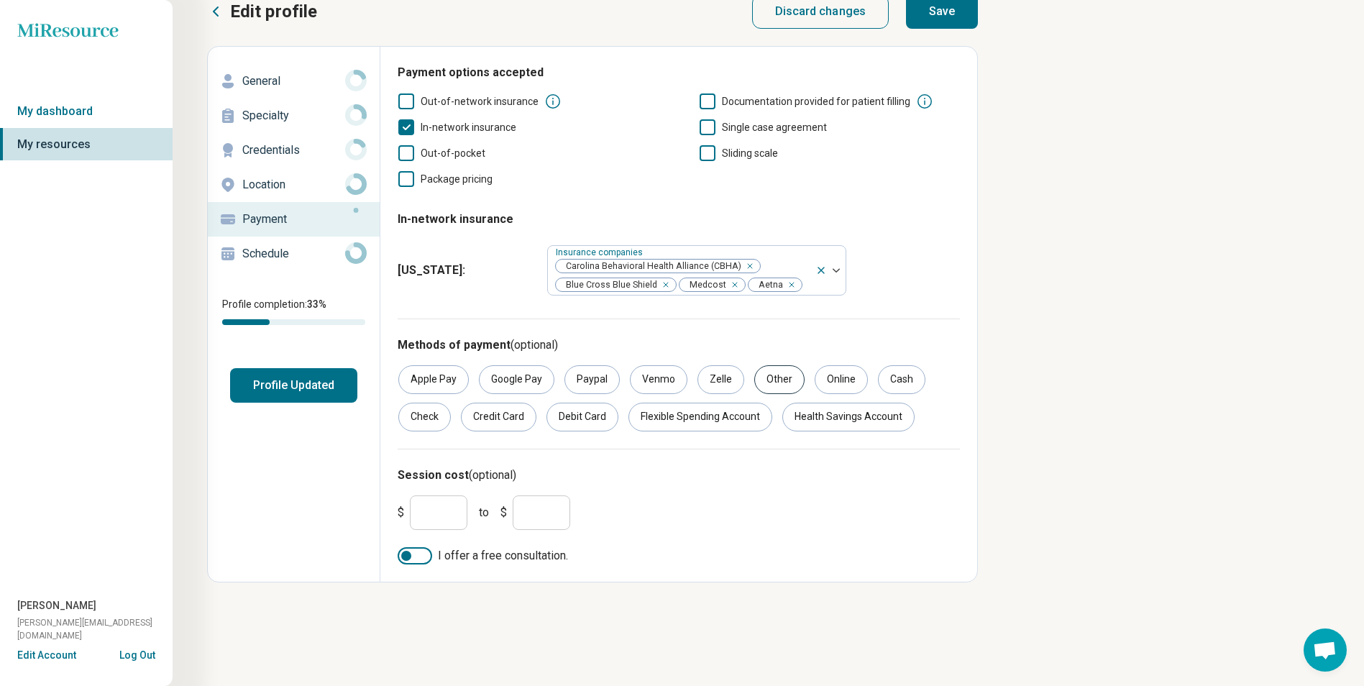
click at [773, 373] on div "Other" at bounding box center [779, 379] width 50 height 29
click at [419, 511] on input "*" at bounding box center [439, 512] width 58 height 35
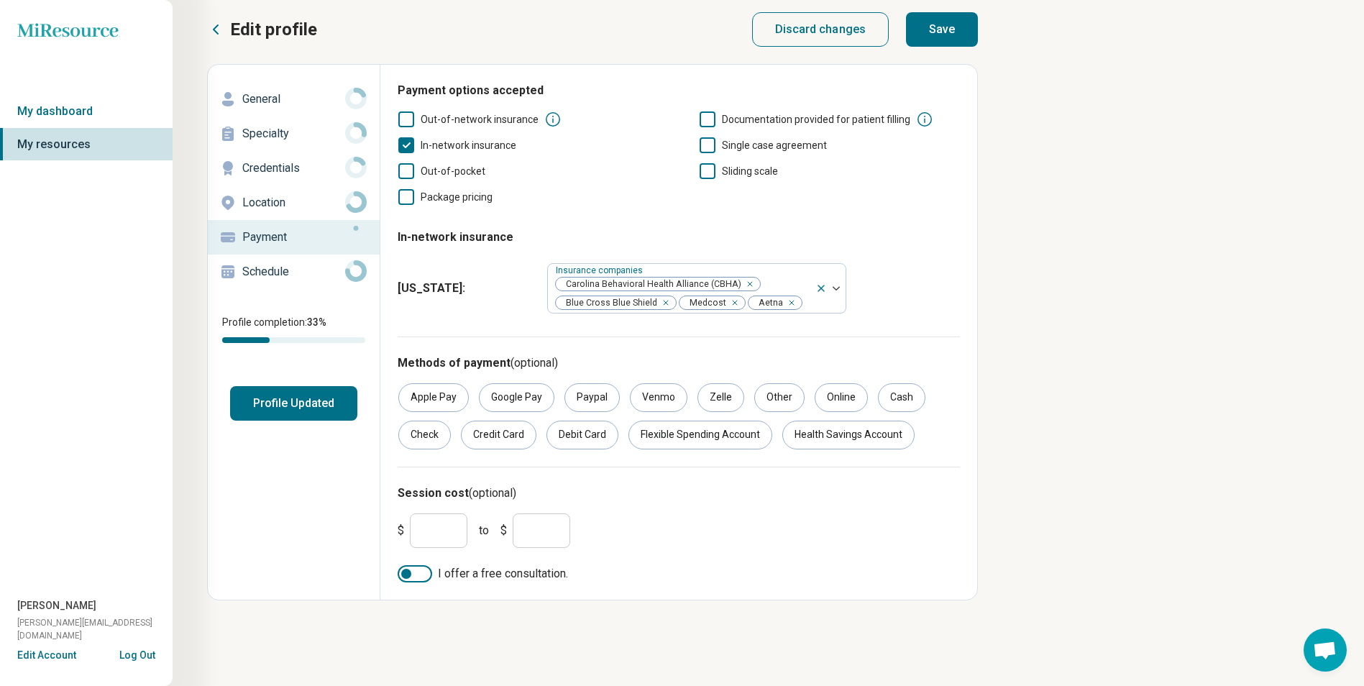
scroll to position [0, 0]
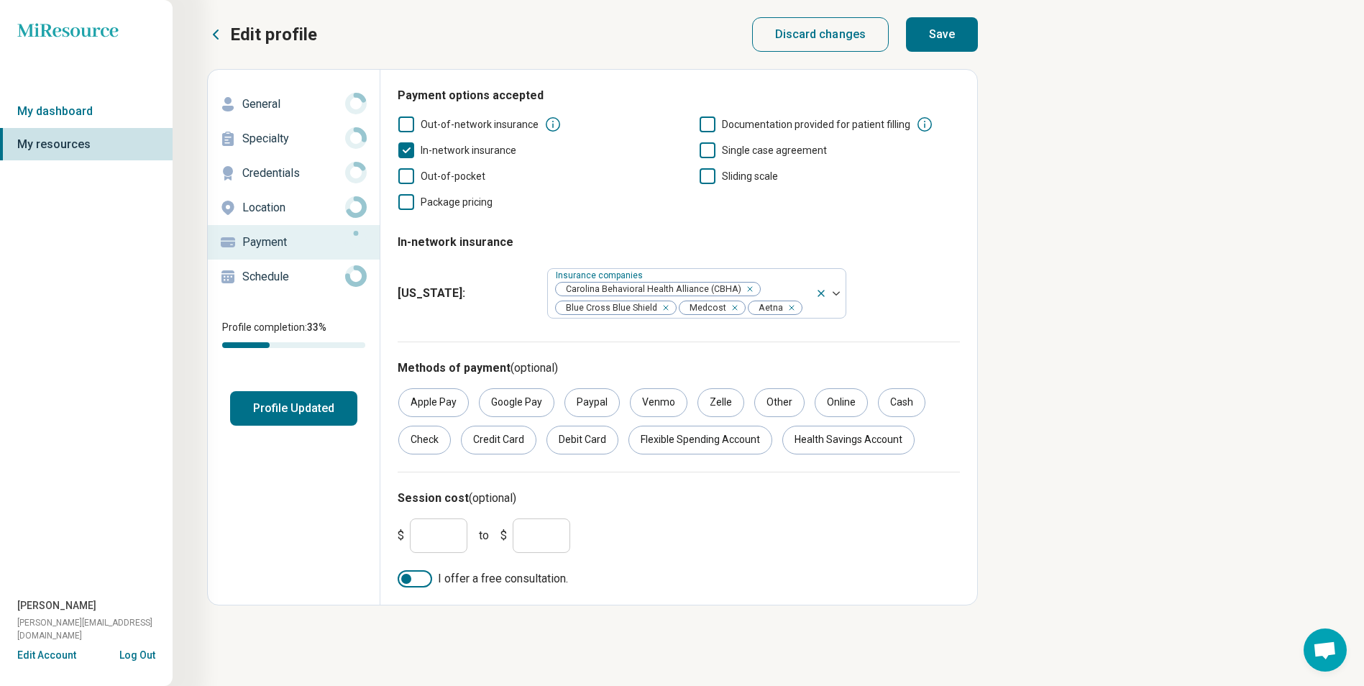
click at [403, 575] on div at bounding box center [406, 579] width 10 height 10
click at [428, 584] on label "I offer a free consultation." at bounding box center [679, 578] width 562 height 17
click at [940, 40] on button "Save" at bounding box center [942, 34] width 72 height 35
click at [311, 210] on p "Location" at bounding box center [293, 207] width 103 height 17
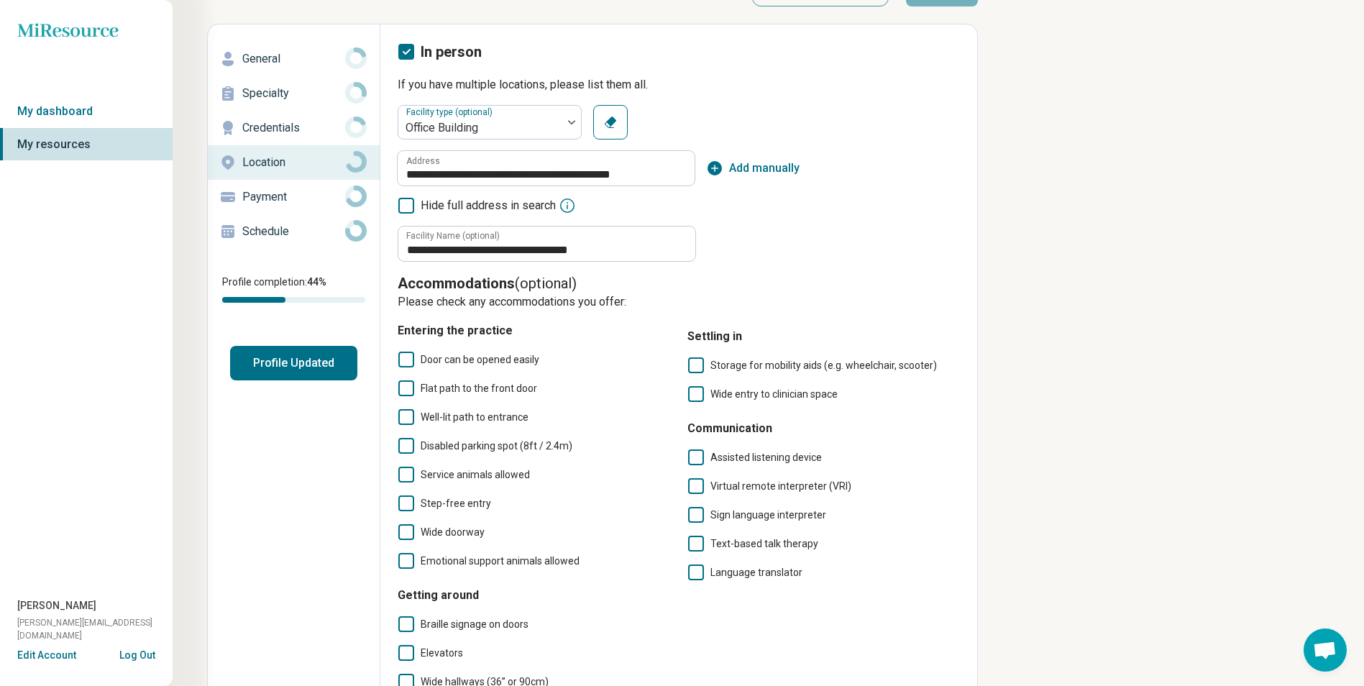
scroll to position [216, 0]
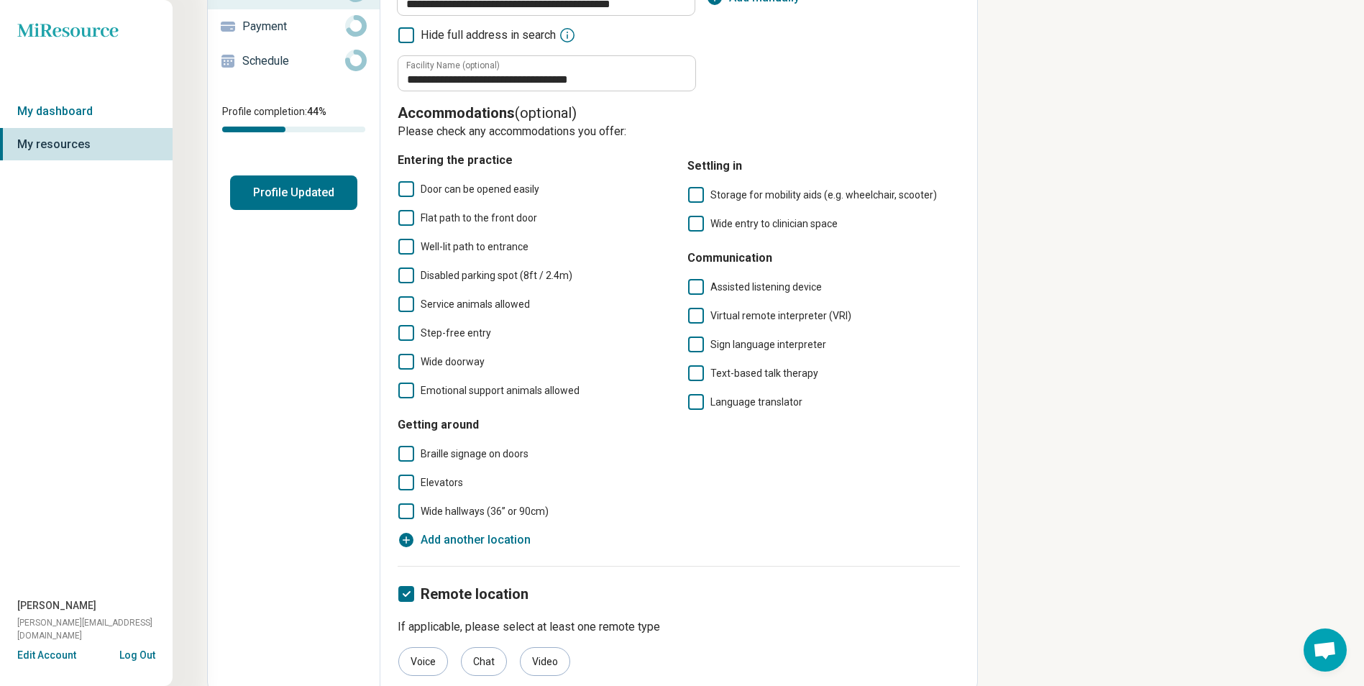
click at [405, 185] on icon at bounding box center [406, 189] width 16 height 16
click at [406, 211] on icon at bounding box center [406, 218] width 16 height 16
click at [406, 240] on icon at bounding box center [406, 247] width 16 height 16
click at [412, 301] on icon at bounding box center [406, 304] width 16 height 16
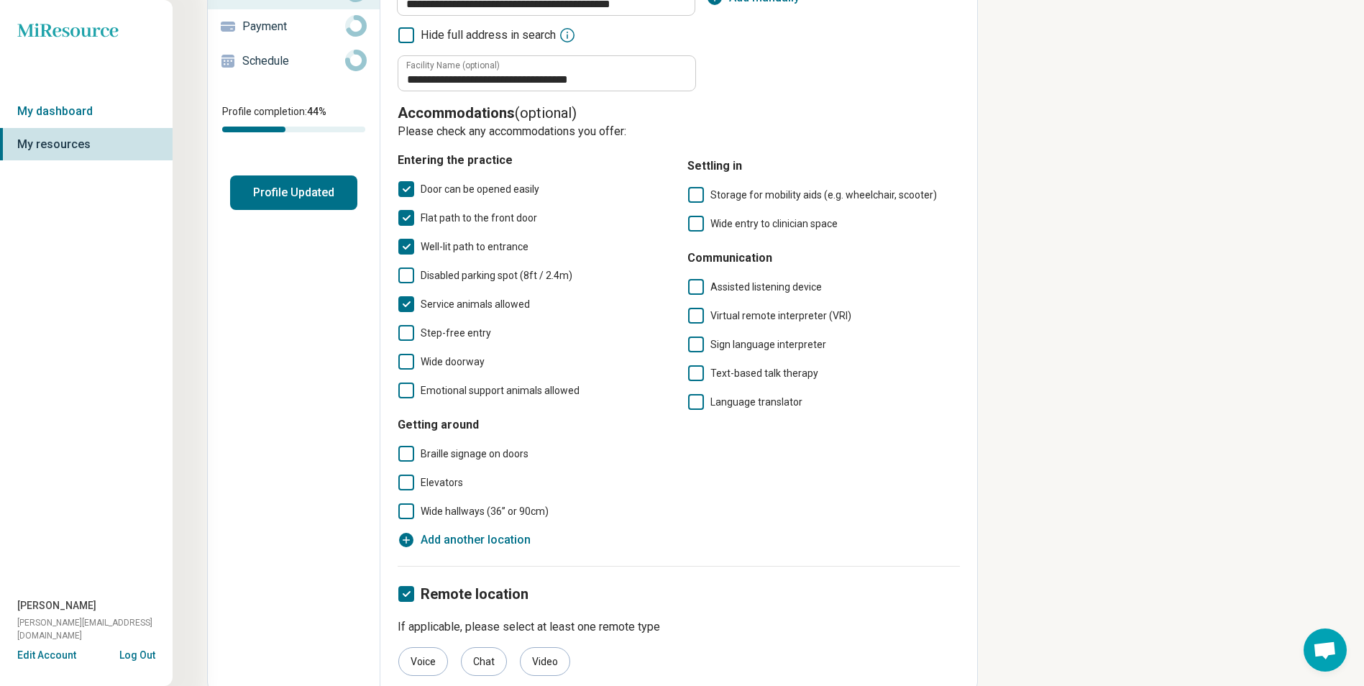
click at [405, 336] on icon at bounding box center [406, 333] width 16 height 16
click at [405, 382] on icon at bounding box center [406, 390] width 16 height 16
click at [697, 211] on div "Storage for mobility aids (e.g. wheelchair, scooter) Wide entry to clinician sp…" at bounding box center [823, 209] width 272 height 46
click at [702, 224] on icon at bounding box center [696, 224] width 16 height 16
click at [705, 194] on label "Storage for mobility aids (e.g. wheelchair, scooter)" at bounding box center [823, 194] width 272 height 17
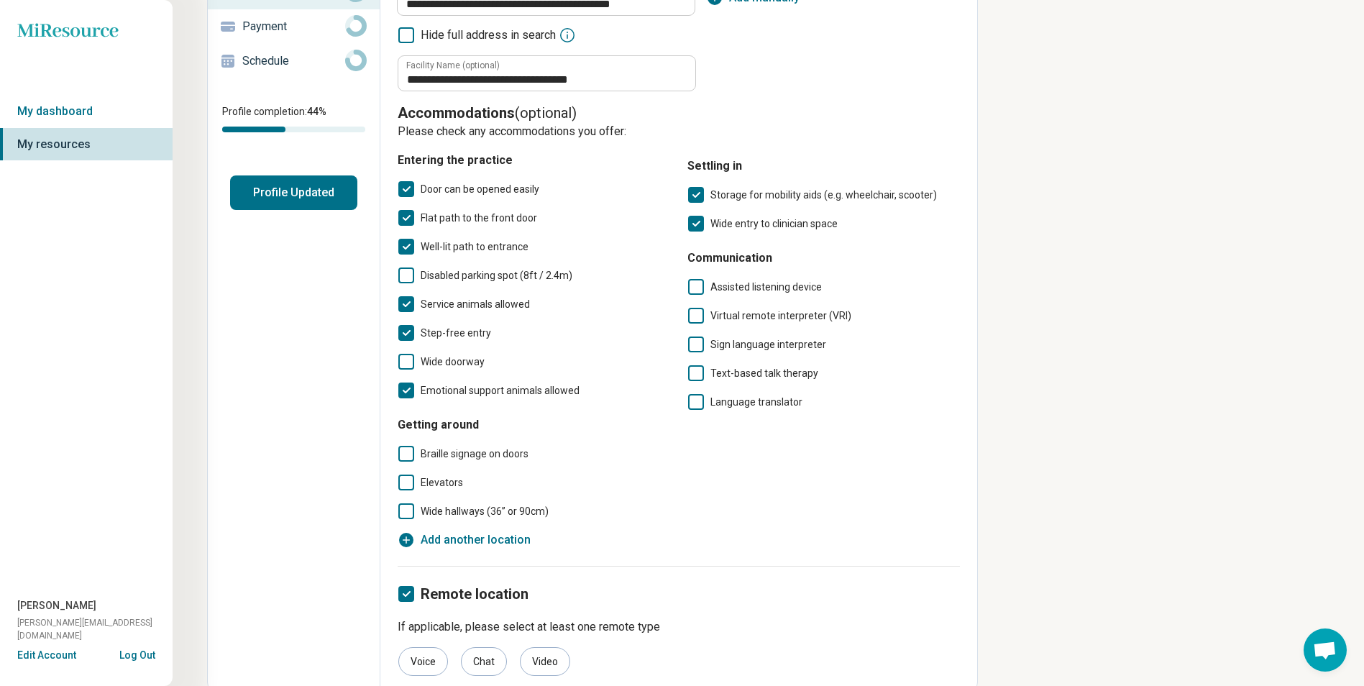
click at [408, 275] on icon at bounding box center [406, 275] width 16 height 16
click at [408, 358] on icon at bounding box center [406, 362] width 16 height 16
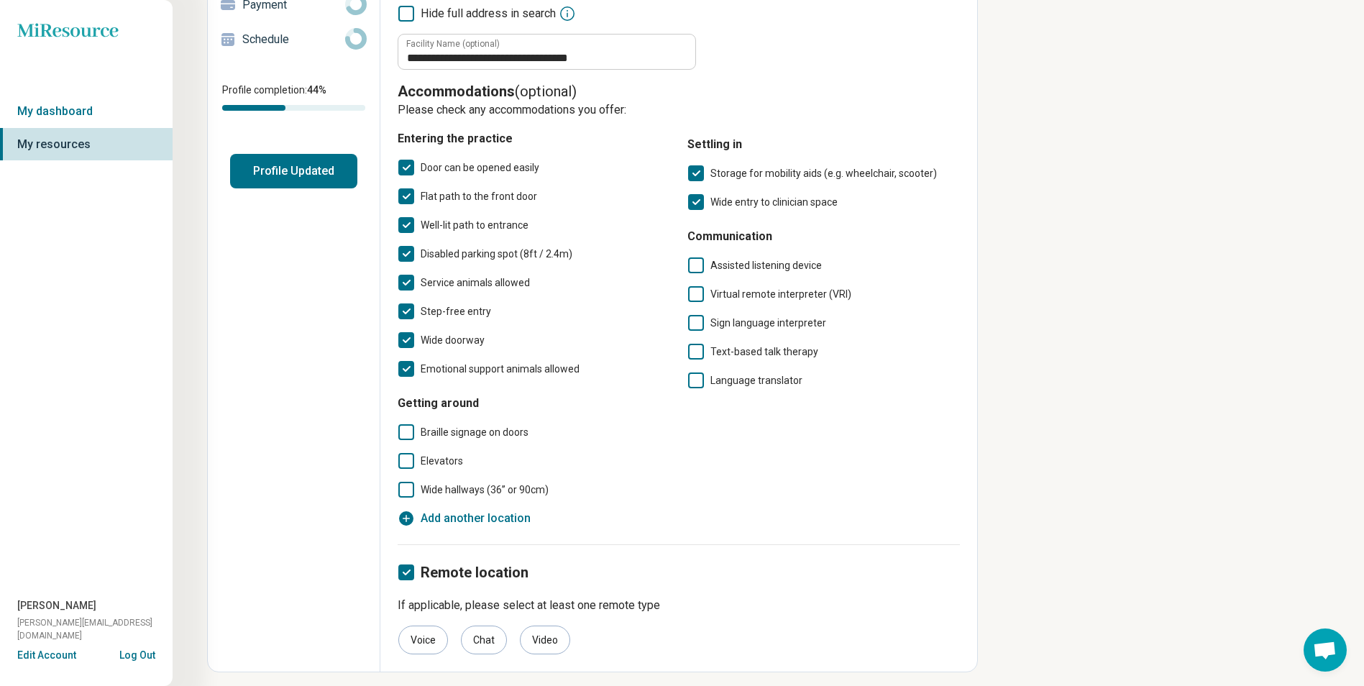
scroll to position [247, 0]
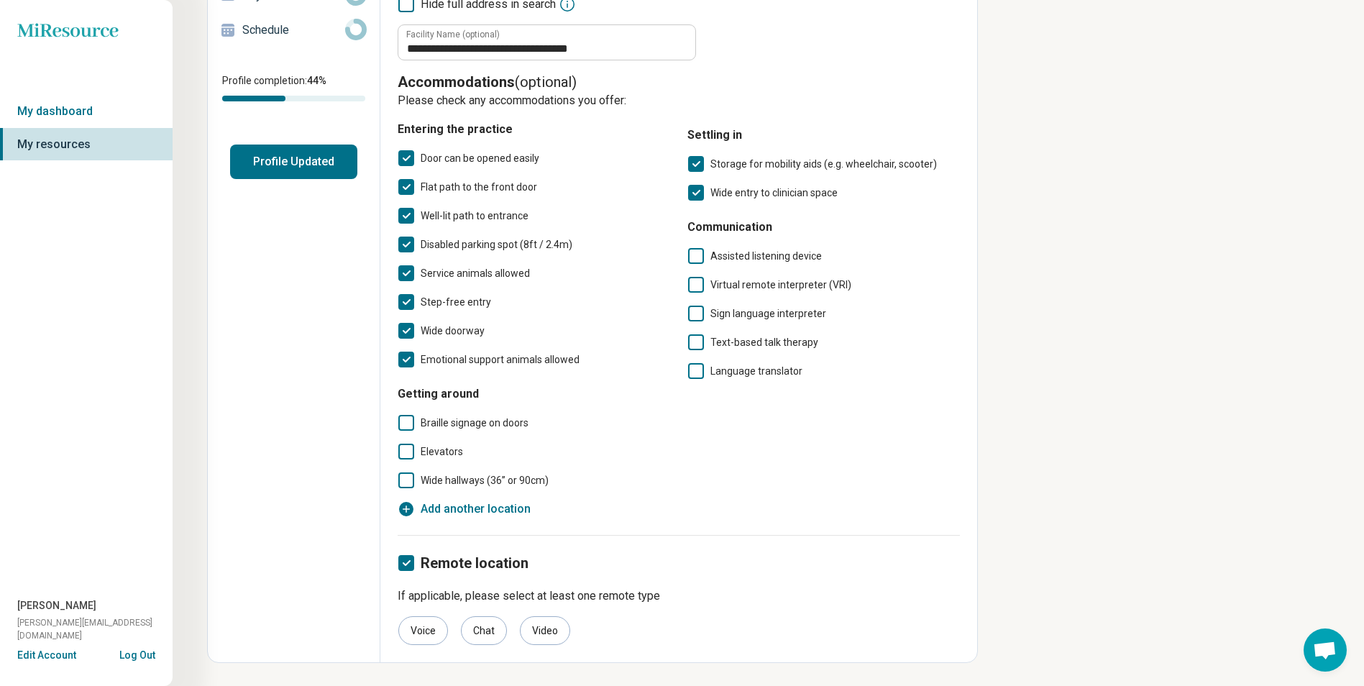
click at [406, 421] on icon at bounding box center [406, 423] width 16 height 16
click at [409, 483] on icon at bounding box center [406, 480] width 16 height 16
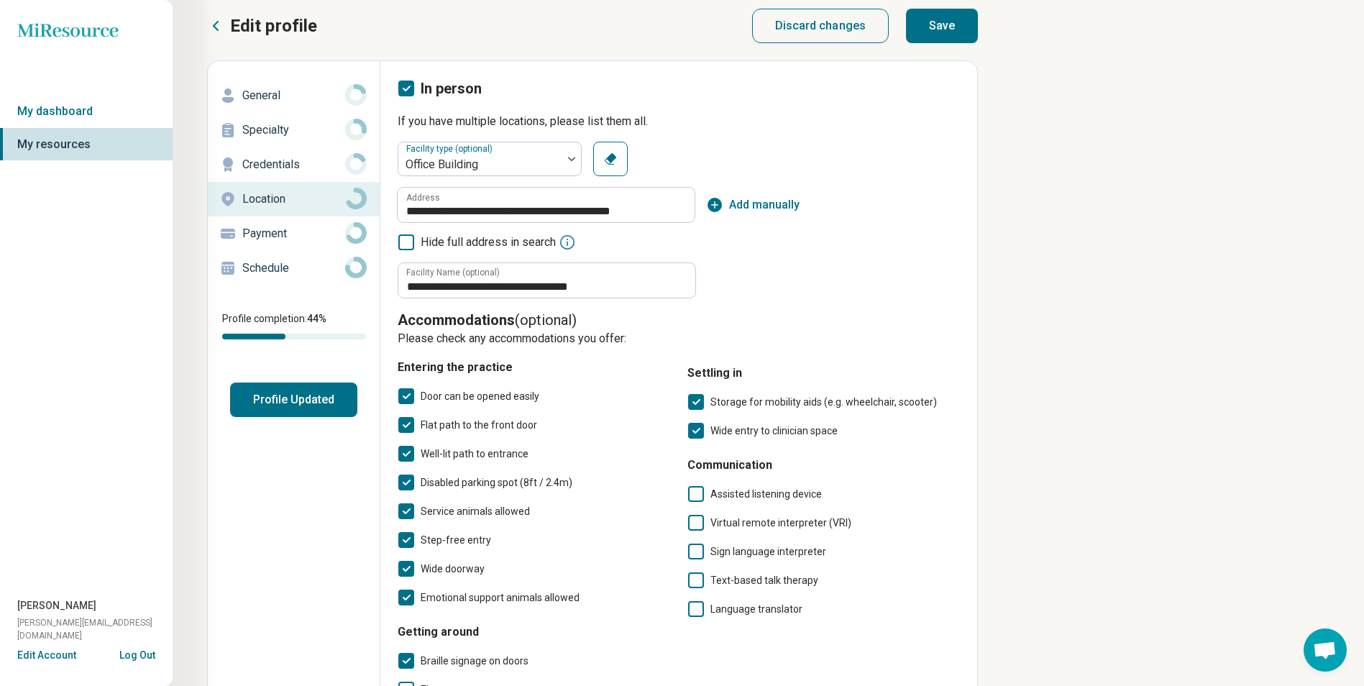
scroll to position [0, 0]
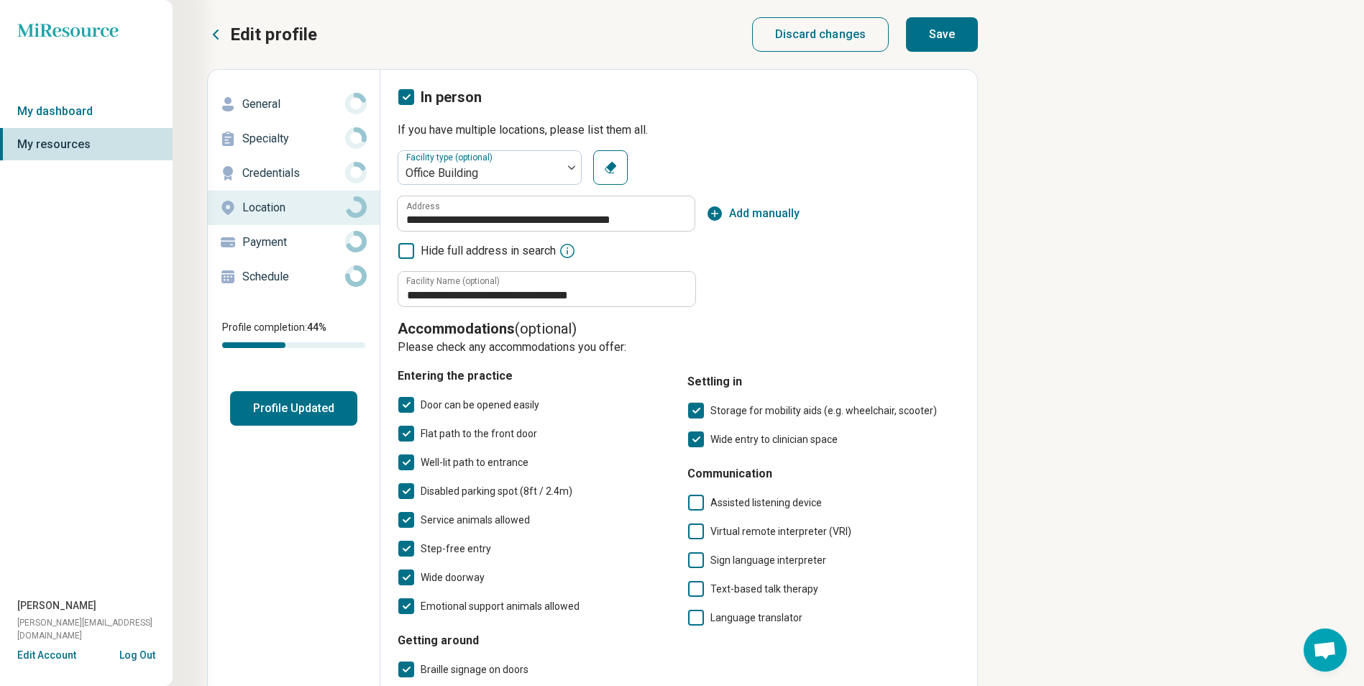
click at [954, 47] on button "Save" at bounding box center [942, 34] width 72 height 35
click at [281, 168] on p "Credentials" at bounding box center [293, 173] width 103 height 17
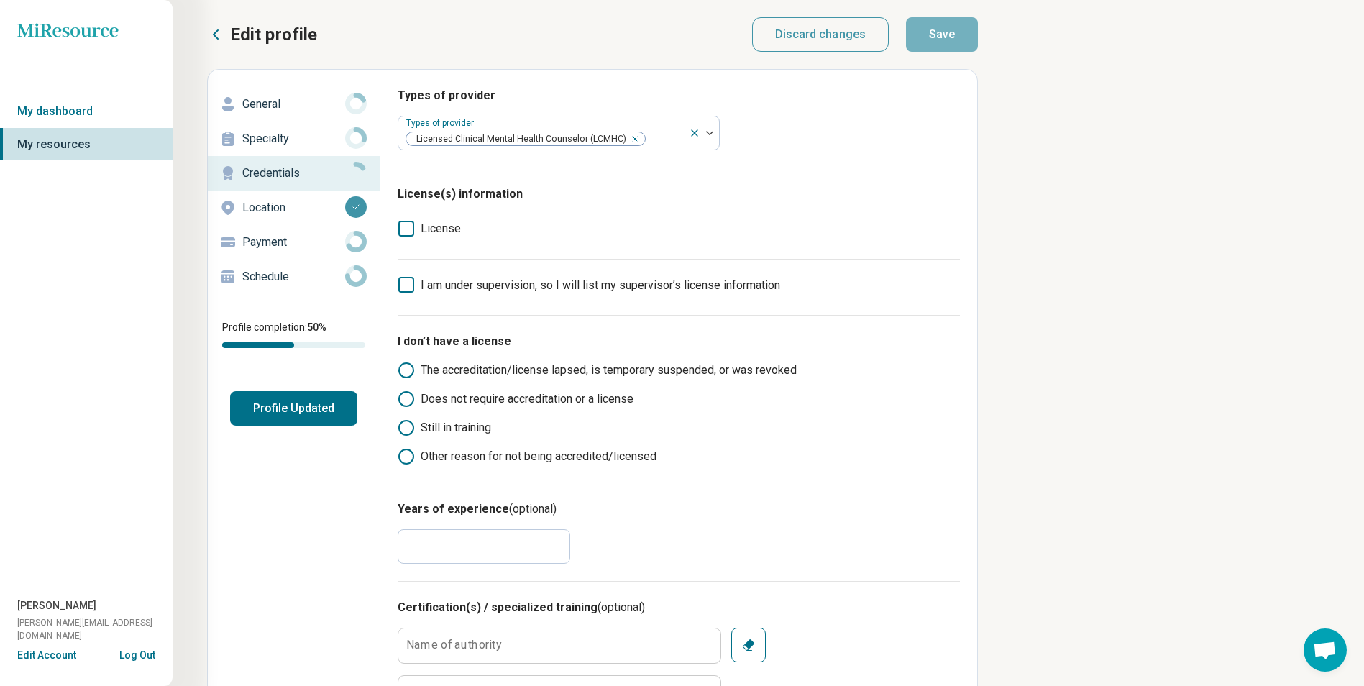
click at [298, 141] on p "Specialty" at bounding box center [293, 138] width 103 height 17
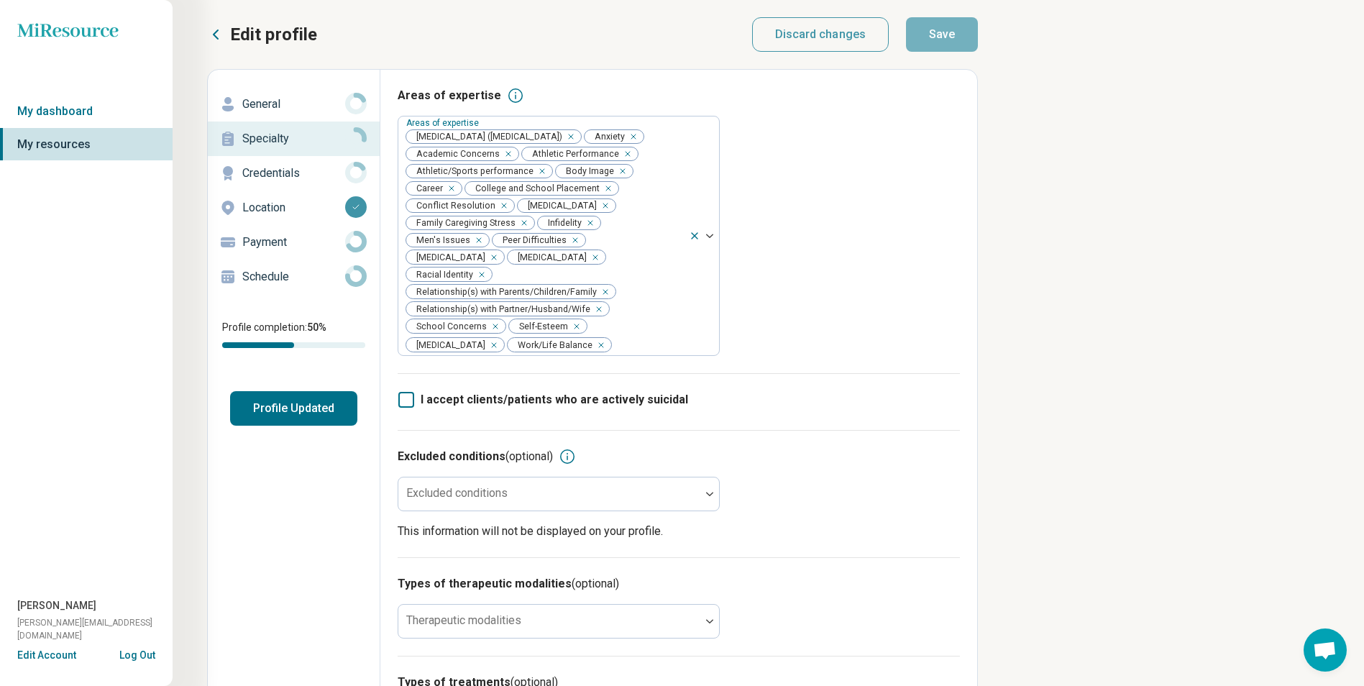
click at [266, 91] on link "General" at bounding box center [294, 104] width 172 height 35
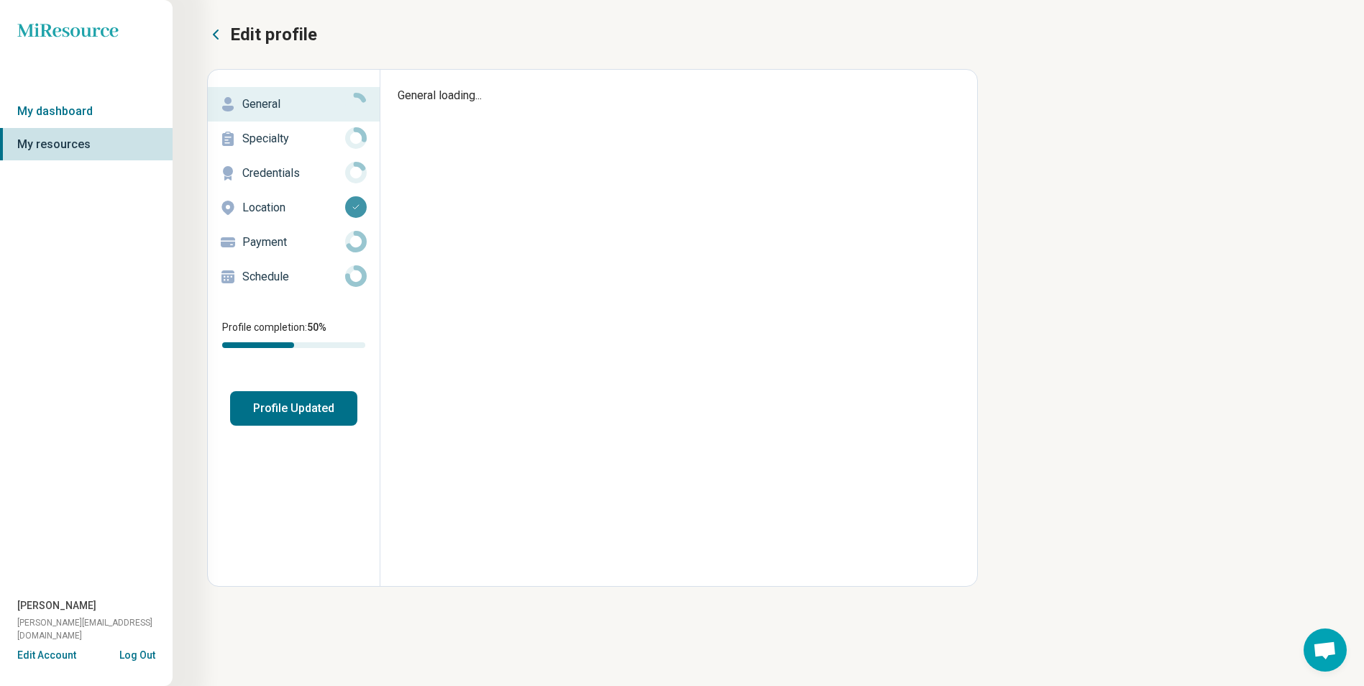
type textarea "*"
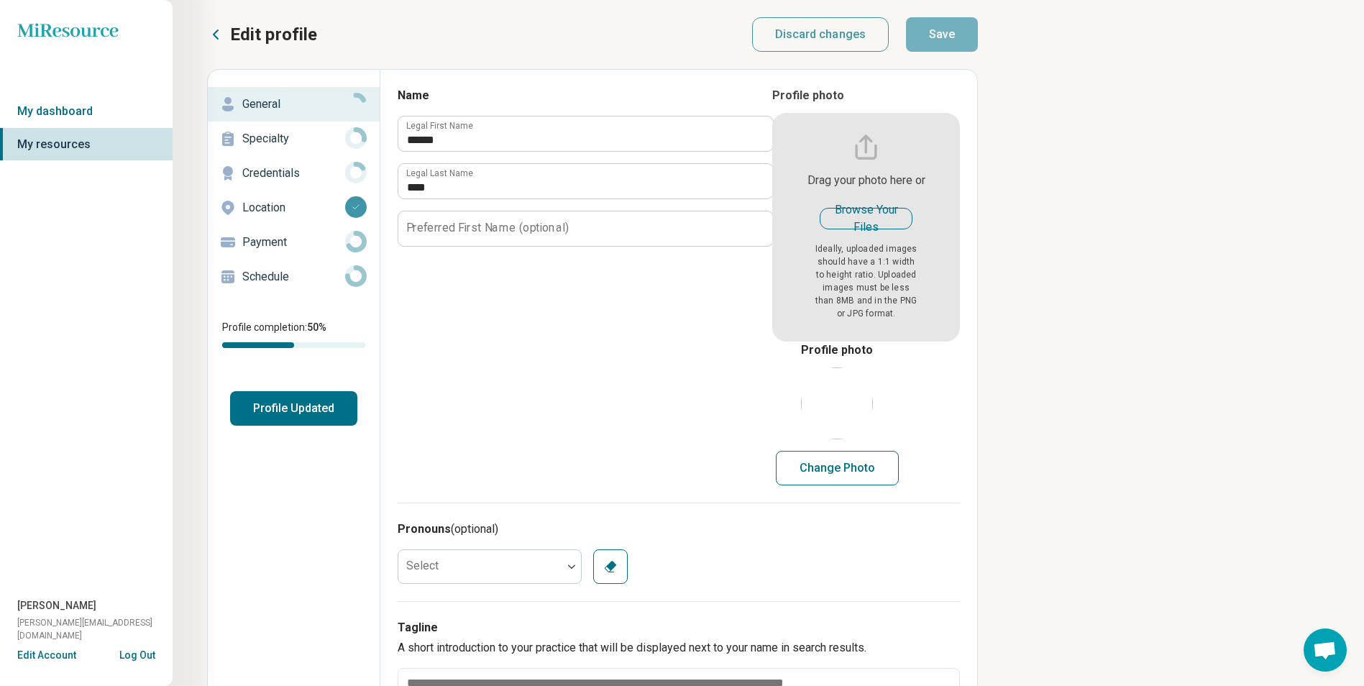
click at [862, 149] on input "file" at bounding box center [866, 214] width 188 height 254
type input "**********"
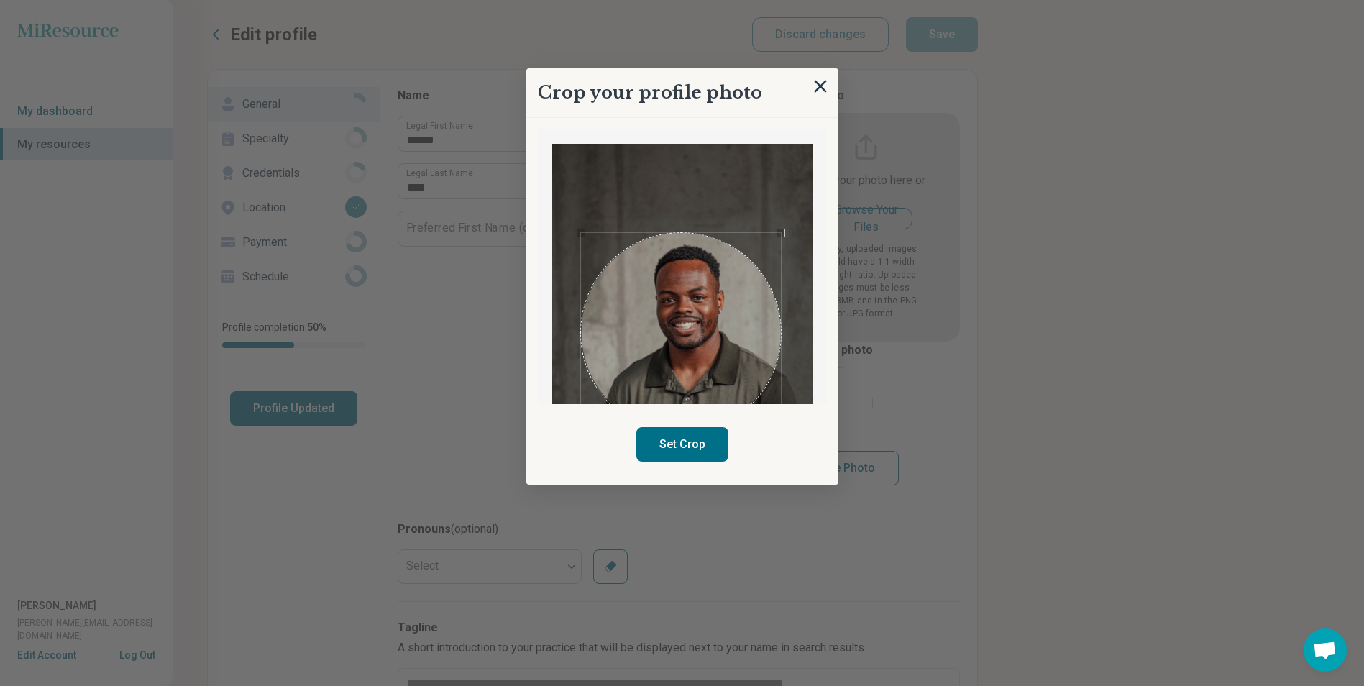
click at [734, 345] on div "Use the arrow keys to move the crop selection area" at bounding box center [681, 333] width 200 height 200
click at [698, 440] on button "Set Crop" at bounding box center [682, 444] width 92 height 35
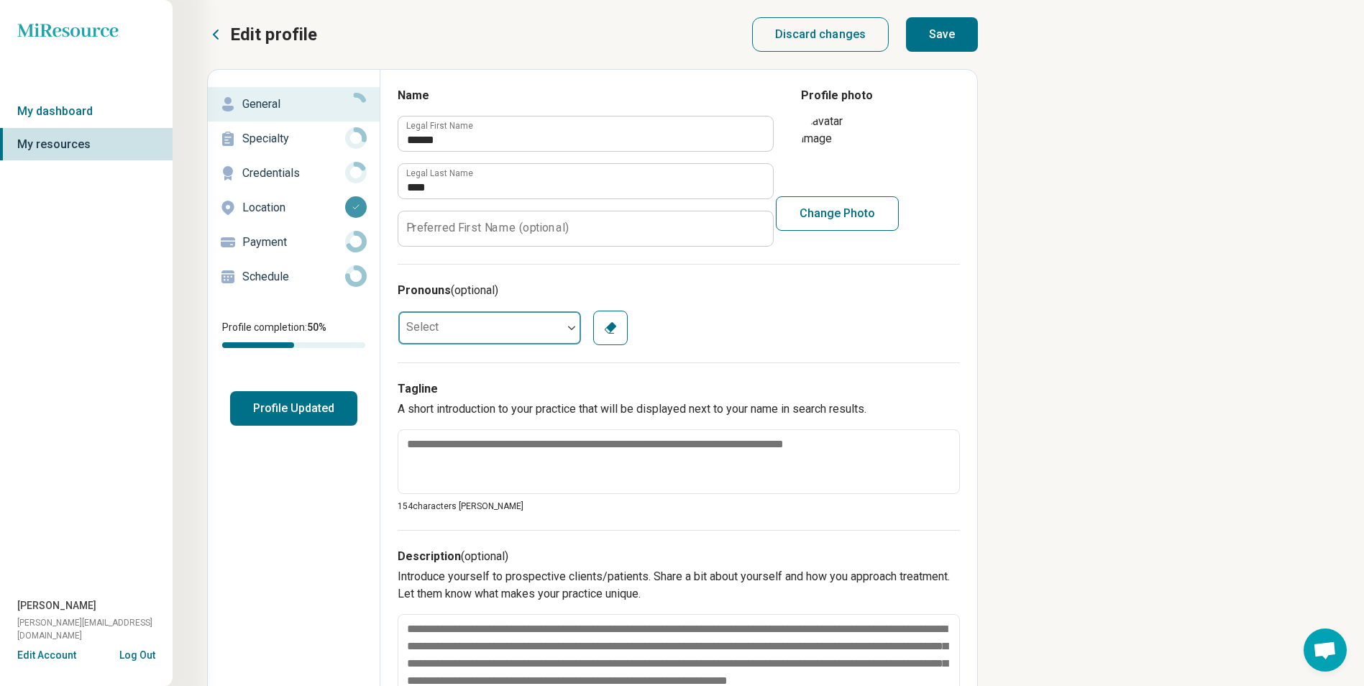
click at [464, 328] on div at bounding box center [480, 327] width 164 height 29
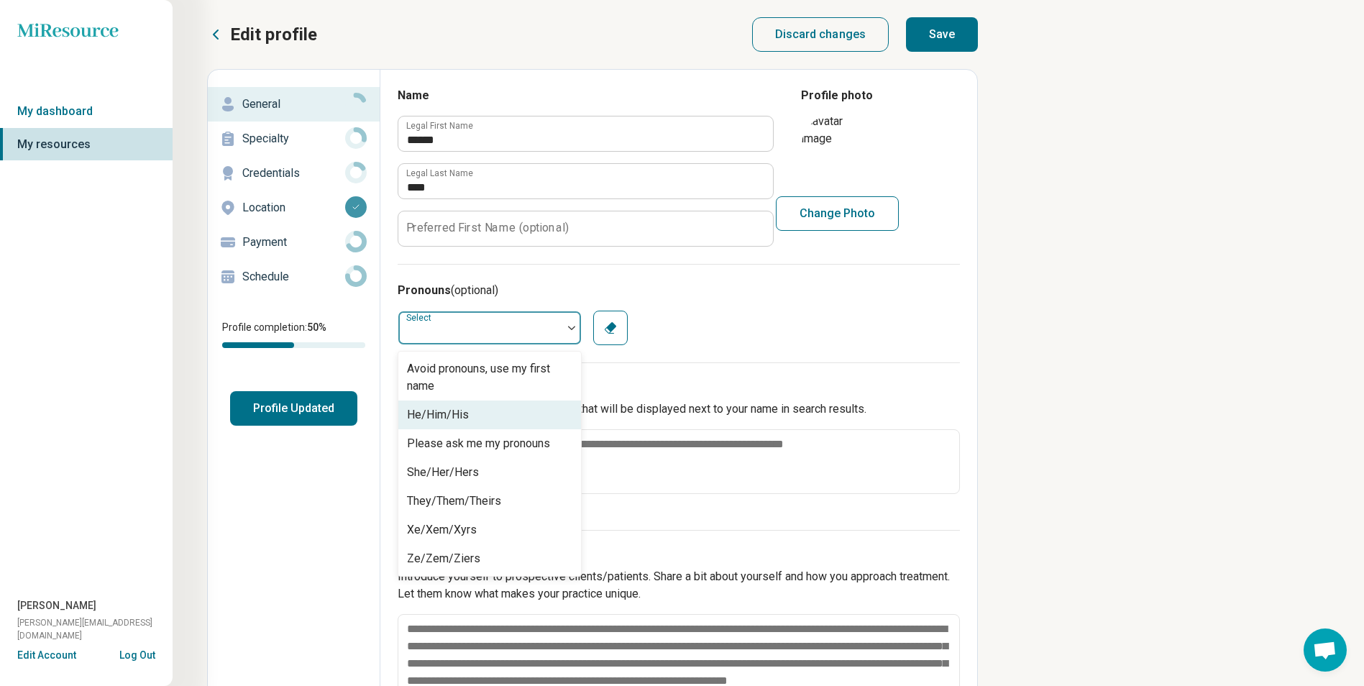
click at [490, 412] on div "He/Him/His" at bounding box center [489, 414] width 183 height 29
type textarea "*"
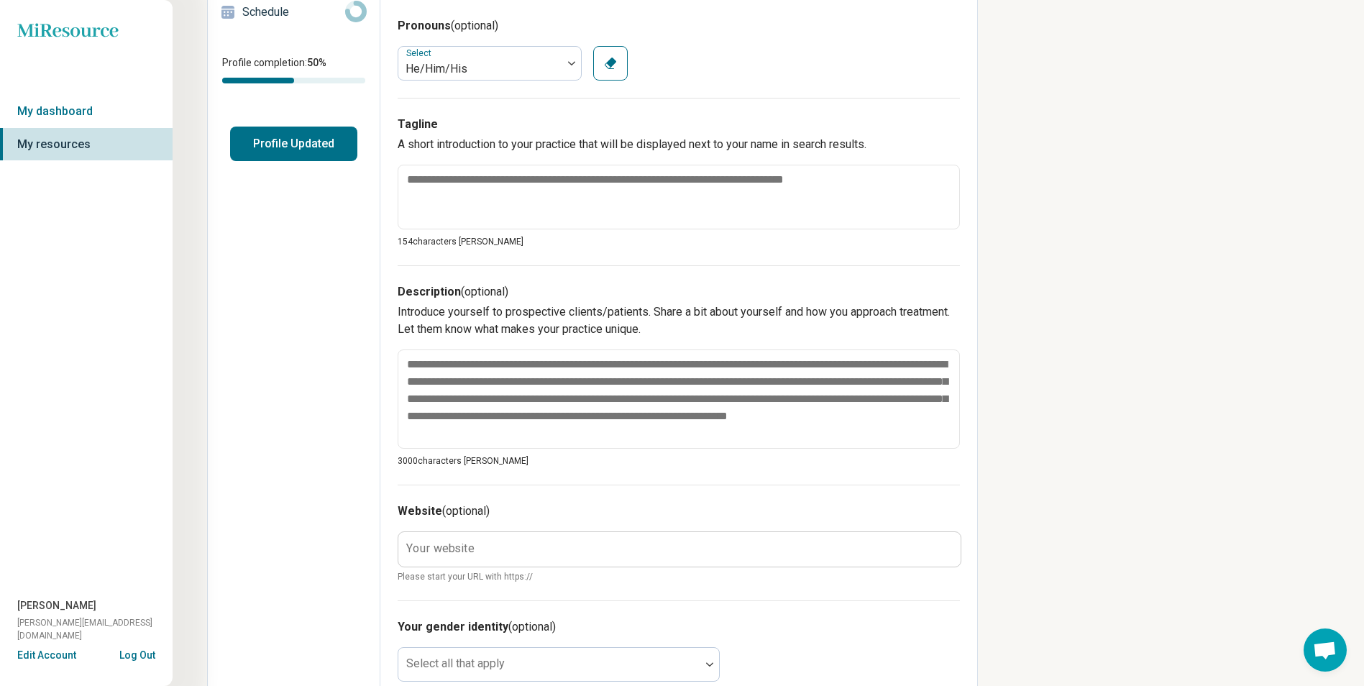
scroll to position [288, 0]
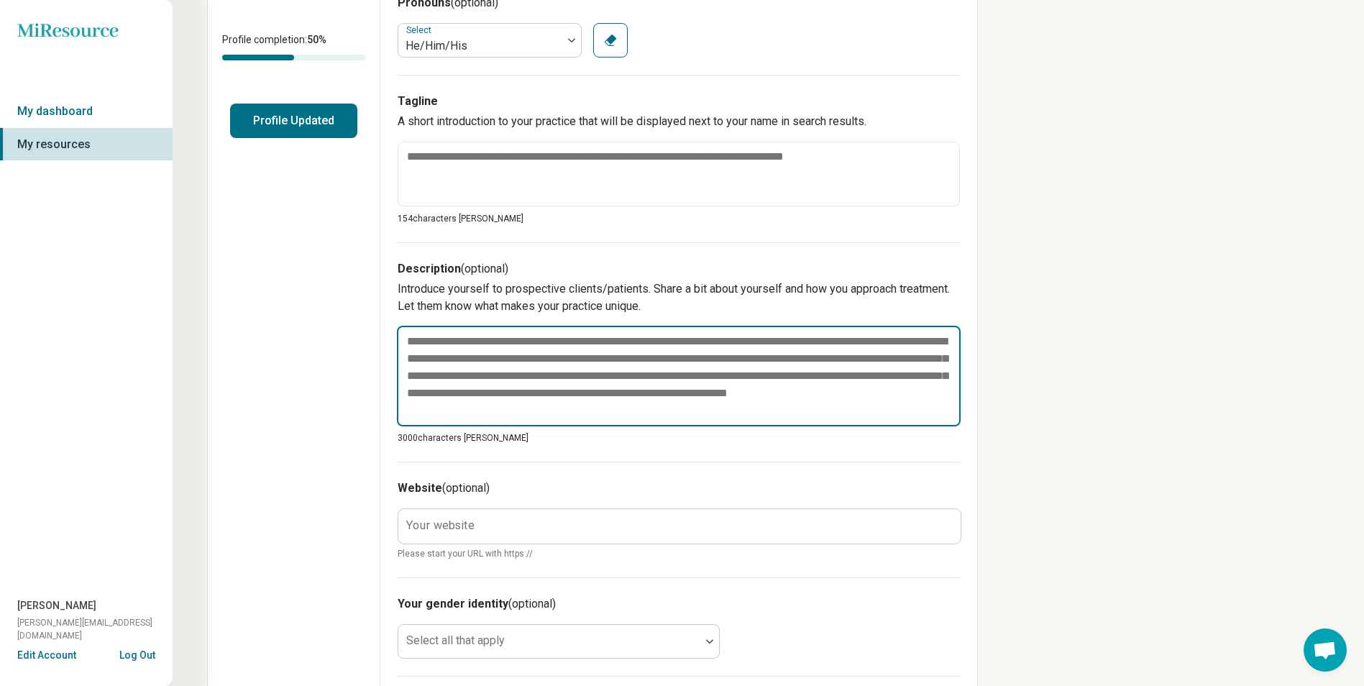
click at [507, 387] on textarea at bounding box center [679, 376] width 564 height 101
click at [543, 401] on textarea at bounding box center [679, 376] width 564 height 101
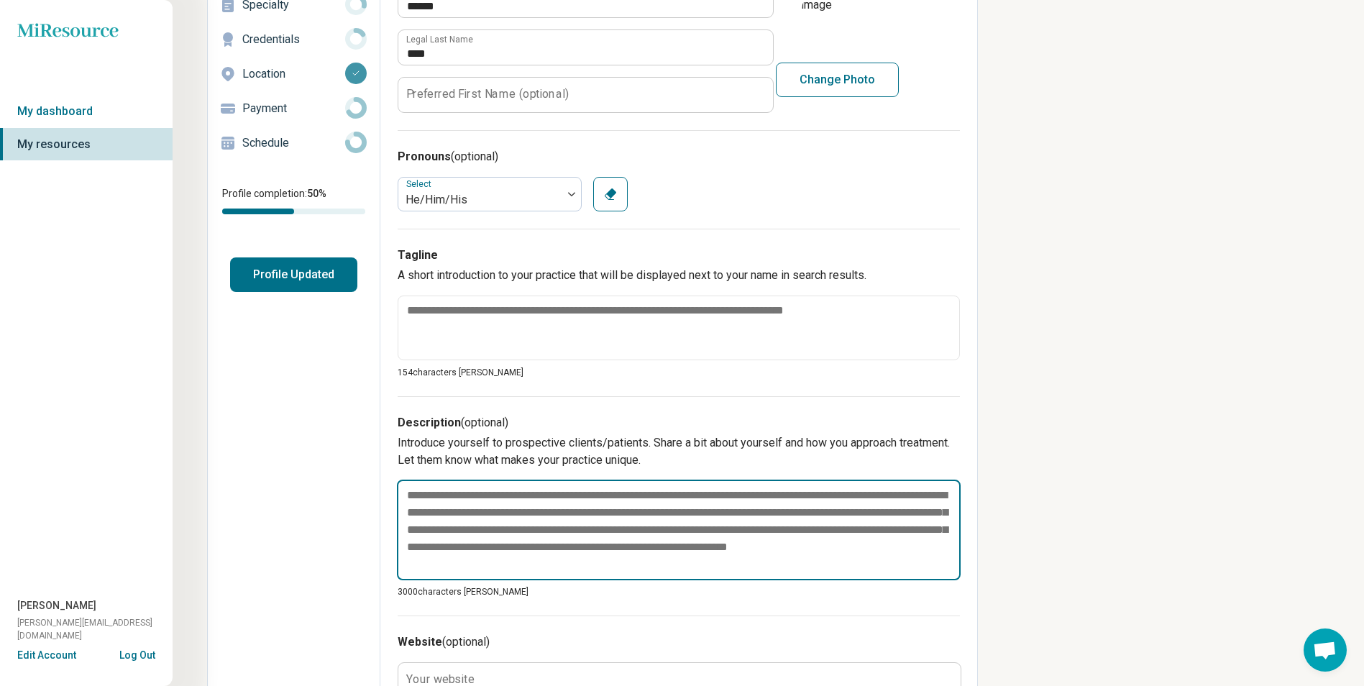
scroll to position [0, 0]
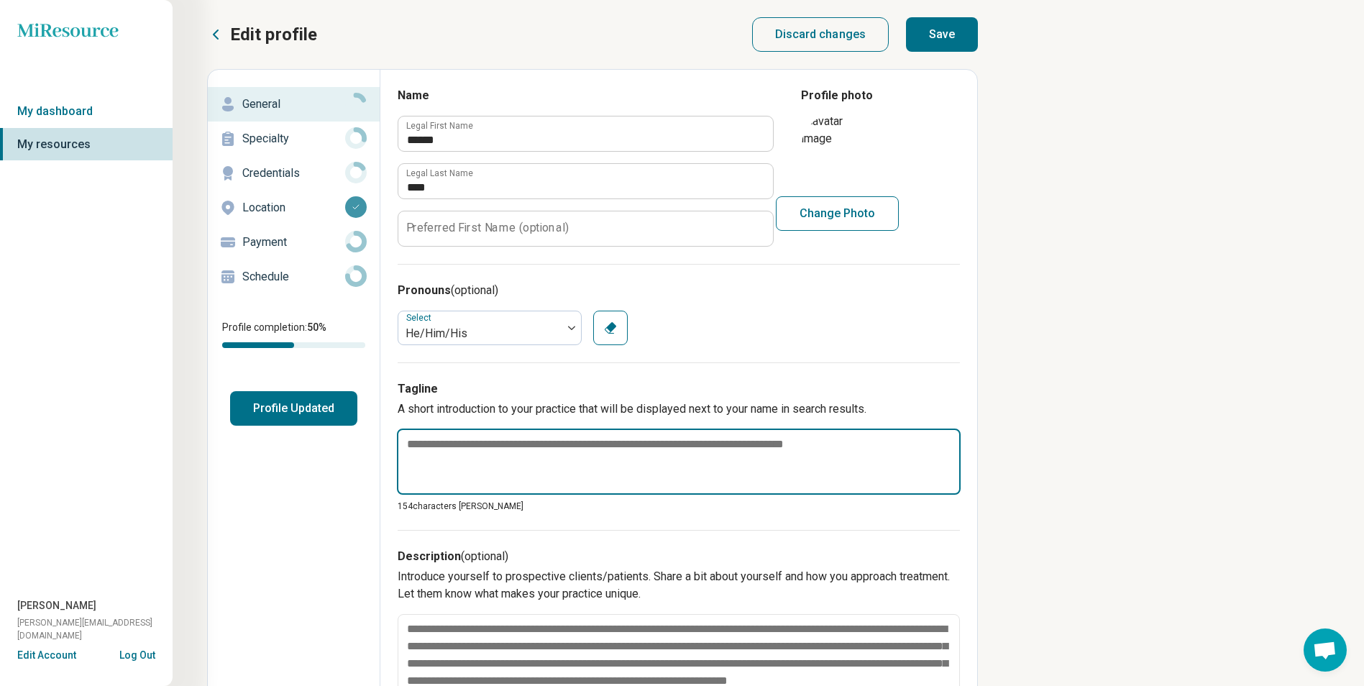
click at [493, 456] on textarea at bounding box center [679, 461] width 564 height 66
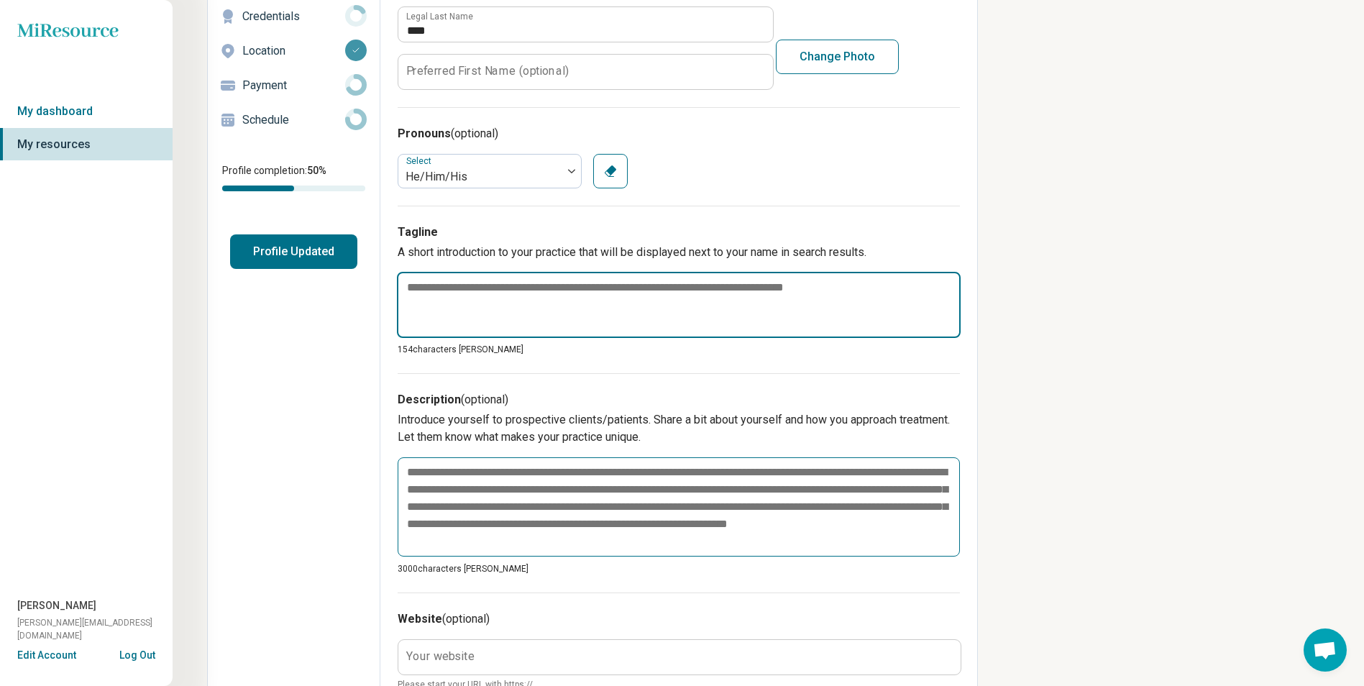
scroll to position [216, 0]
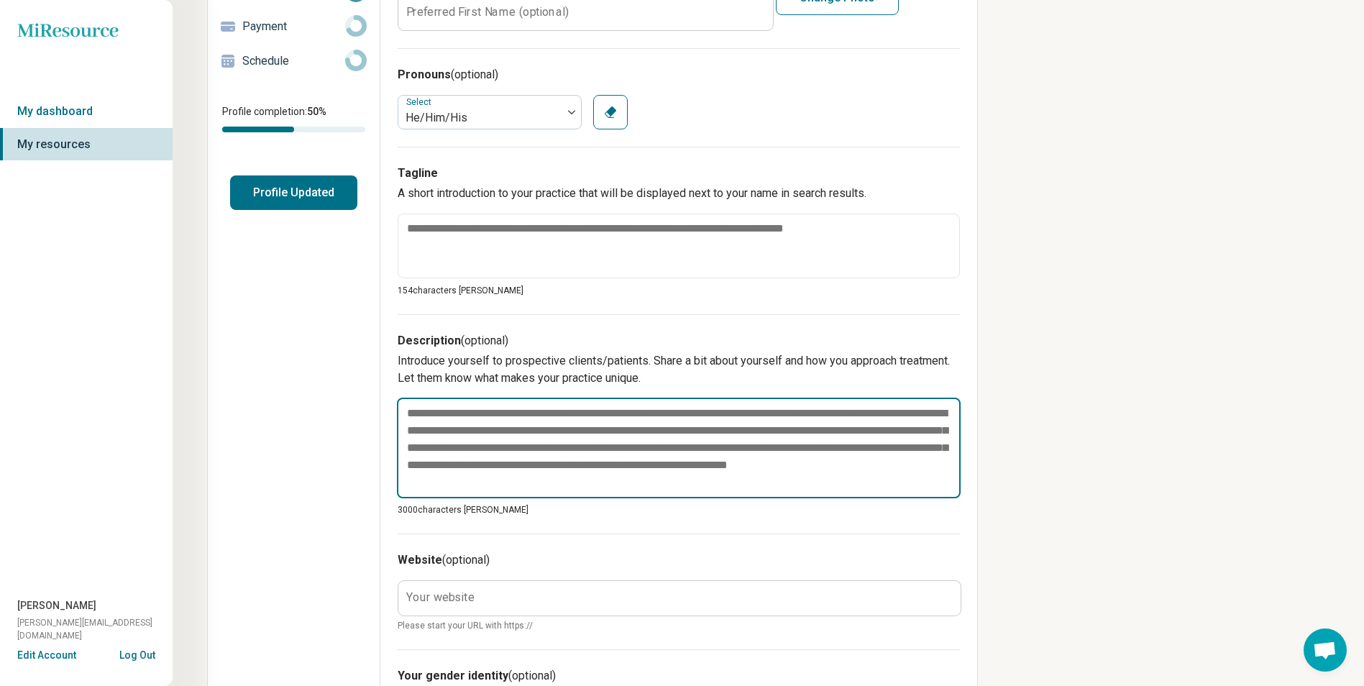
click at [561, 466] on textarea at bounding box center [679, 448] width 564 height 101
drag, startPoint x: 559, startPoint y: 485, endPoint x: 313, endPoint y: 370, distance: 272.1
click at [313, 370] on div "Edit profile General Specialty Credentials Location Payment Schedule Profile co…" at bounding box center [592, 483] width 771 height 1260
type textarea "*"
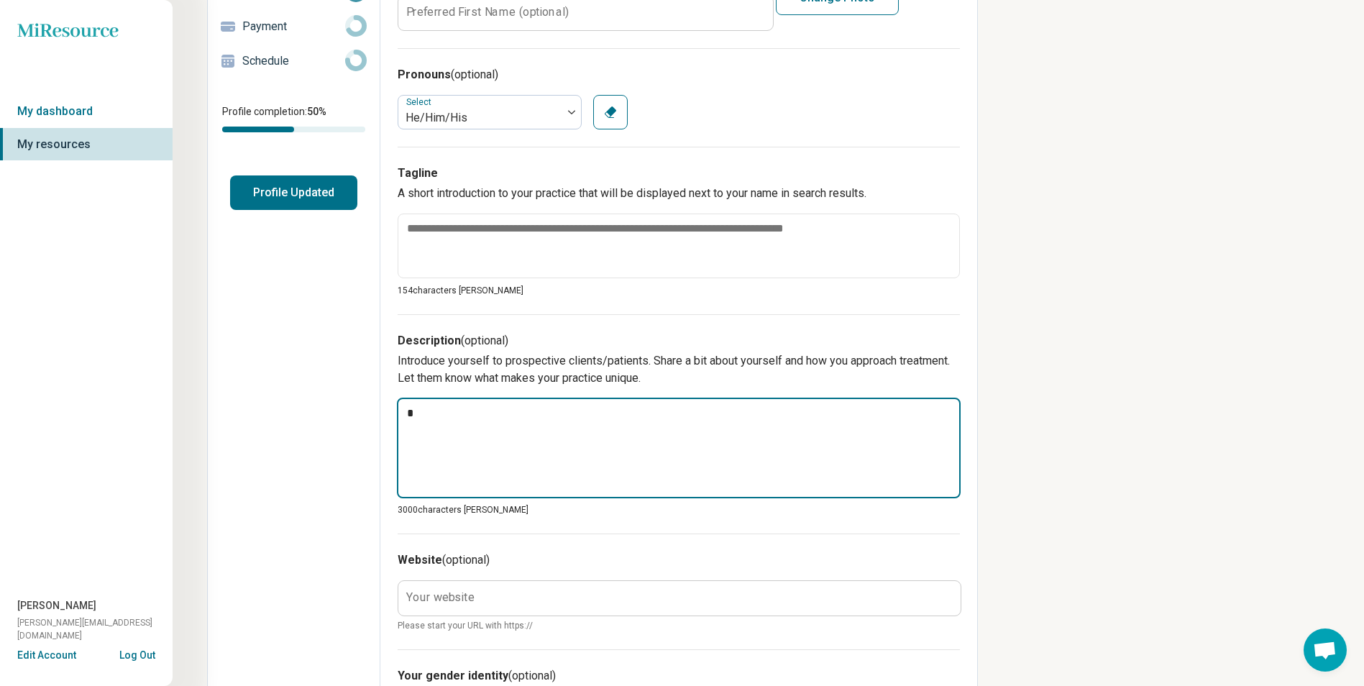
type textarea "*"
type textarea "**"
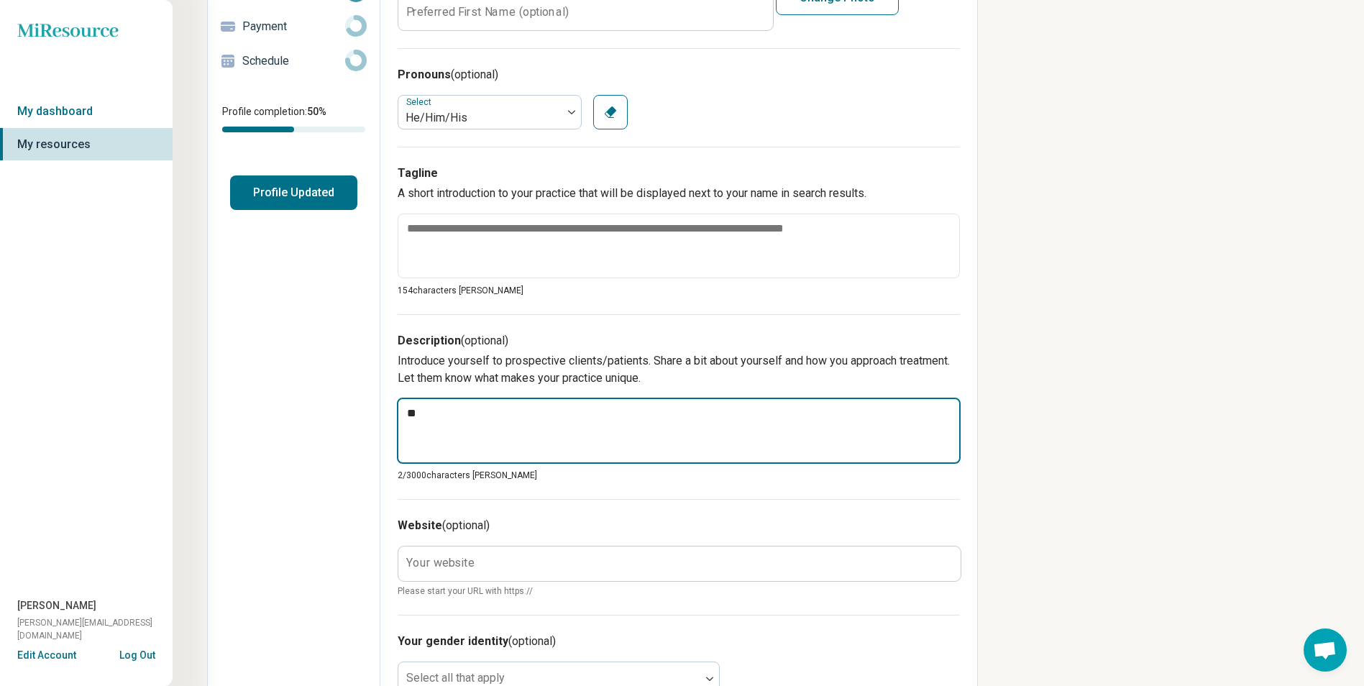
type textarea "*"
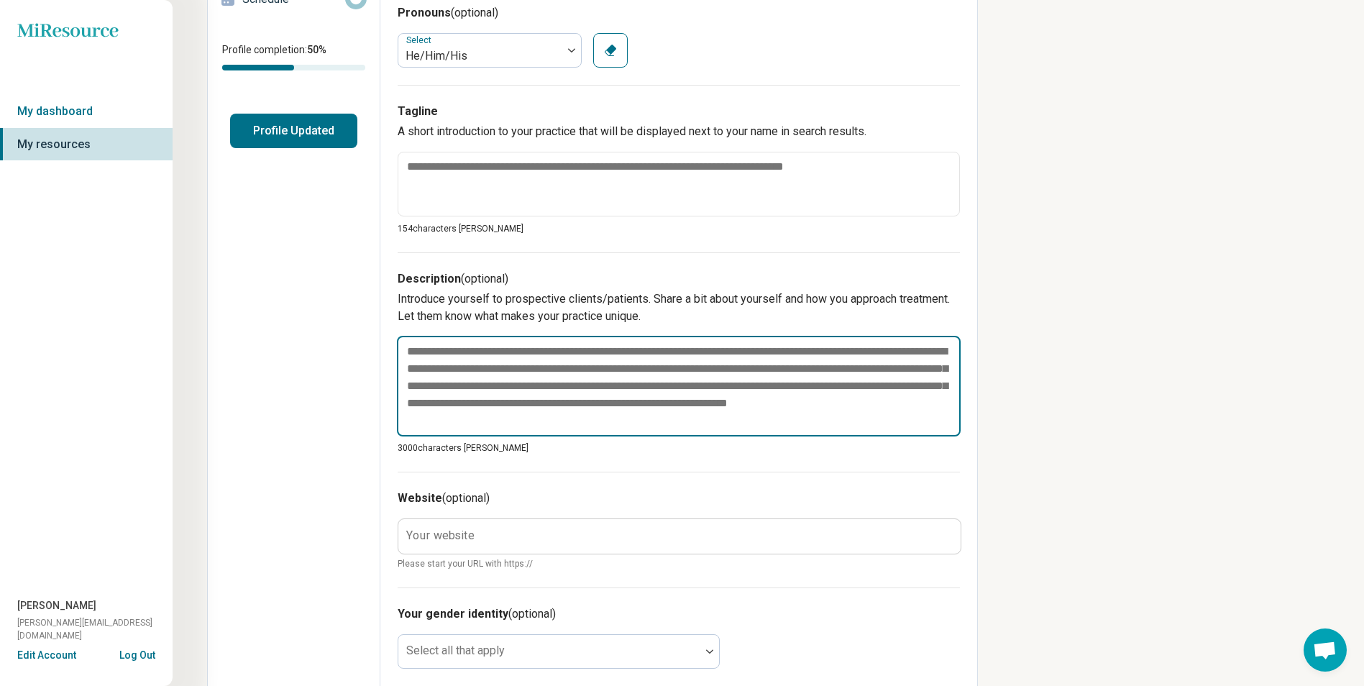
scroll to position [575, 0]
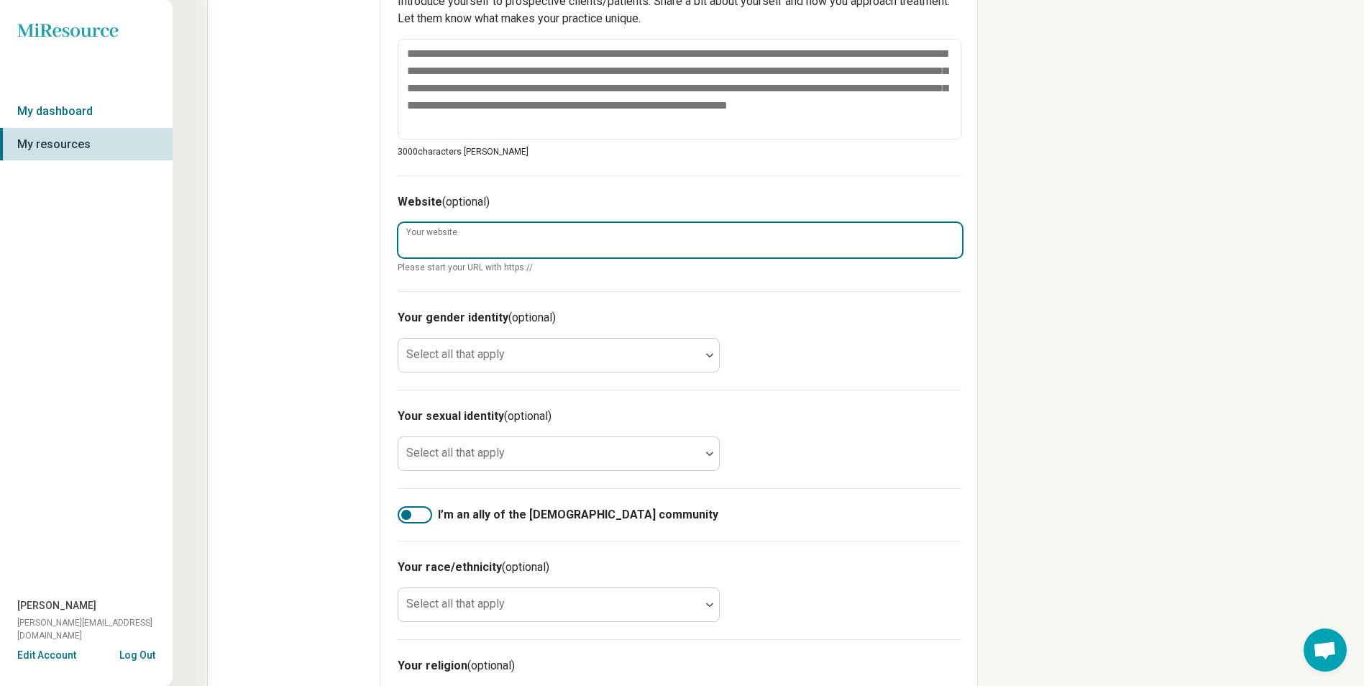
click at [494, 247] on input "Your website" at bounding box center [680, 240] width 564 height 35
type input "**********"
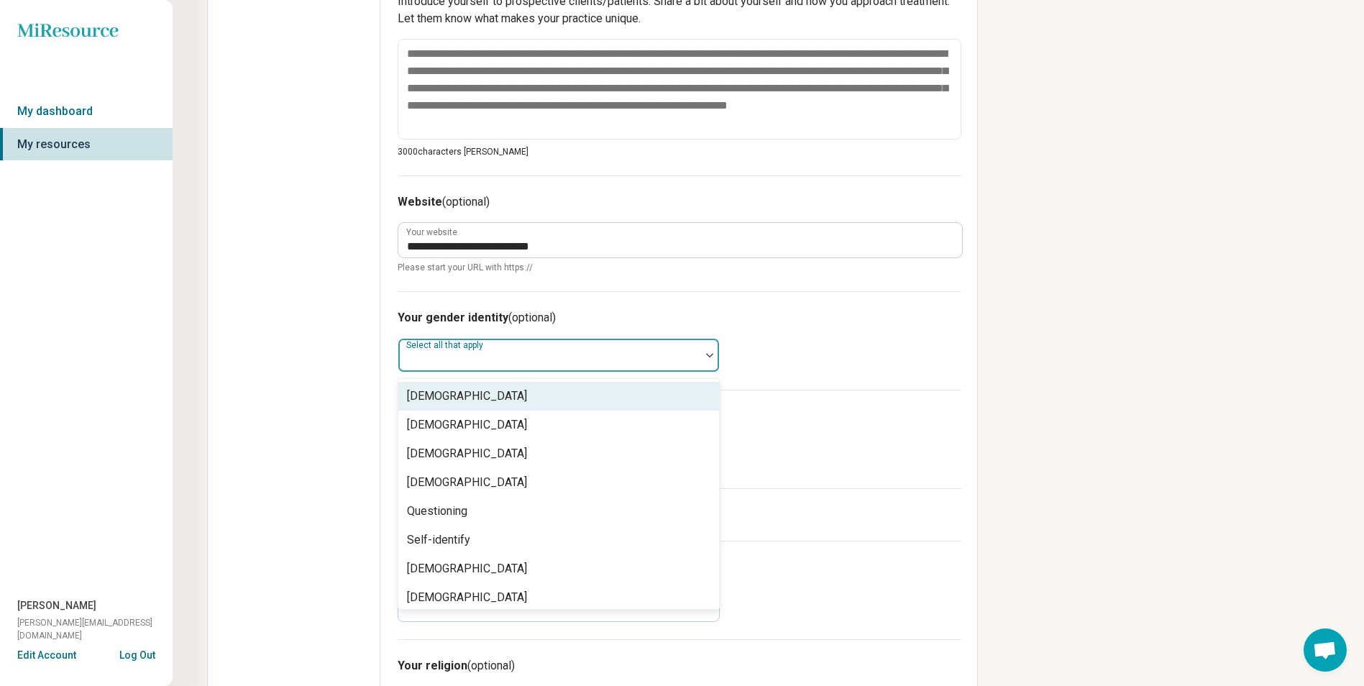
click at [556, 354] on div at bounding box center [549, 361] width 290 height 20
click at [485, 392] on div "Cisgender Man" at bounding box center [558, 396] width 321 height 29
click at [914, 313] on h3 "Your gender identity (optional)" at bounding box center [680, 317] width 564 height 17
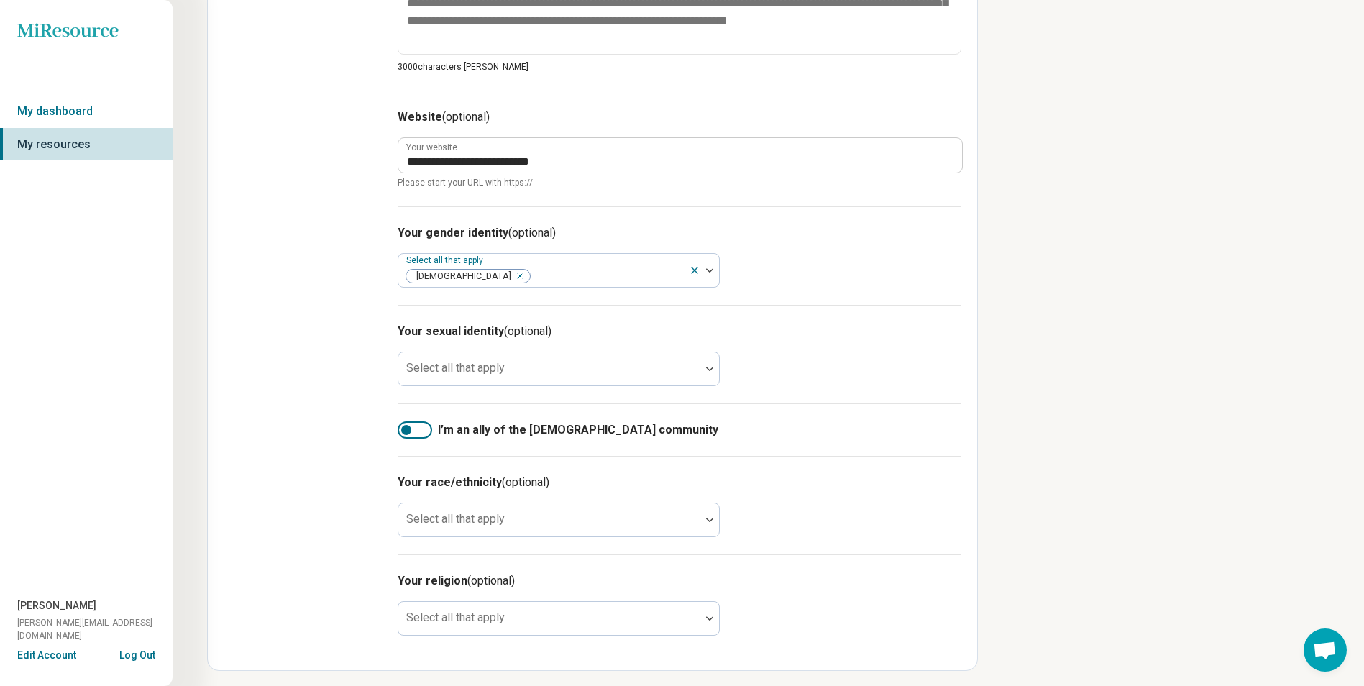
scroll to position [666, 0]
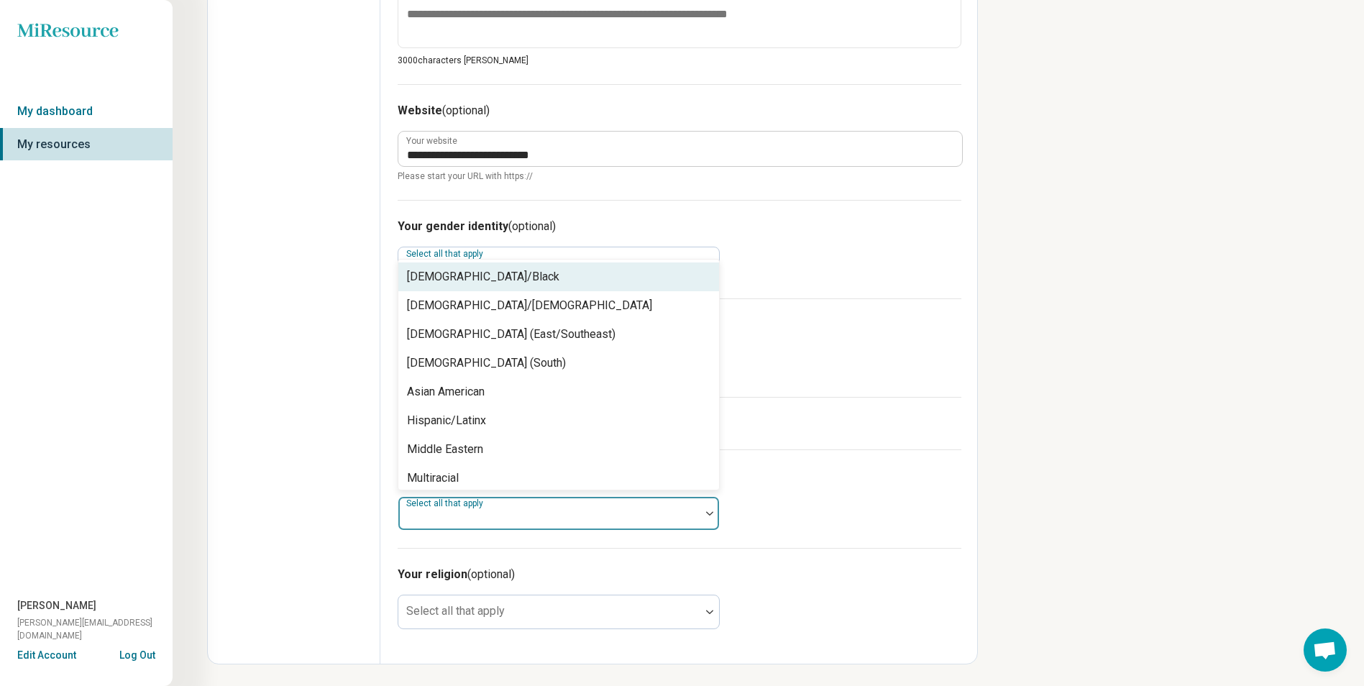
click at [537, 508] on div at bounding box center [549, 513] width 302 height 32
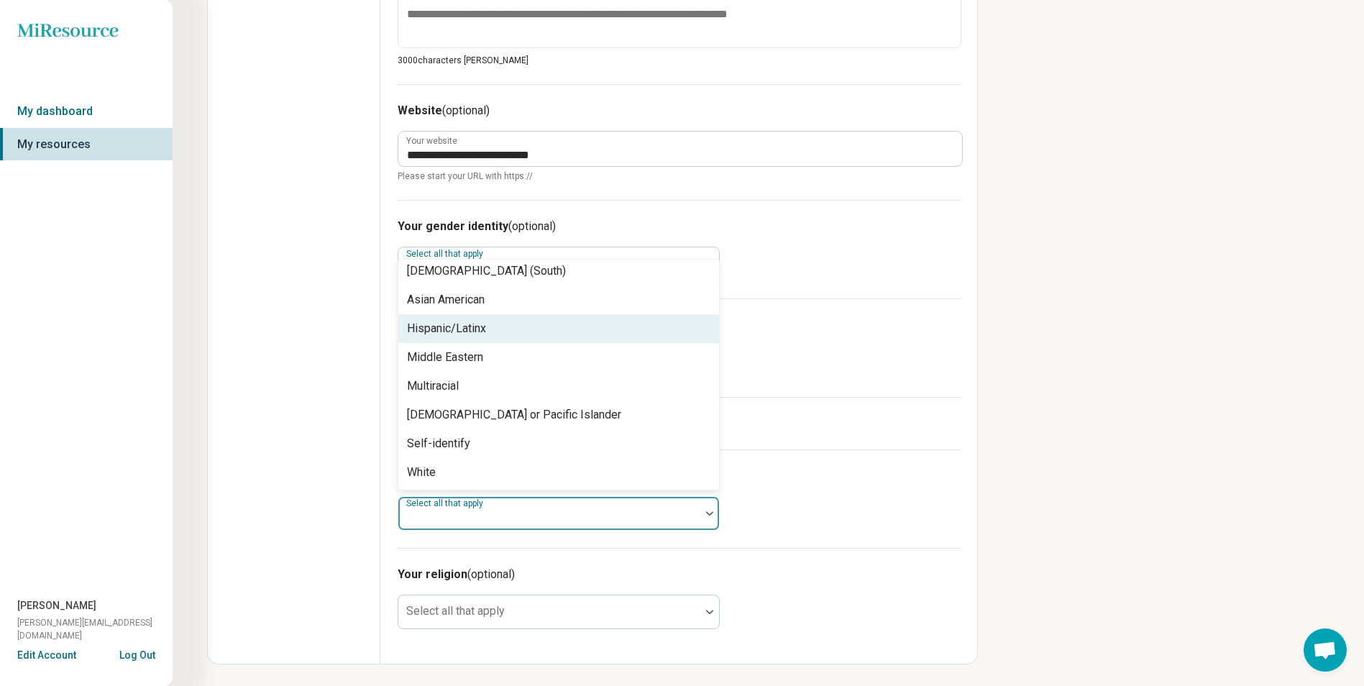
scroll to position [0, 0]
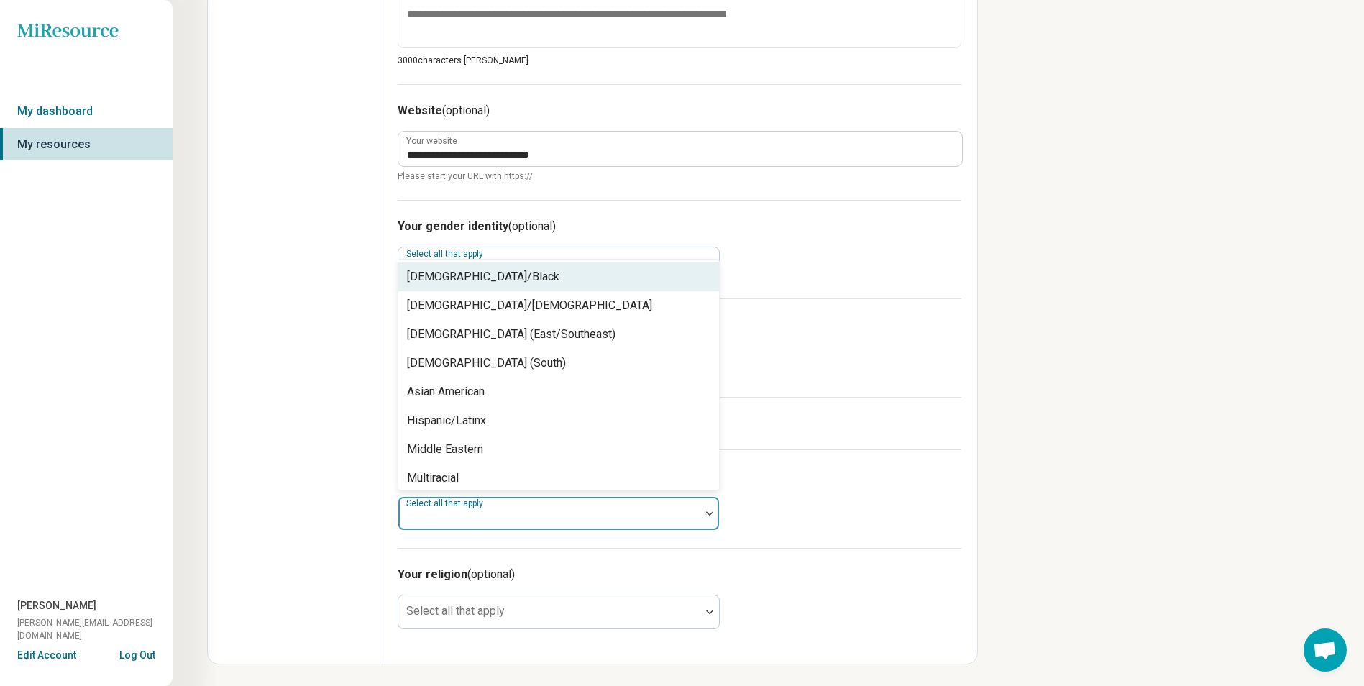
click at [497, 276] on div "African American/Black" at bounding box center [483, 276] width 152 height 17
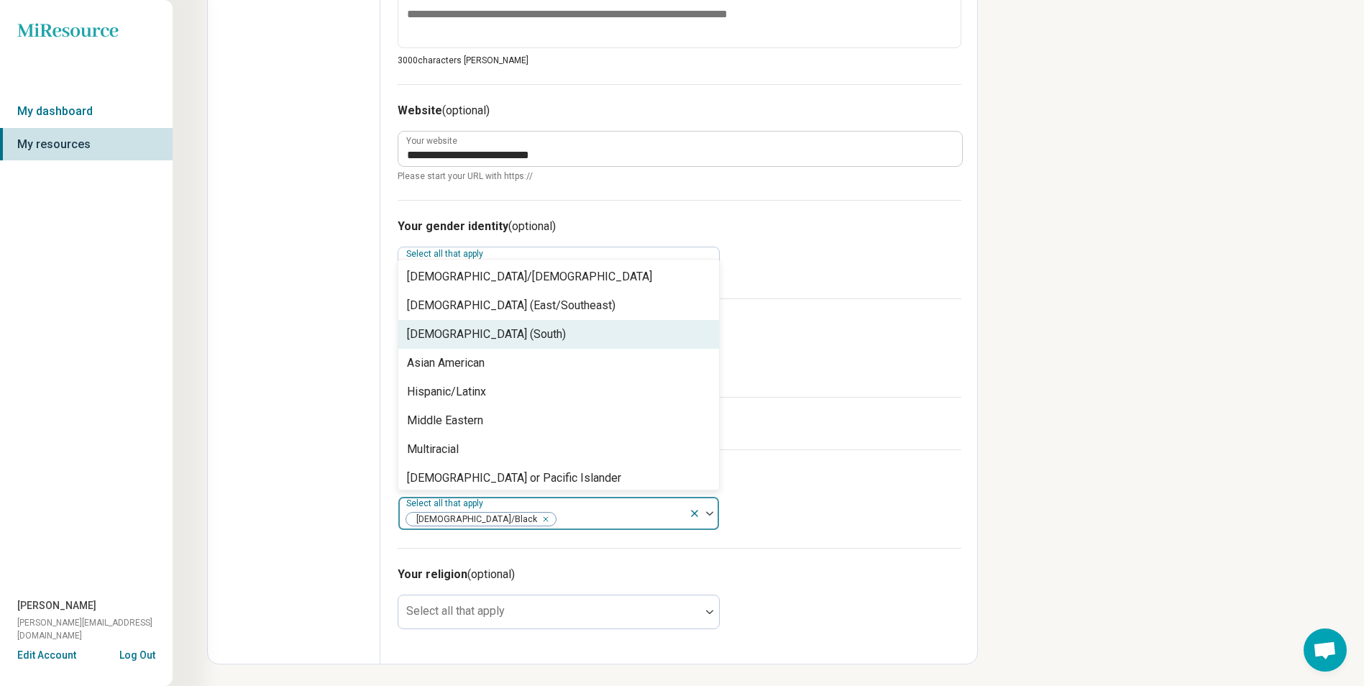
click at [890, 421] on label "I’m an ally of the LGBTQIA+ community" at bounding box center [680, 423] width 564 height 17
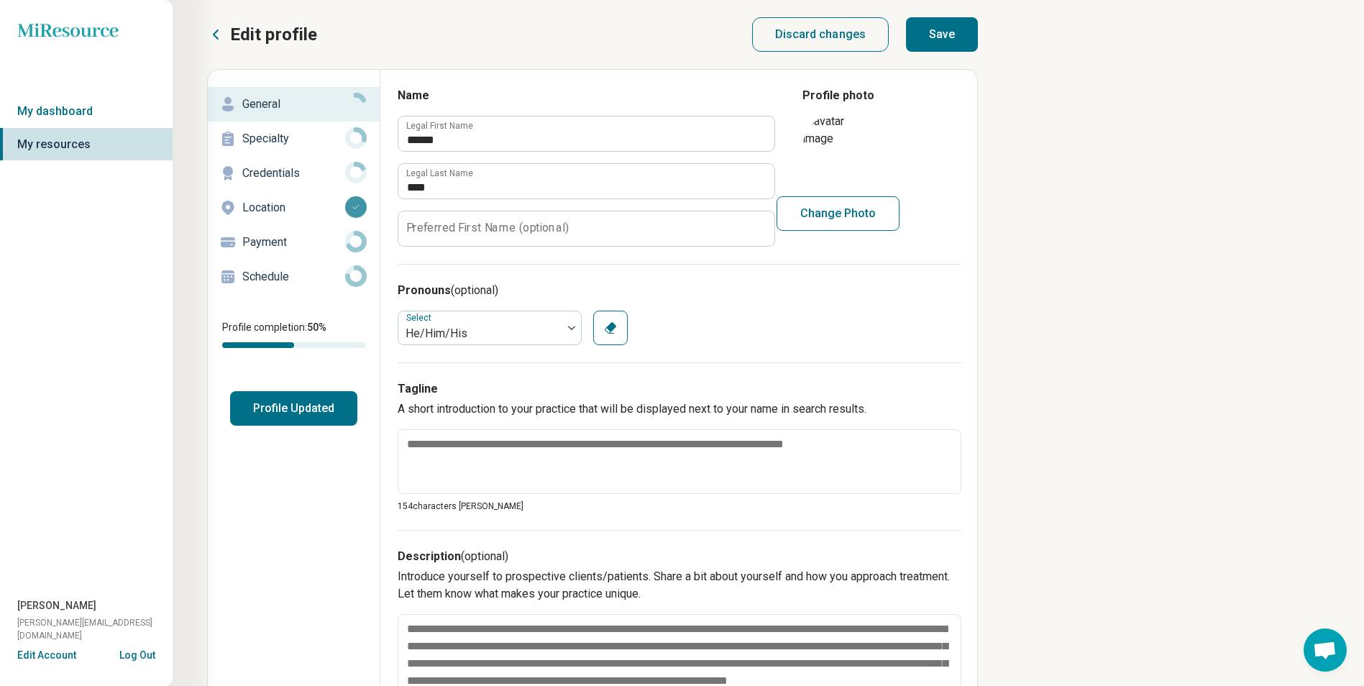
click at [945, 37] on button "Save" at bounding box center [942, 34] width 72 height 35
click at [968, 32] on button "Save" at bounding box center [942, 34] width 72 height 35
click at [749, 498] on div "This field is required" at bounding box center [680, 470] width 564 height 83
click at [945, 18] on button "Save" at bounding box center [942, 34] width 72 height 35
click at [271, 142] on p "Specialty" at bounding box center [293, 138] width 103 height 17
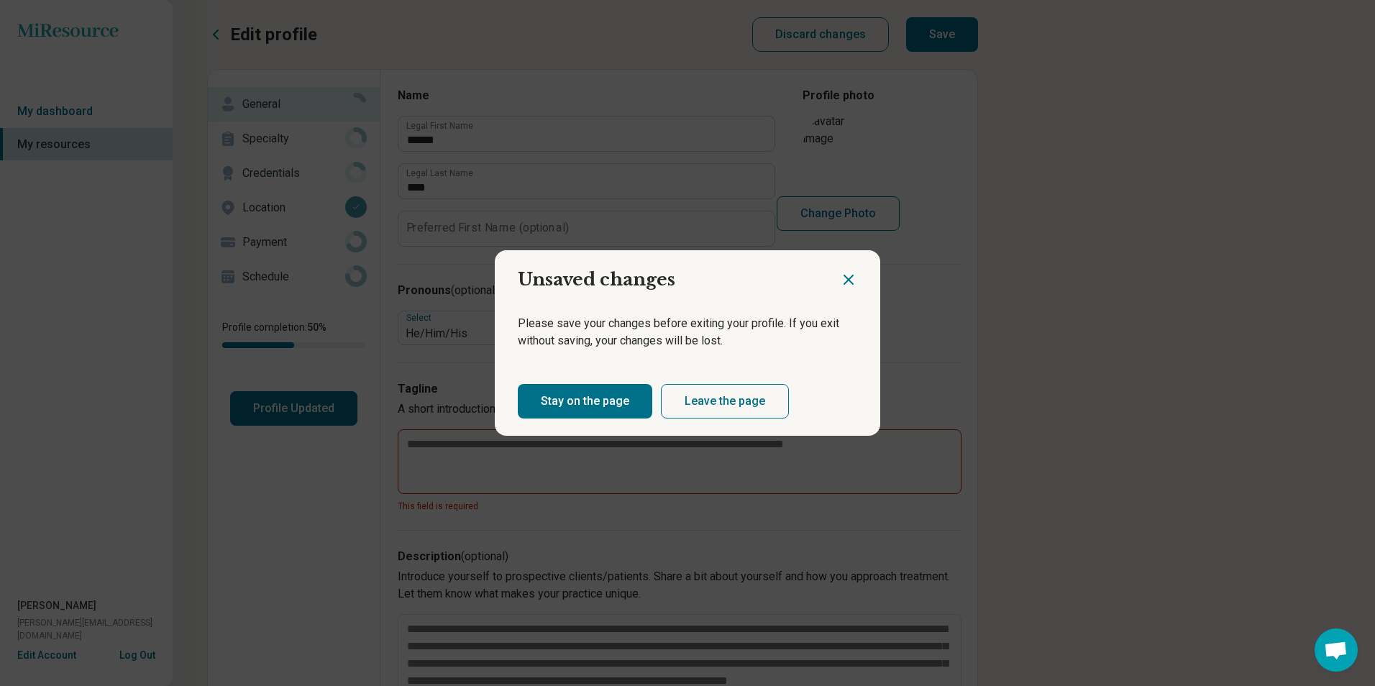
click at [840, 275] on icon "Close dialog" at bounding box center [848, 279] width 17 height 17
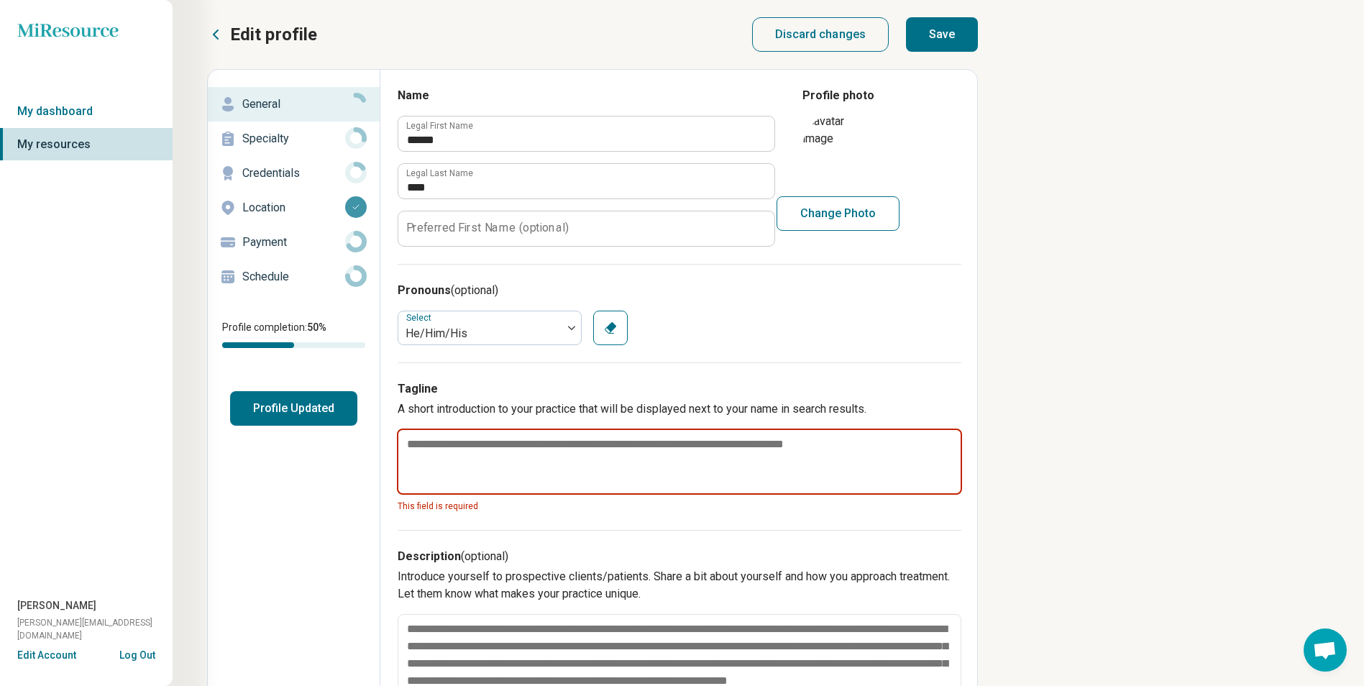
click at [856, 444] on textarea at bounding box center [679, 461] width 565 height 66
click at [854, 422] on div "Tagline A short introduction to your practice that will be displayed next to yo…" at bounding box center [680, 446] width 564 height 168
click at [853, 453] on textarea at bounding box center [679, 461] width 565 height 66
drag, startPoint x: 853, startPoint y: 453, endPoint x: 410, endPoint y: 451, distance: 443.6
click at [410, 451] on textarea at bounding box center [679, 461] width 565 height 66
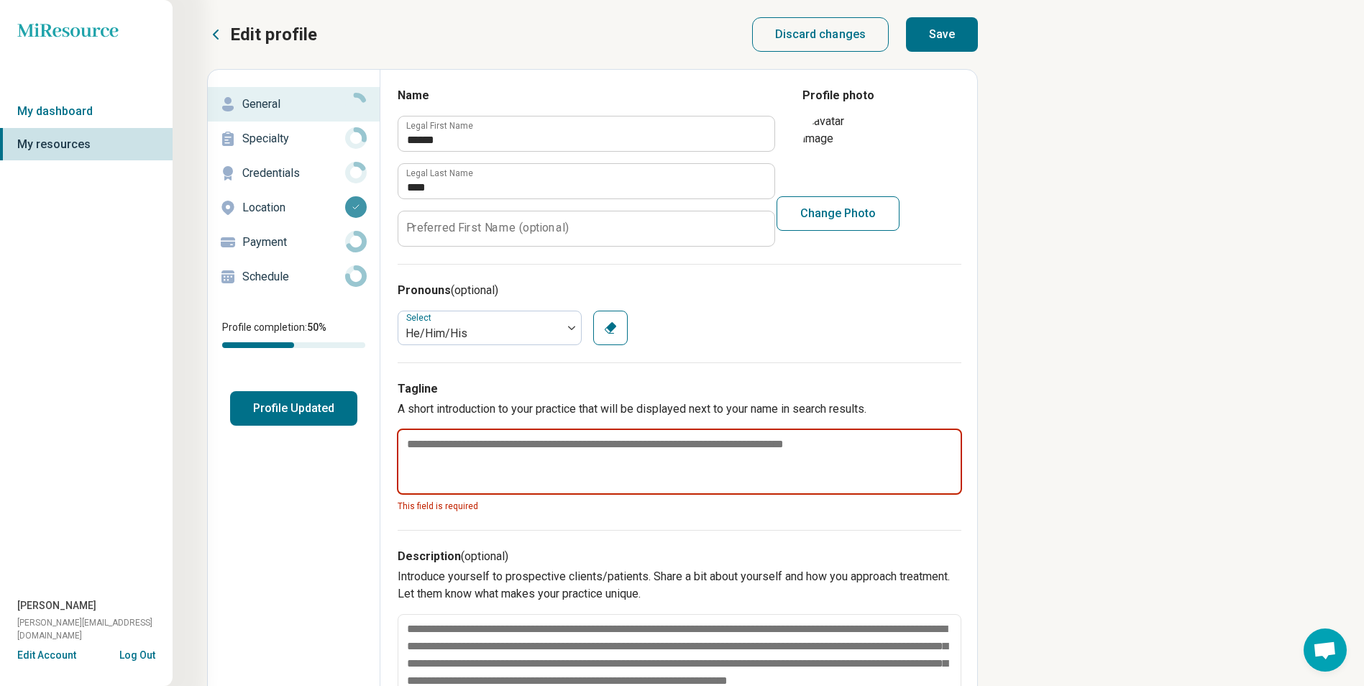
type textarea "*"
type textarea "**"
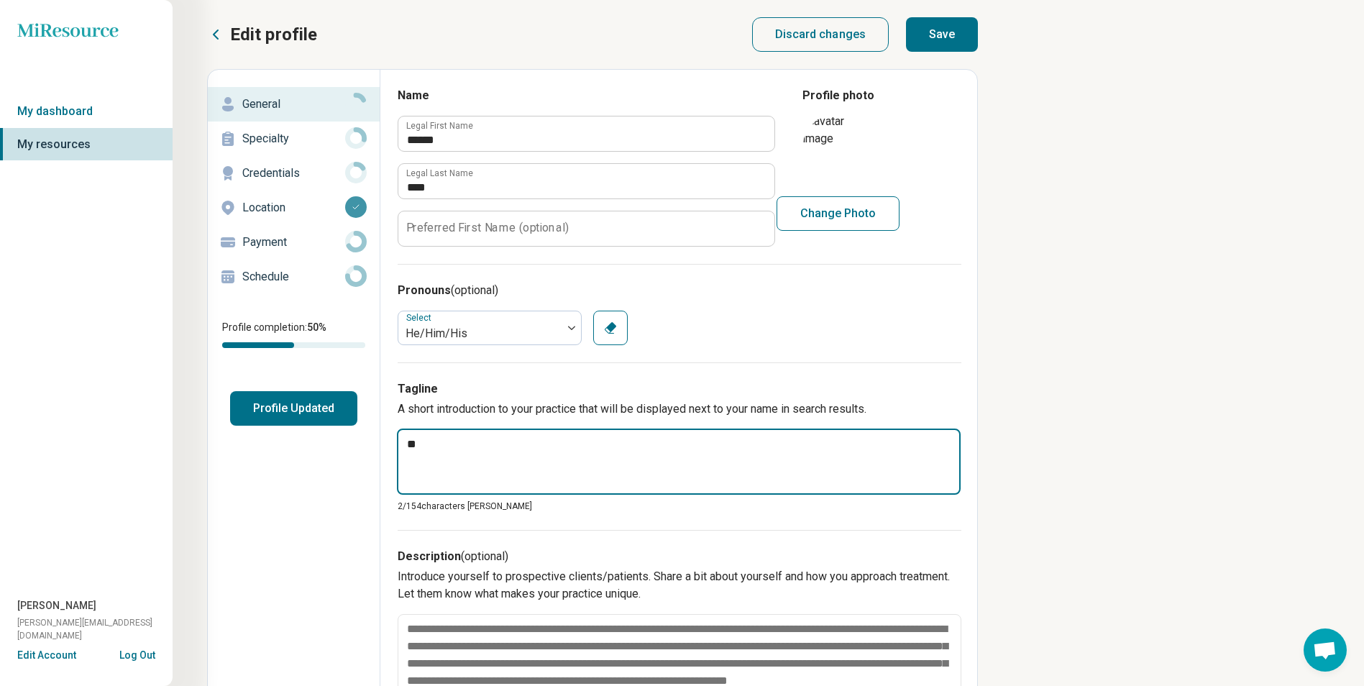
type textarea "*"
type textarea "***"
type textarea "*"
type textarea "****"
type textarea "*"
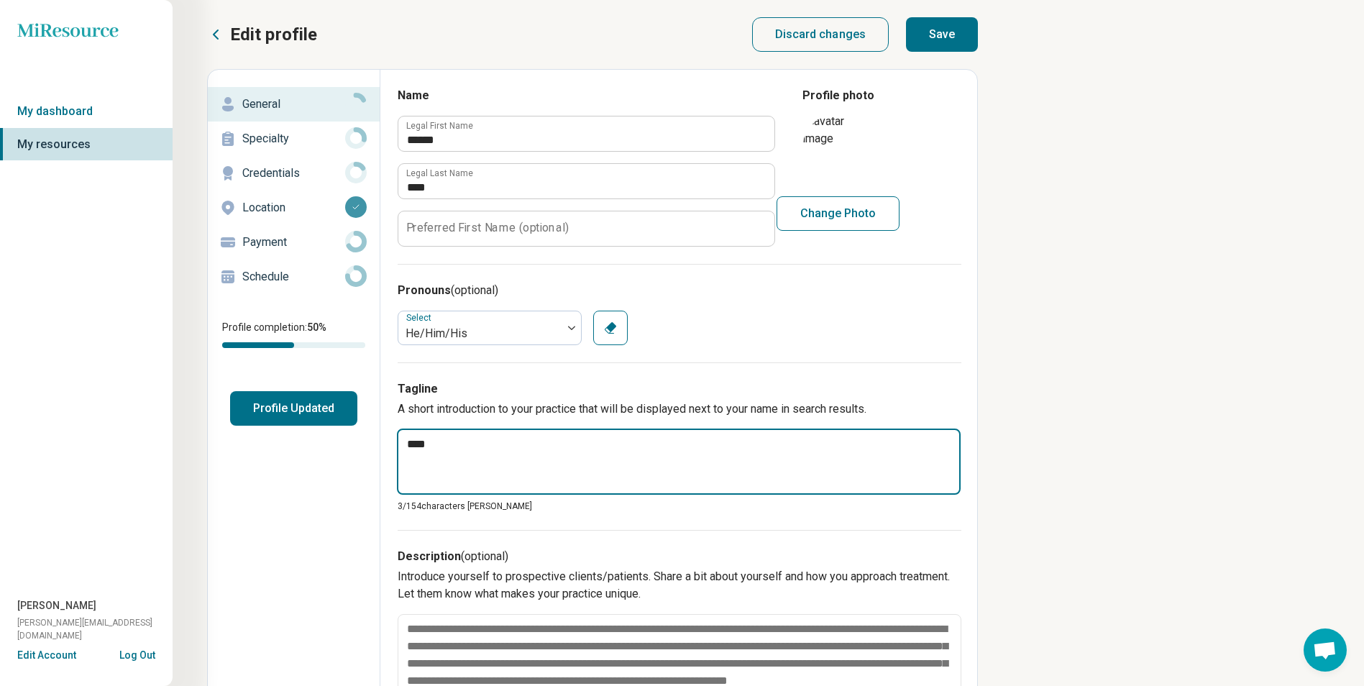
type textarea "****"
type textarea "*"
type textarea "******"
type textarea "*"
type textarea "*******"
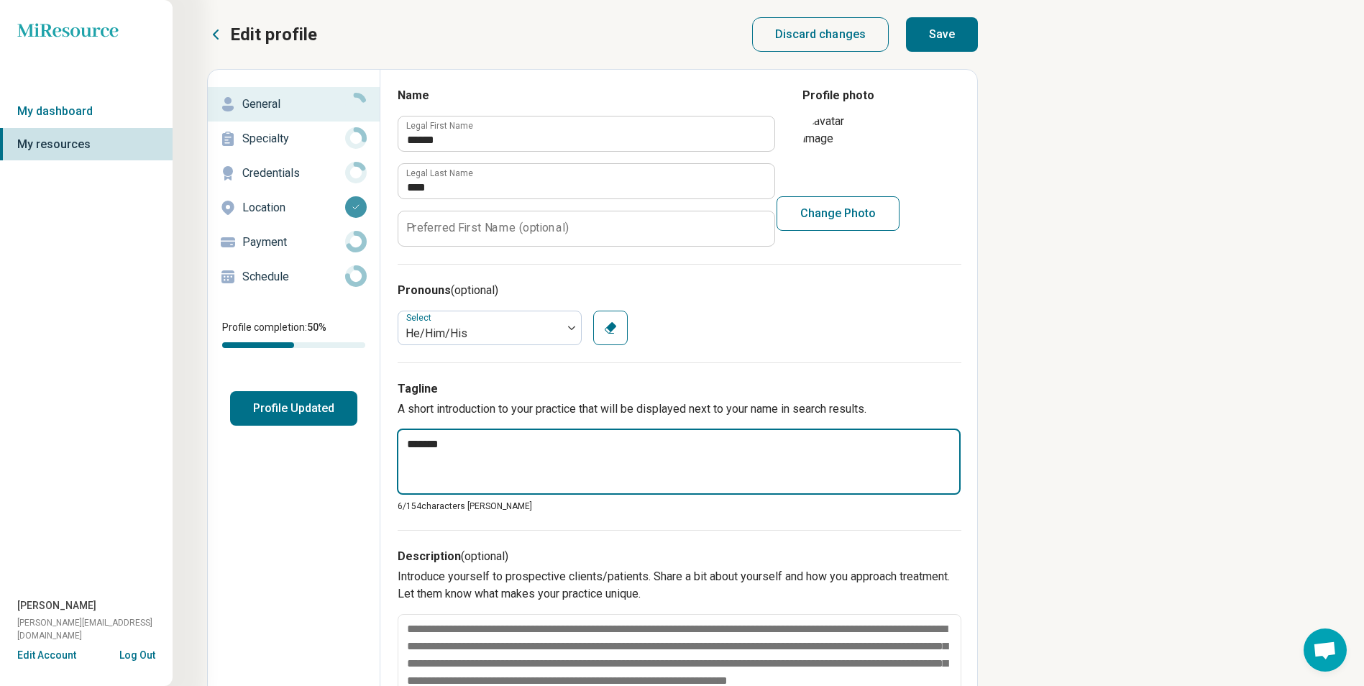
type textarea "*"
type textarea "********"
type textarea "*"
type textarea "*********"
type textarea "*"
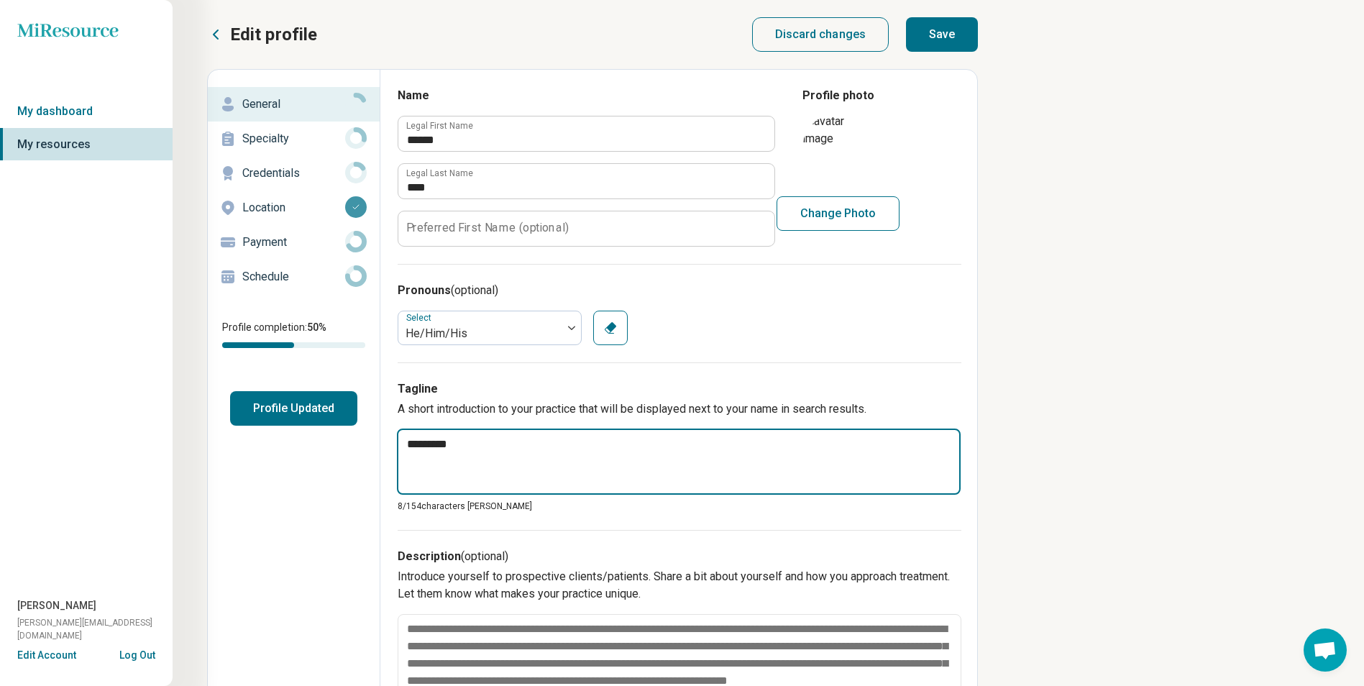
type textarea "**********"
type textarea "*"
type textarea "**********"
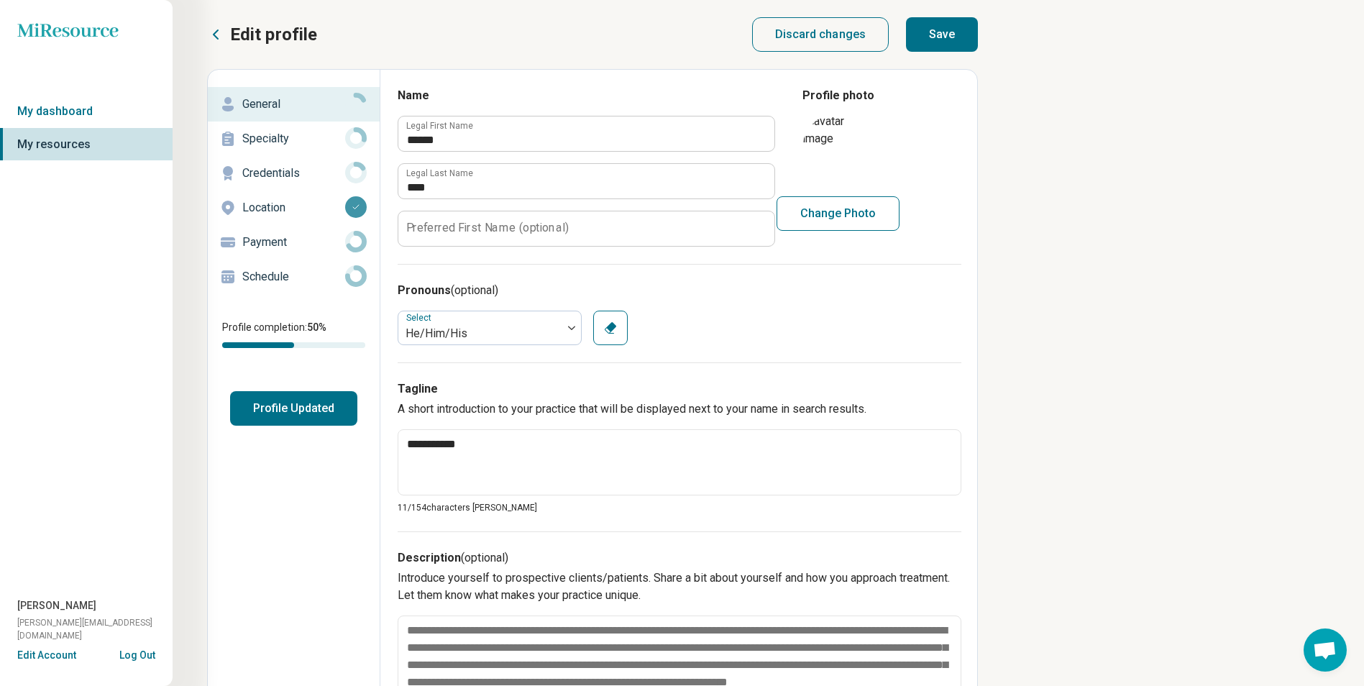
click at [922, 281] on div "Pronouns (optional) Select He/Him/His Clear" at bounding box center [680, 313] width 564 height 98
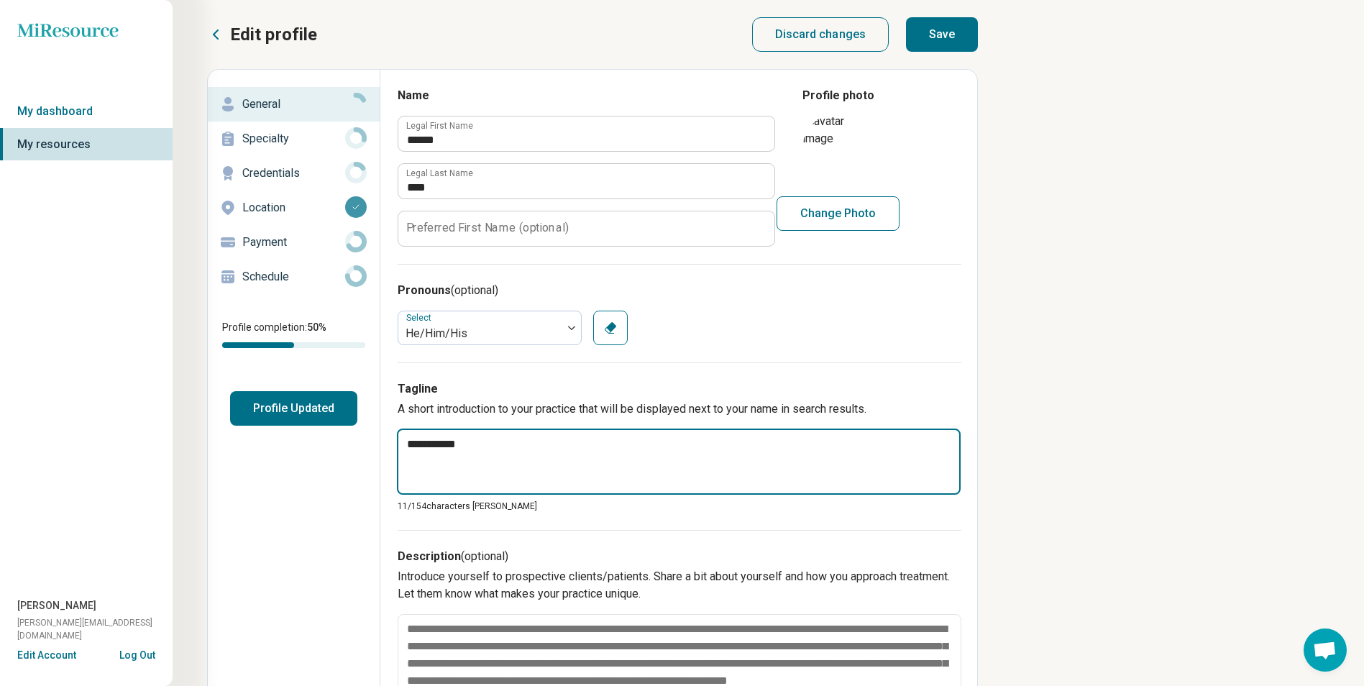
drag, startPoint x: 551, startPoint y: 446, endPoint x: 370, endPoint y: 441, distance: 182.0
type textarea "*"
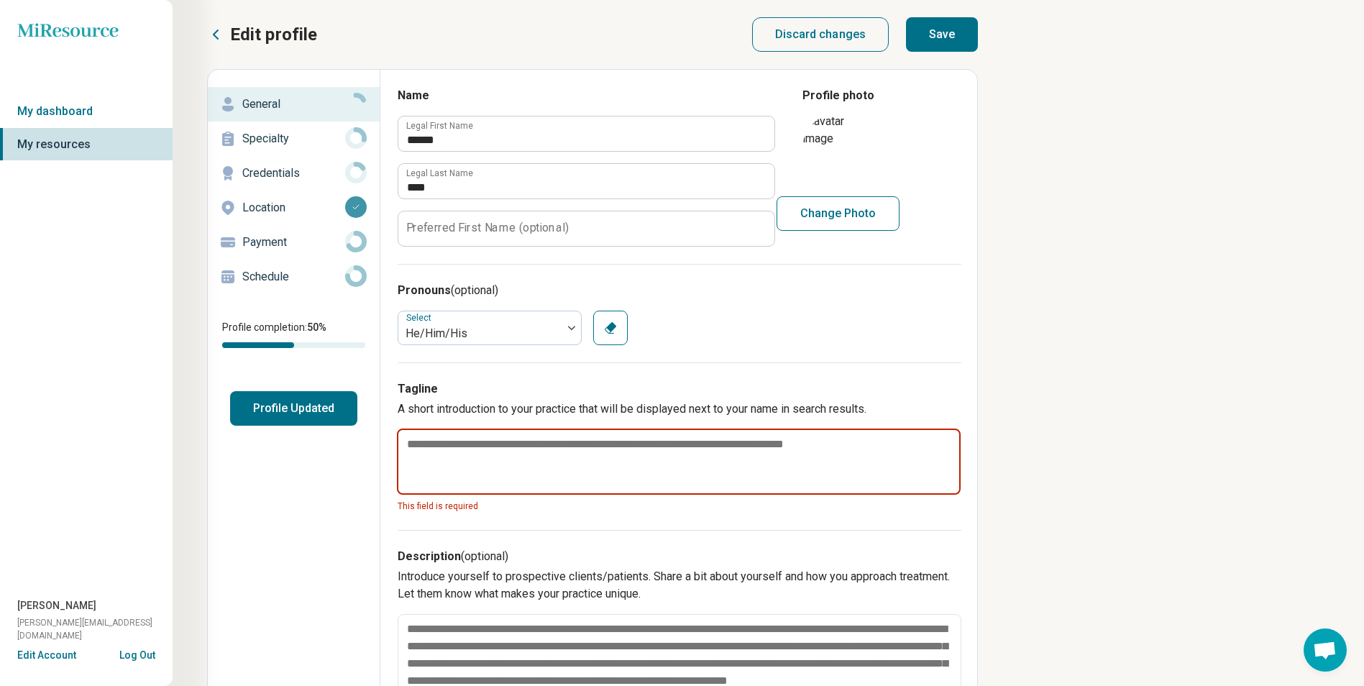
paste textarea "**********"
type textarea "*"
type textarea "**********"
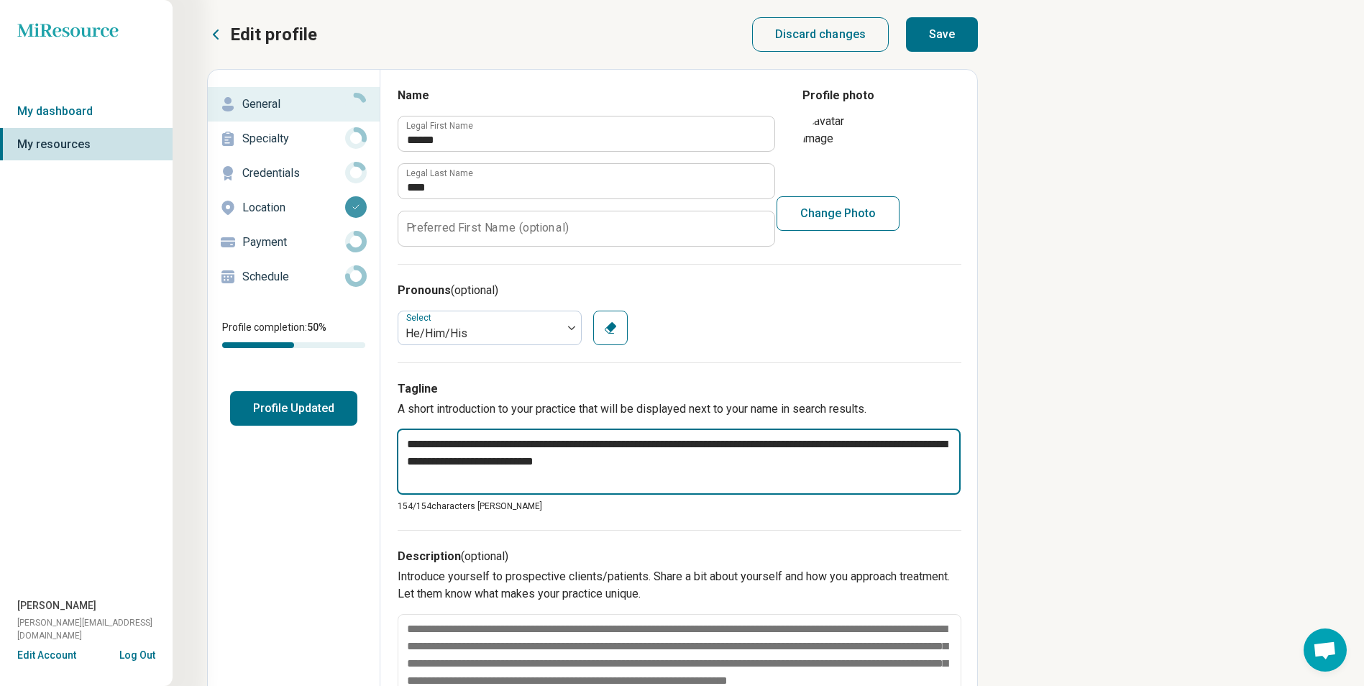
drag, startPoint x: 694, startPoint y: 462, endPoint x: 444, endPoint y: 477, distance: 249.9
click at [444, 477] on textarea "**********" at bounding box center [679, 461] width 564 height 66
type textarea "*"
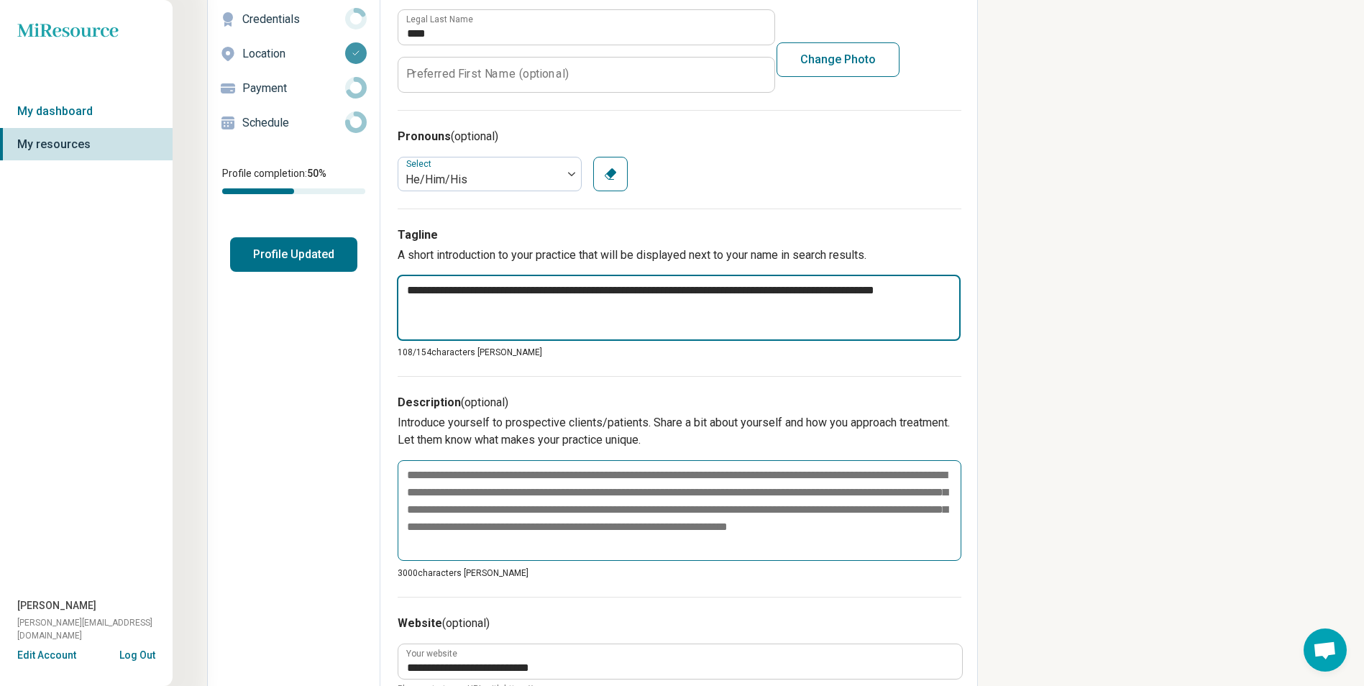
scroll to position [216, 0]
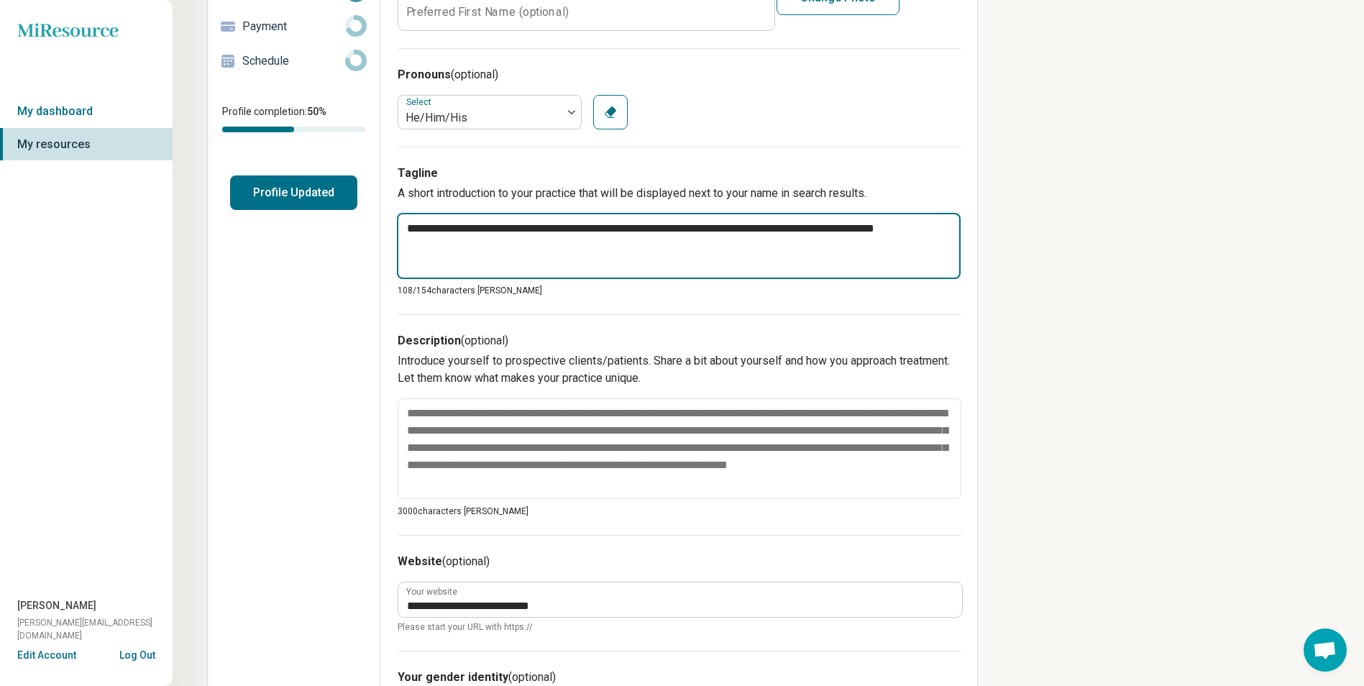
type textarea "**********"
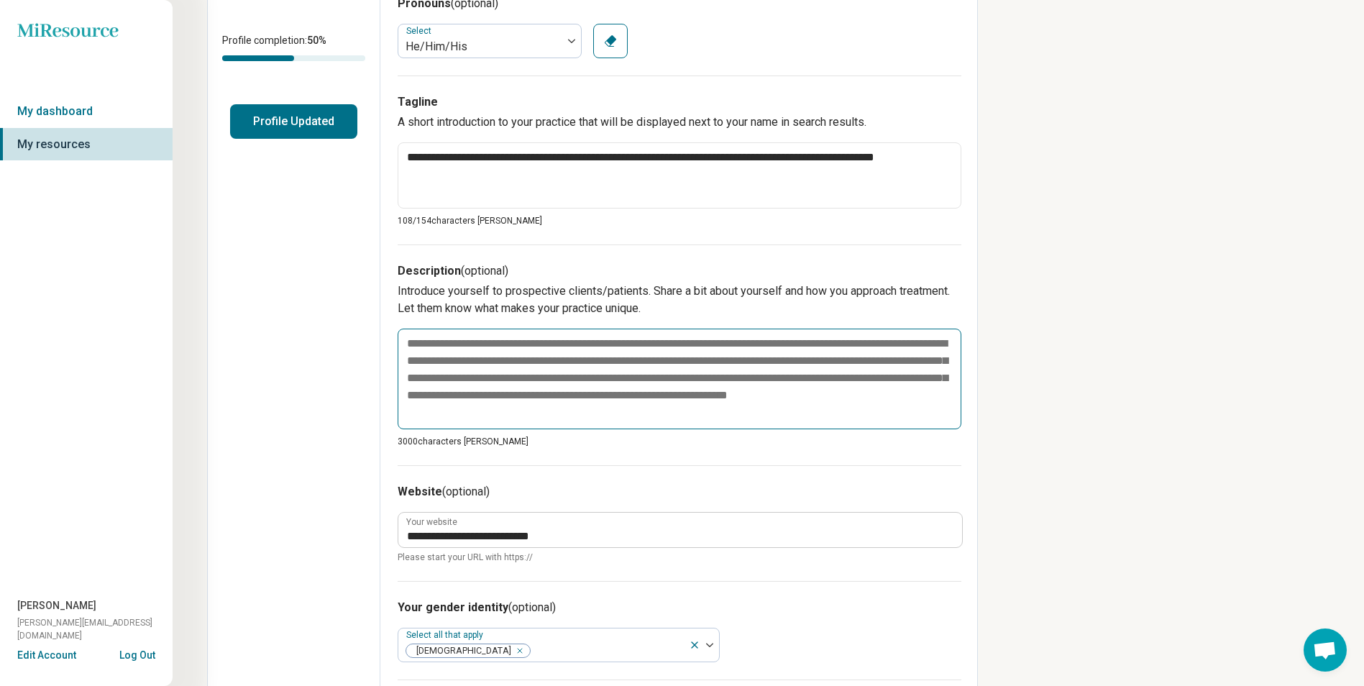
scroll to position [288, 0]
drag, startPoint x: 485, startPoint y: 361, endPoint x: 467, endPoint y: 352, distance: 19.9
click at [484, 360] on textarea at bounding box center [679, 377] width 564 height 101
drag, startPoint x: 434, startPoint y: 359, endPoint x: 427, endPoint y: 364, distance: 8.8
paste textarea "**********"
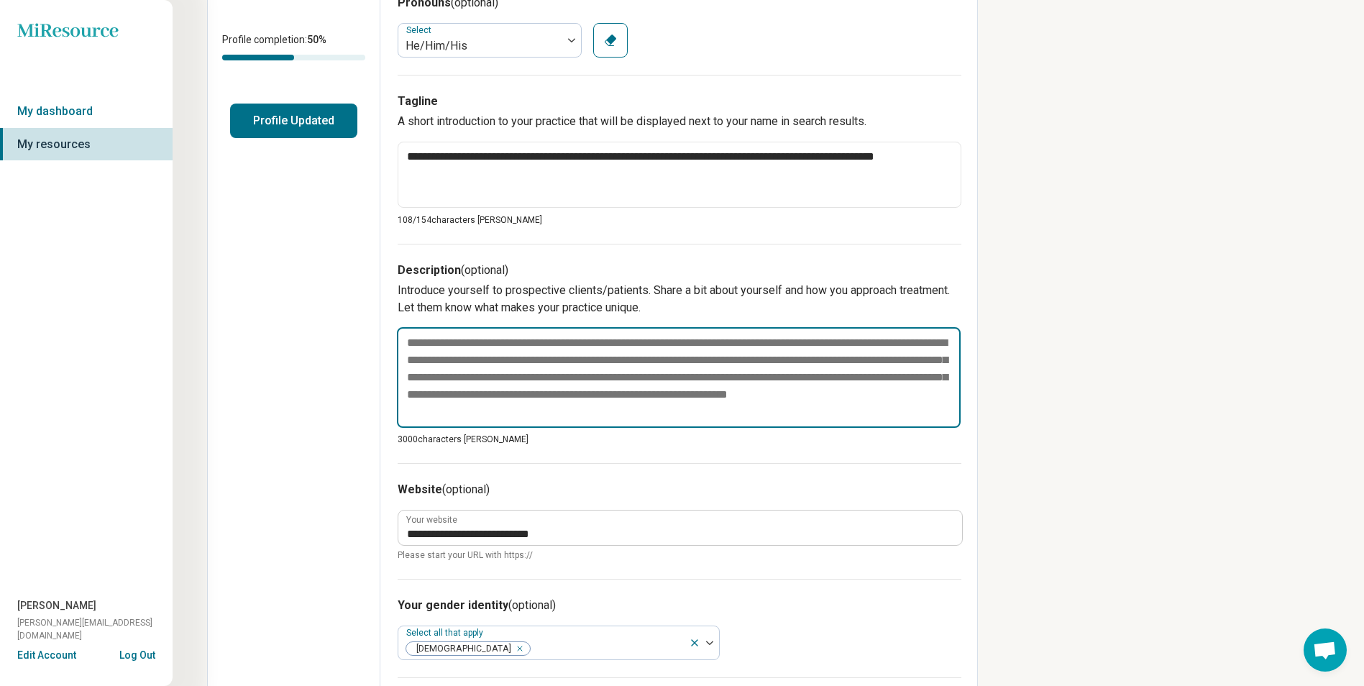
type textarea "*"
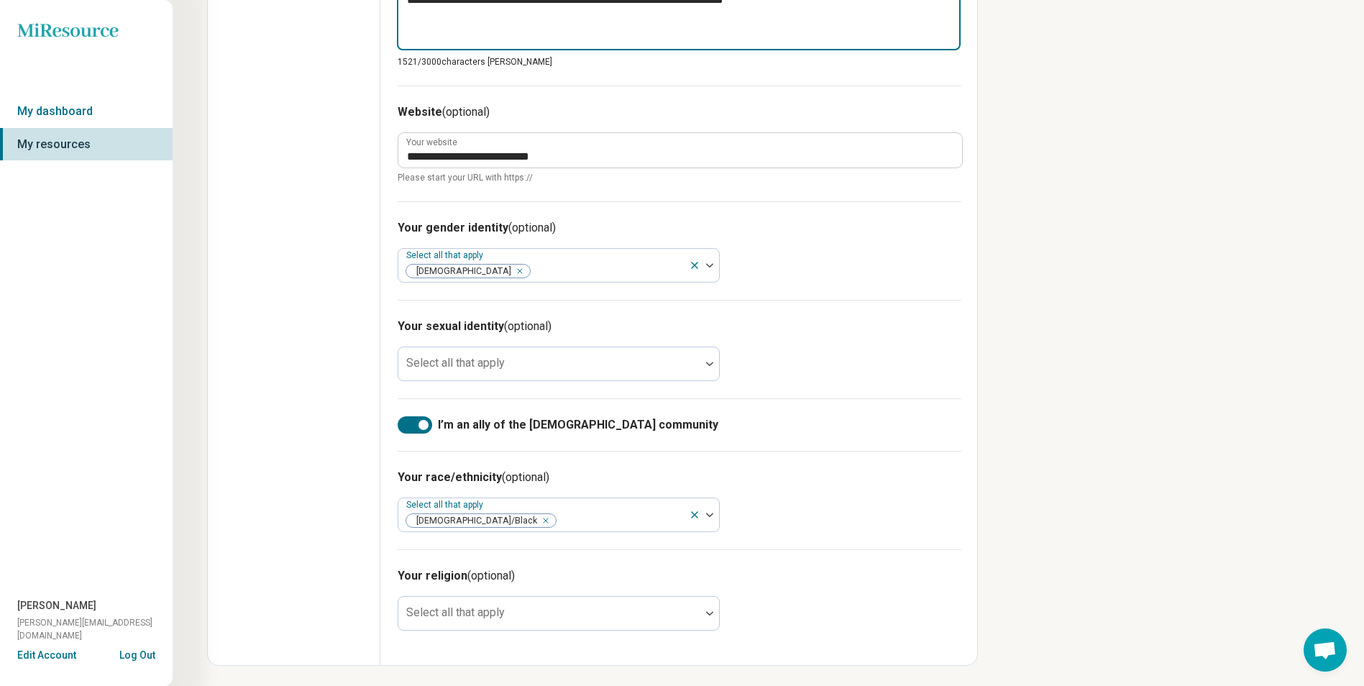
scroll to position [908, 0]
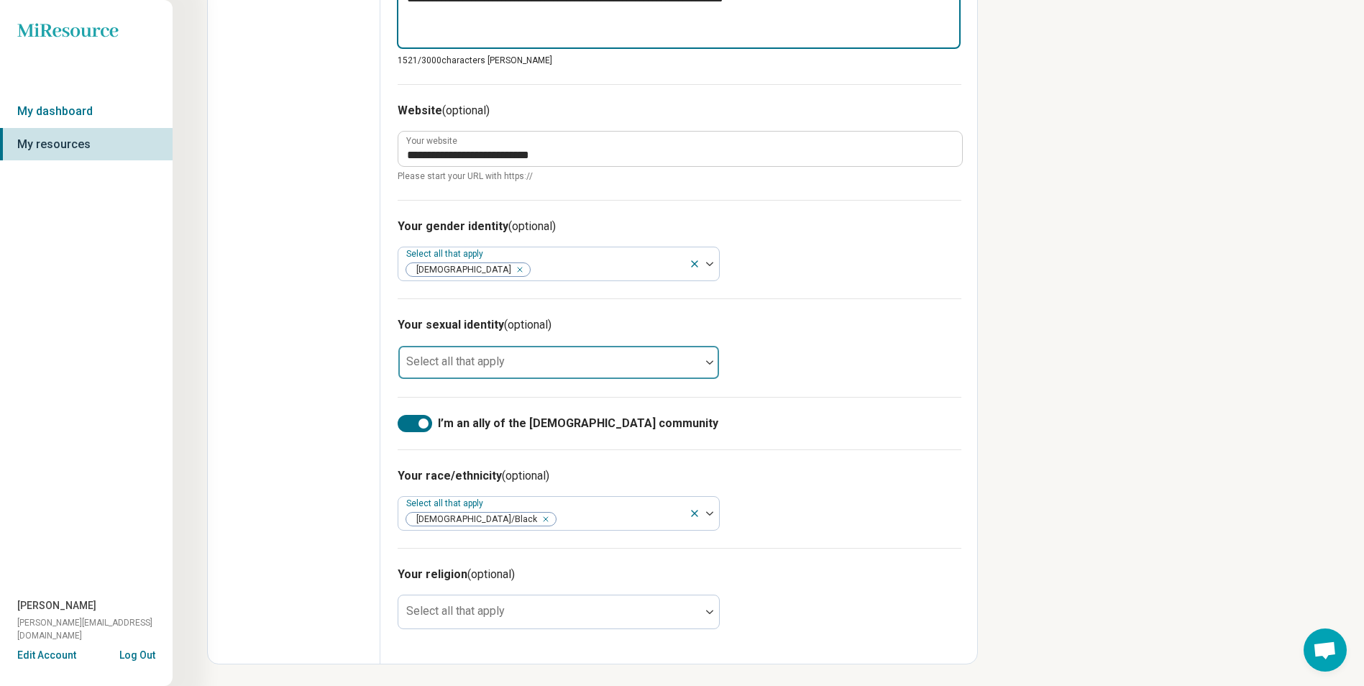
type textarea "**********"
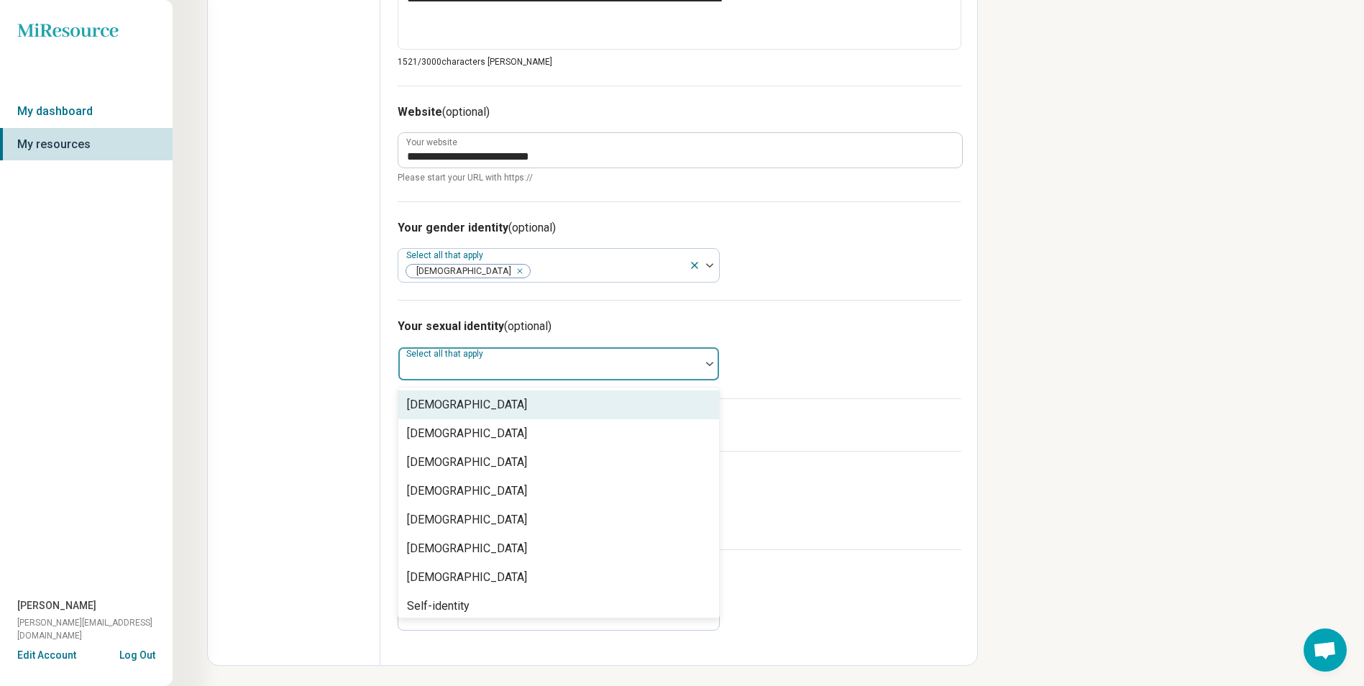
click at [519, 364] on div at bounding box center [549, 369] width 290 height 20
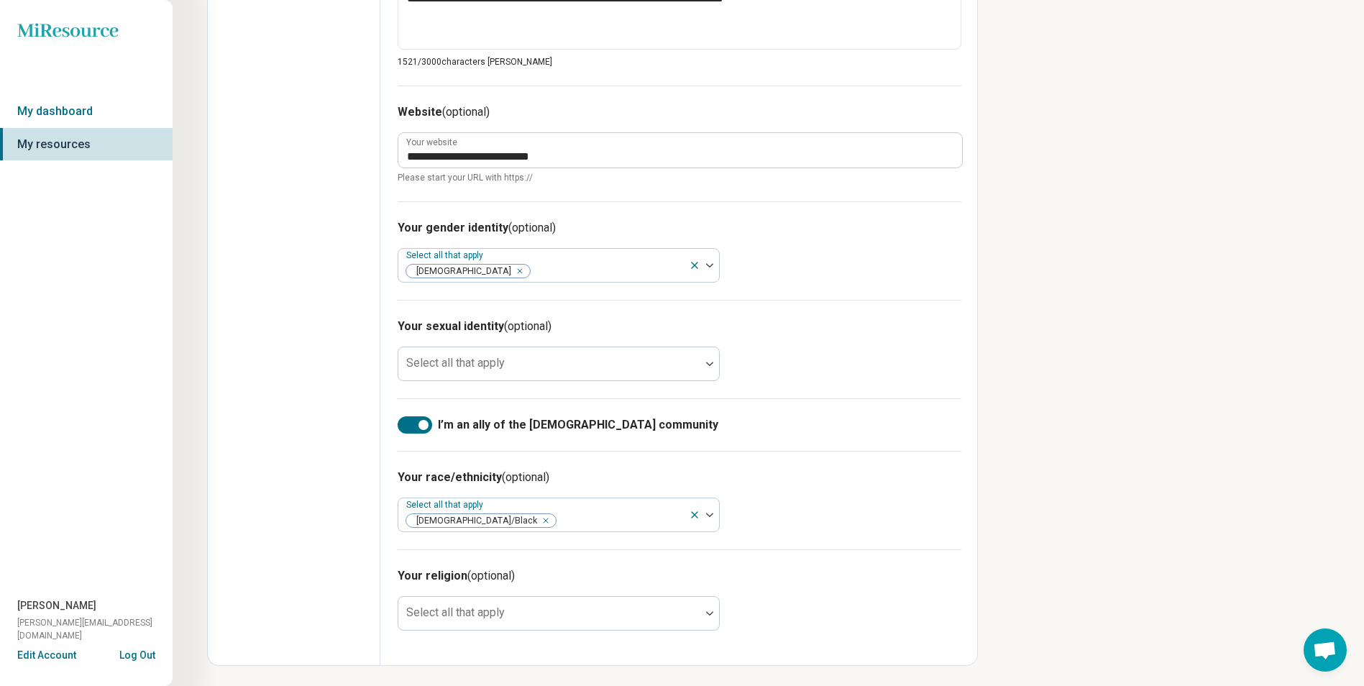
click at [917, 328] on h3 "Your sexual identity (optional)" at bounding box center [680, 326] width 564 height 17
click at [581, 612] on div at bounding box center [549, 619] width 290 height 20
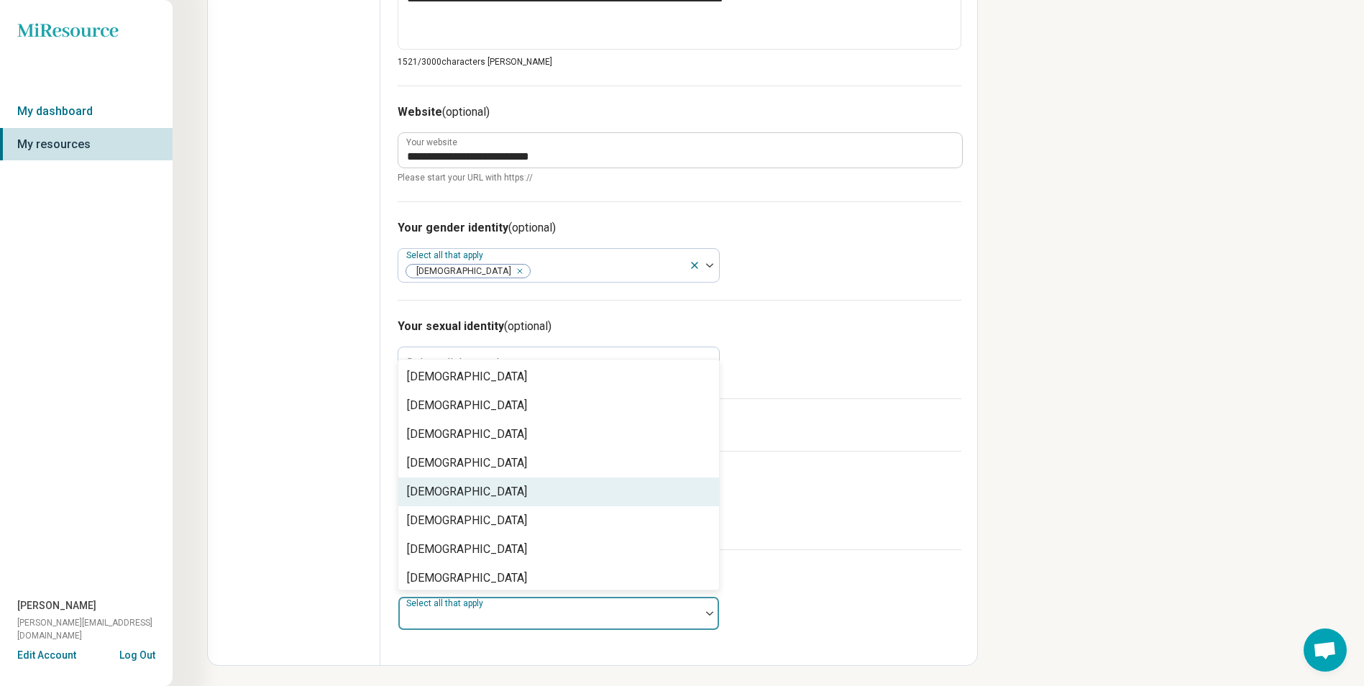
click at [563, 490] on div "Christianity" at bounding box center [558, 491] width 321 height 29
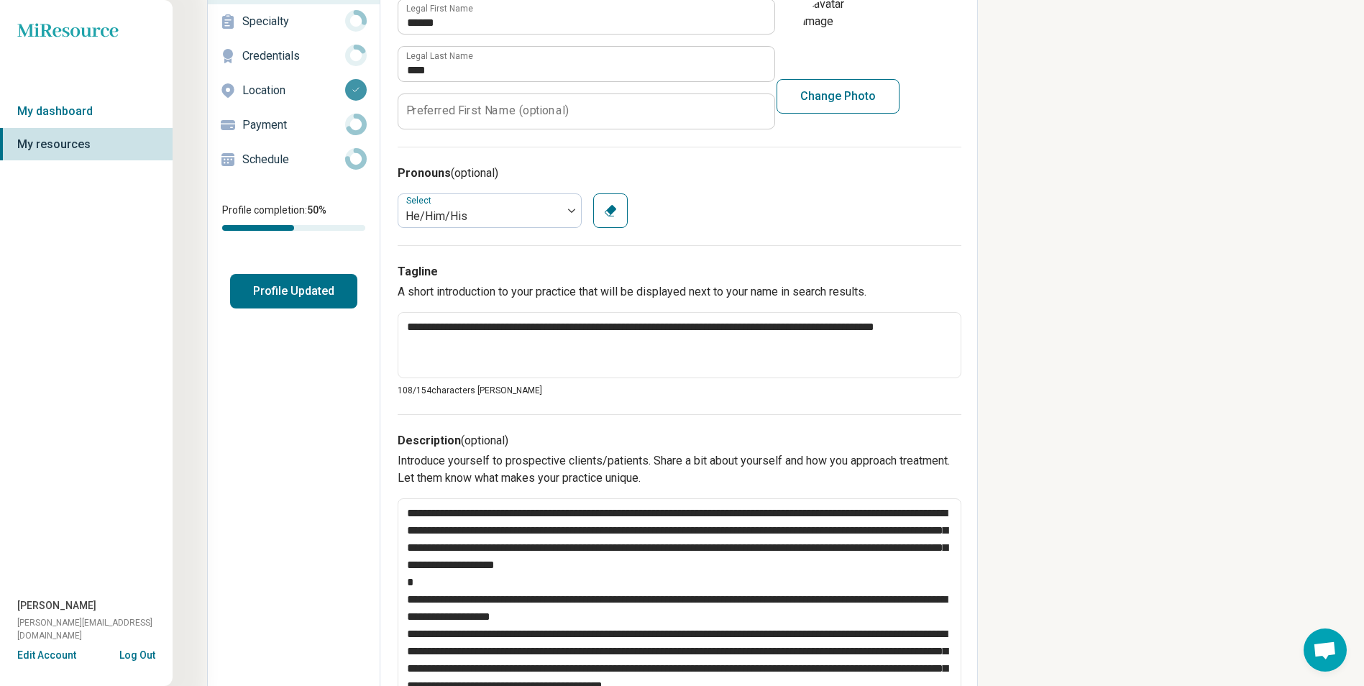
scroll to position [0, 0]
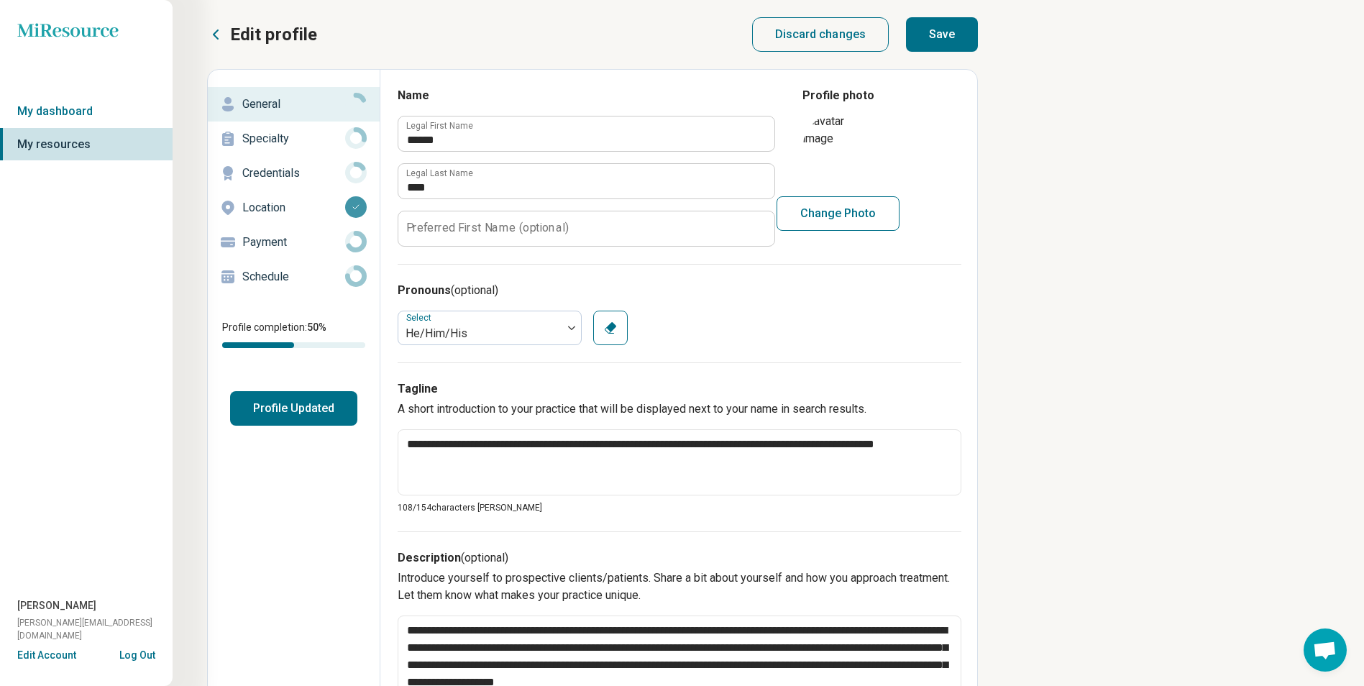
click at [971, 31] on button "Save" at bounding box center [942, 34] width 72 height 35
click at [87, 113] on link "My dashboard" at bounding box center [86, 111] width 173 height 33
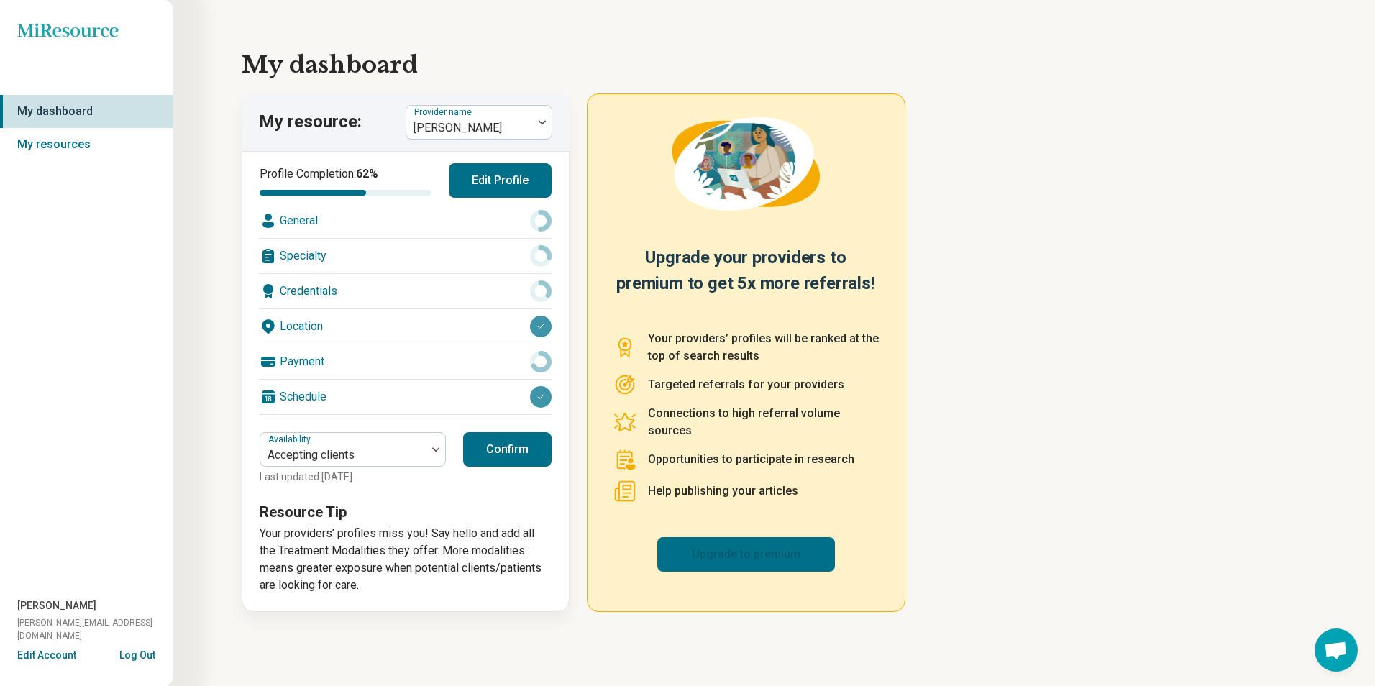
click at [730, 545] on link "Upgrade to premium" at bounding box center [746, 554] width 178 height 35
click at [357, 221] on div "General" at bounding box center [406, 220] width 292 height 35
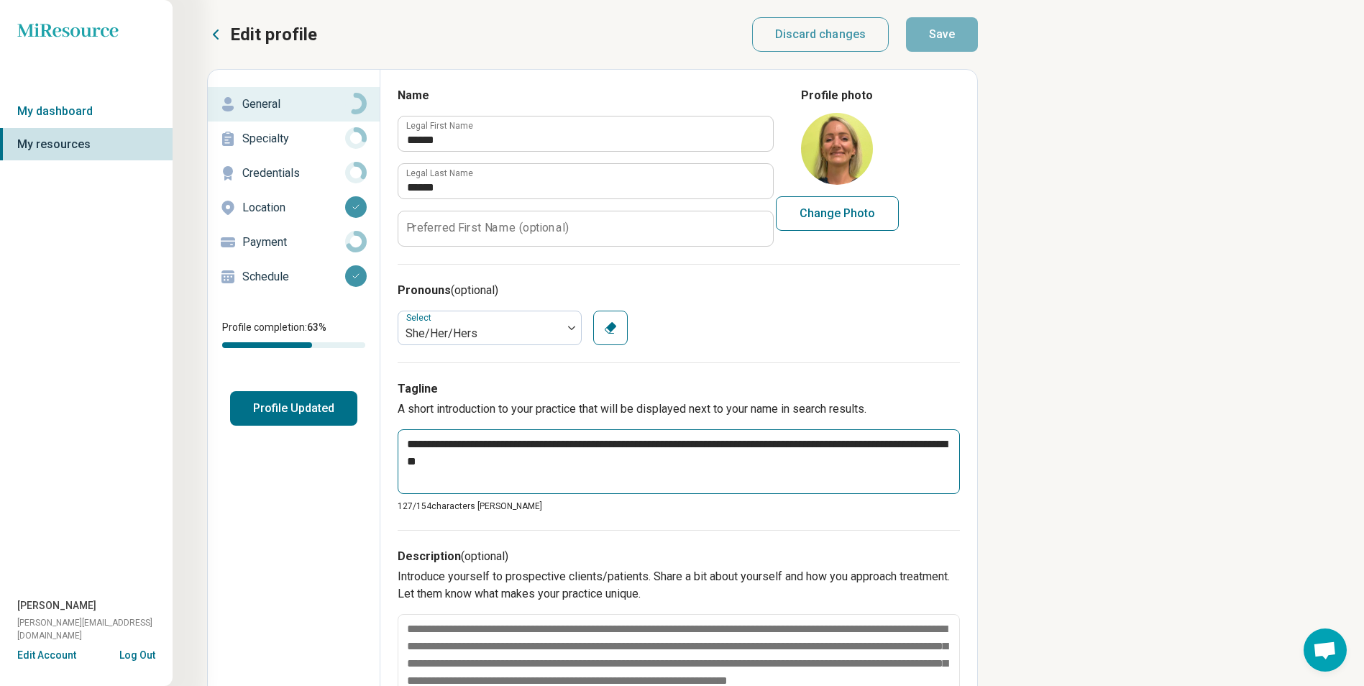
type textarea "*"
click at [360, 244] on icon at bounding box center [356, 242] width 22 height 22
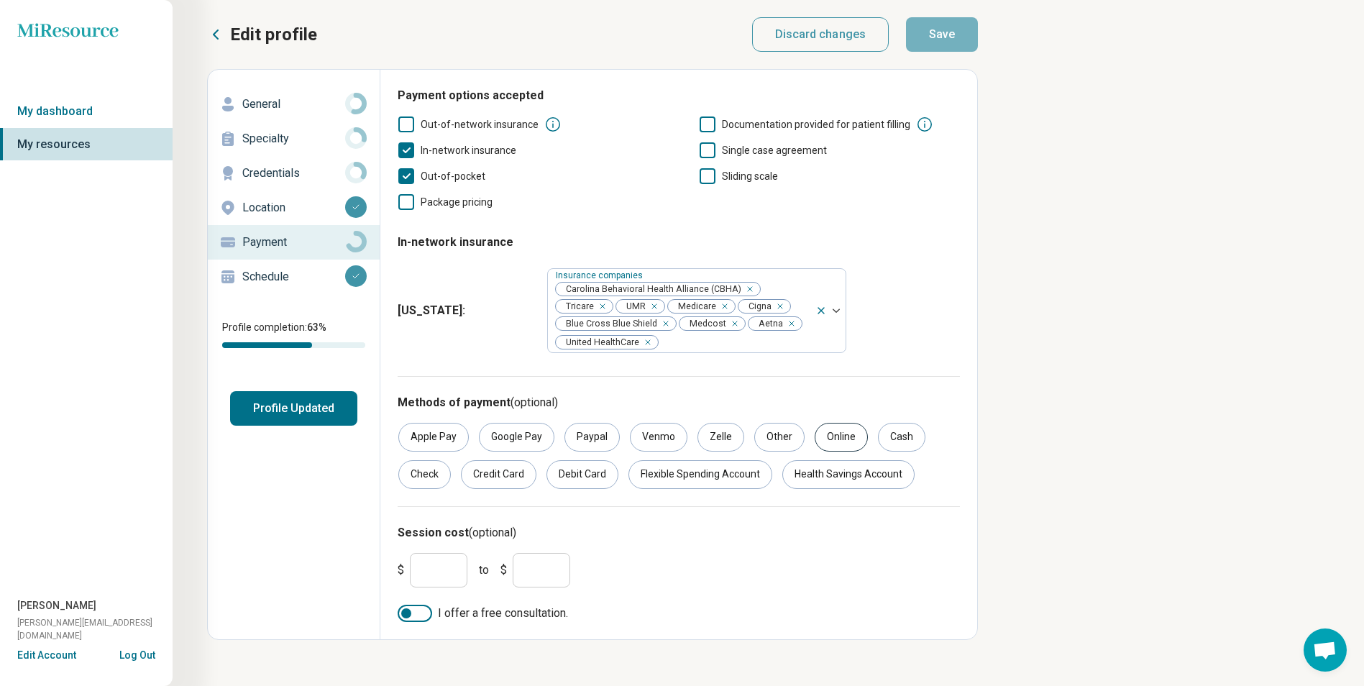
click at [825, 441] on div "Online" at bounding box center [841, 437] width 53 height 29
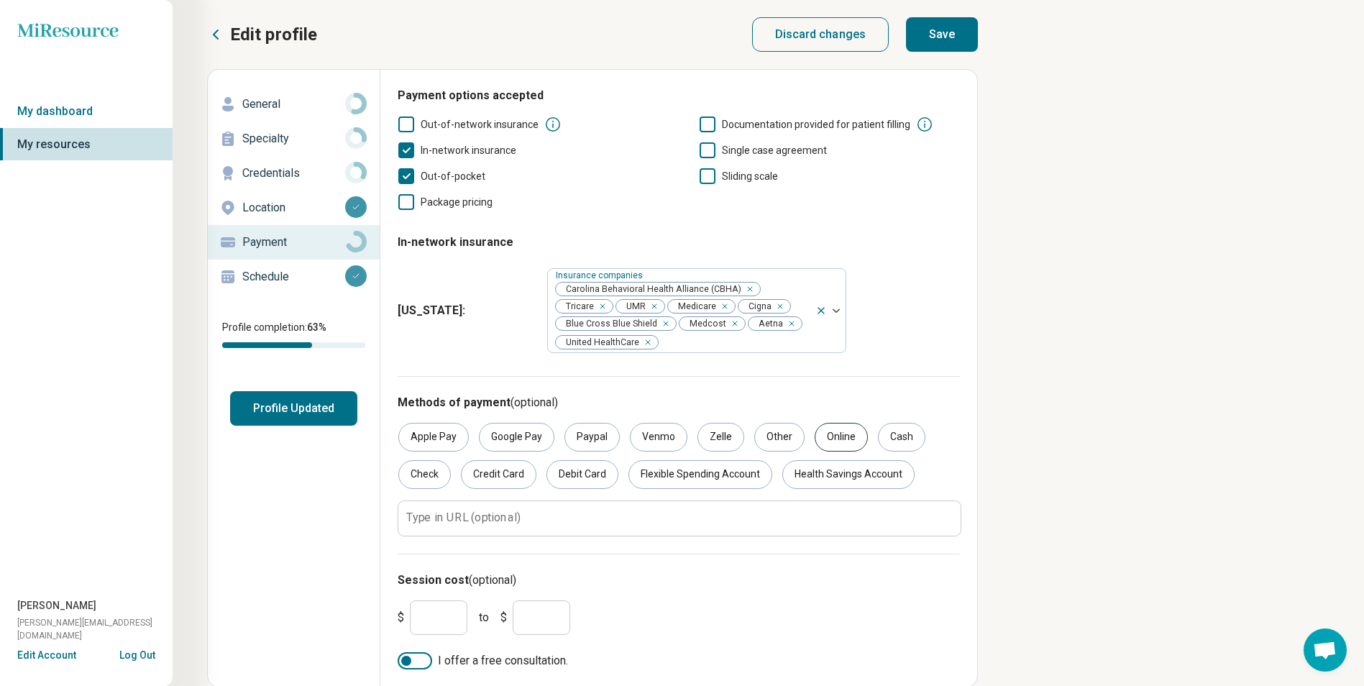
click at [846, 432] on div "Online" at bounding box center [841, 437] width 53 height 29
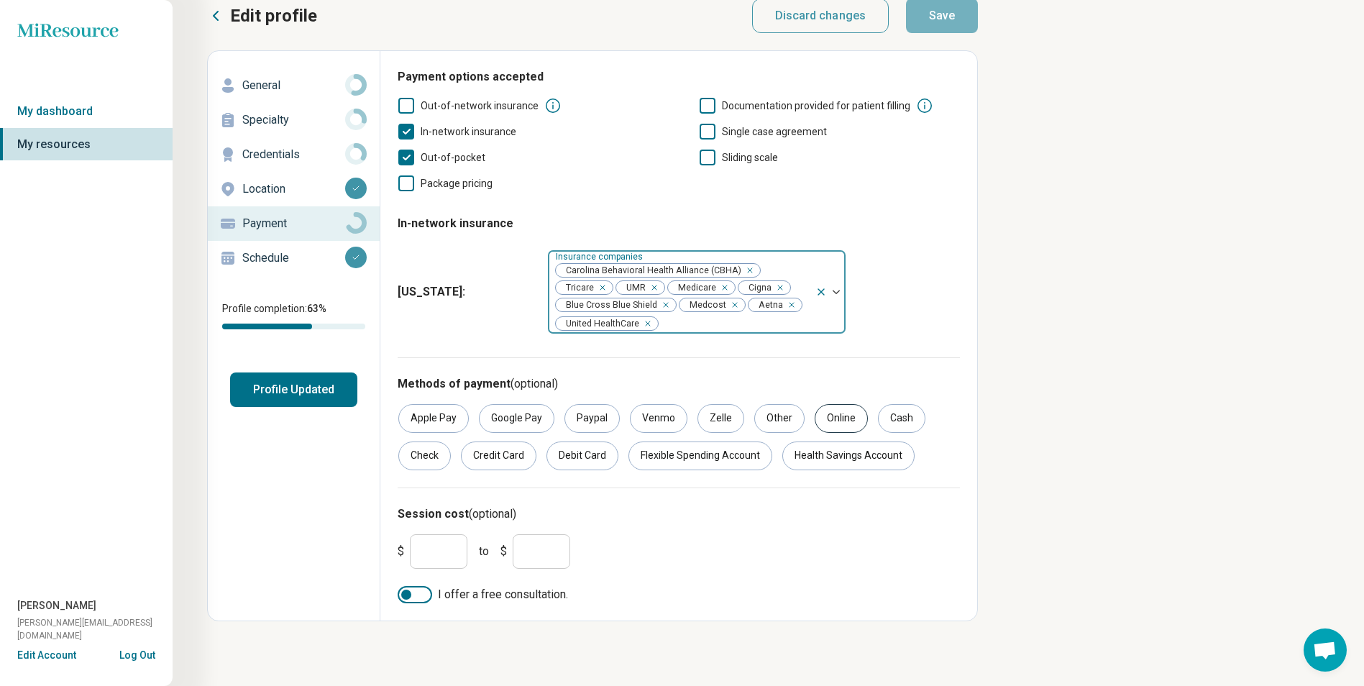
scroll to position [23, 0]
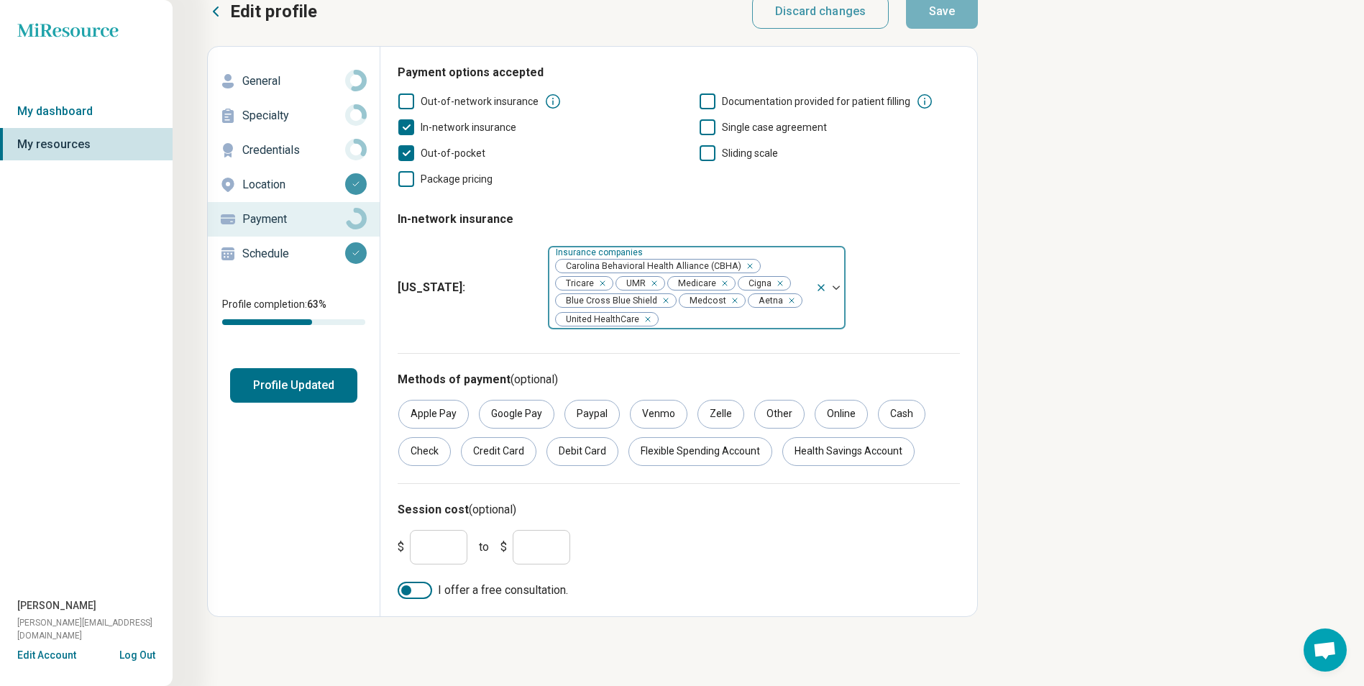
click at [809, 309] on div at bounding box center [734, 319] width 150 height 20
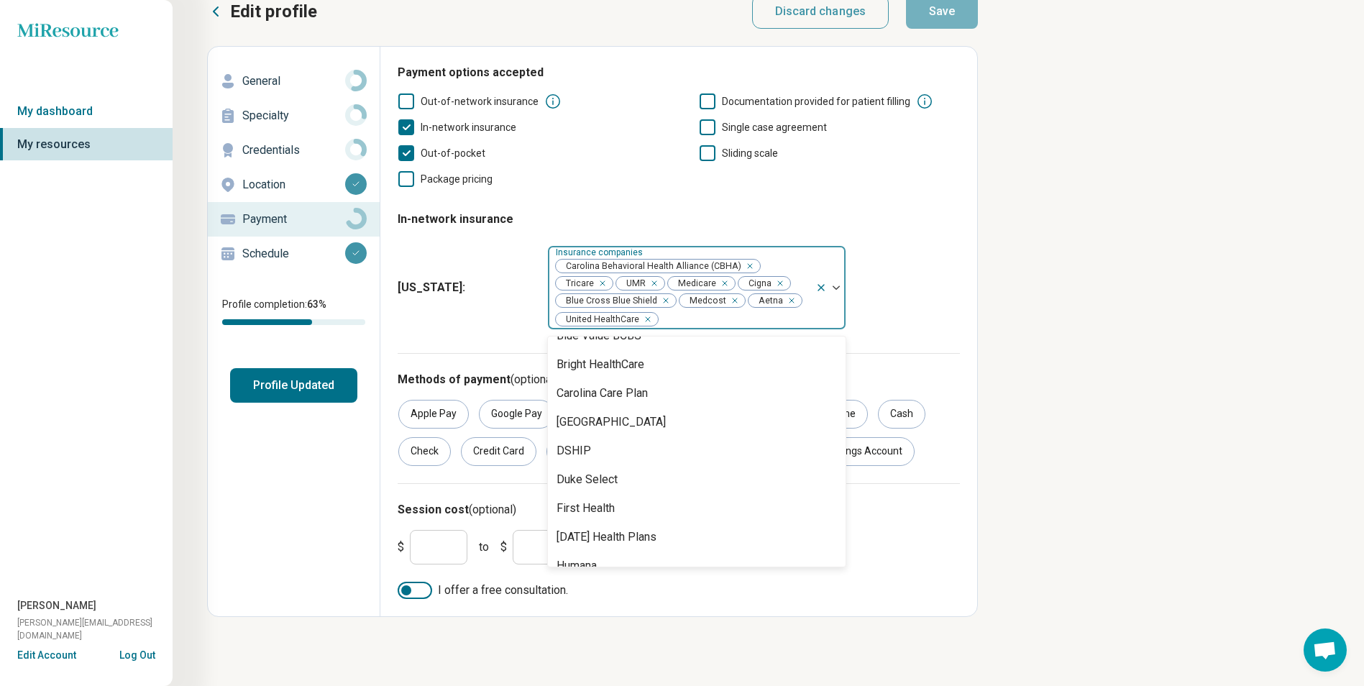
scroll to position [0, 0]
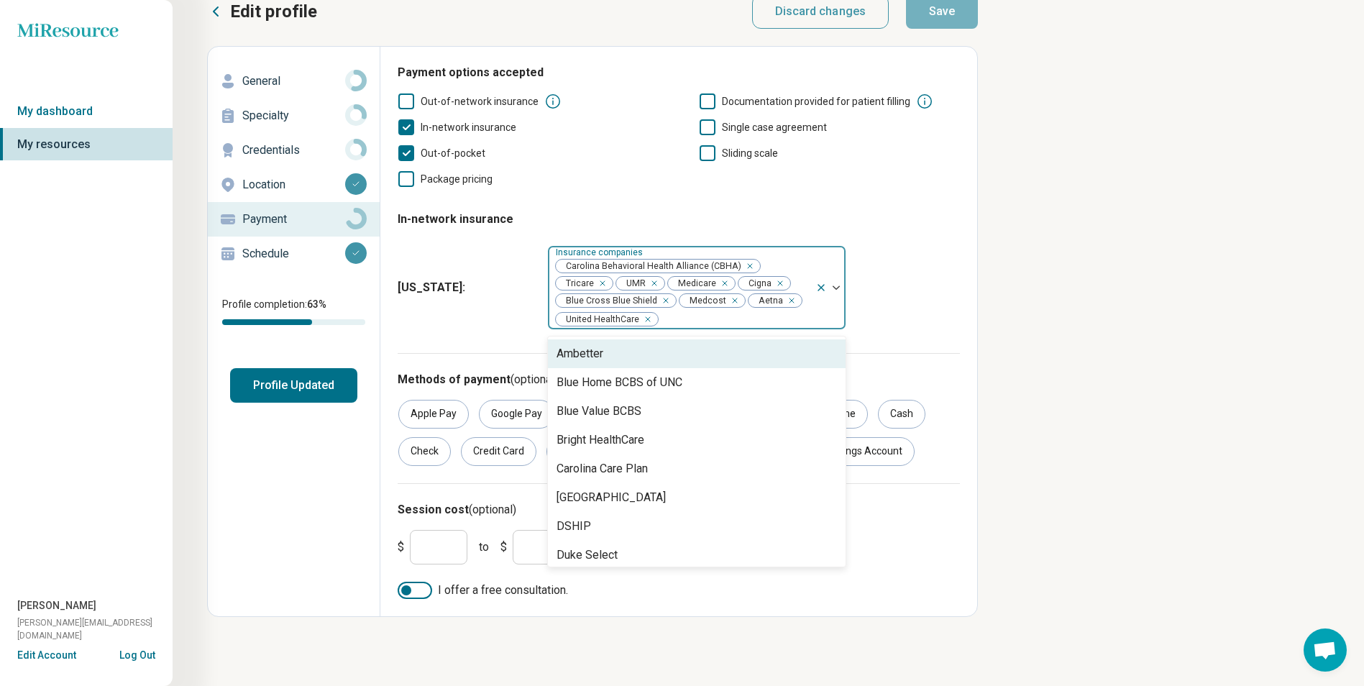
click at [862, 160] on div "Sliding scale" at bounding box center [829, 153] width 261 height 17
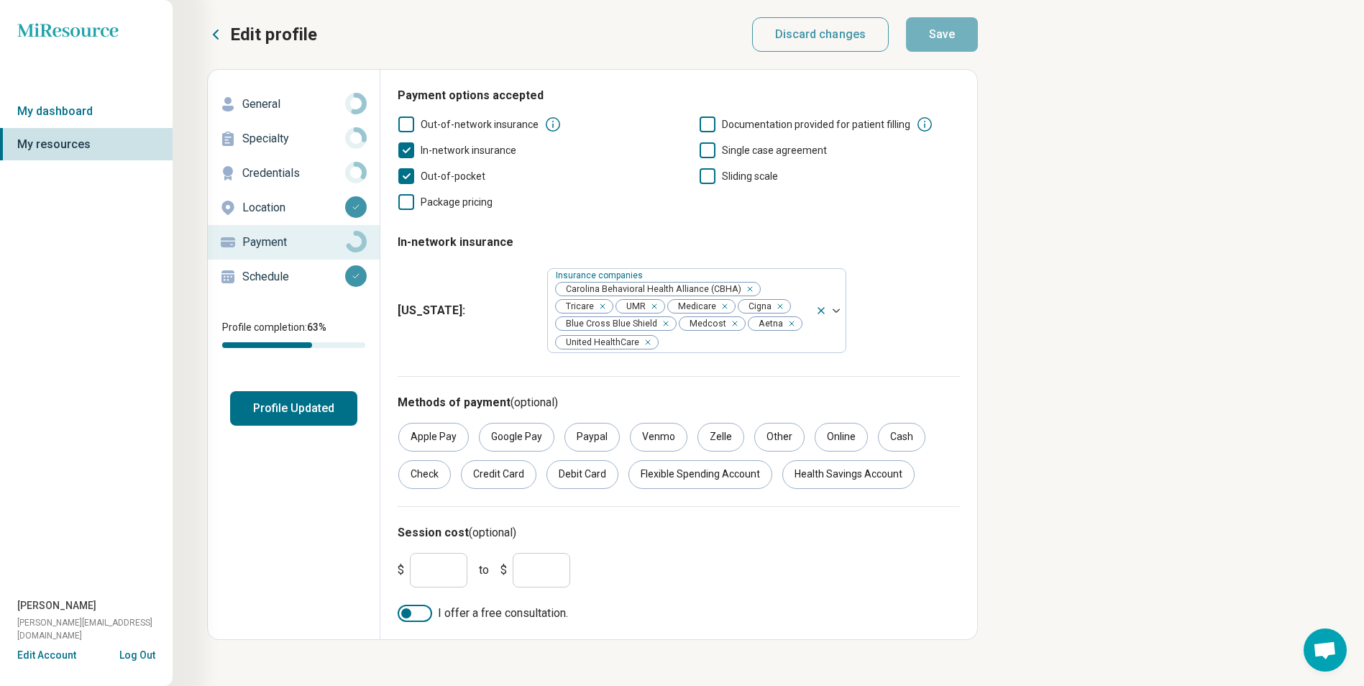
click at [272, 140] on p "Specialty" at bounding box center [293, 138] width 103 height 17
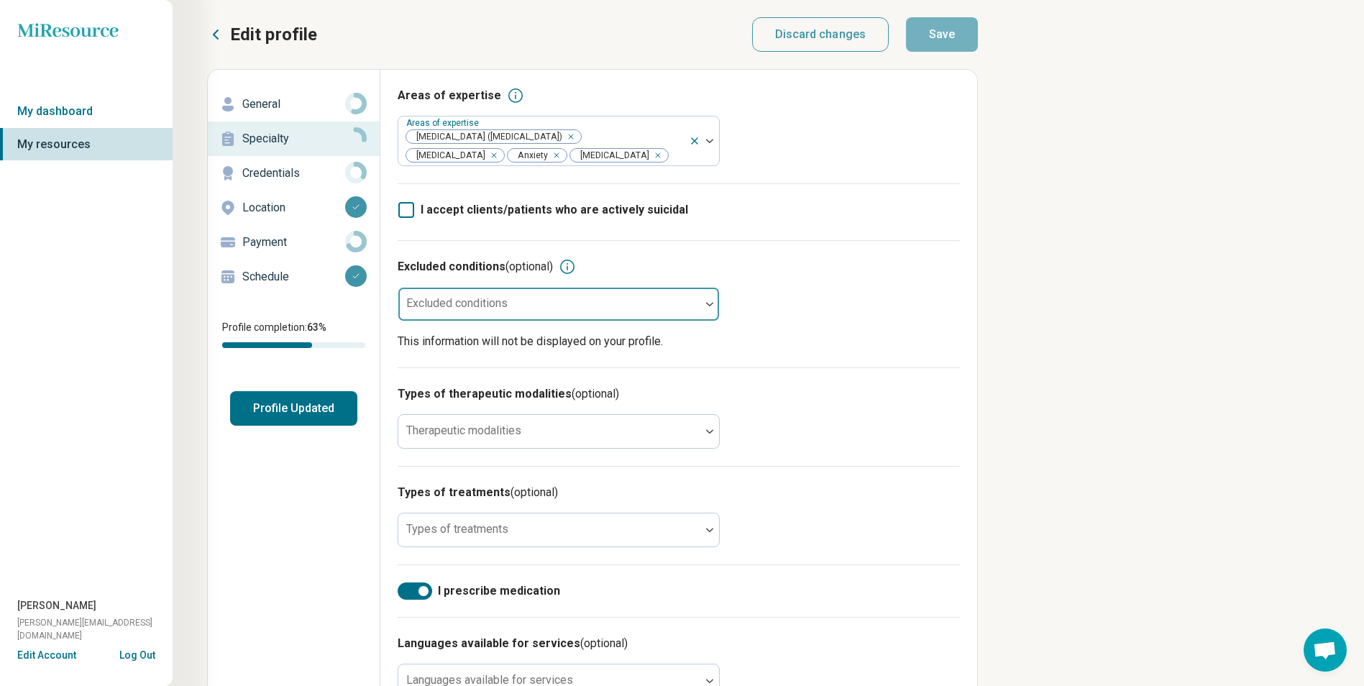
click at [580, 307] on div at bounding box center [549, 310] width 290 height 20
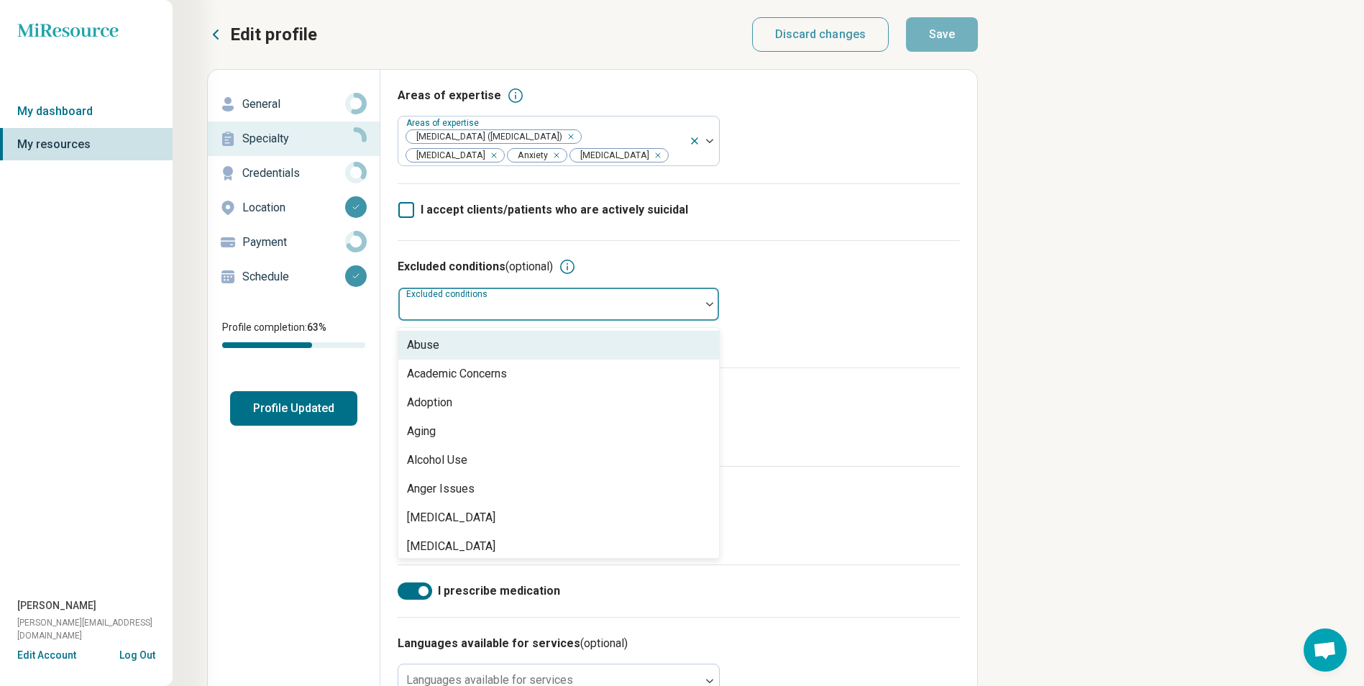
click at [971, 289] on div "Areas of expertise Areas of expertise Attention Deficit Hyperactivity Disorder …" at bounding box center [678, 508] width 597 height 876
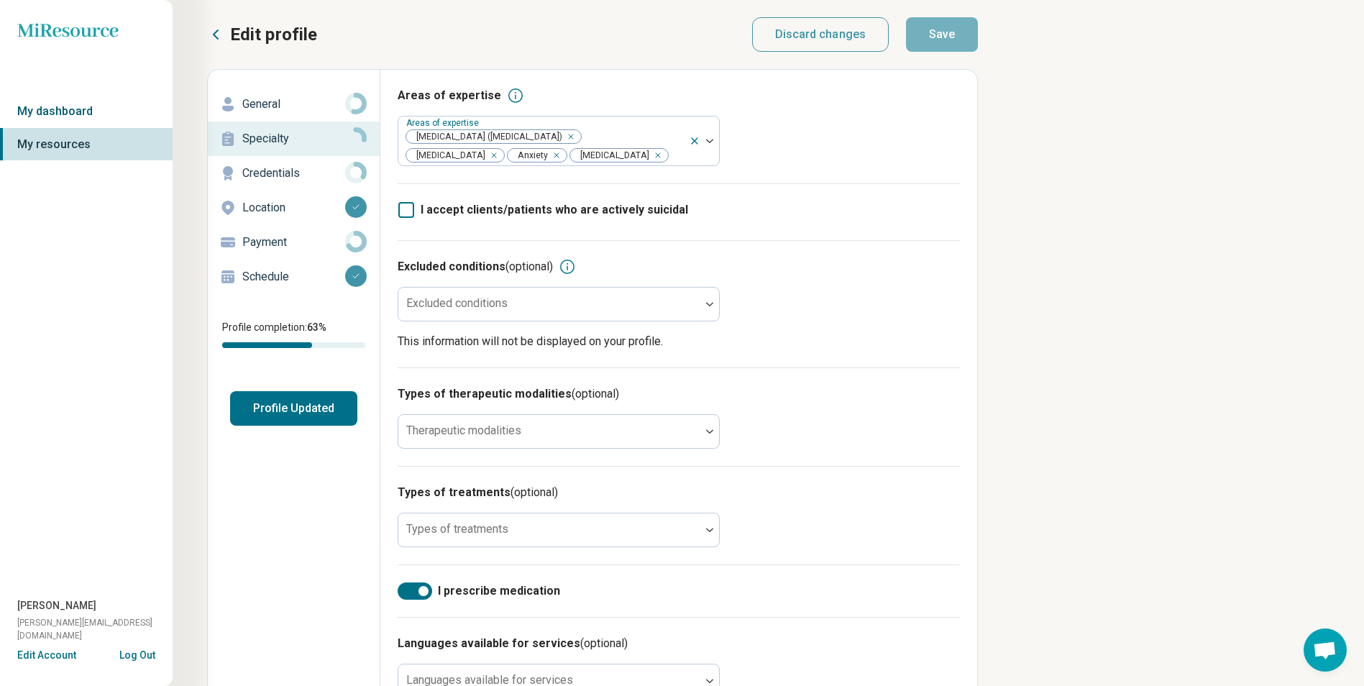
click at [91, 108] on link "My dashboard" at bounding box center [86, 111] width 173 height 33
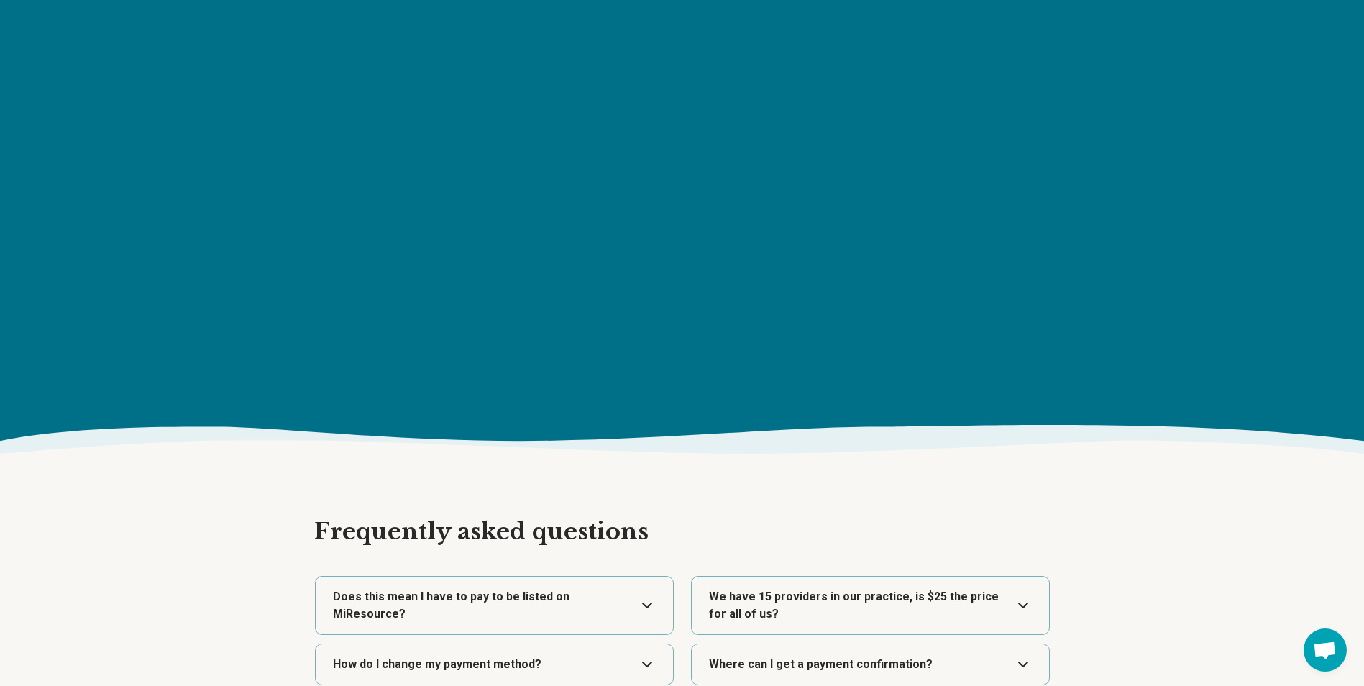
scroll to position [2372, 0]
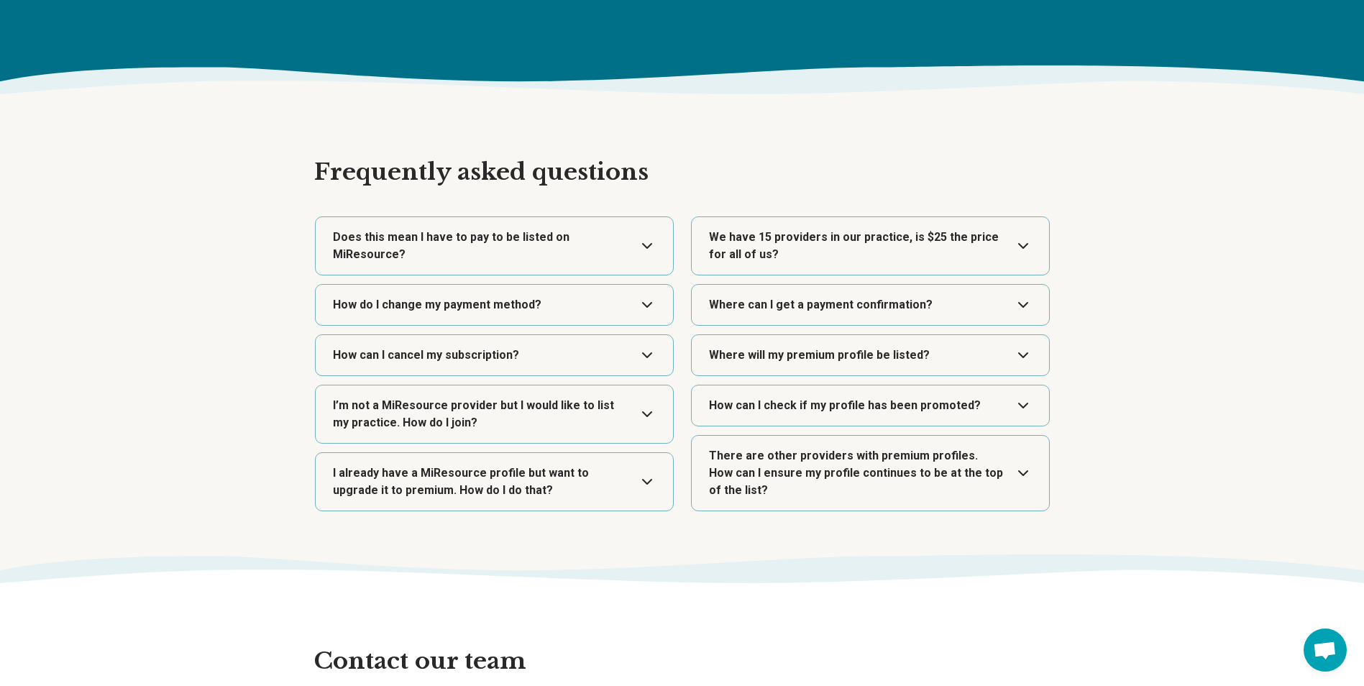
click at [541, 335] on button "Expand" at bounding box center [494, 355] width 346 height 40
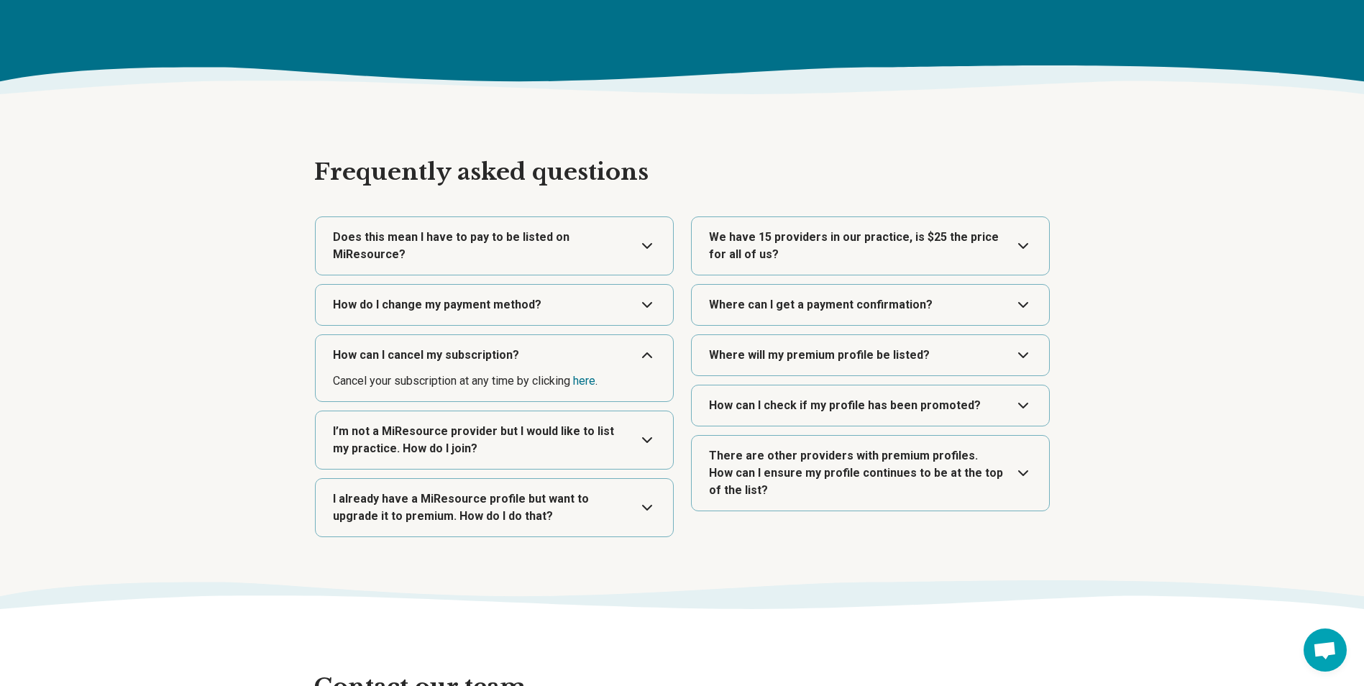
click at [1018, 242] on button "Expand" at bounding box center [870, 246] width 346 height 58
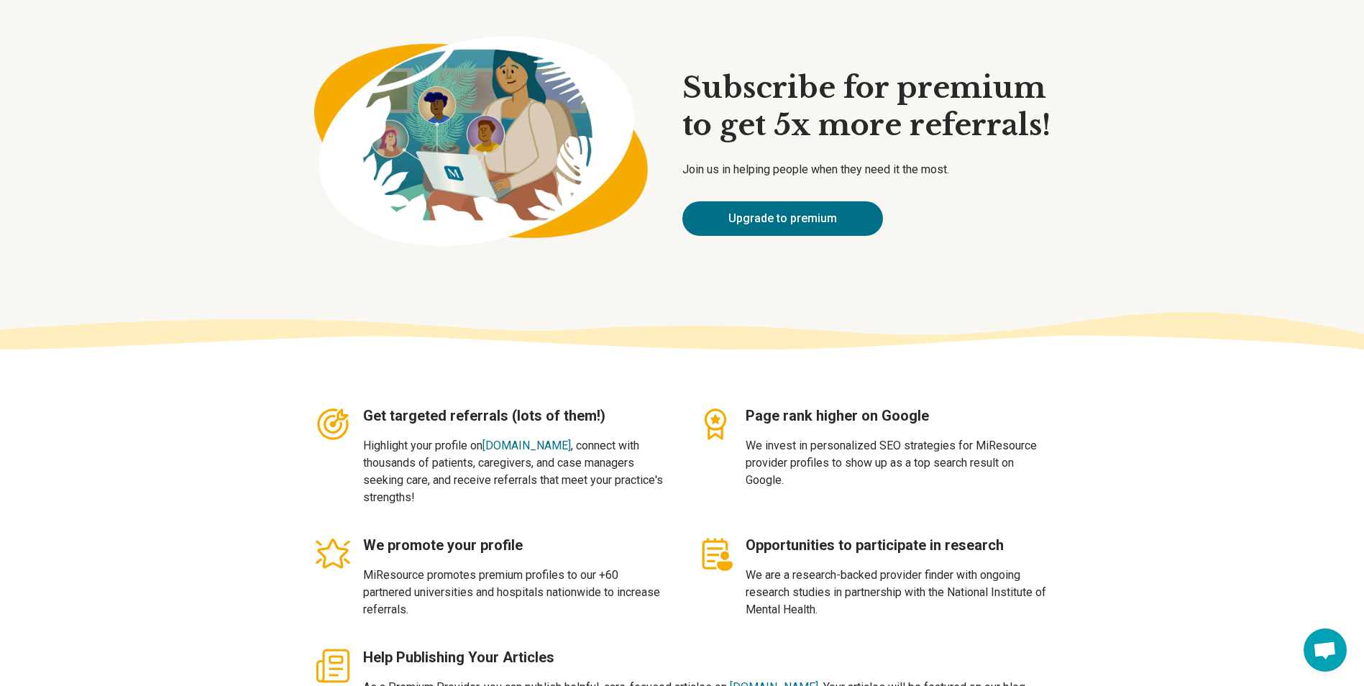
scroll to position [0, 0]
